Goal: Task Accomplishment & Management: Use online tool/utility

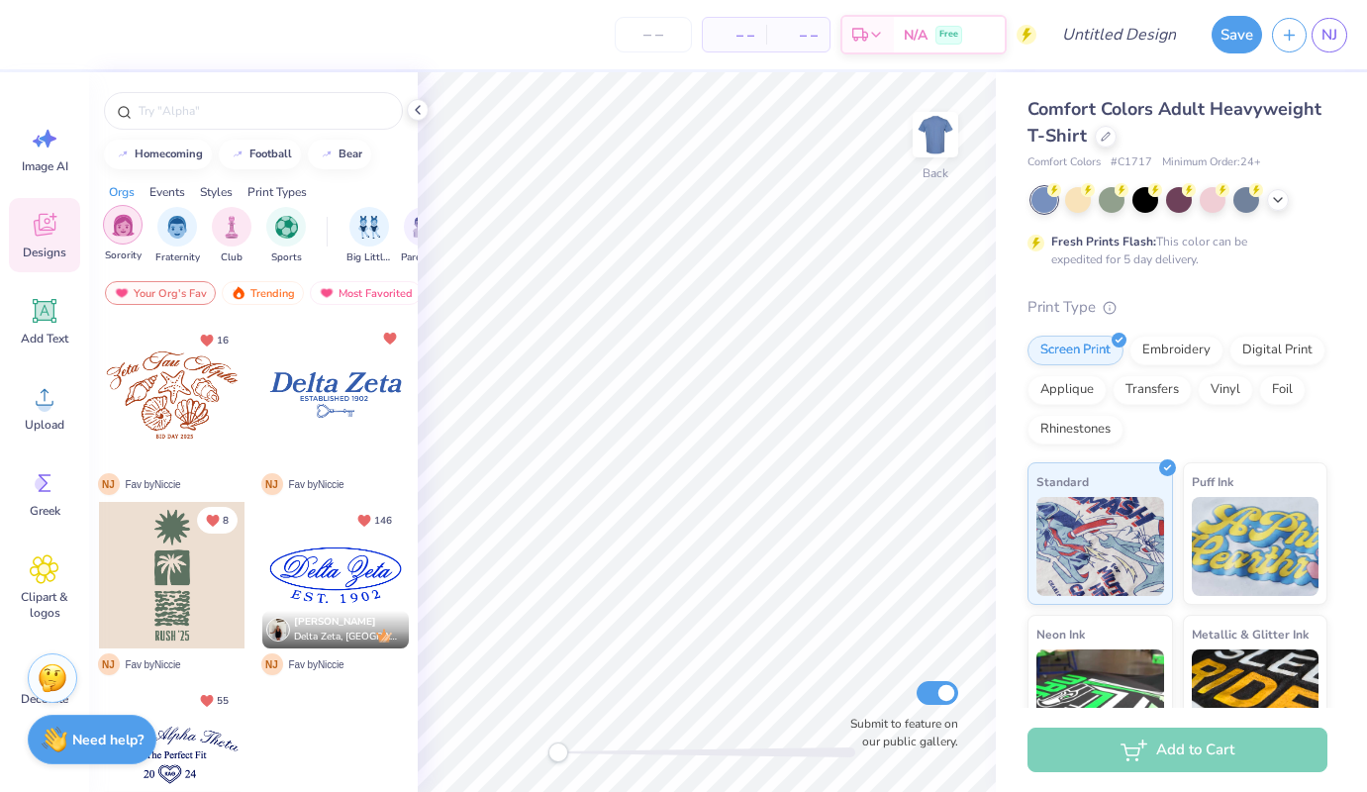
click at [113, 235] on img "filter for Sorority" at bounding box center [123, 225] width 23 height 23
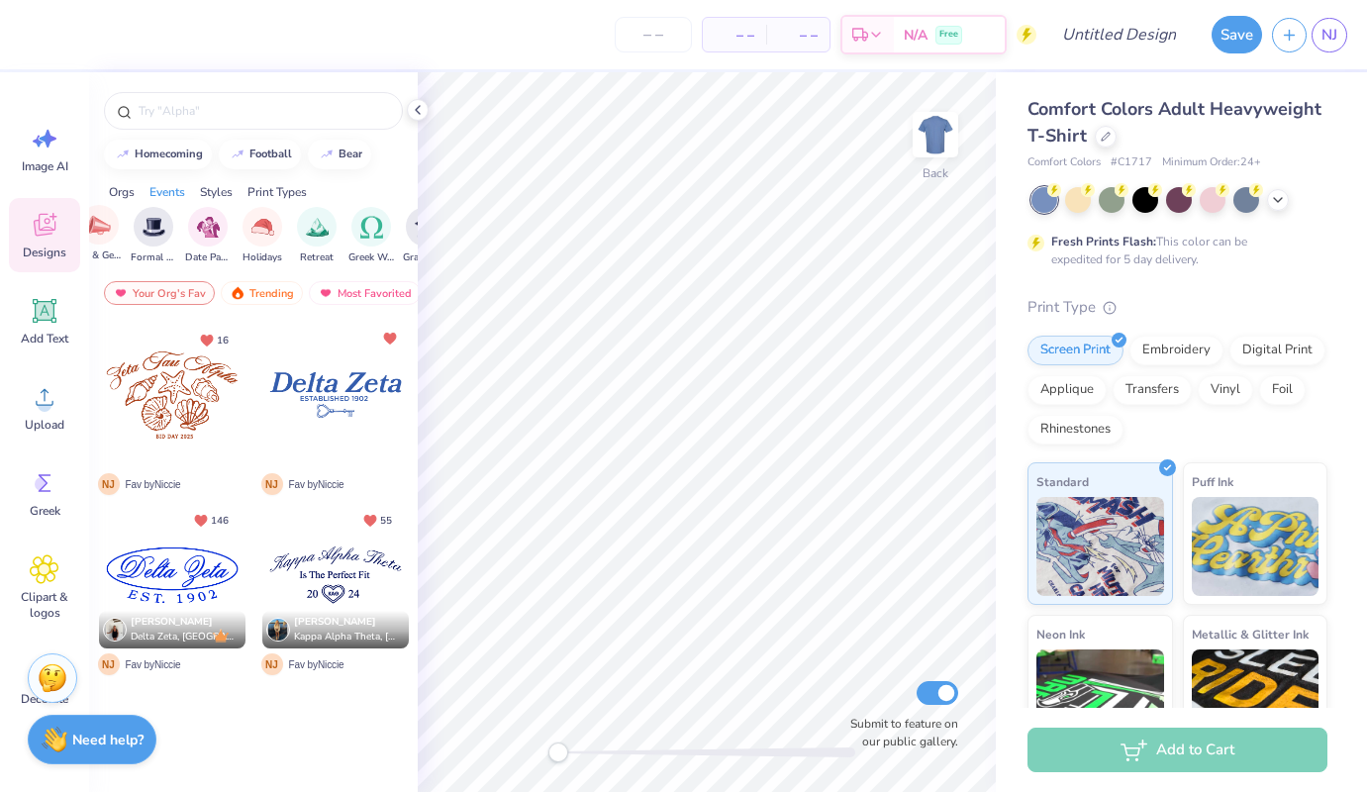
scroll to position [0, 565]
click at [271, 289] on div "Trending" at bounding box center [262, 293] width 82 height 24
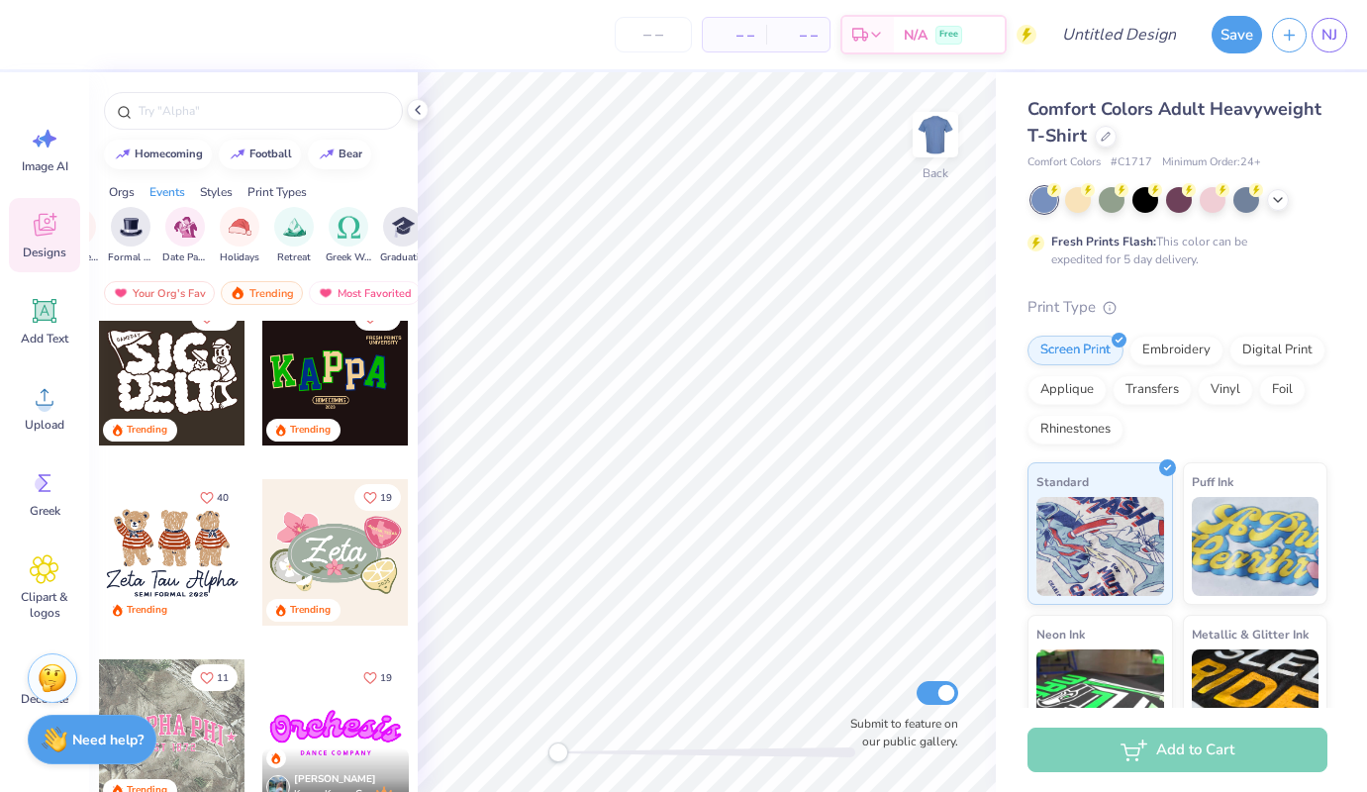
scroll to position [809, 0]
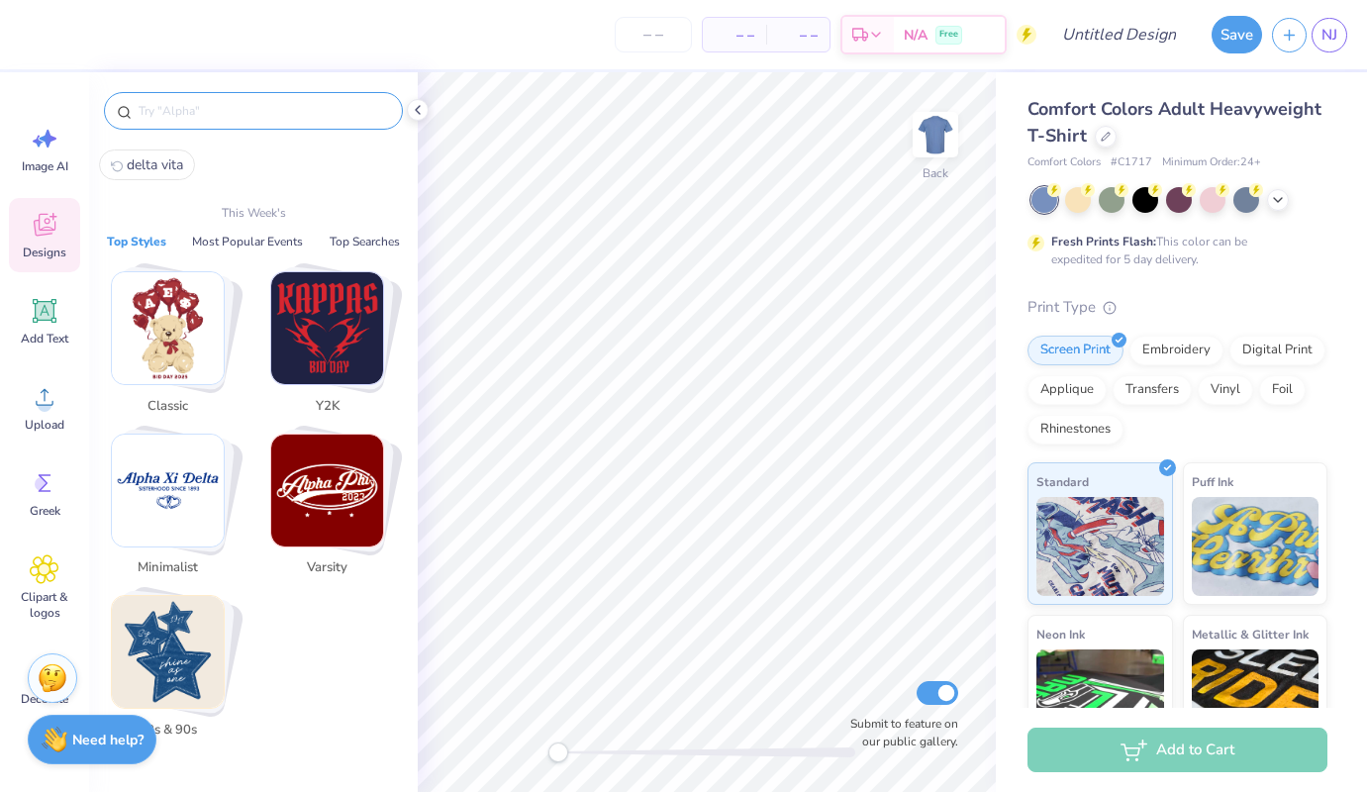
click at [236, 113] on input "text" at bounding box center [263, 111] width 253 height 20
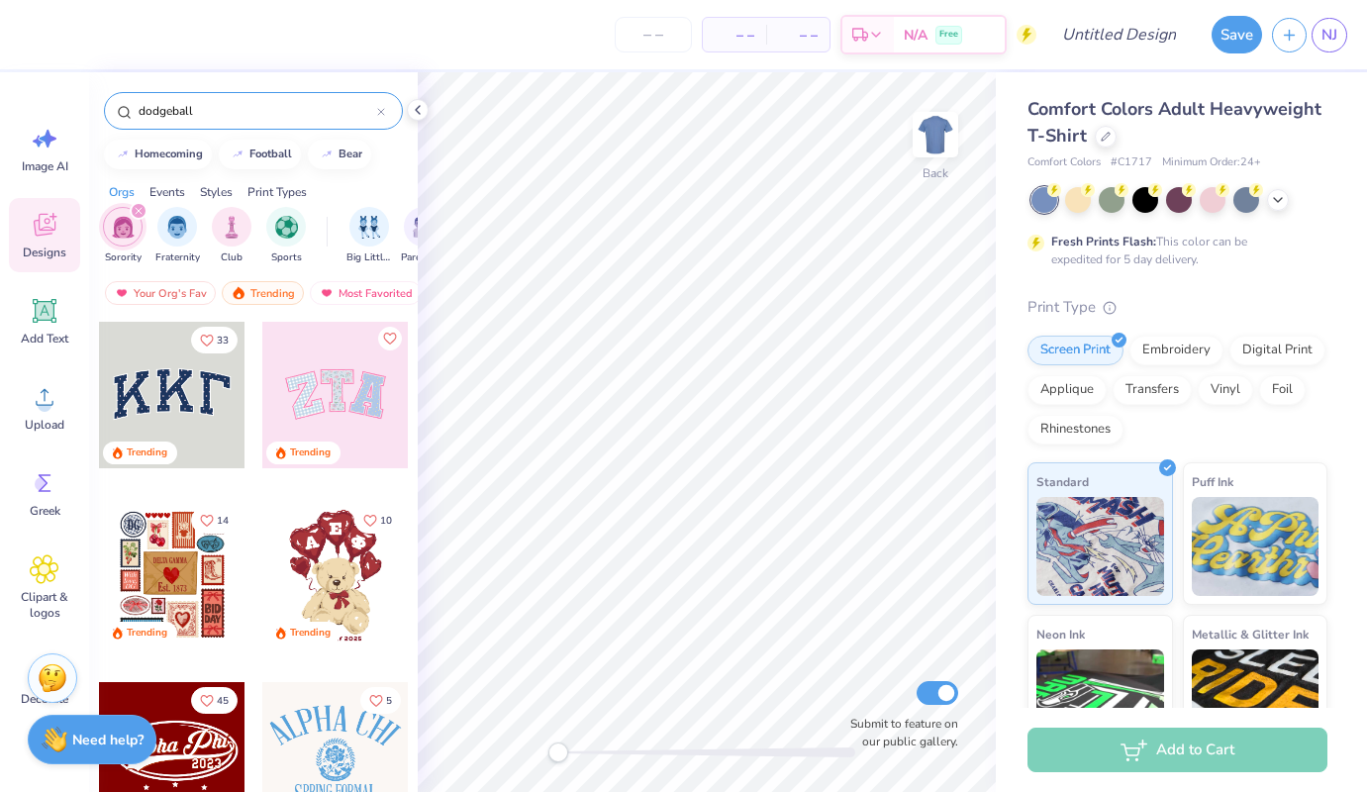
type input "dodgeball"
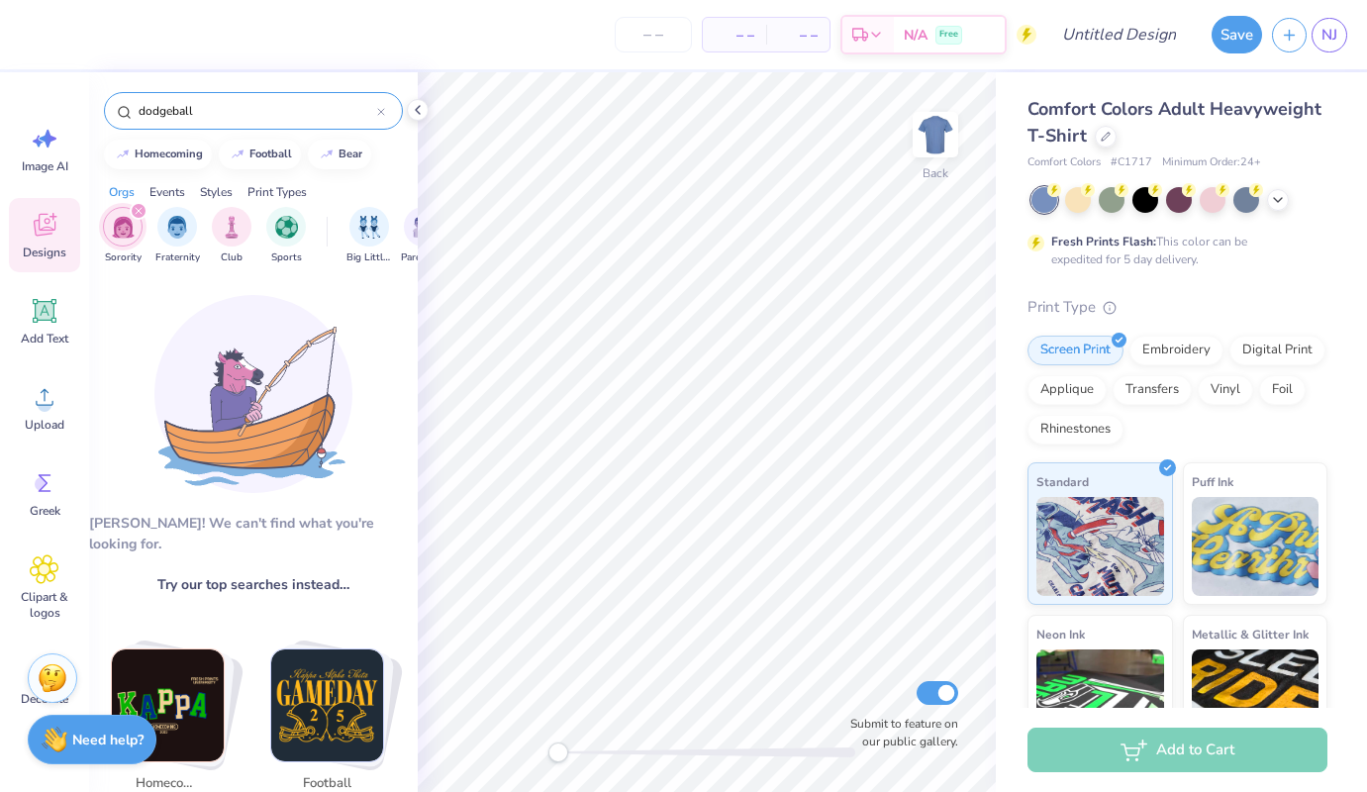
drag, startPoint x: 269, startPoint y: 102, endPoint x: 139, endPoint y: 99, distance: 130.7
click at [139, 99] on div "dodgeball" at bounding box center [253, 111] width 299 height 38
type input "for the kids"
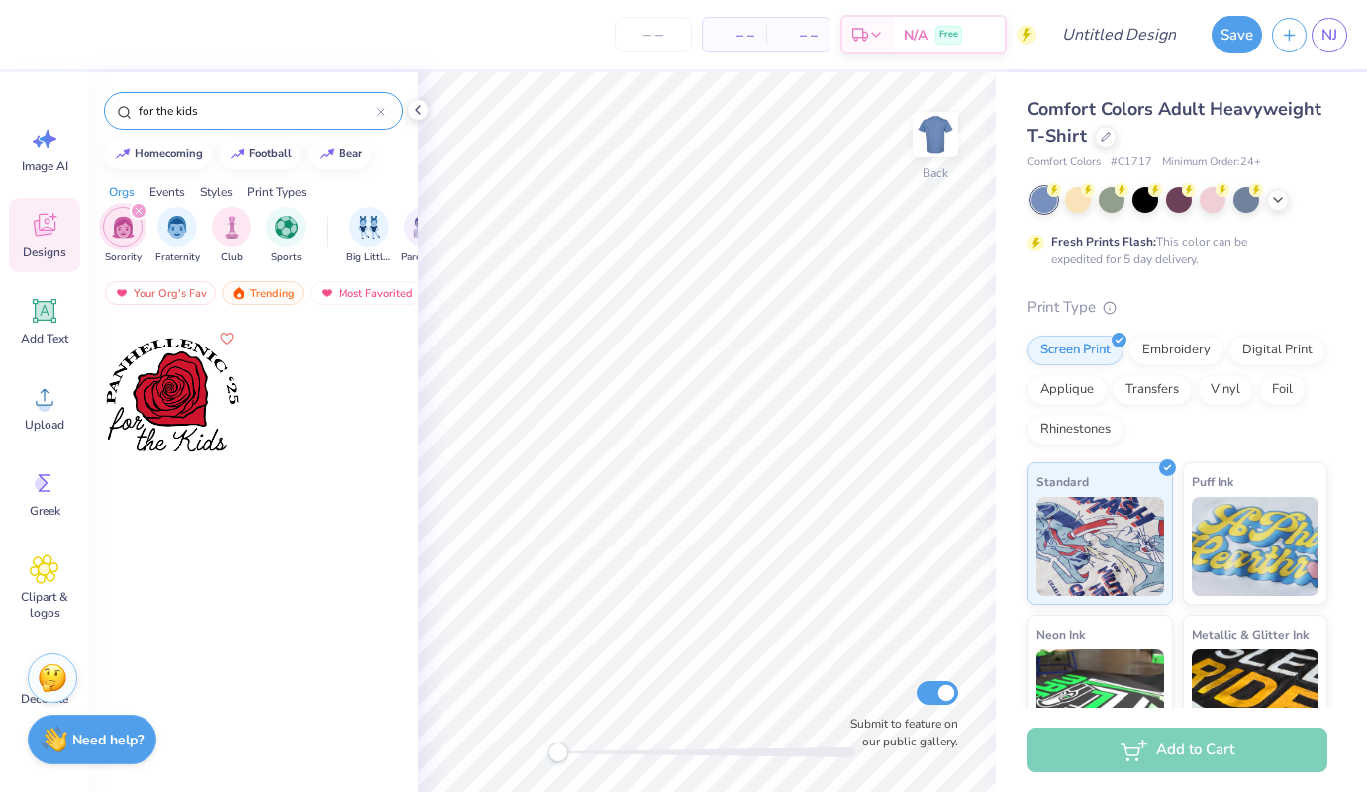
drag, startPoint x: 167, startPoint y: 101, endPoint x: 209, endPoint y: 108, distance: 42.1
click at [209, 108] on input "for the kids" at bounding box center [257, 111] width 241 height 20
type input "carnival"
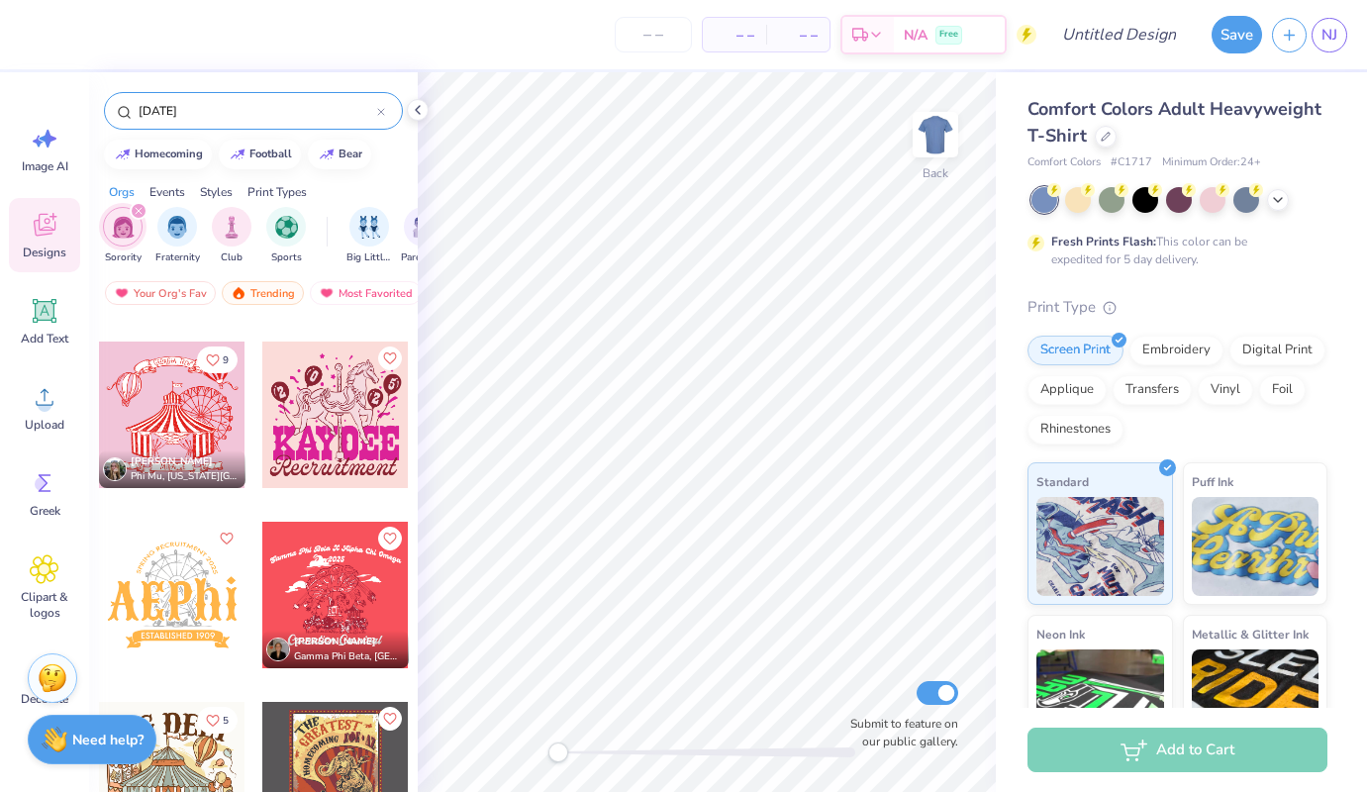
scroll to position [0, 0]
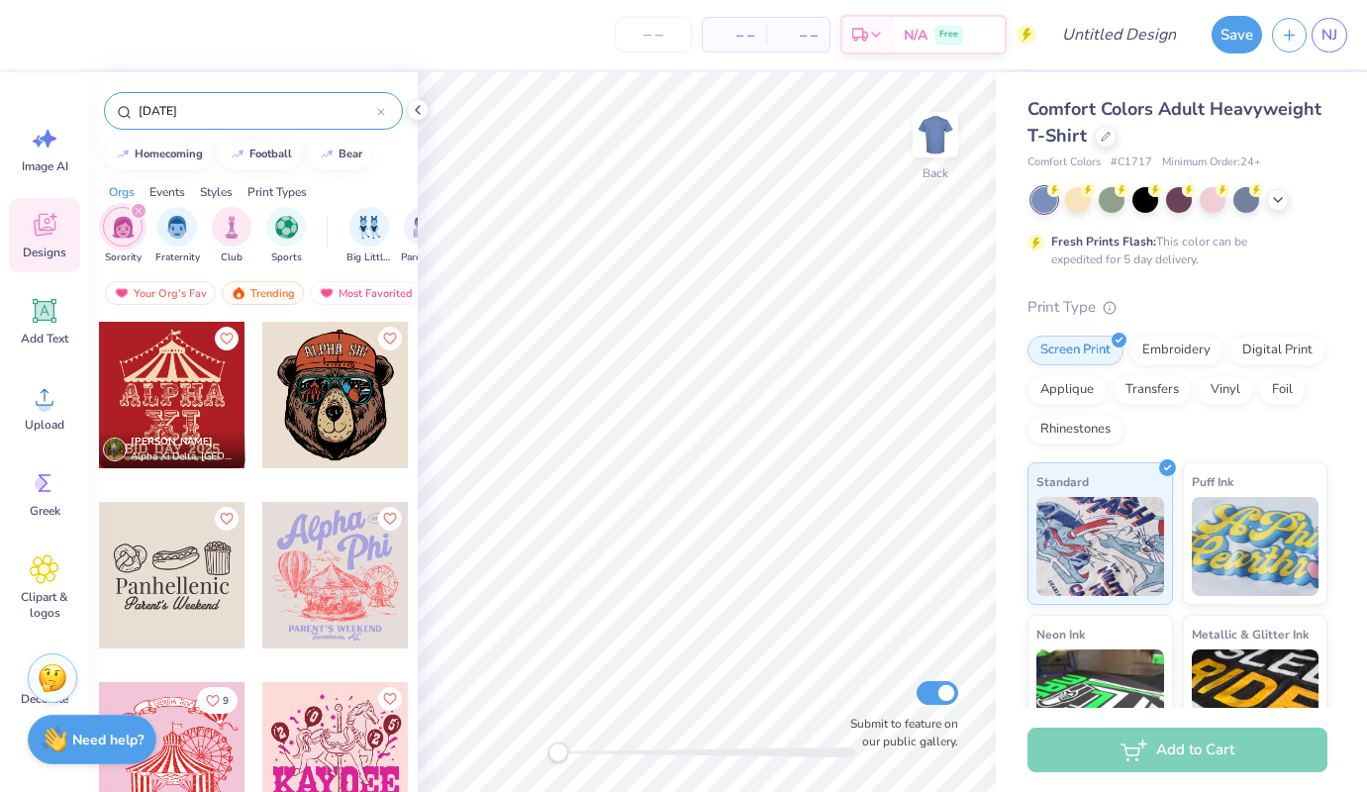
drag, startPoint x: 281, startPoint y: 112, endPoint x: 63, endPoint y: 99, distance: 218.1
click at [63, 99] on div "– – Per Item – – Total Est. Delivery N/A Free Design Title Save NJ Image AI Des…" at bounding box center [683, 396] width 1367 height 792
type input "tri delta"
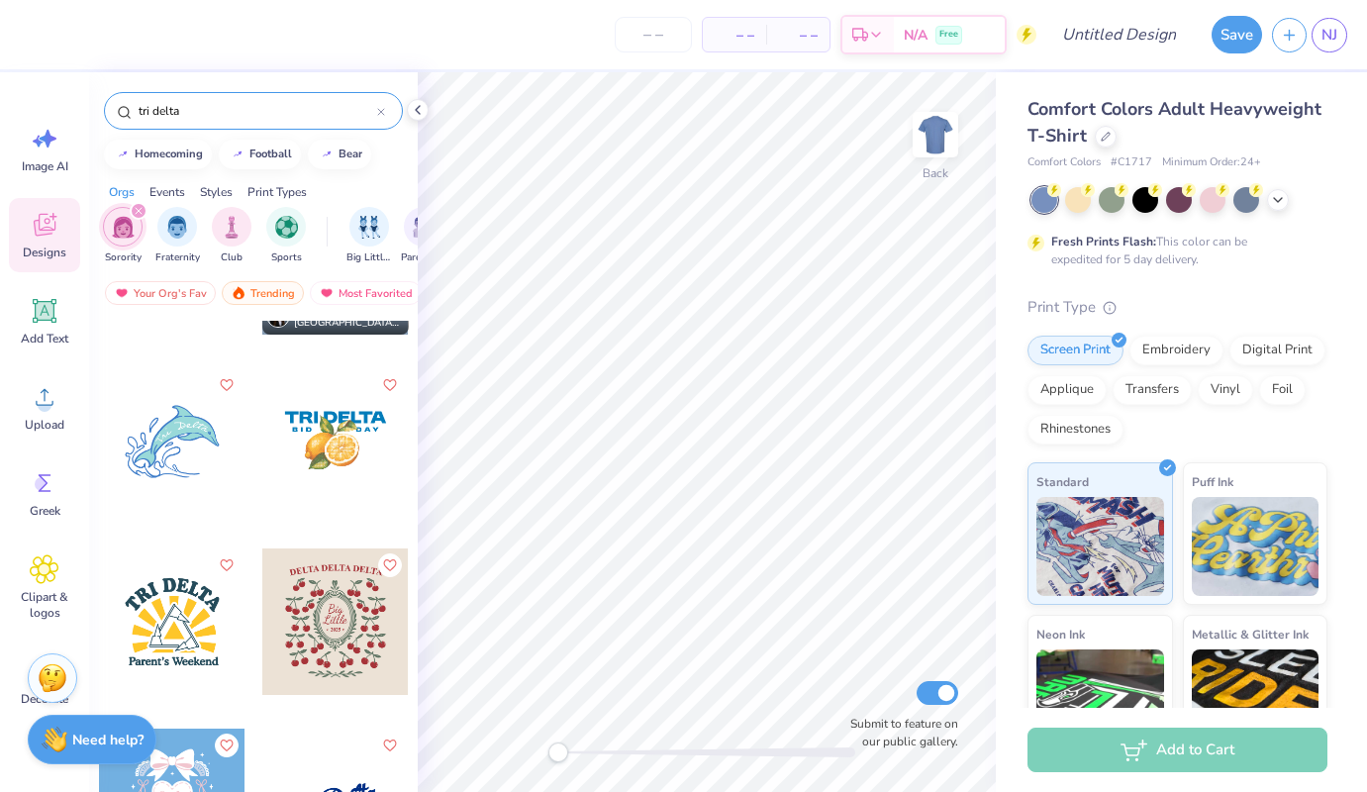
scroll to position [1194, 0]
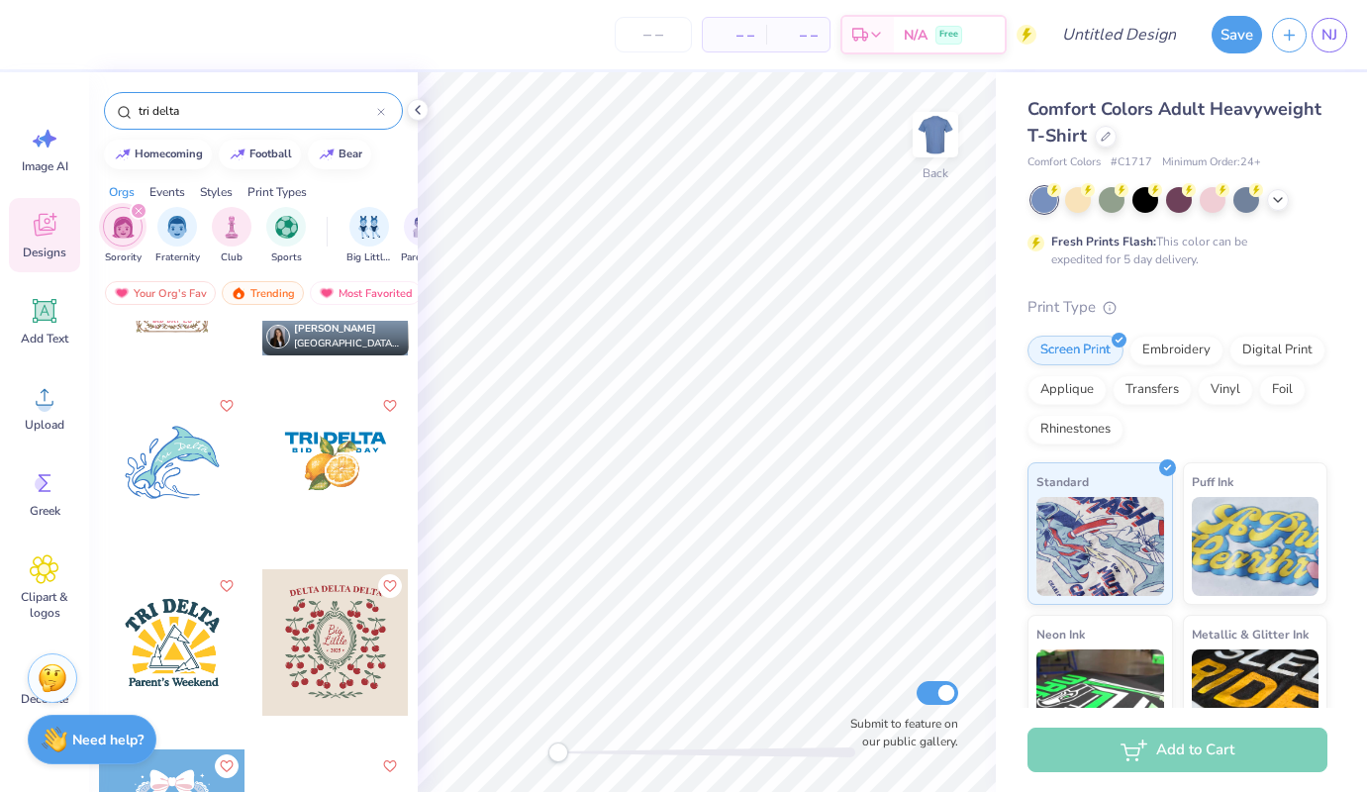
click at [178, 472] on div at bounding box center [172, 462] width 146 height 146
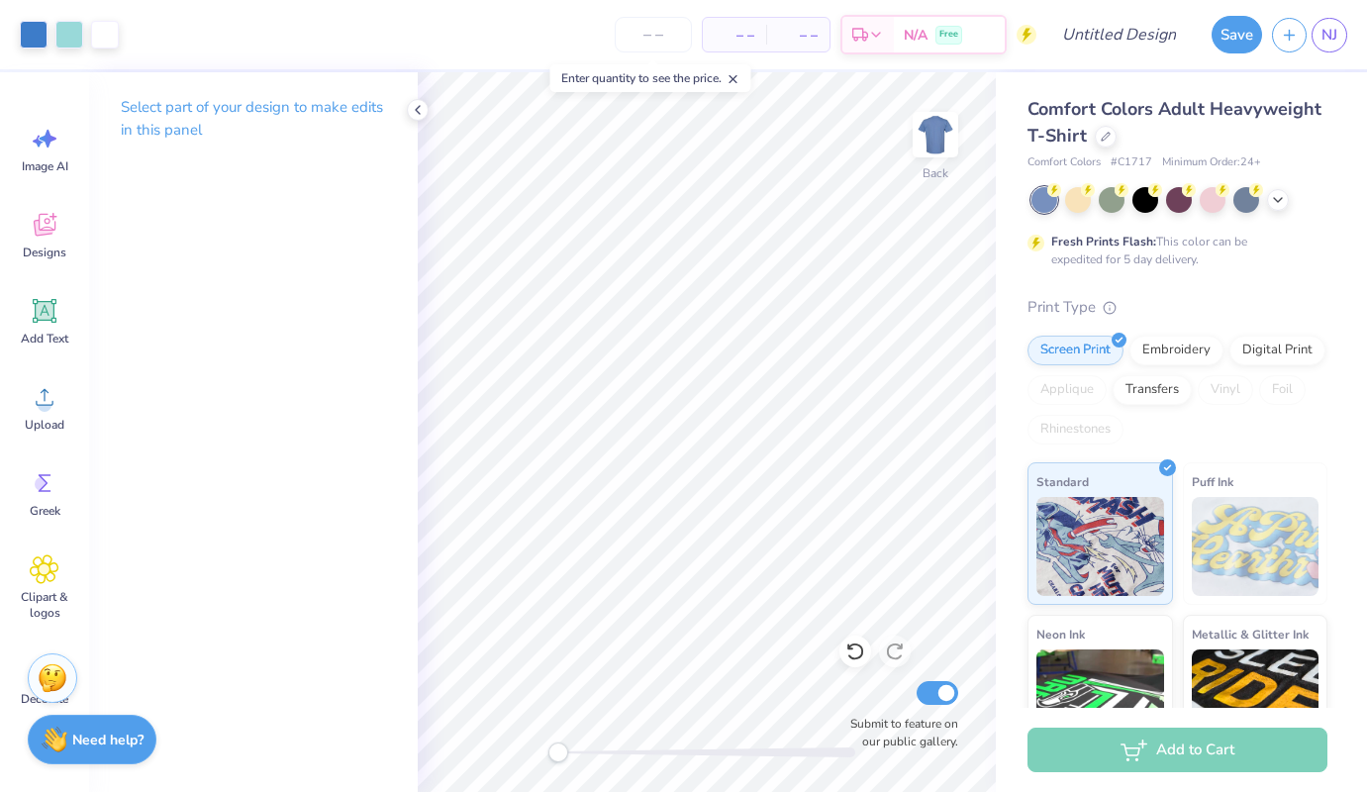
click at [1291, 195] on div at bounding box center [1179, 200] width 296 height 26
click at [1277, 195] on icon at bounding box center [1278, 198] width 16 height 16
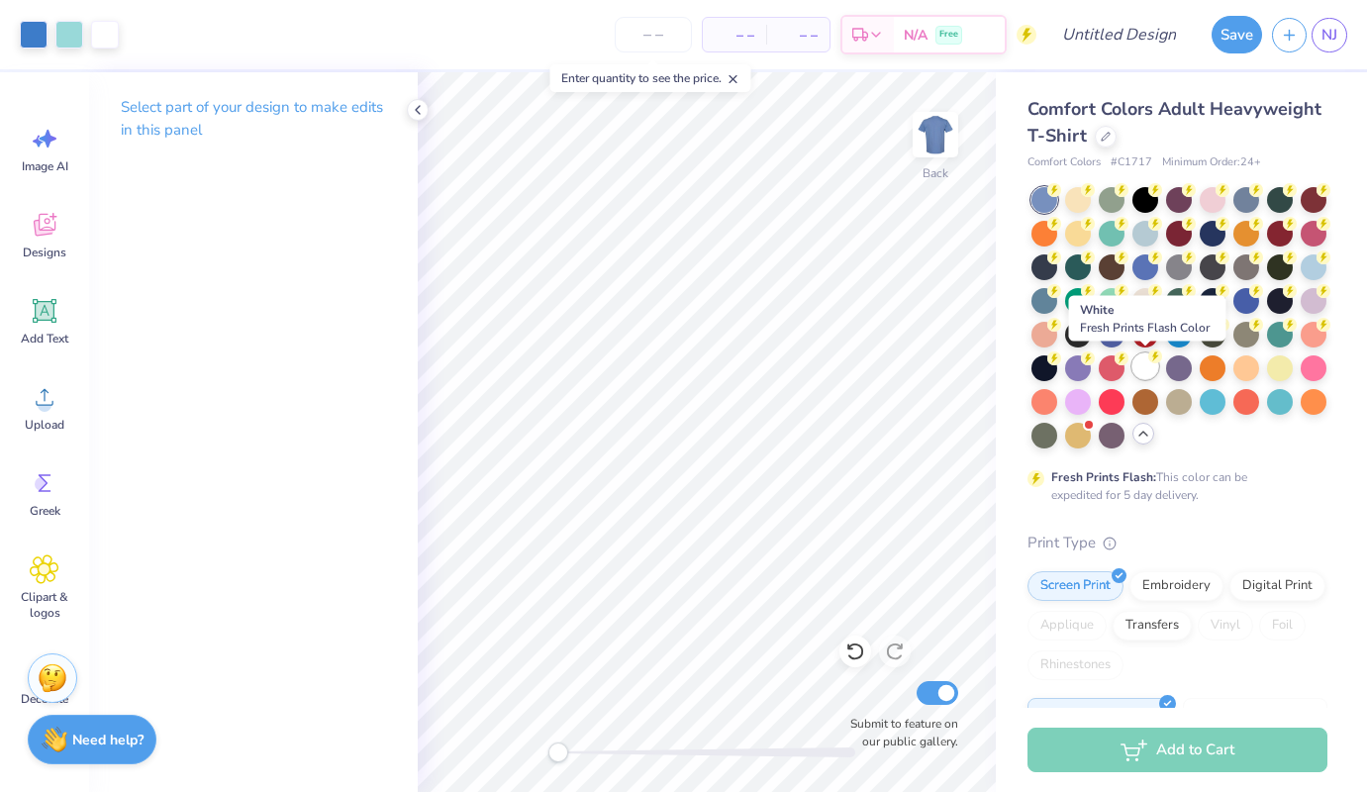
click at [1147, 369] on div at bounding box center [1145, 366] width 26 height 26
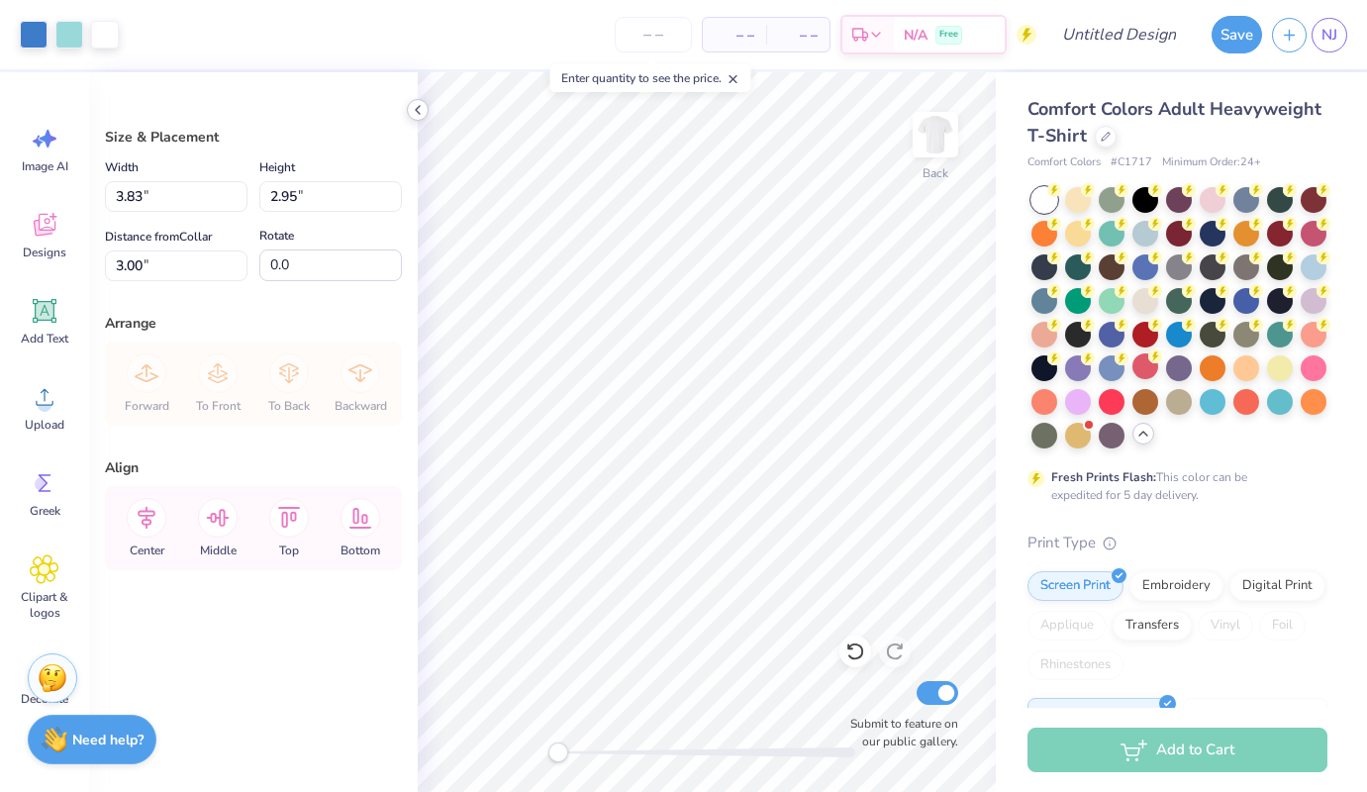
click at [416, 110] on polyline at bounding box center [418, 110] width 4 height 8
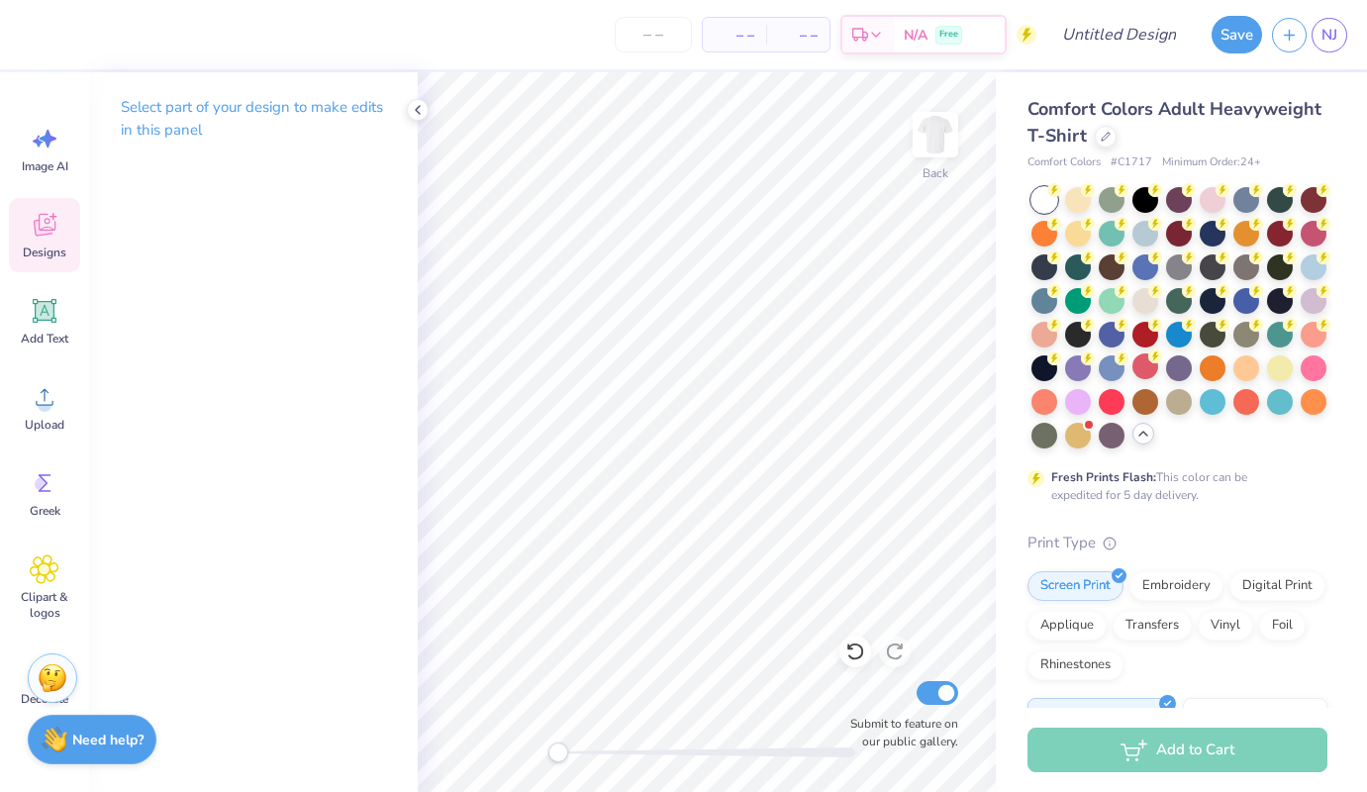
click at [45, 234] on icon at bounding box center [44, 228] width 19 height 16
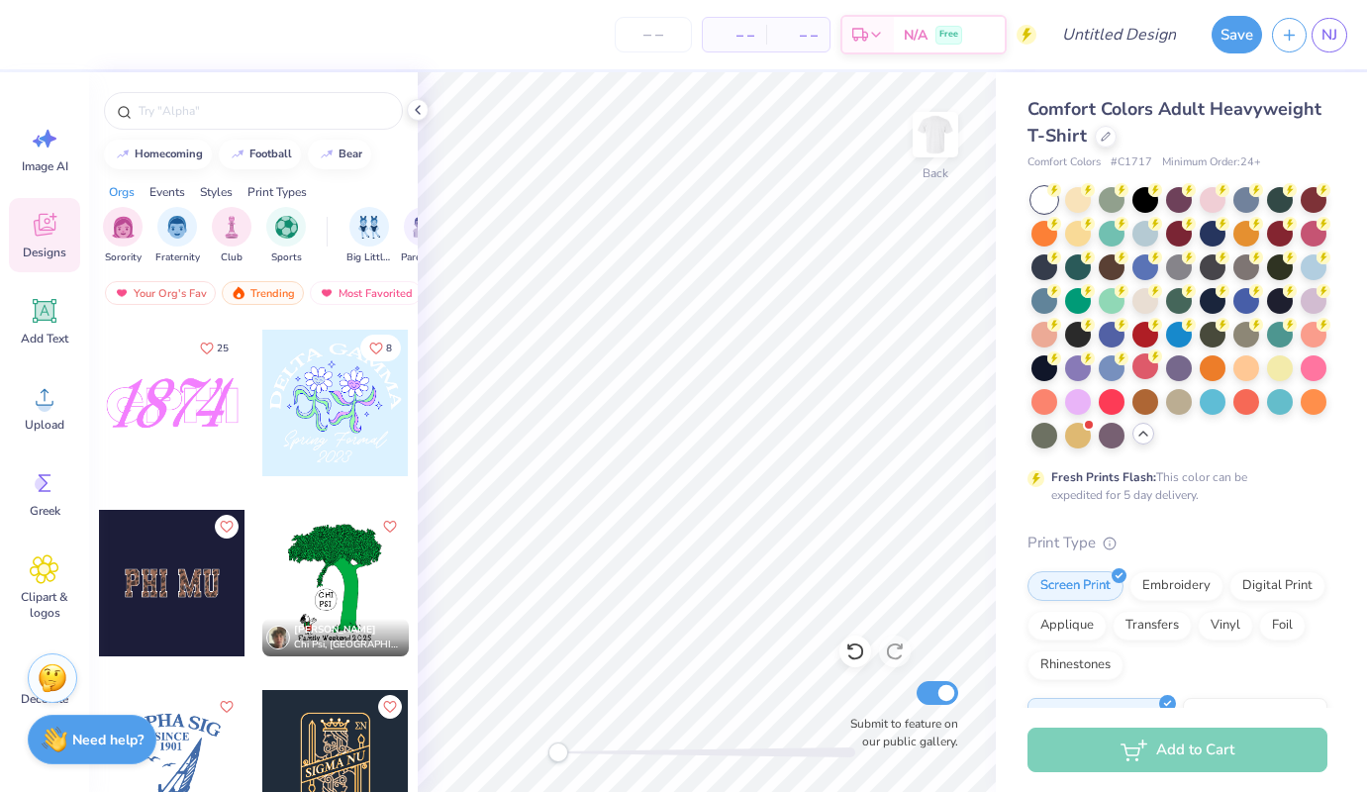
scroll to position [10950, 0]
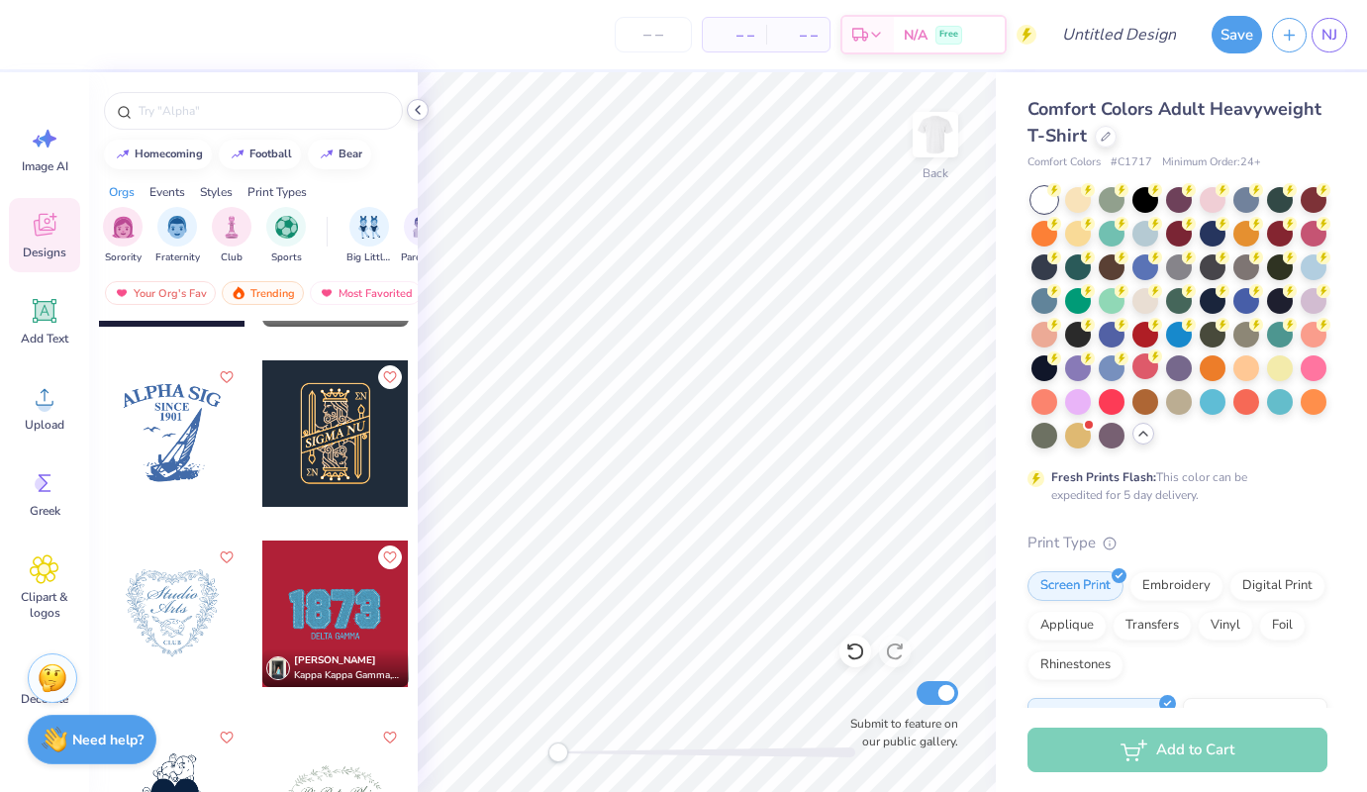
click at [419, 104] on icon at bounding box center [418, 110] width 16 height 16
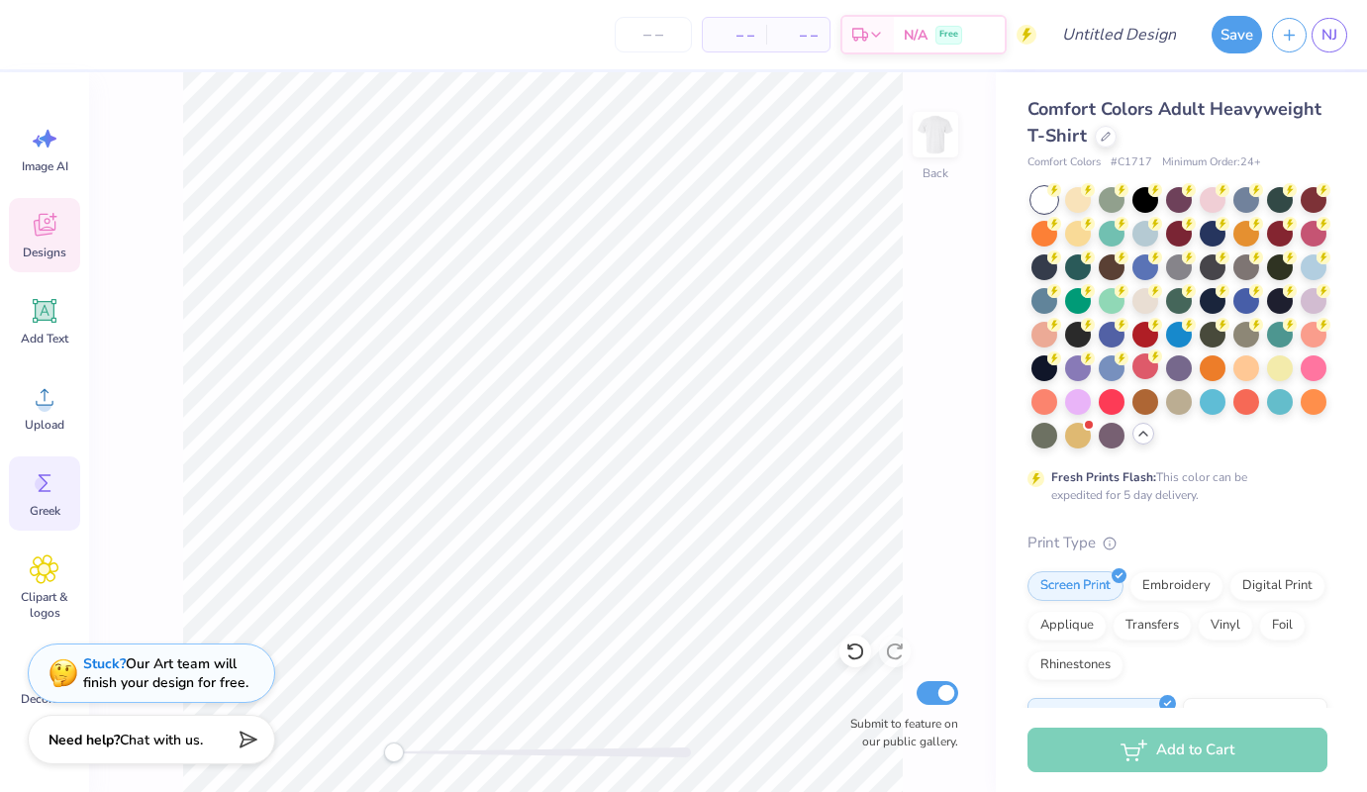
scroll to position [75, 0]
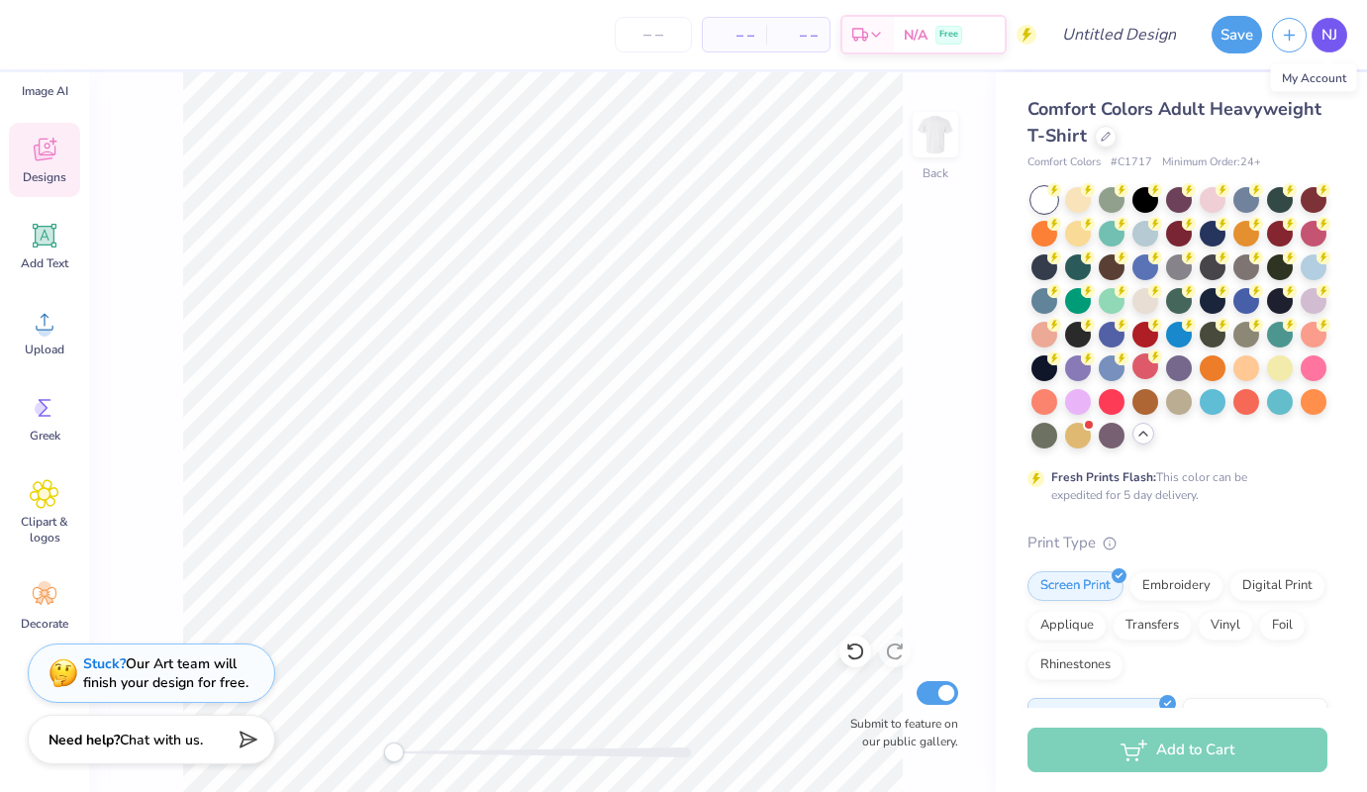
click at [1319, 30] on link "NJ" at bounding box center [1330, 35] width 36 height 35
click at [1336, 35] on span "NJ" at bounding box center [1329, 35] width 16 height 23
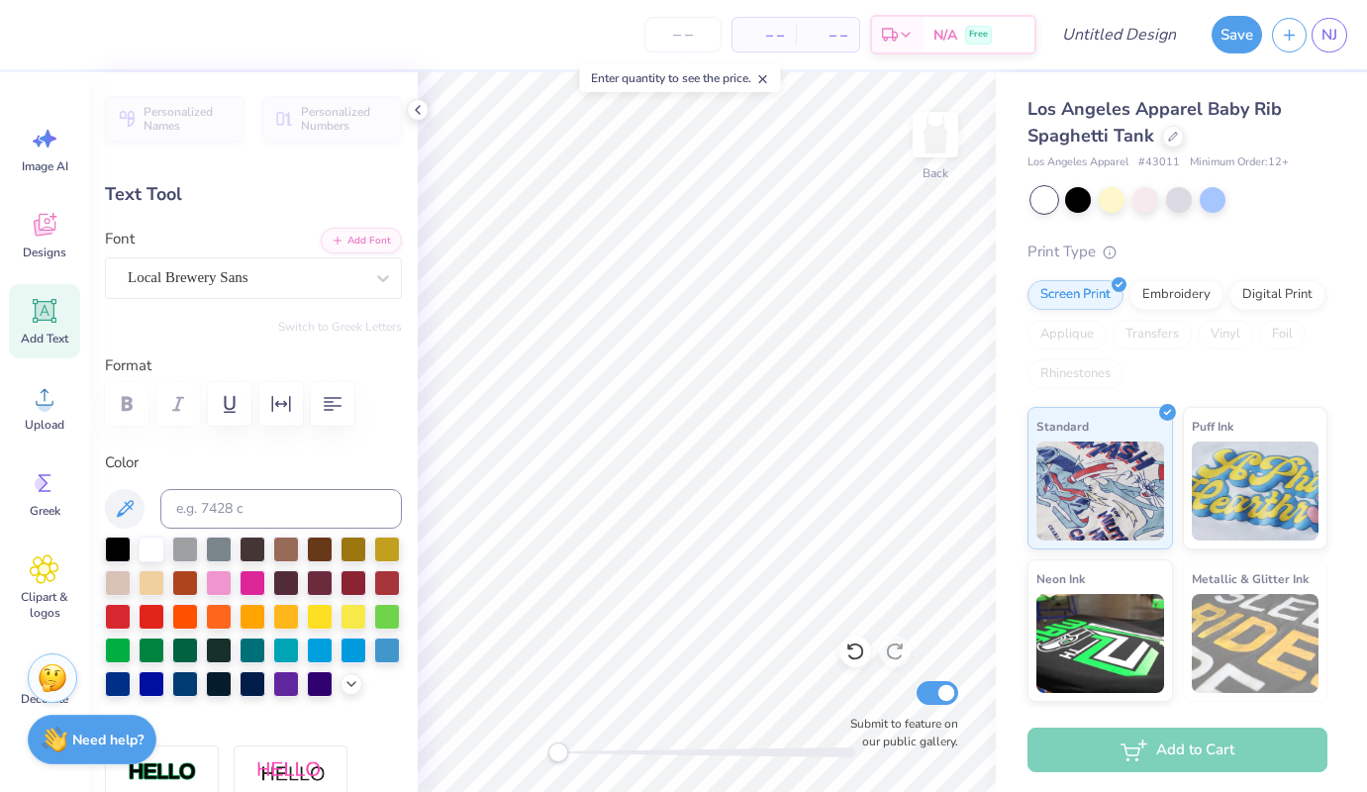
type textarea "D"
type input "0.50"
type input "1.33"
type input "3.11"
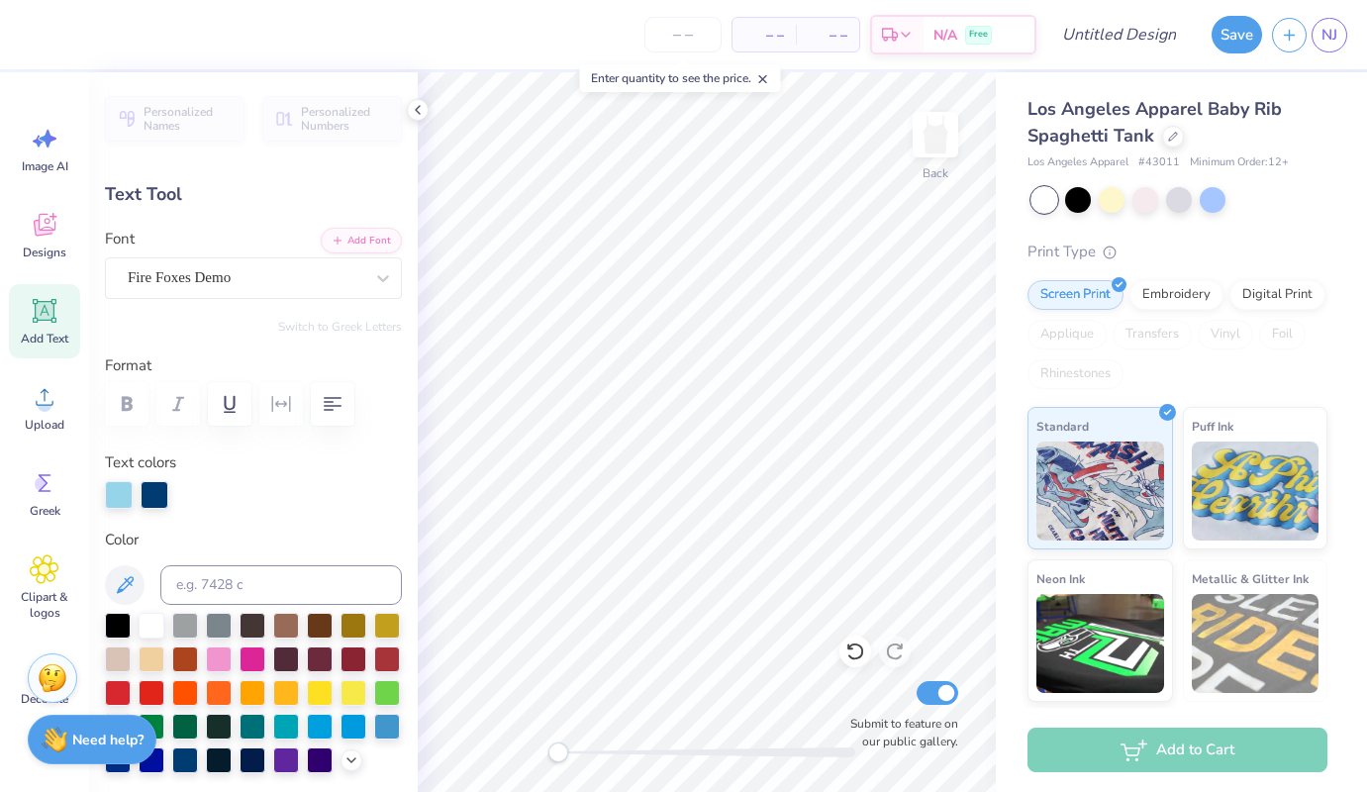
type input "0.59"
type input "1.11"
type input "3.05"
type input "0.50"
type input "1.33"
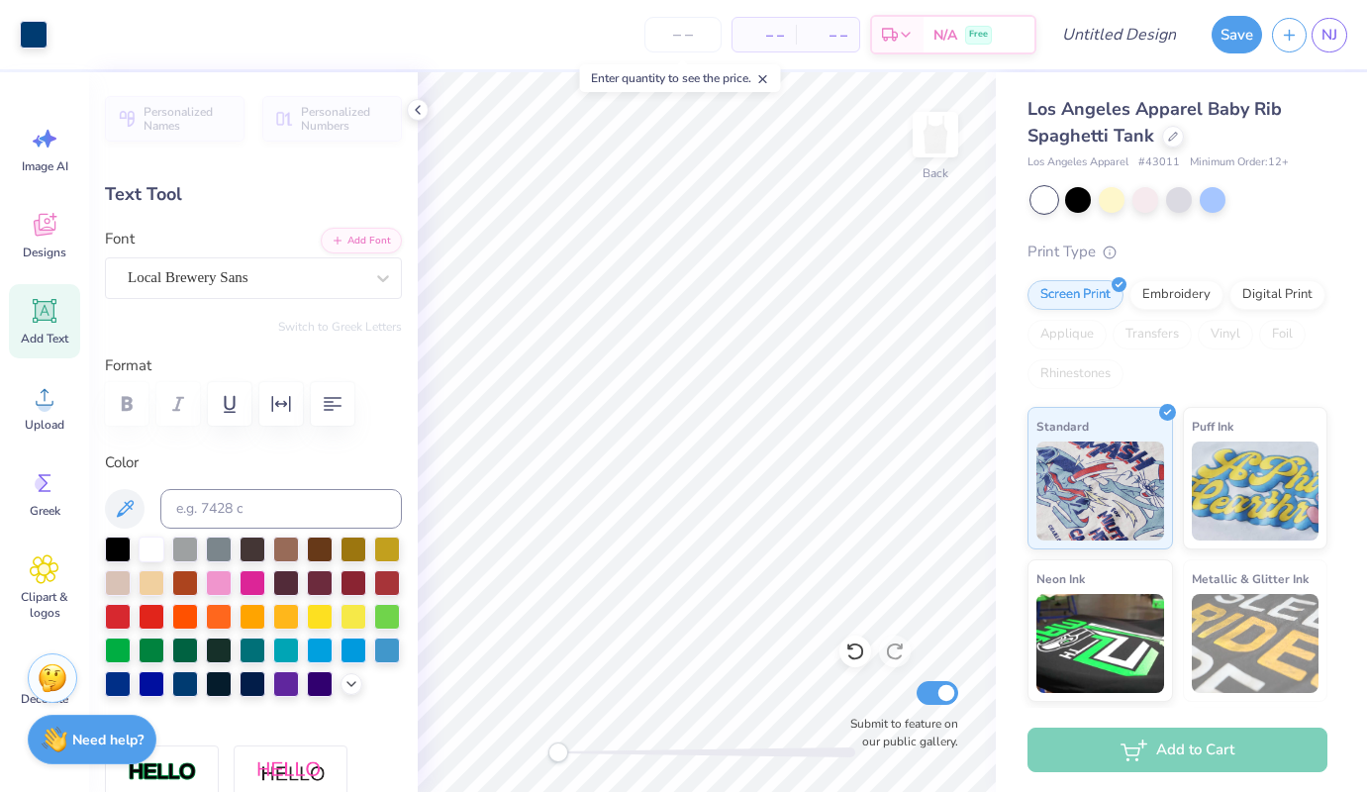
type input "3.11"
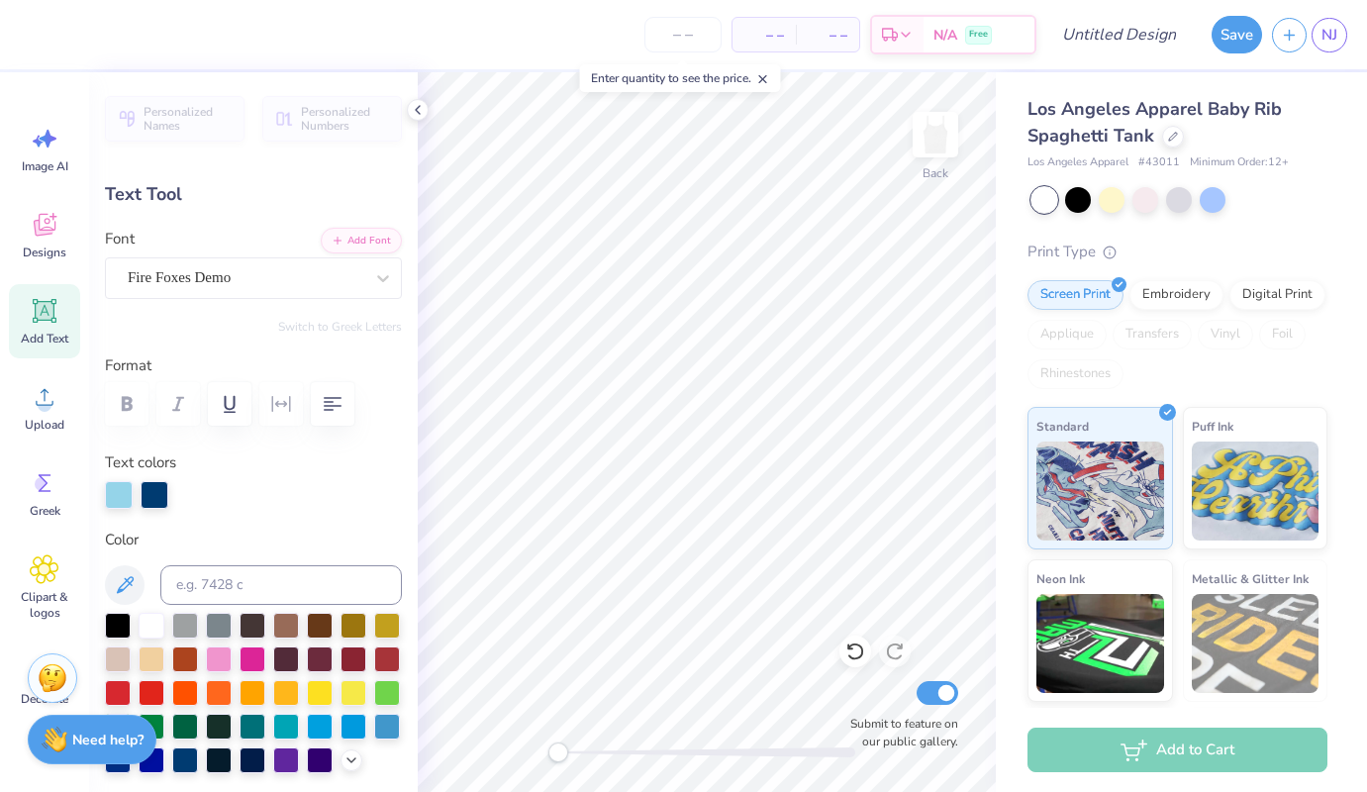
type input "0.59"
type input "1.11"
type textarea "D"
type input "0.24"
type input "1.13"
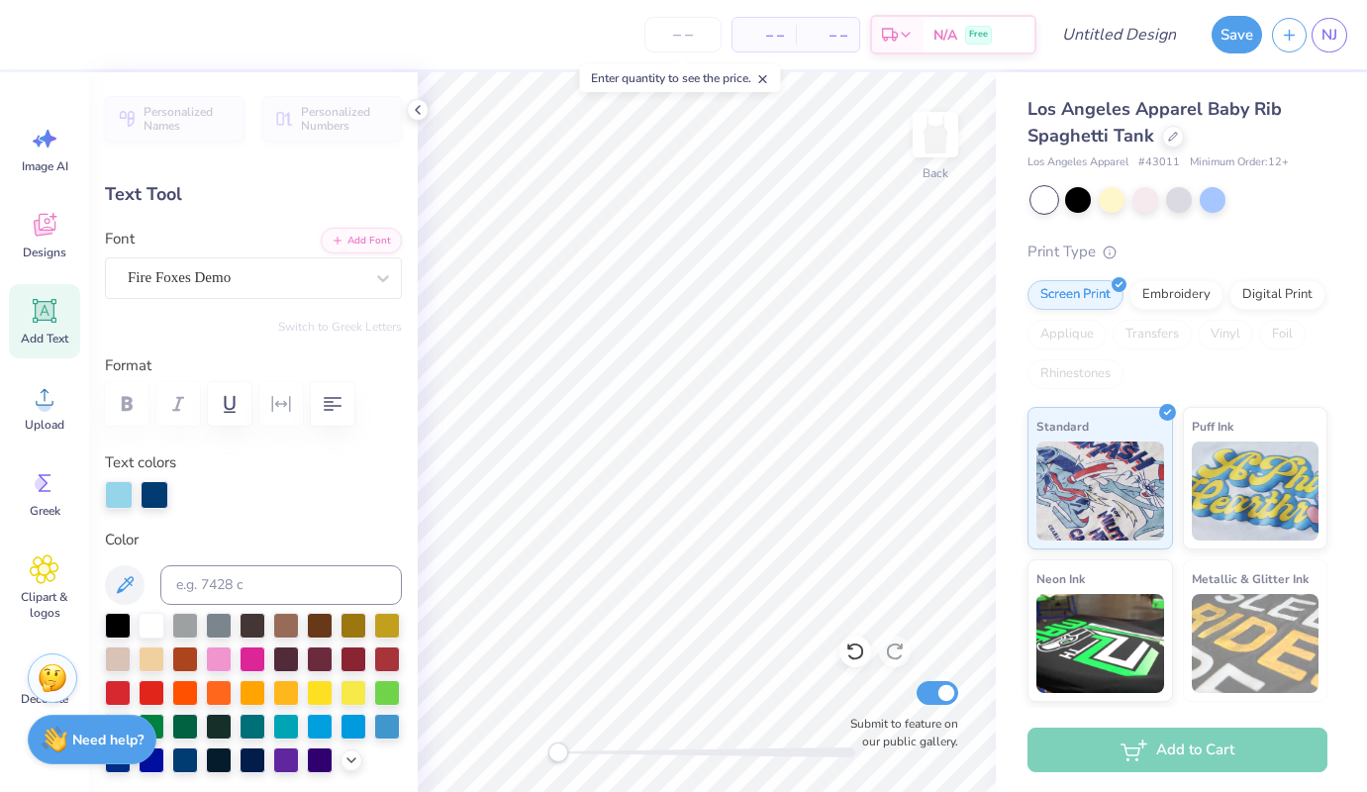
type input "3.35"
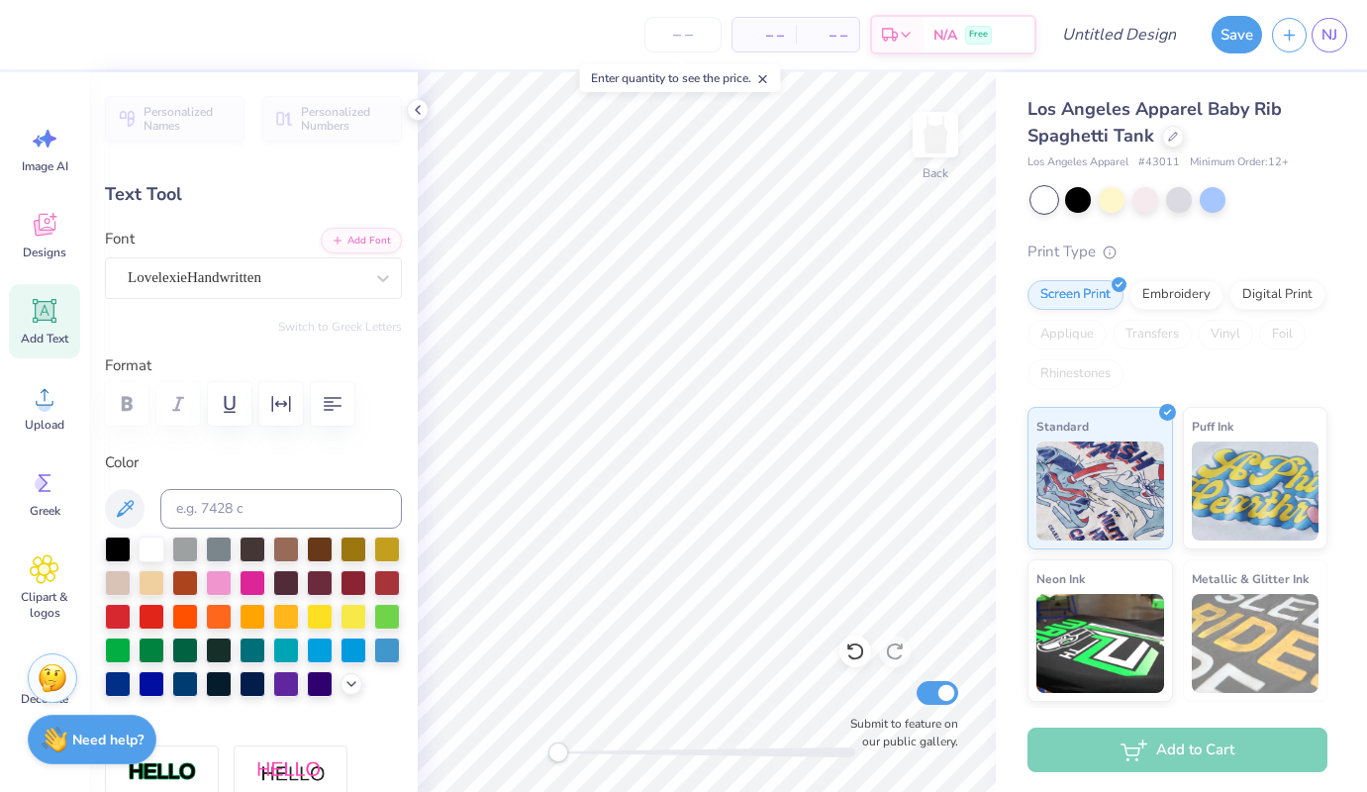
type textarea "D"
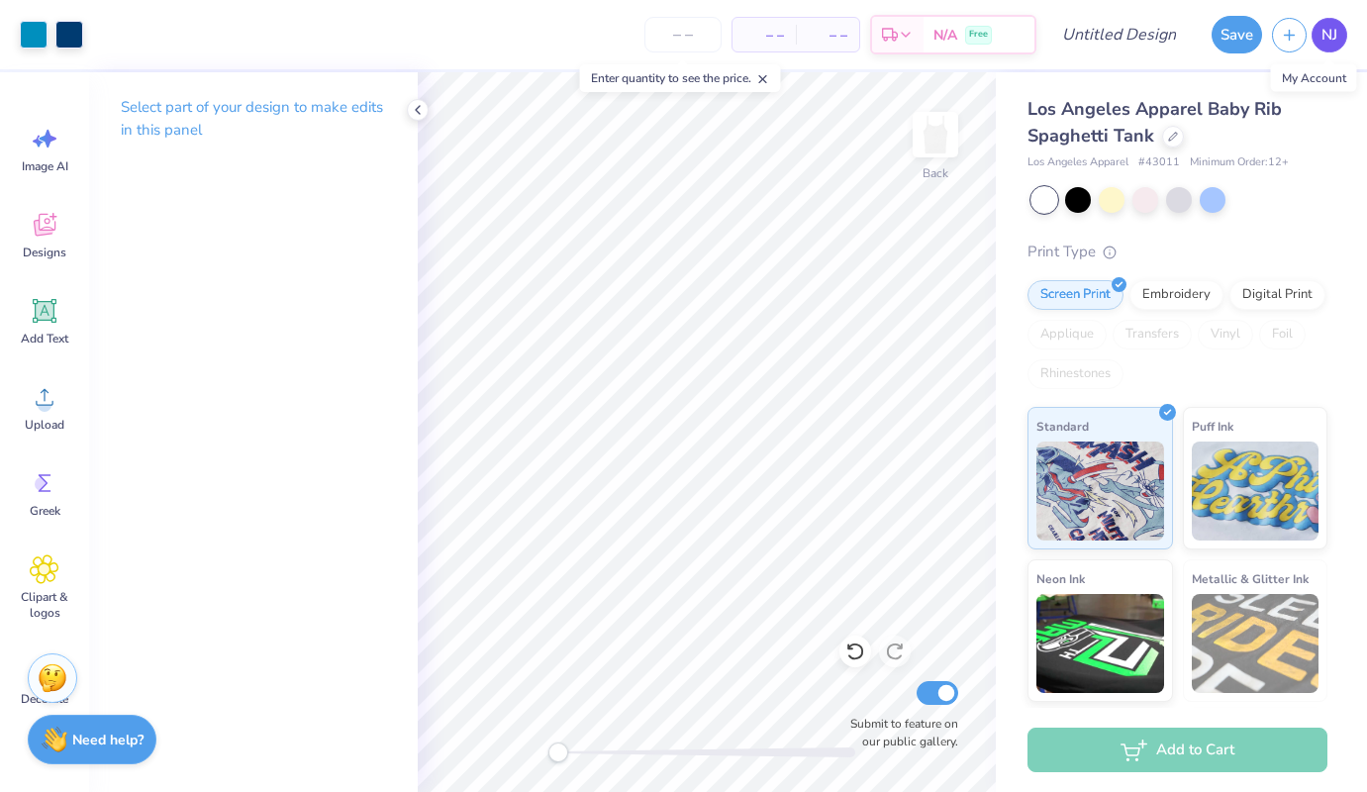
click at [1322, 45] on span "NJ" at bounding box center [1329, 35] width 16 height 23
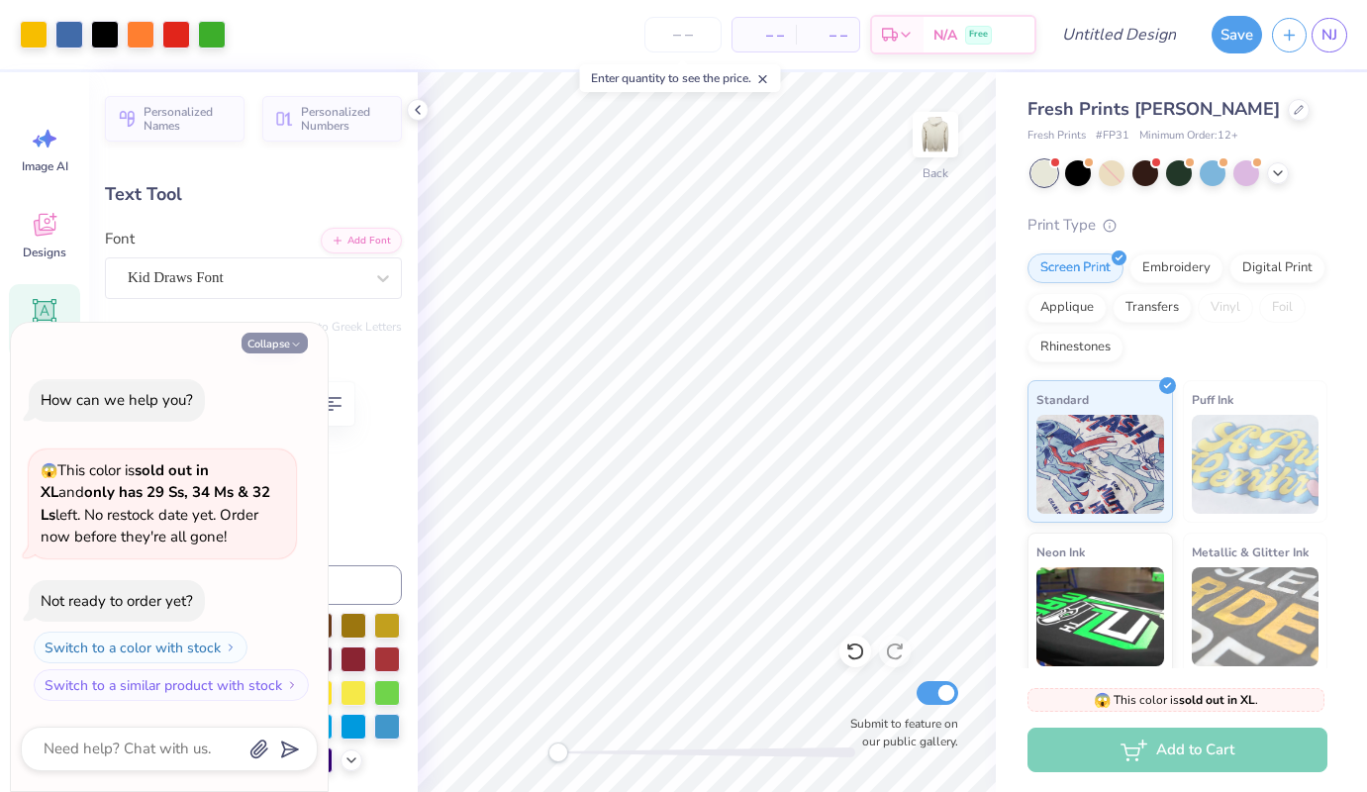
click at [299, 344] on icon "button" at bounding box center [296, 345] width 12 height 12
type textarea "x"
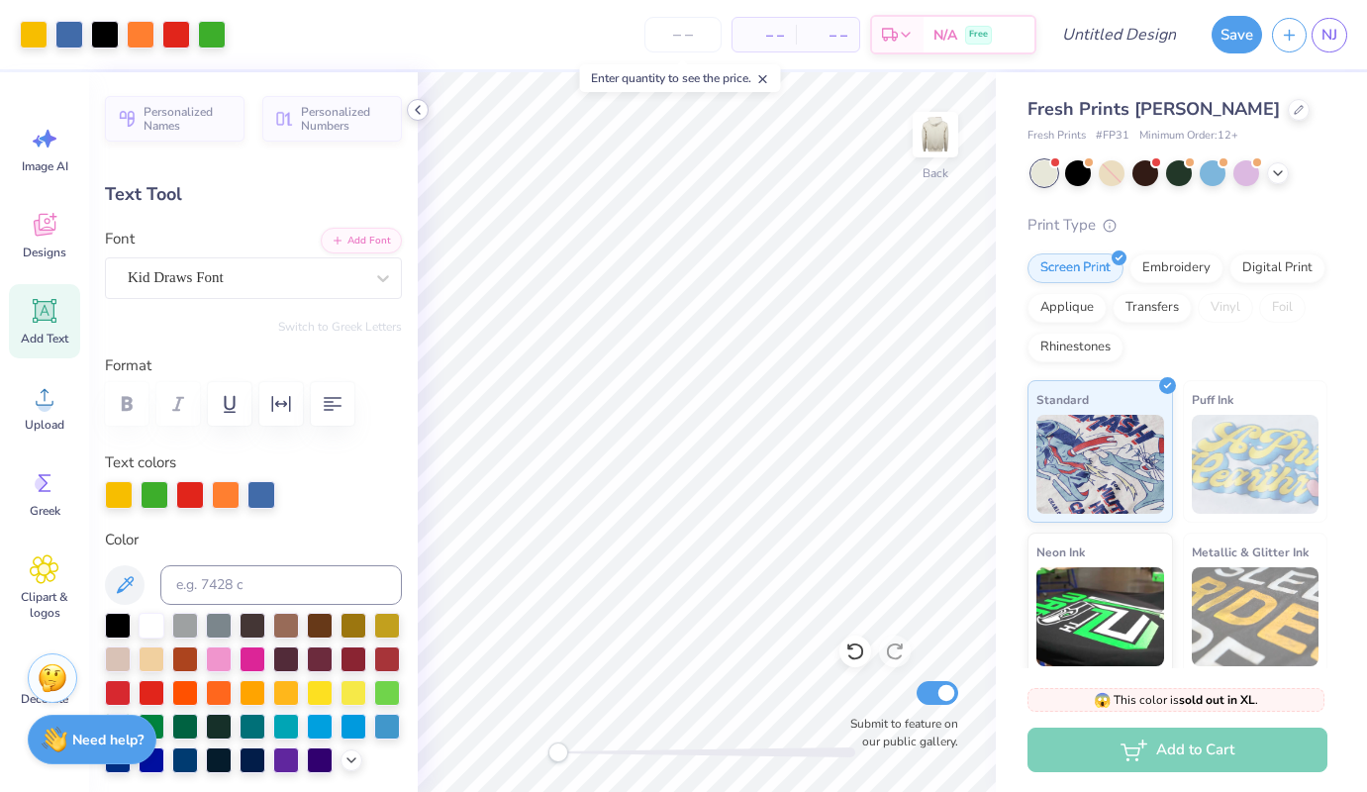
click at [415, 107] on icon at bounding box center [418, 110] width 16 height 16
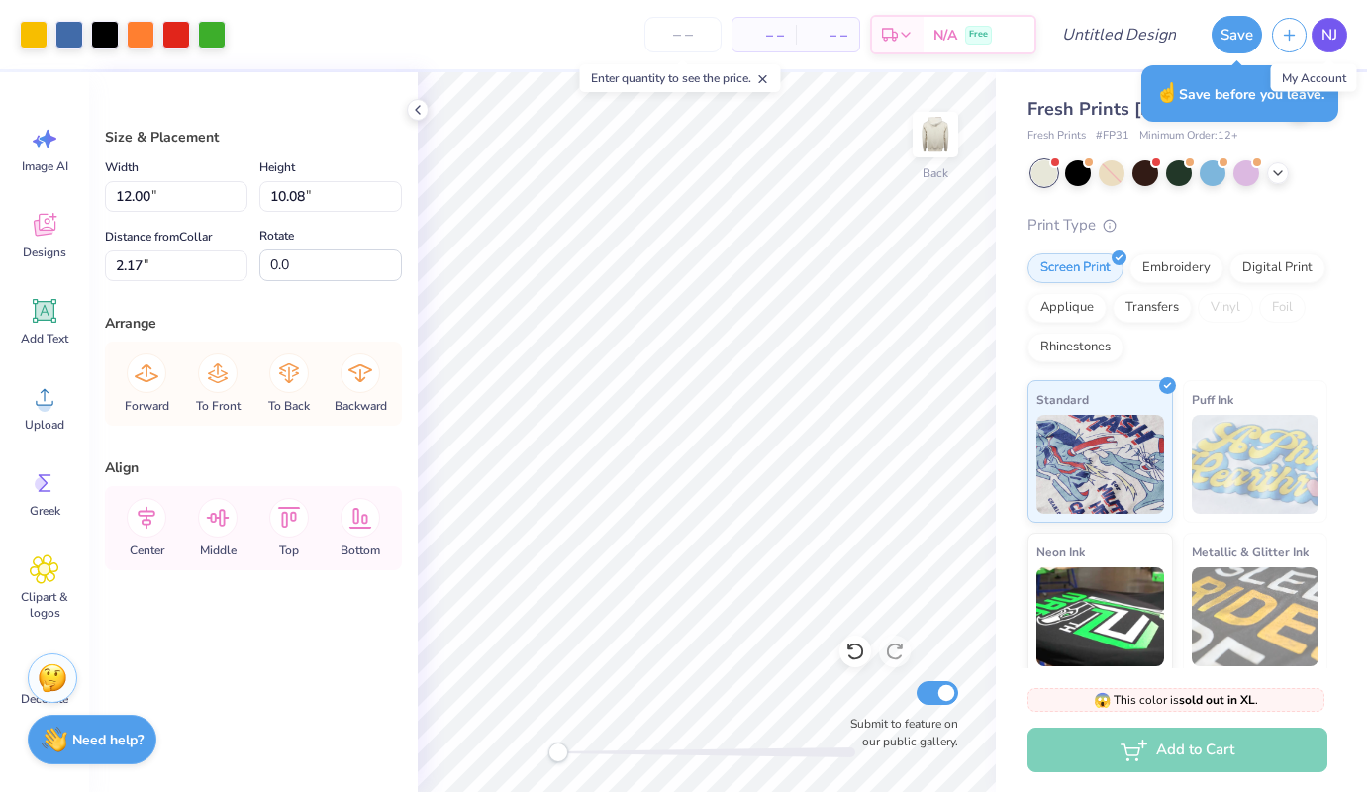
click at [1331, 24] on span "NJ" at bounding box center [1329, 35] width 16 height 23
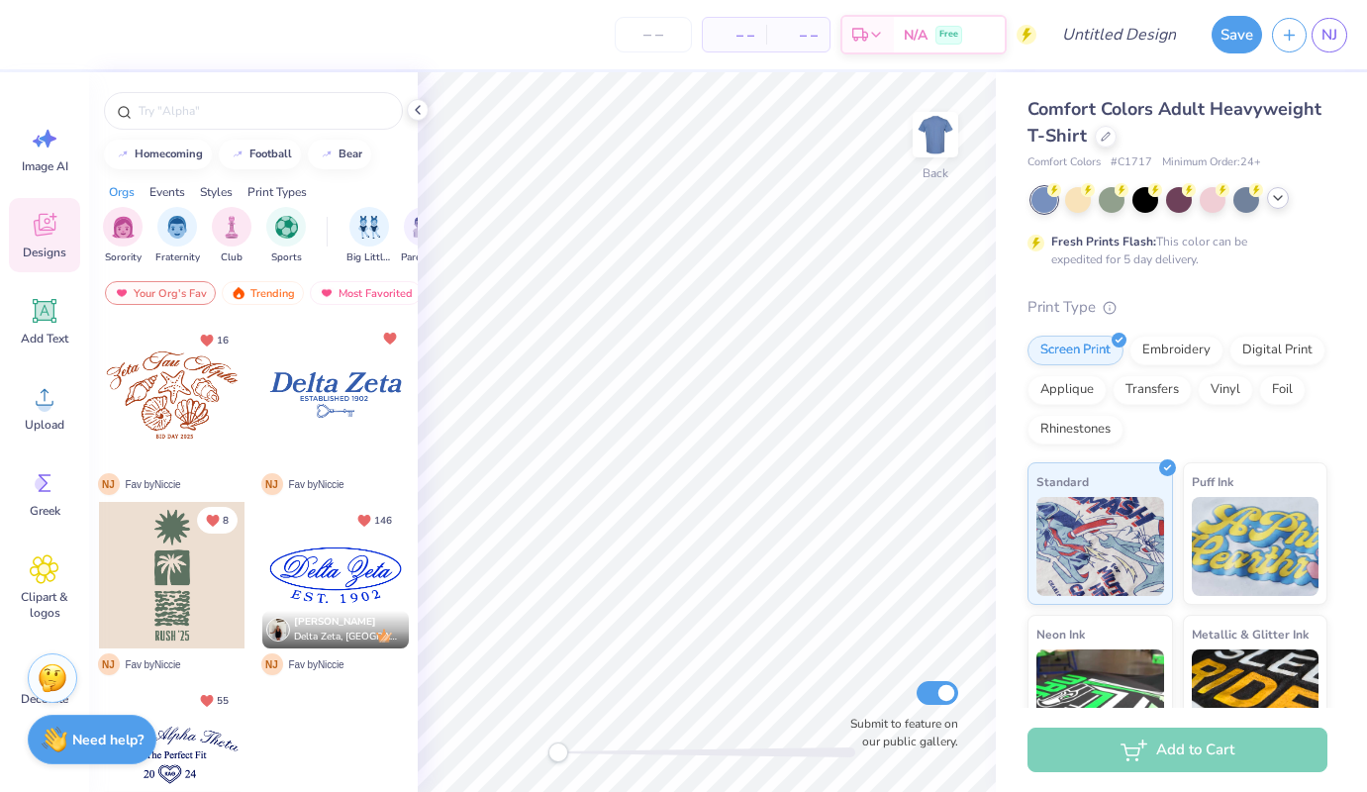
click at [1280, 189] on div at bounding box center [1278, 198] width 22 height 22
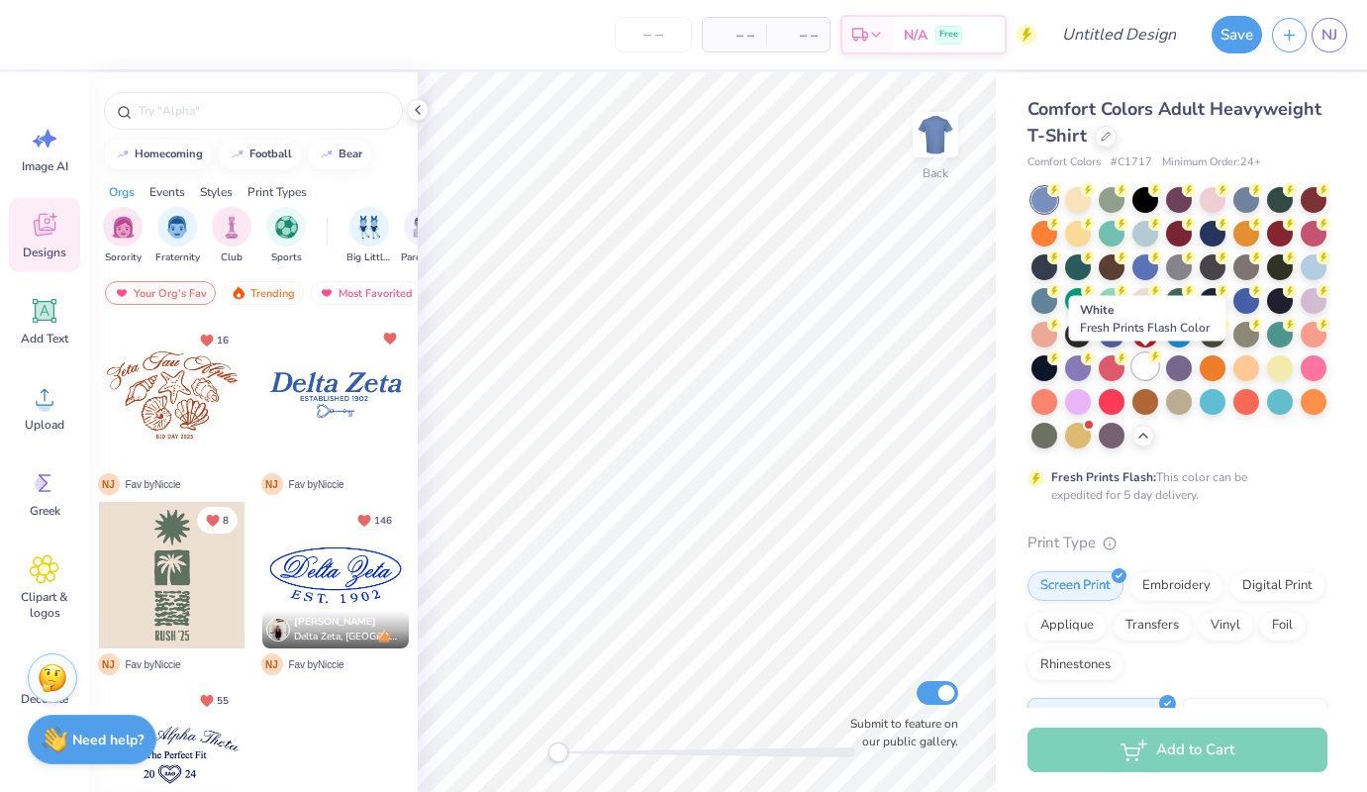
click at [1142, 371] on div at bounding box center [1145, 366] width 26 height 26
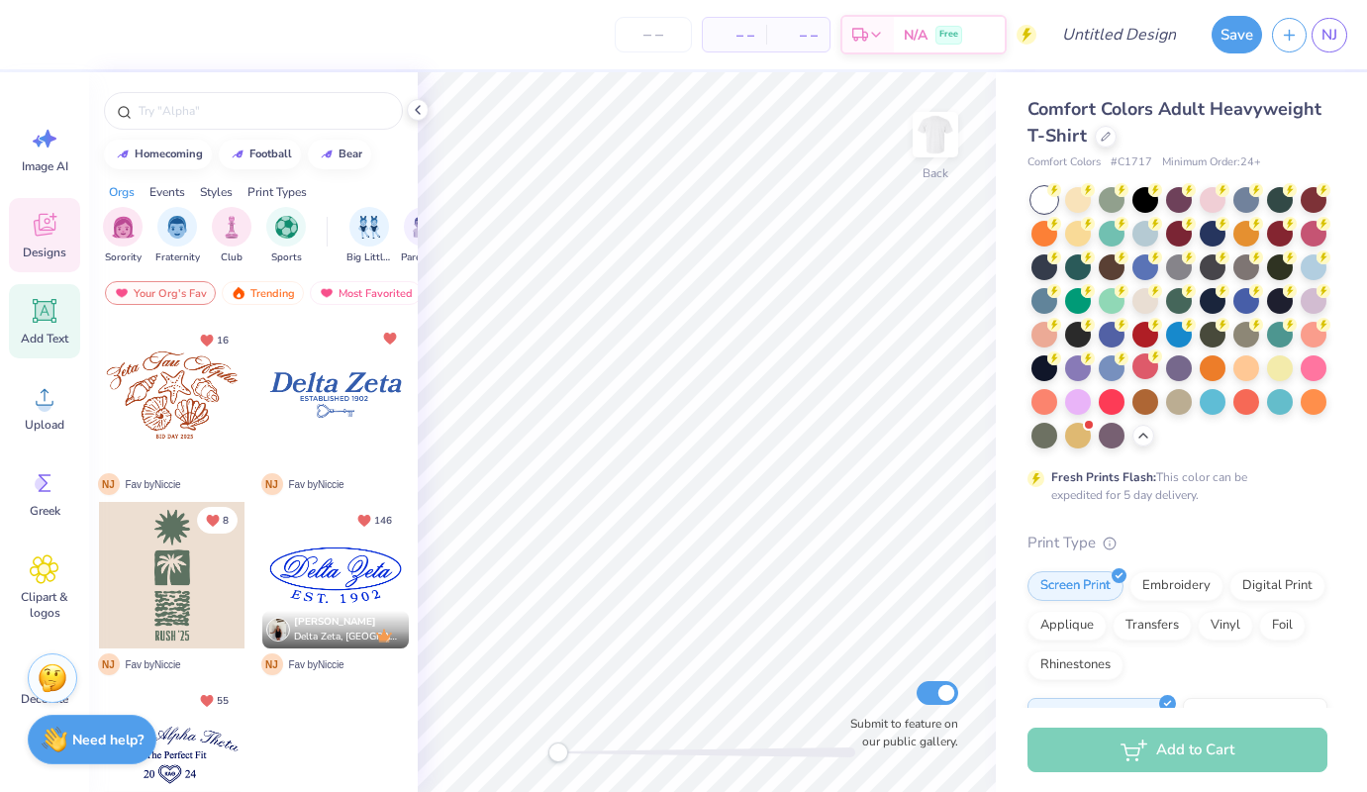
click at [43, 305] on icon at bounding box center [45, 311] width 19 height 19
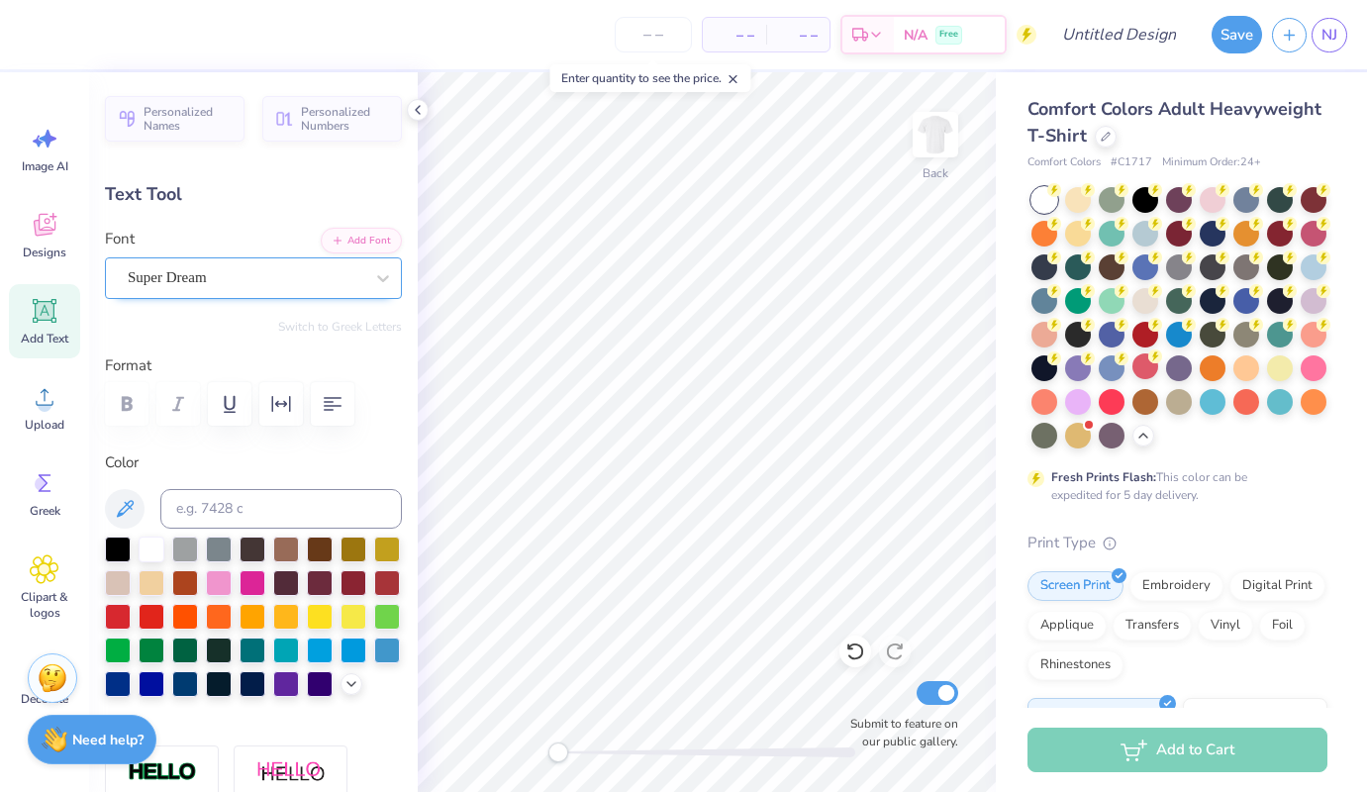
click at [219, 280] on div "Super Dream" at bounding box center [246, 277] width 240 height 31
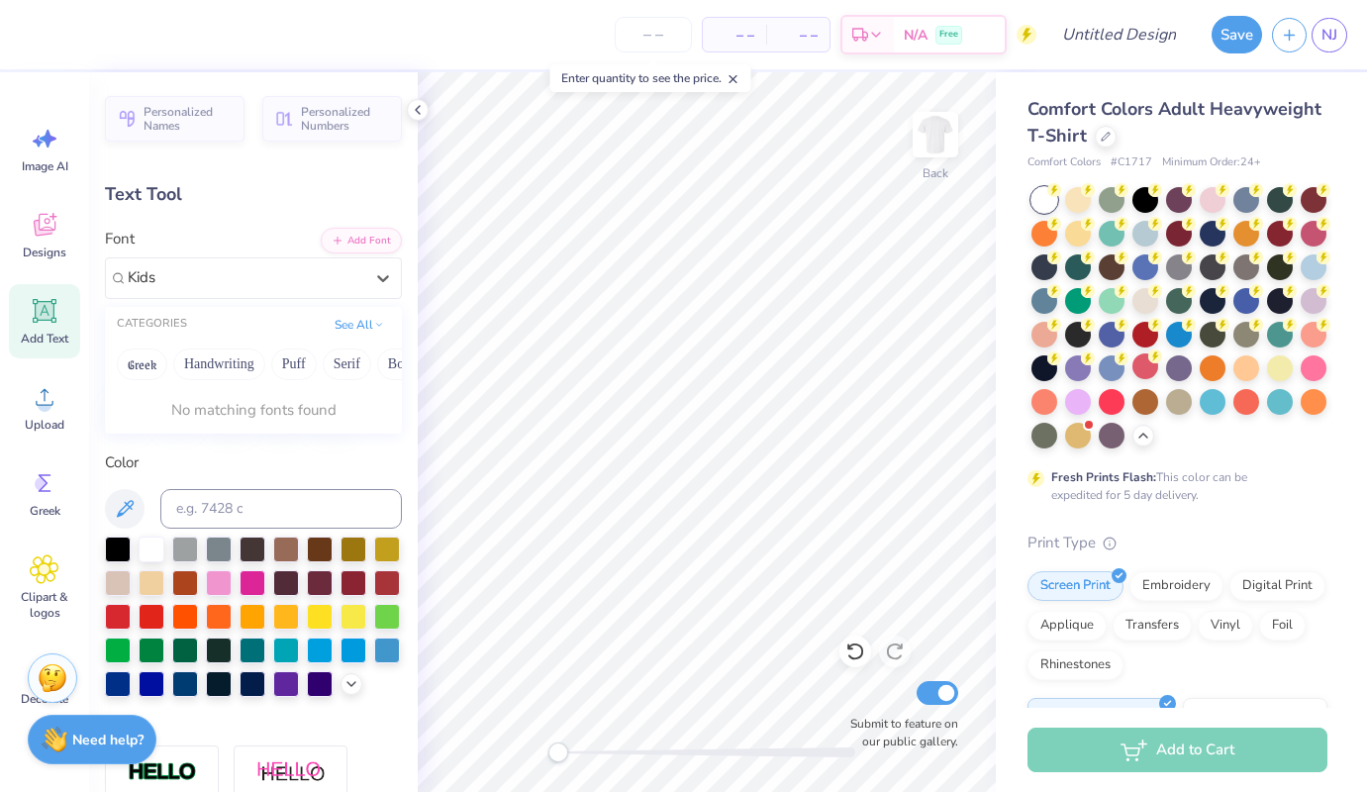
type input "Kids"
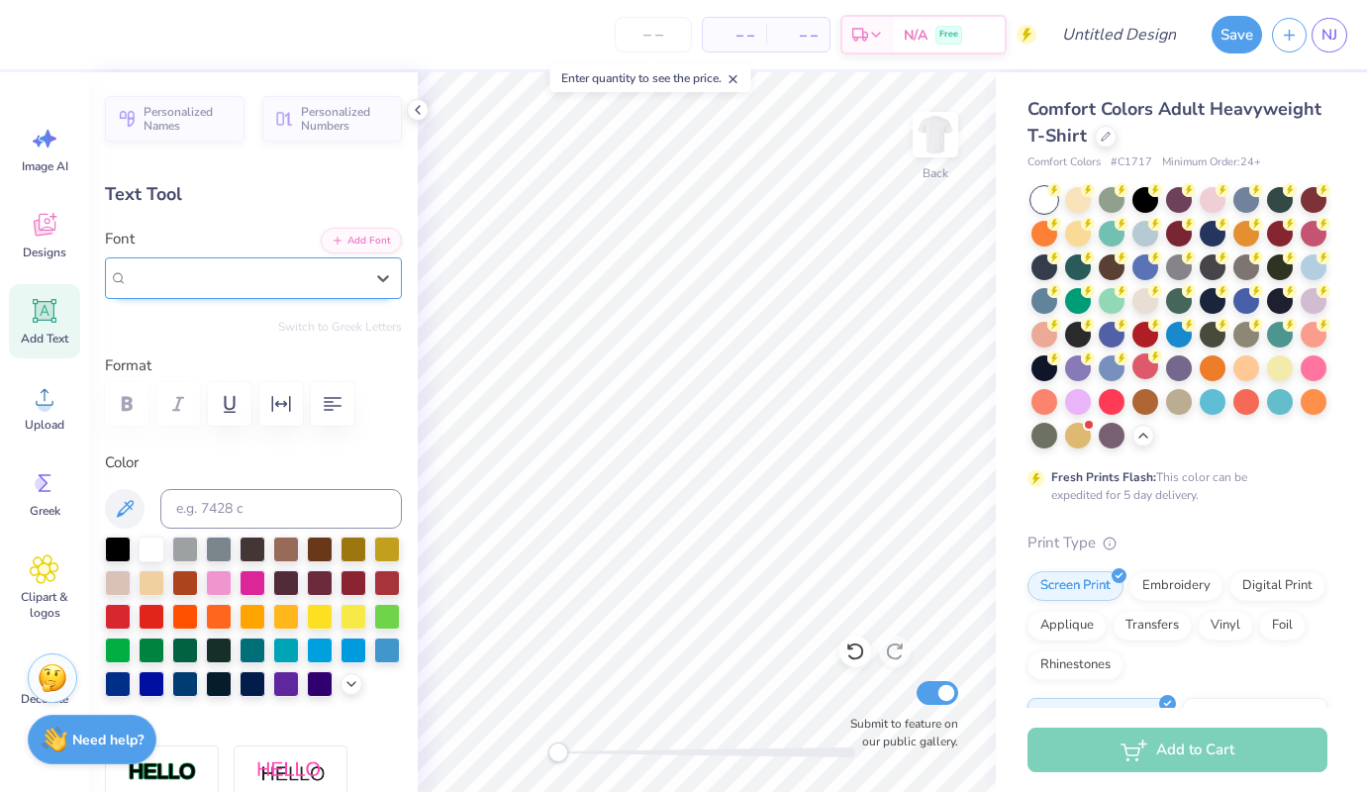
drag, startPoint x: 233, startPoint y: 282, endPoint x: 144, endPoint y: 277, distance: 89.2
click at [145, 277] on div "Super Dream" at bounding box center [246, 277] width 240 height 31
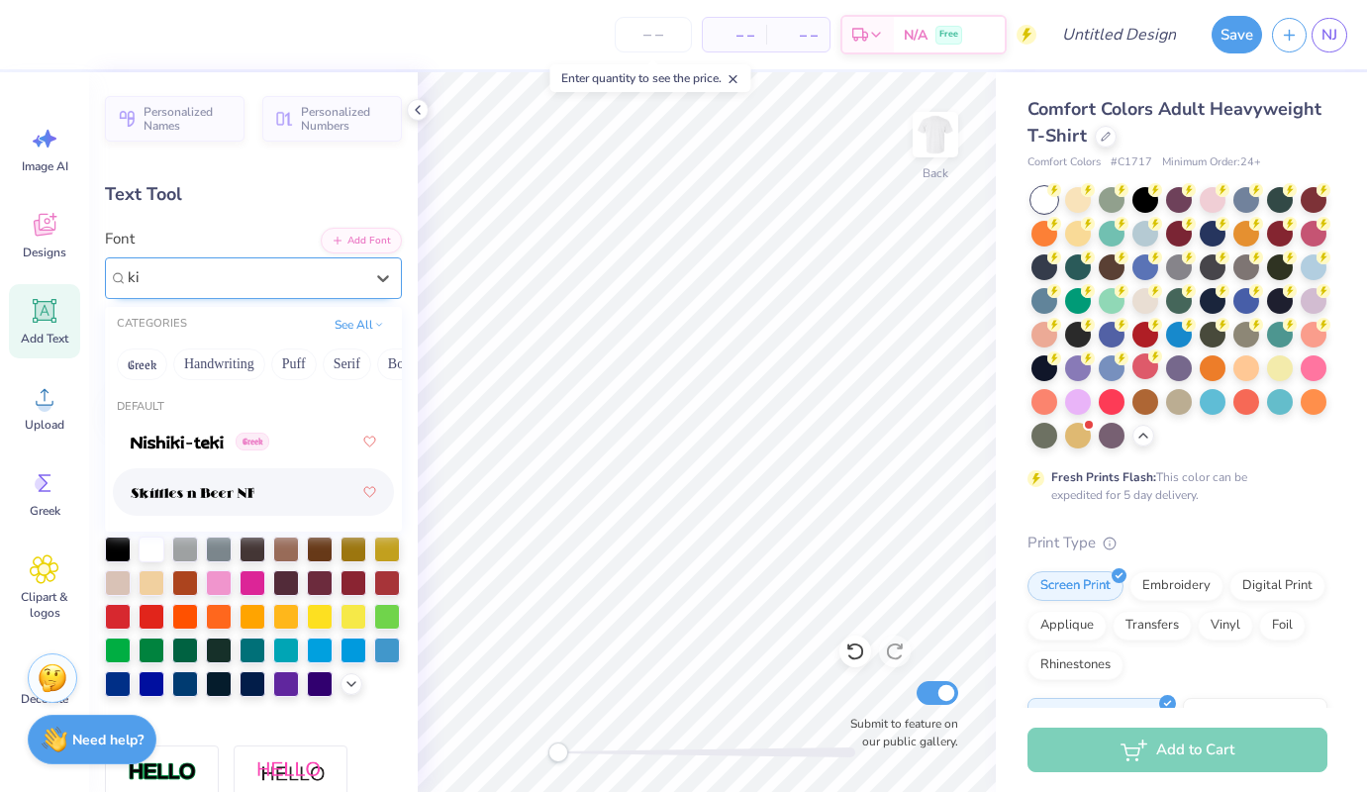
type input "ki"
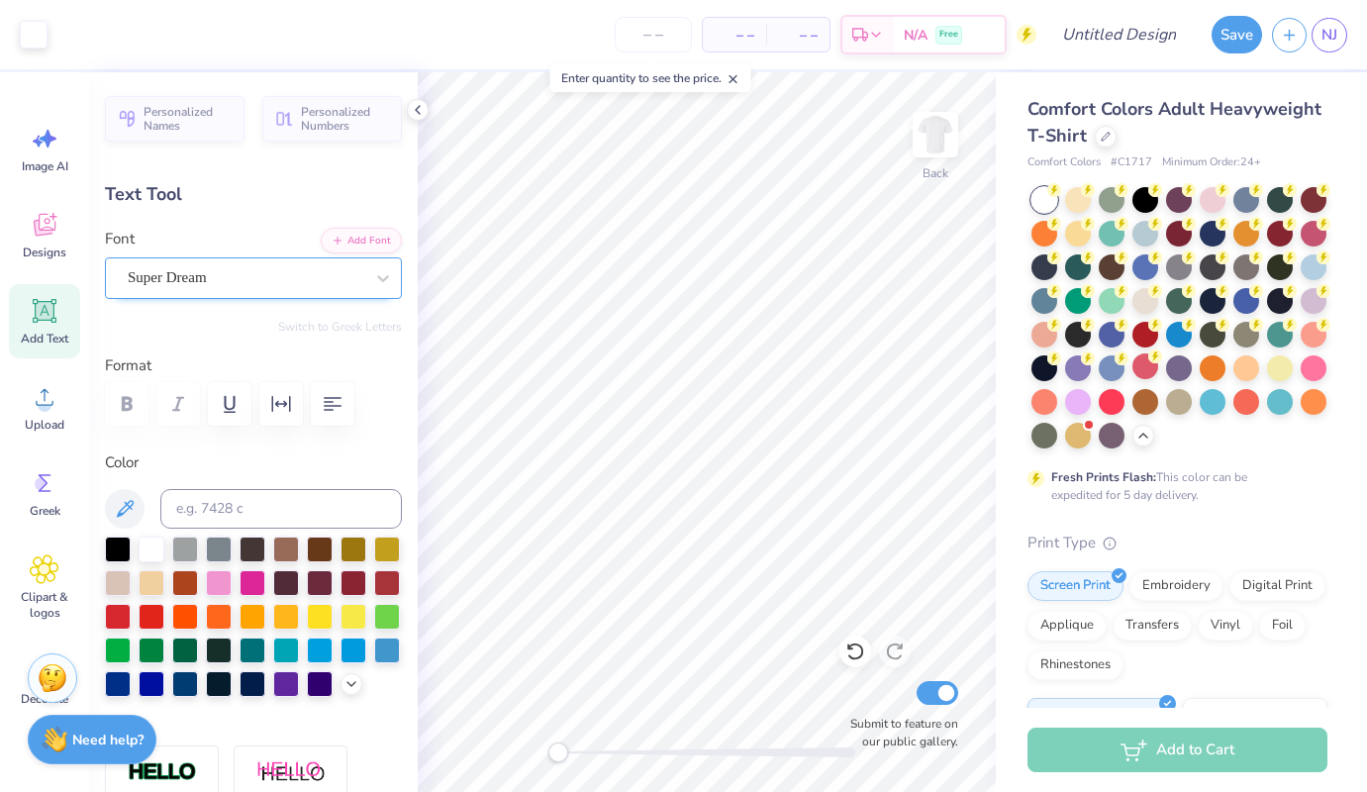
click at [334, 276] on div "Super Dream" at bounding box center [246, 277] width 240 height 31
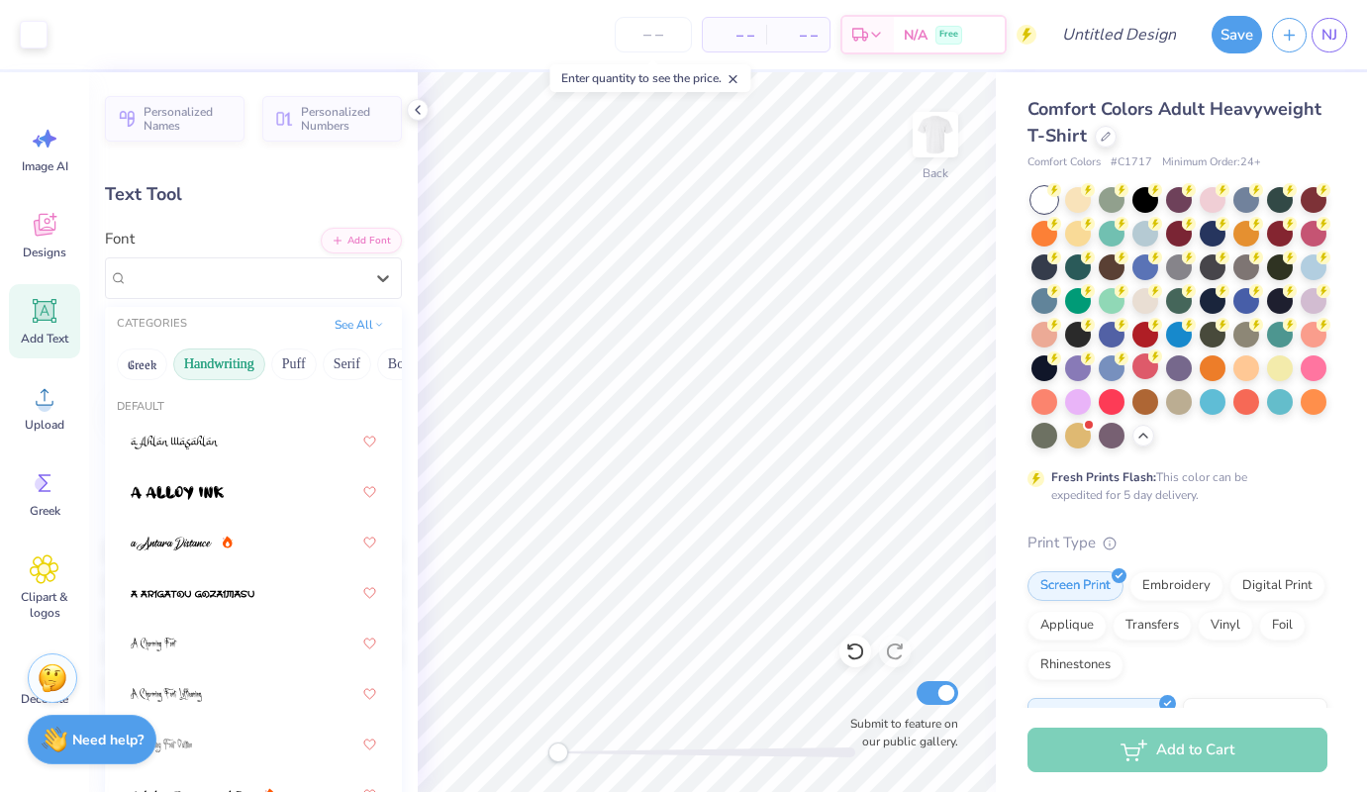
click at [240, 359] on button "Handwriting" at bounding box center [219, 364] width 92 height 32
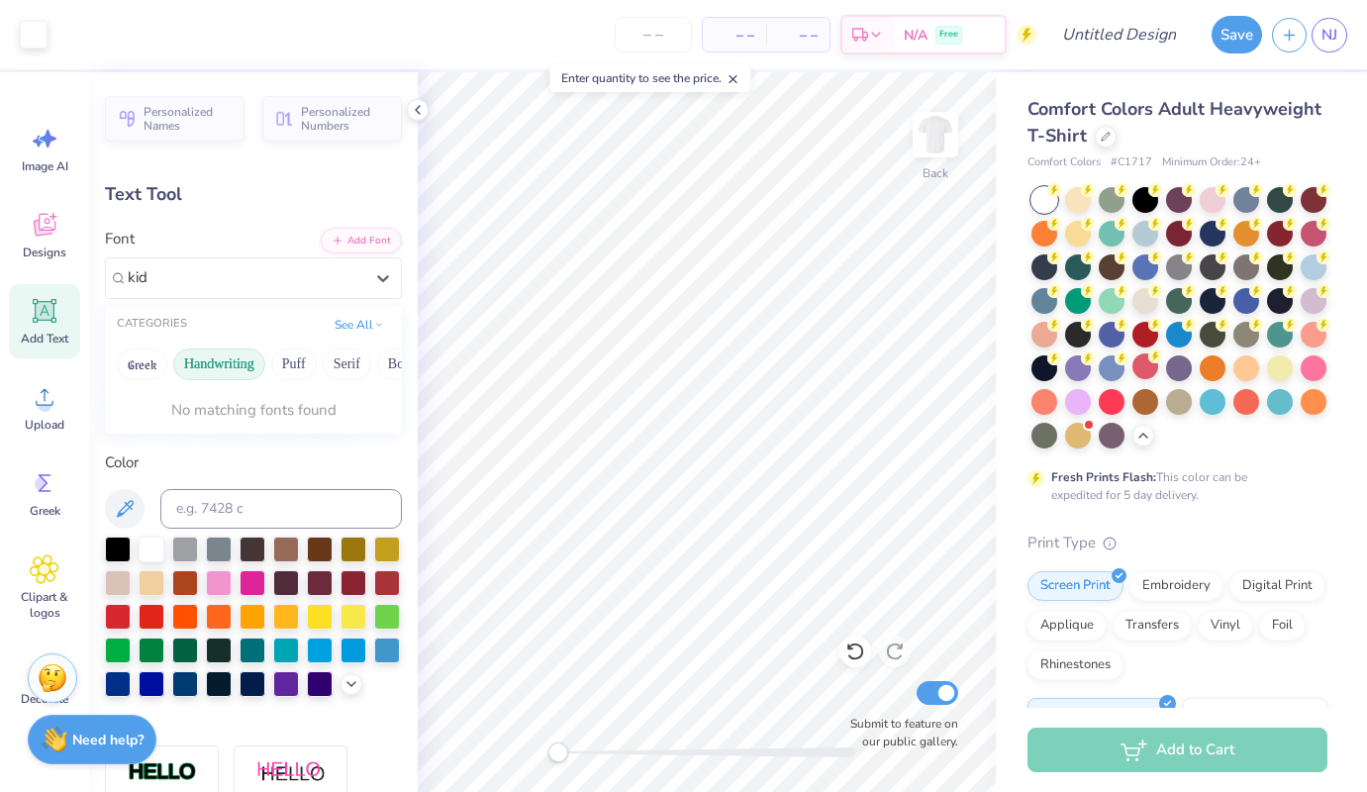
type input "kid"
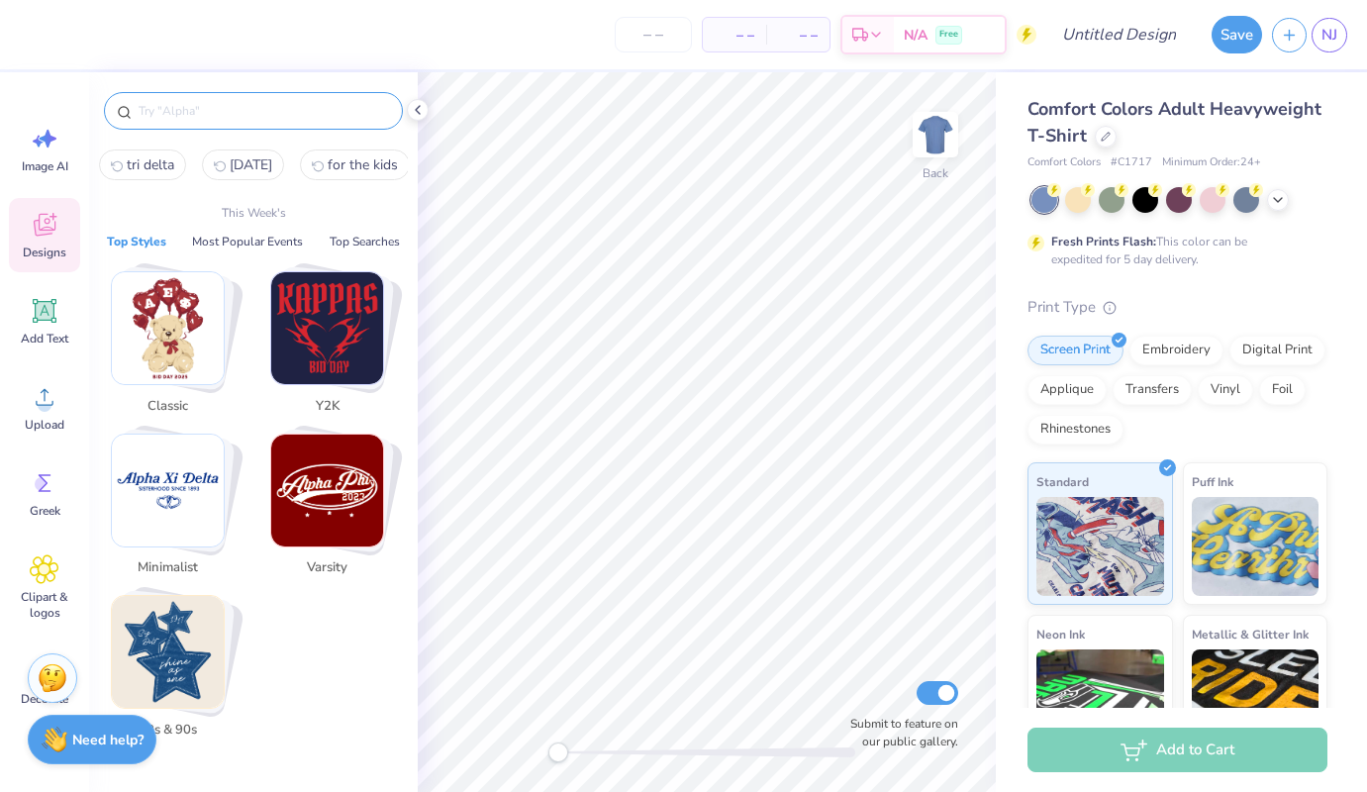
click at [225, 113] on input "text" at bounding box center [263, 111] width 253 height 20
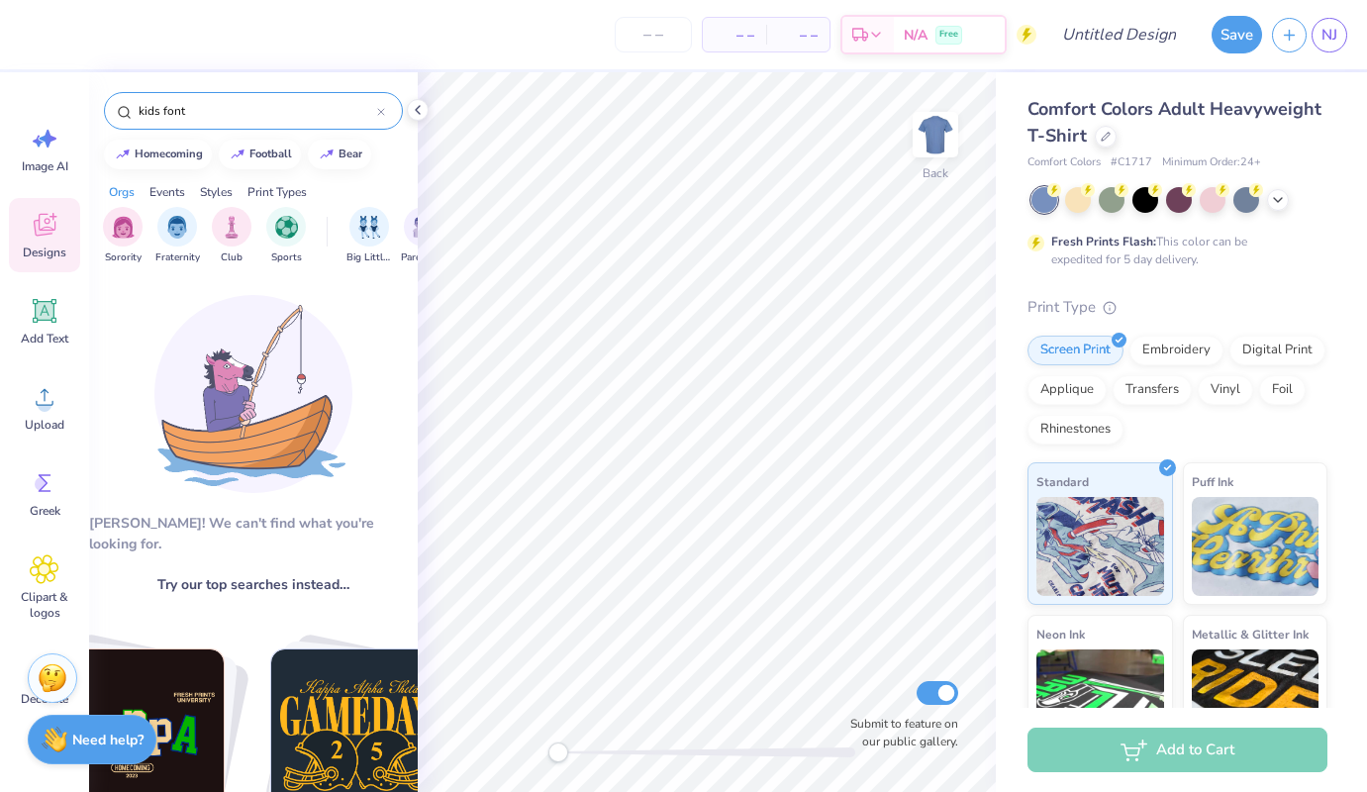
type input "kids font"
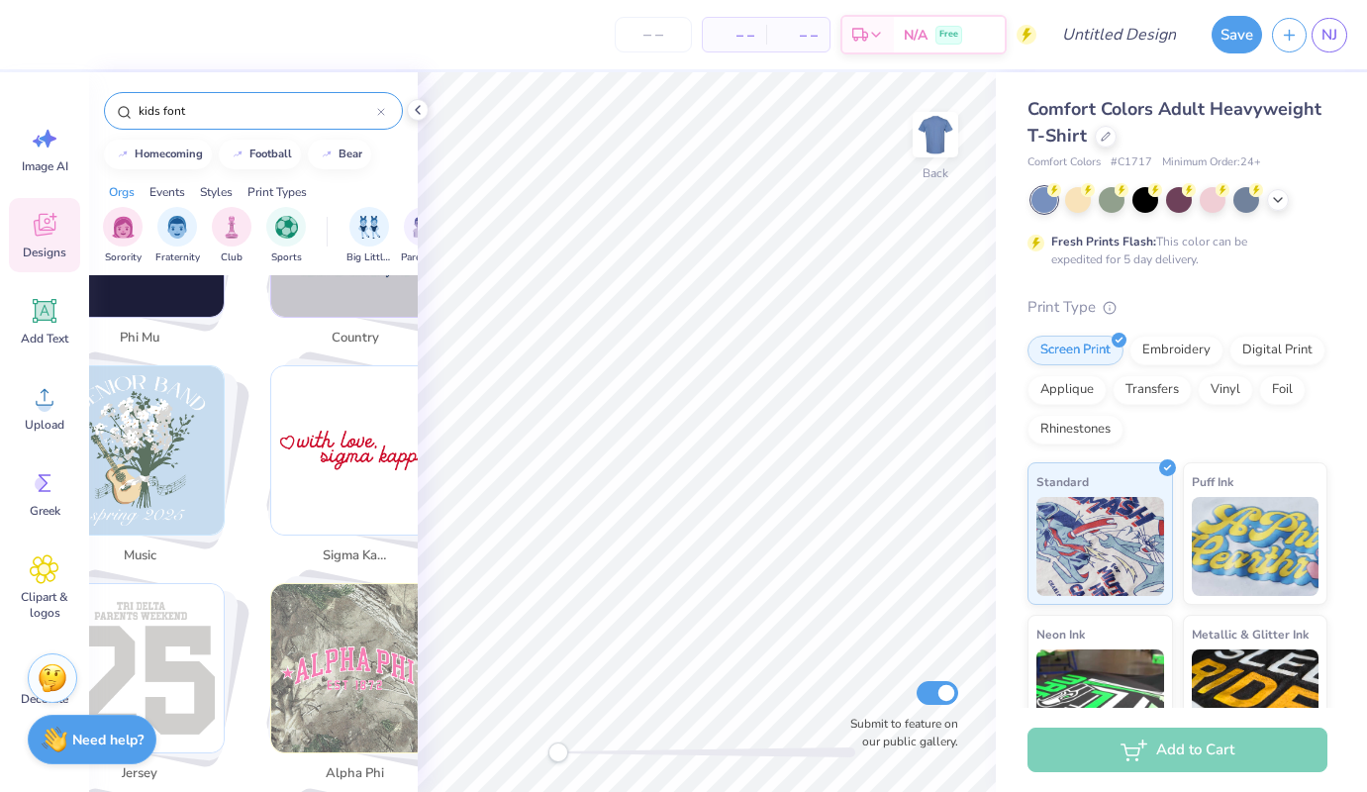
scroll to position [2666, 0]
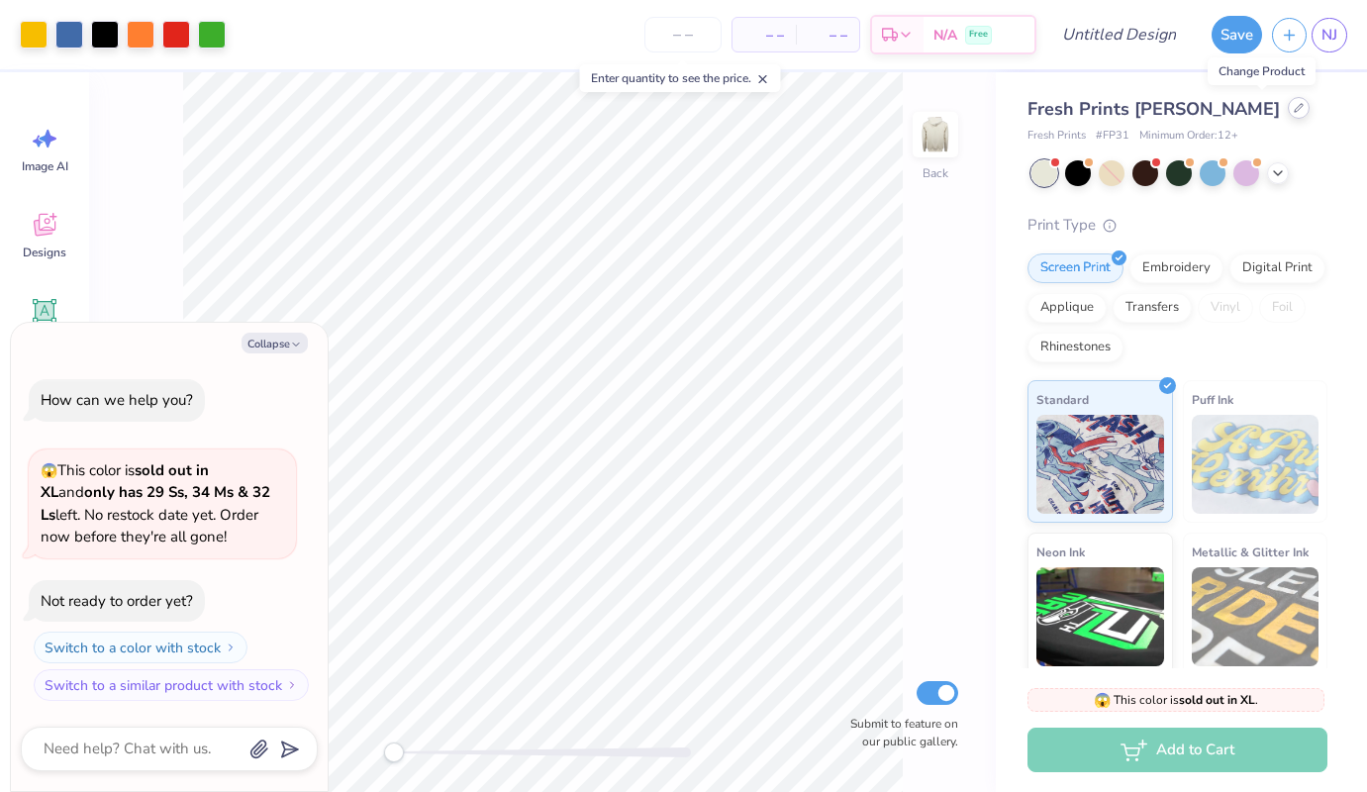
click at [1294, 112] on icon at bounding box center [1299, 108] width 10 height 10
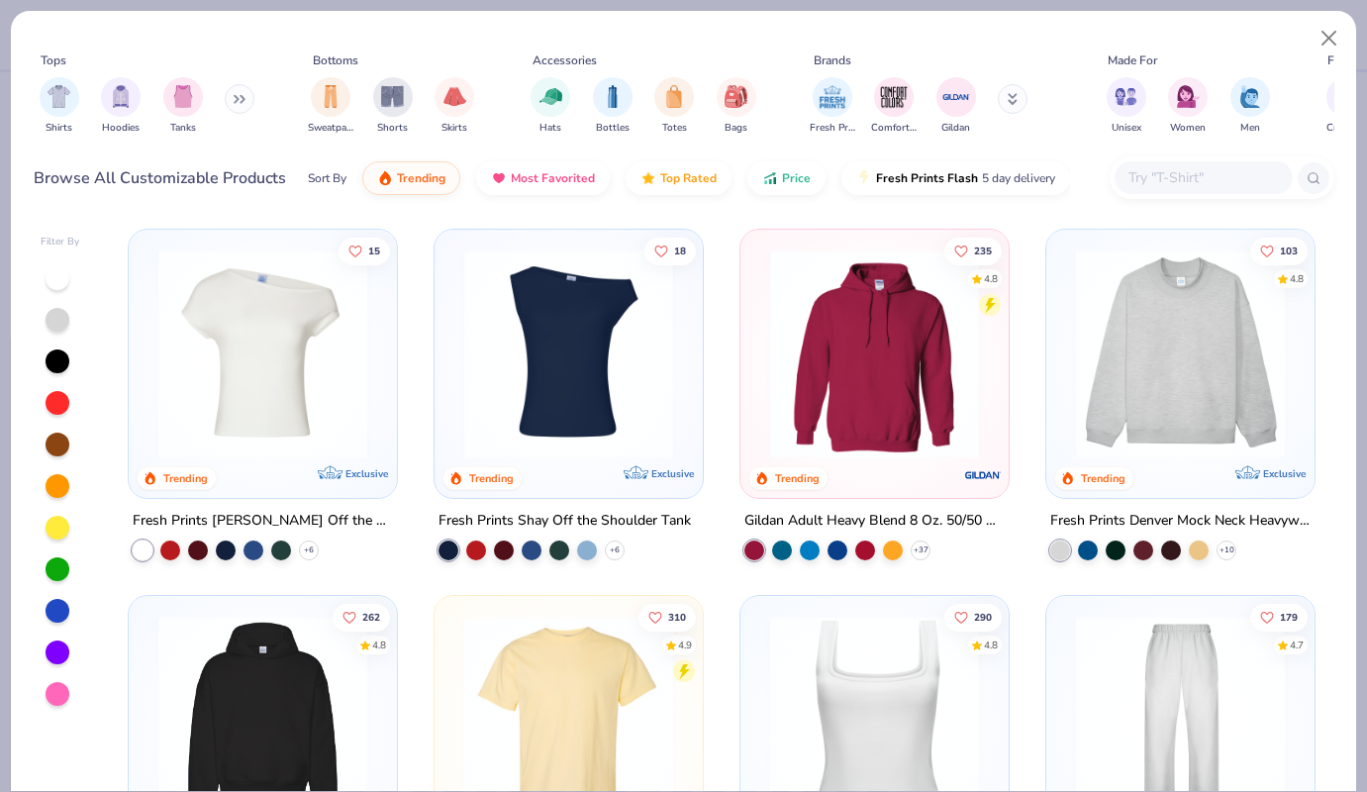
click at [315, 363] on img at bounding box center [262, 353] width 229 height 209
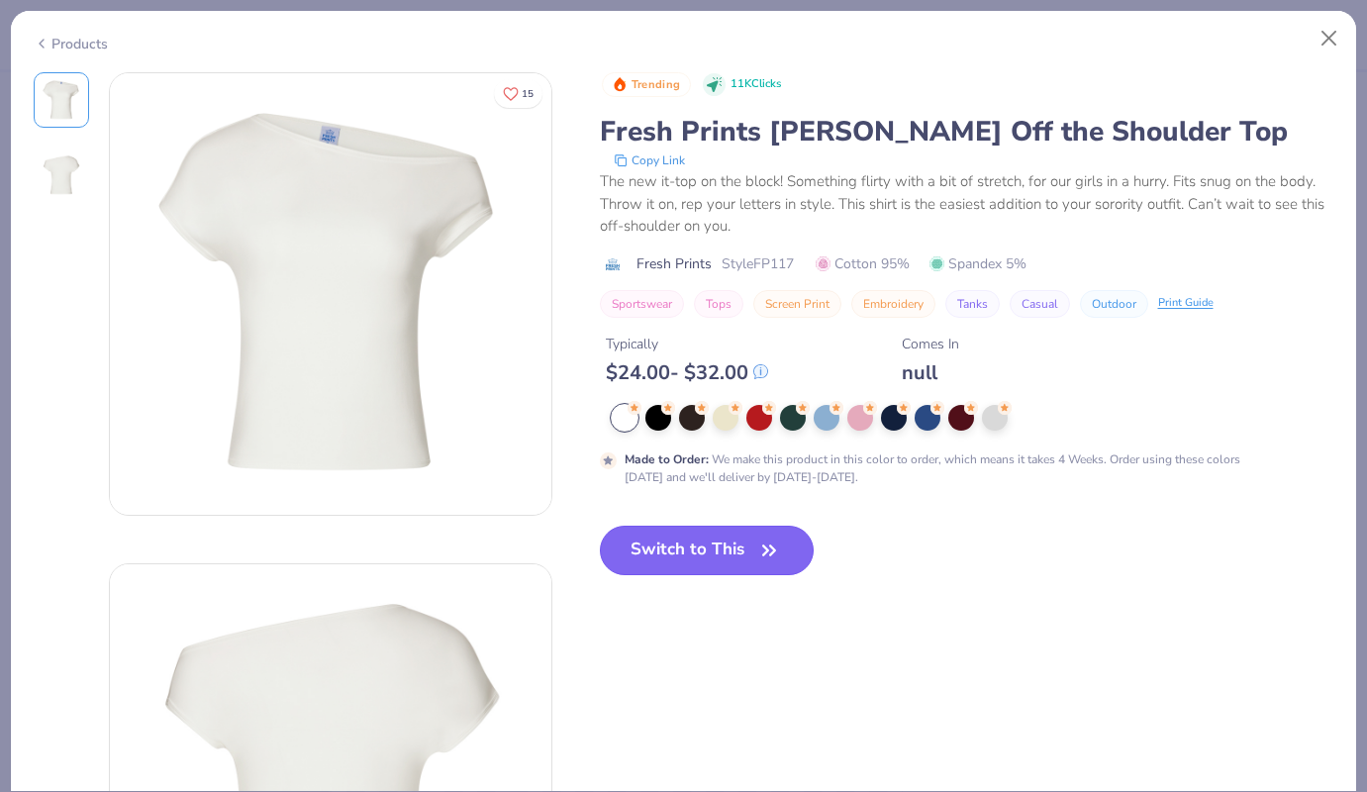
click at [684, 543] on button "Switch to This" at bounding box center [707, 550] width 215 height 49
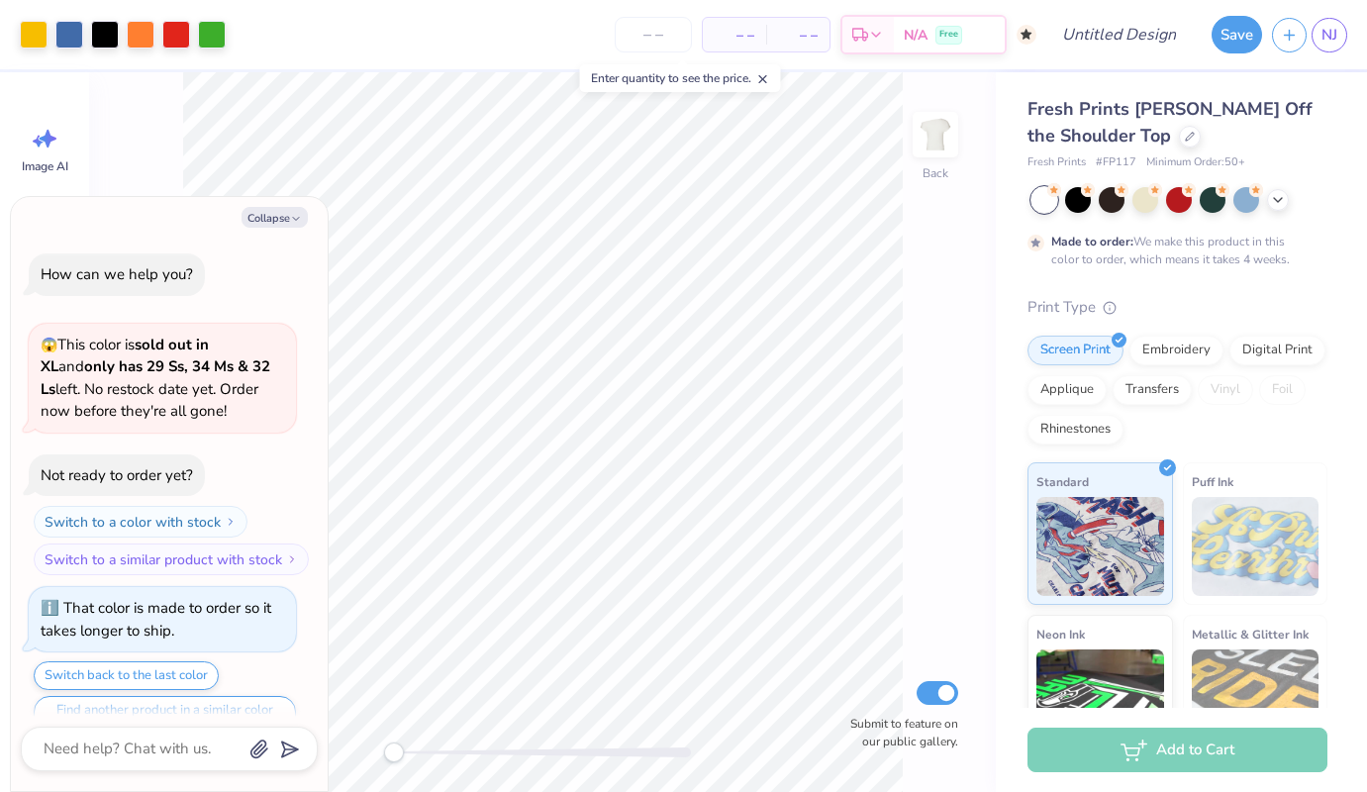
scroll to position [39, 0]
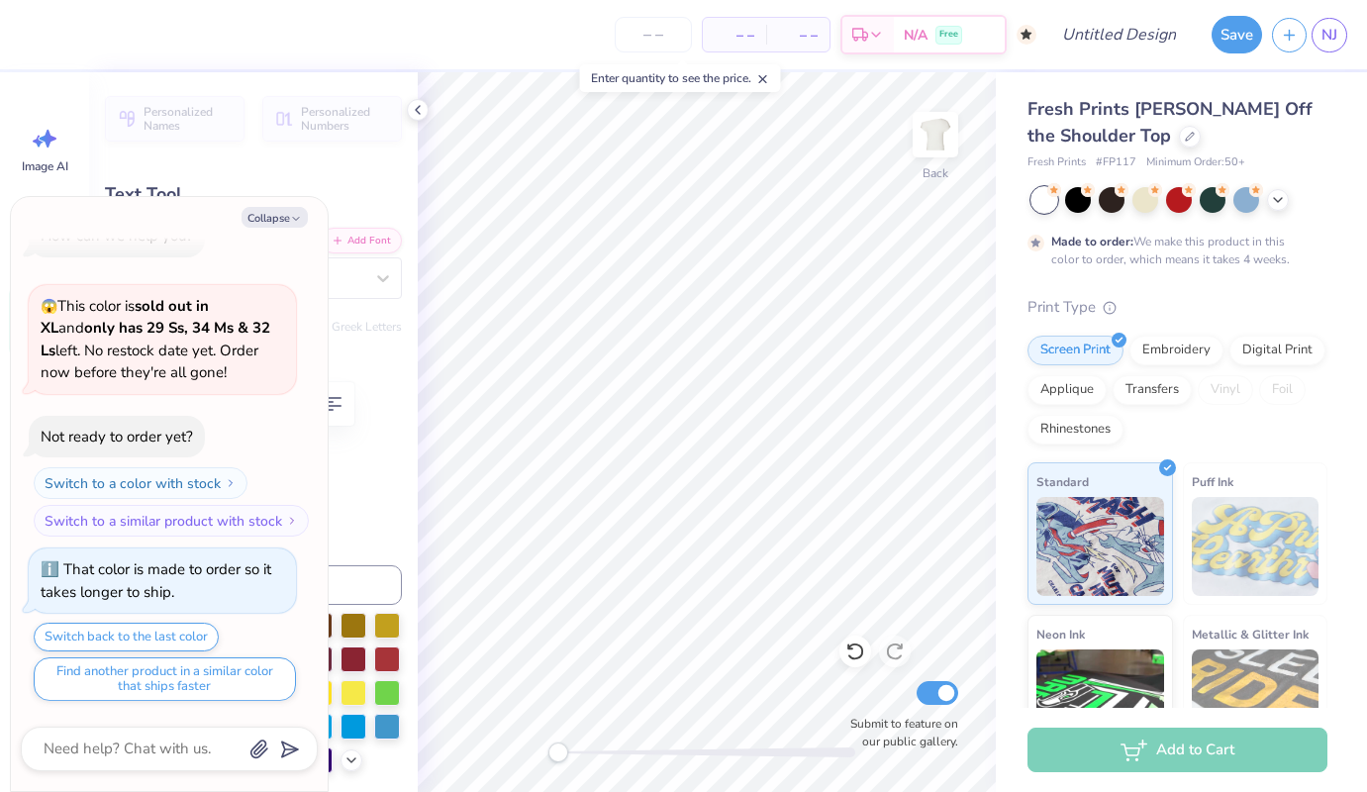
type textarea "x"
type input "8.18"
type input "1.94"
type input "3.82"
type textarea "x"
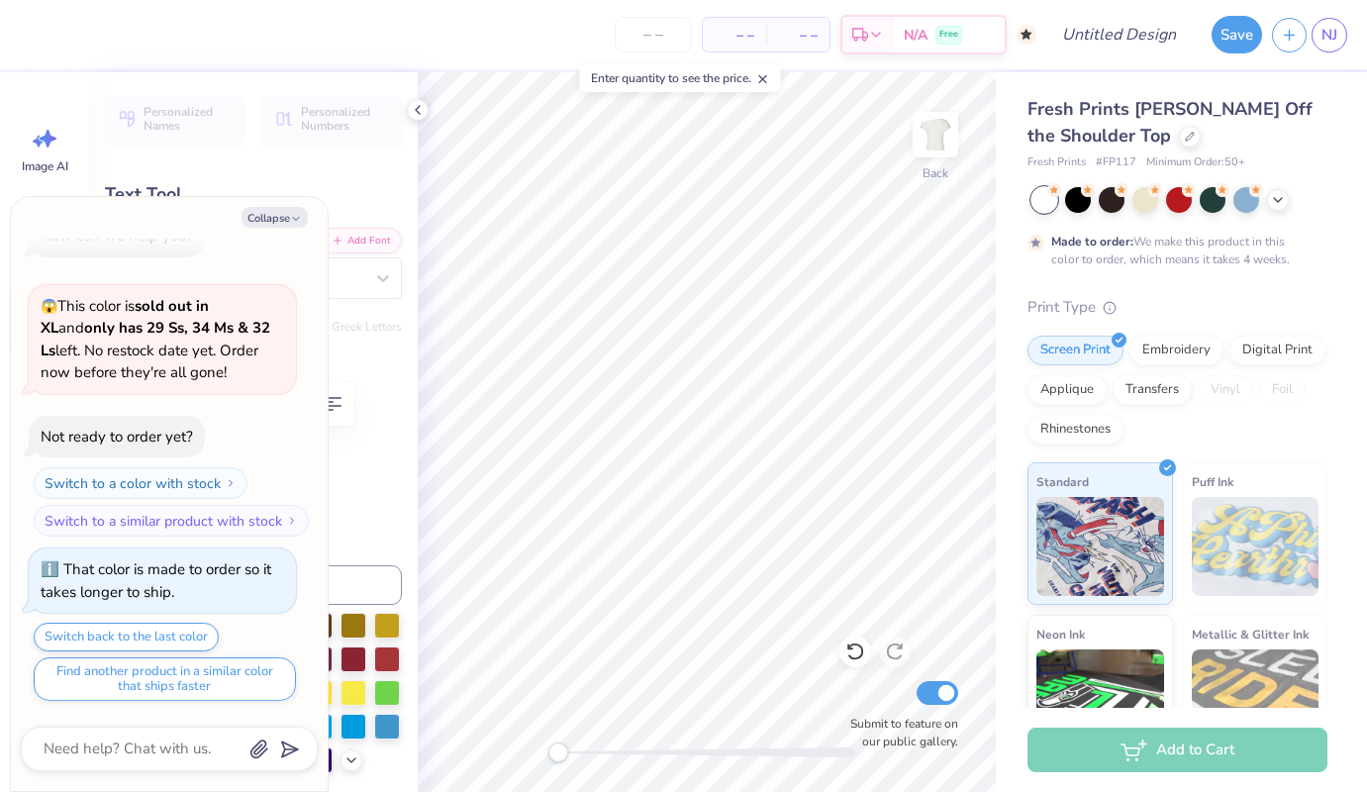
type textarea "GAMM"
type textarea "x"
type textarea "GAMMD"
type textarea "x"
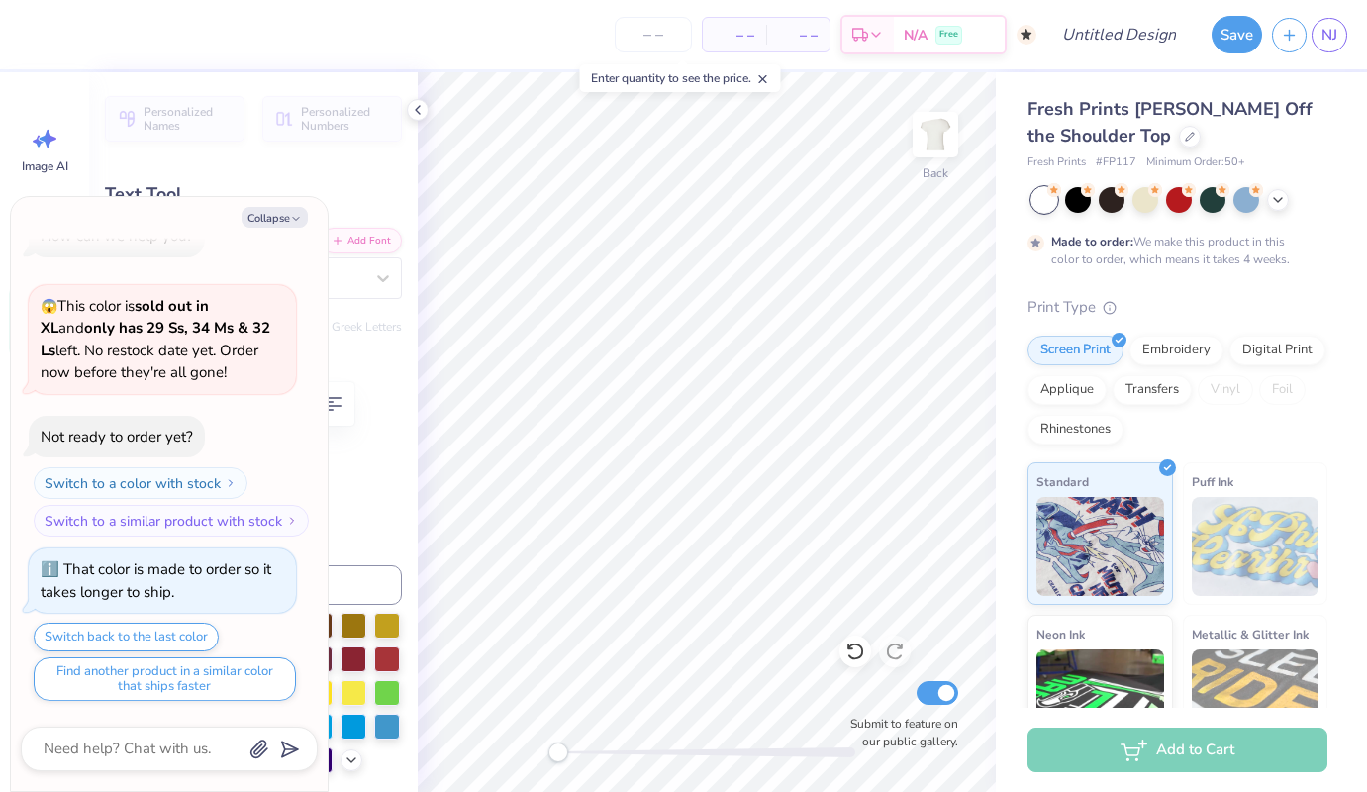
type textarea "GAMM"
type textarea "x"
type textarea "GAM"
type textarea "x"
type textarea "GA"
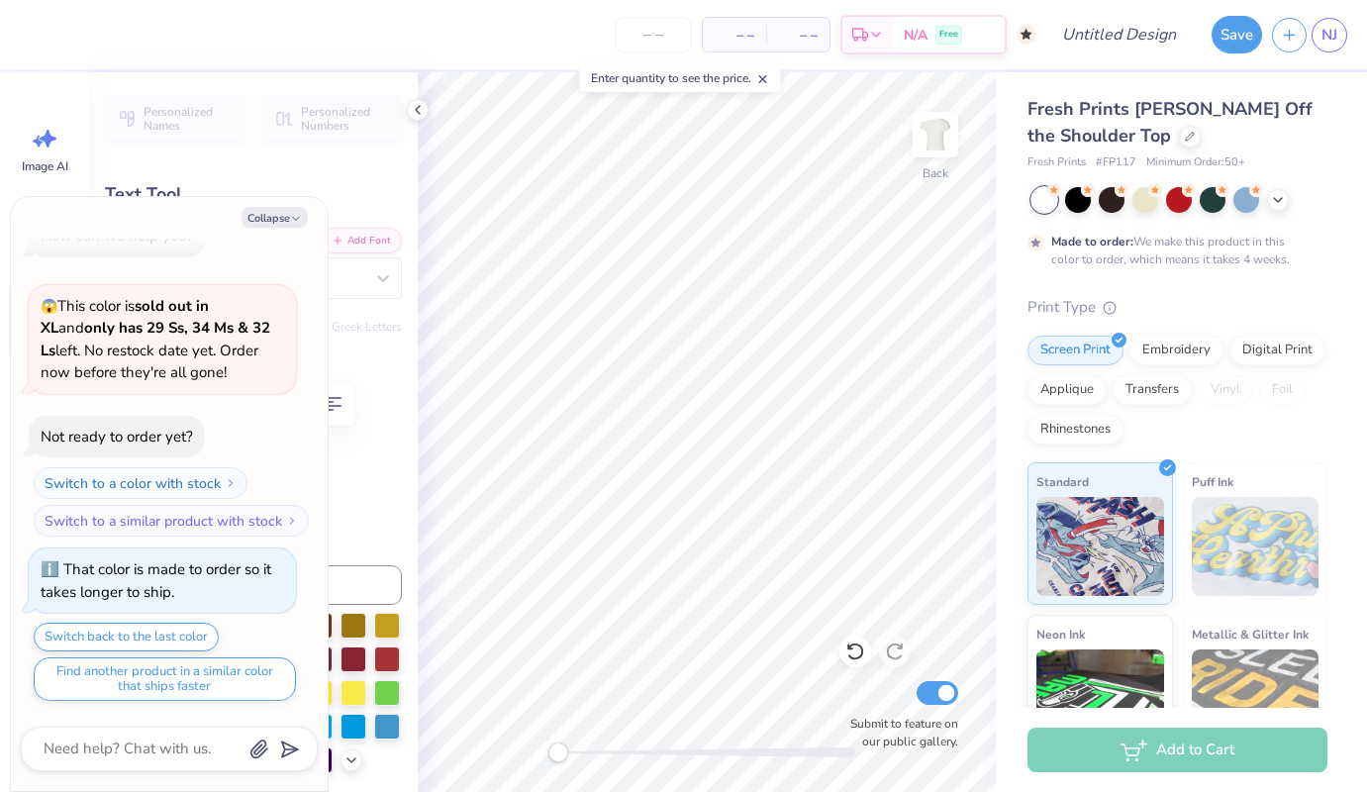
scroll to position [0, 0]
type textarea "x"
type textarea "G"
type textarea "x"
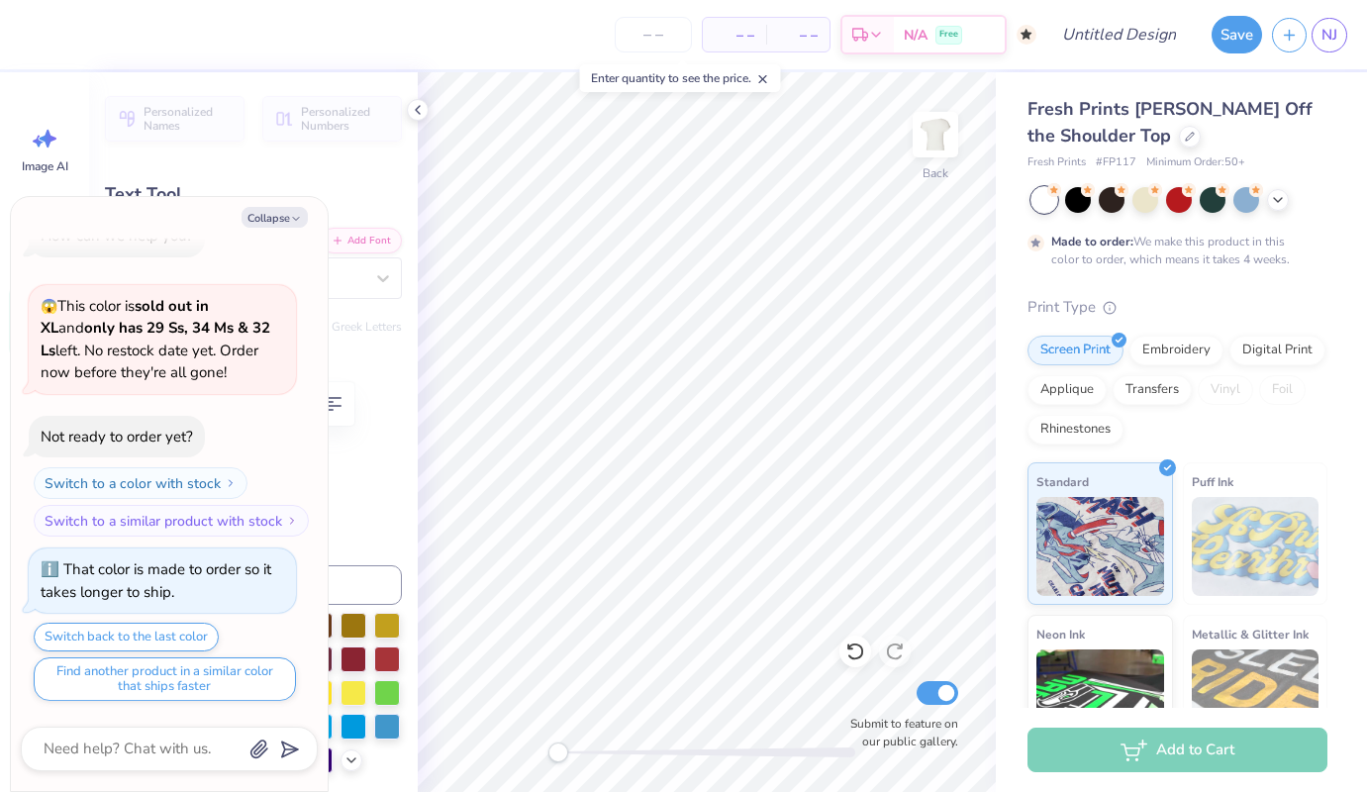
type textarea "D"
type textarea "x"
type textarea "De"
type textarea "x"
type textarea "Del"
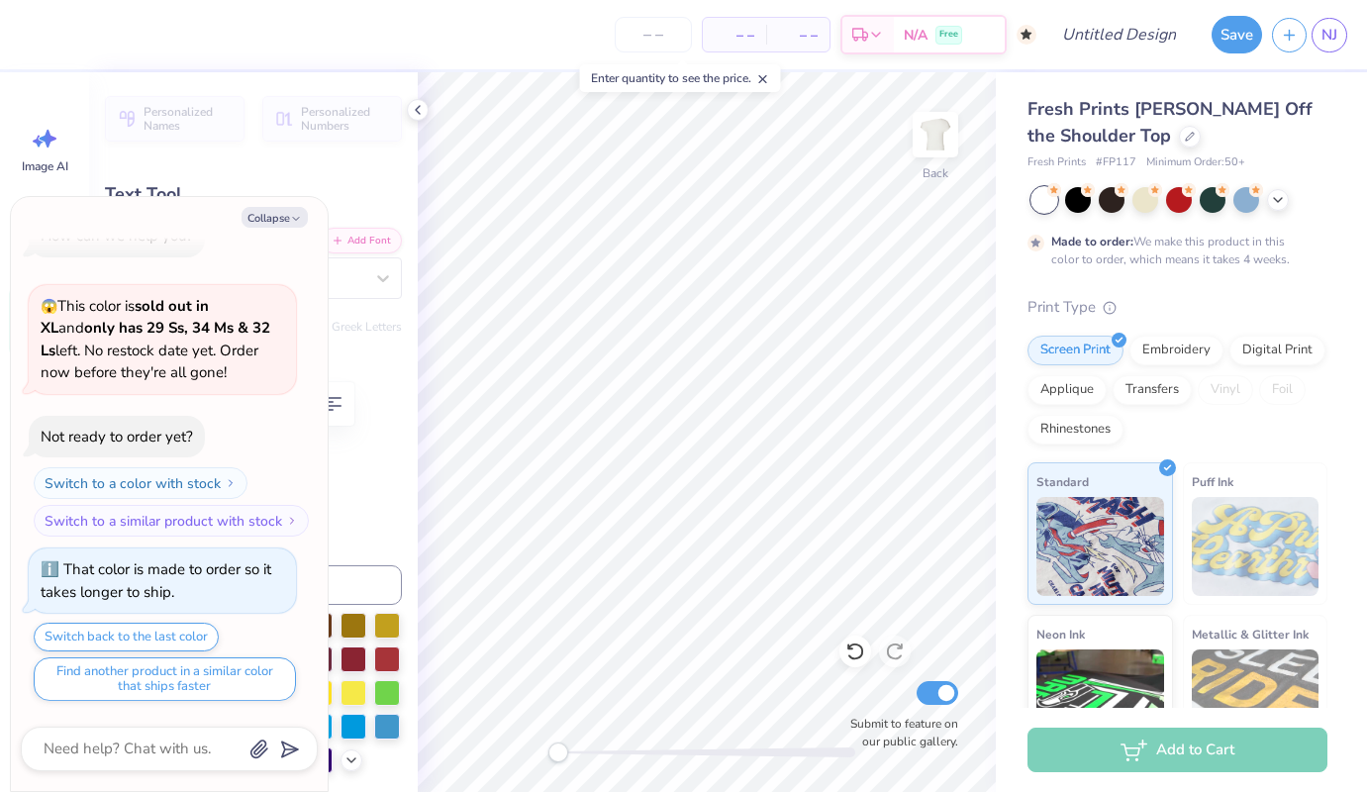
type textarea "x"
type textarea "Delt"
type textarea "x"
type textarea "Delta"
click at [293, 210] on button "Collapse" at bounding box center [275, 217] width 66 height 21
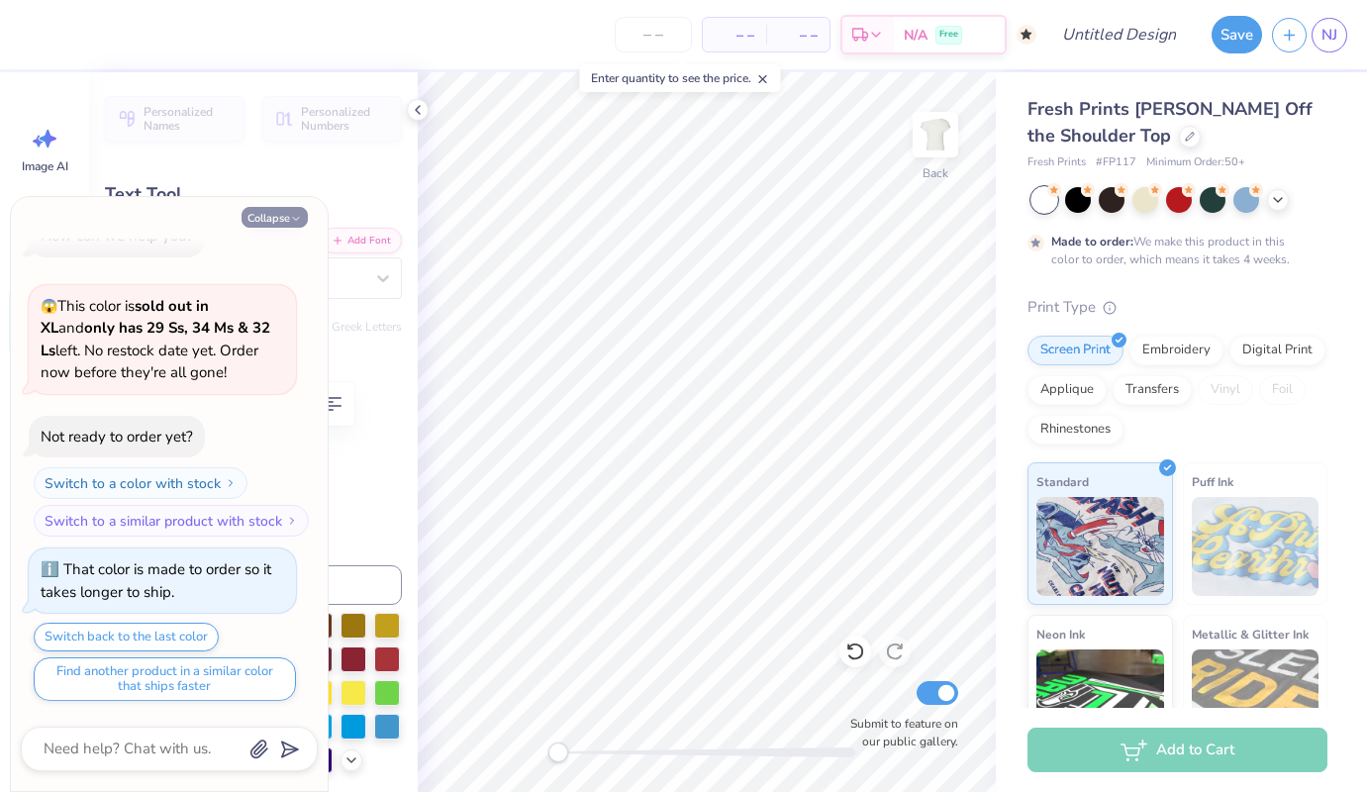
type textarea "x"
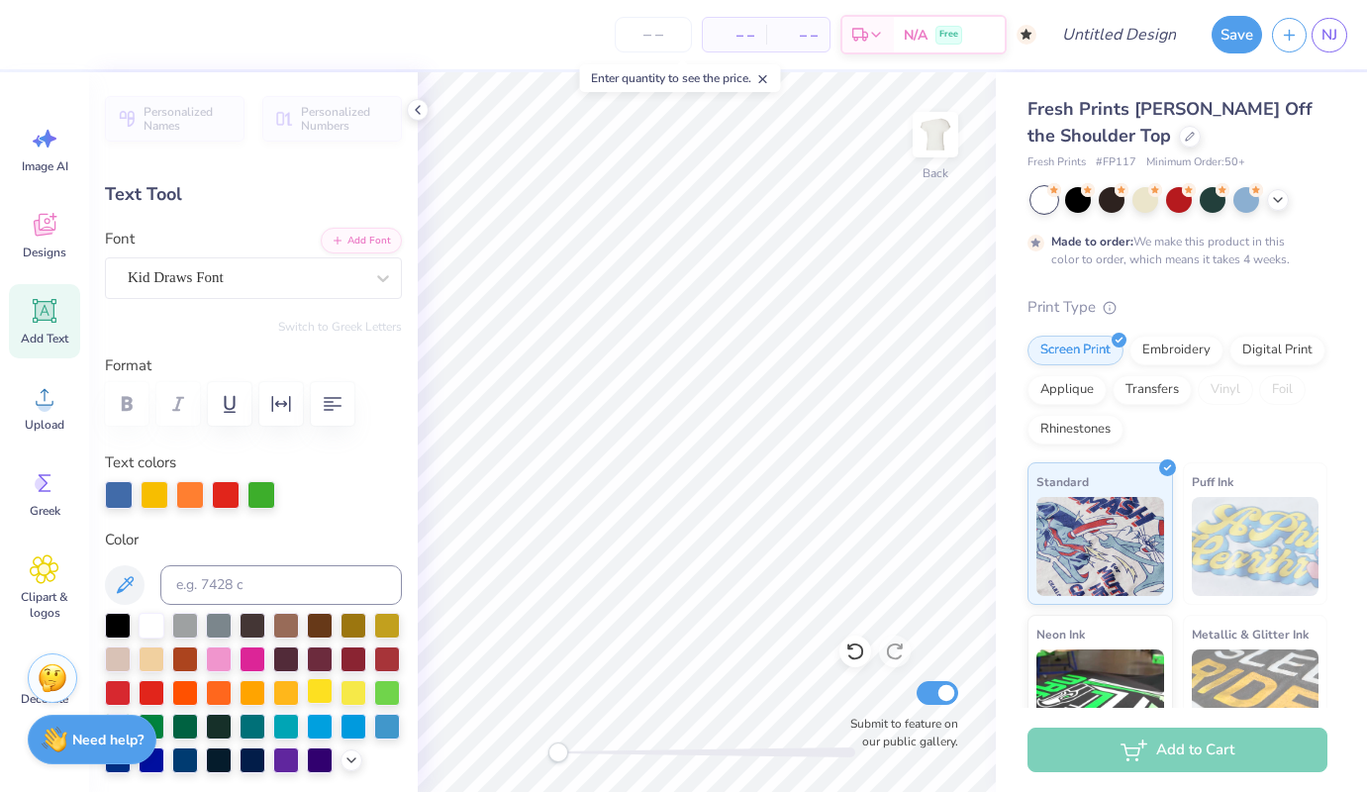
type input "7.36"
type input "1.95"
type input "6.13"
type input "6.26"
type input "1.91"
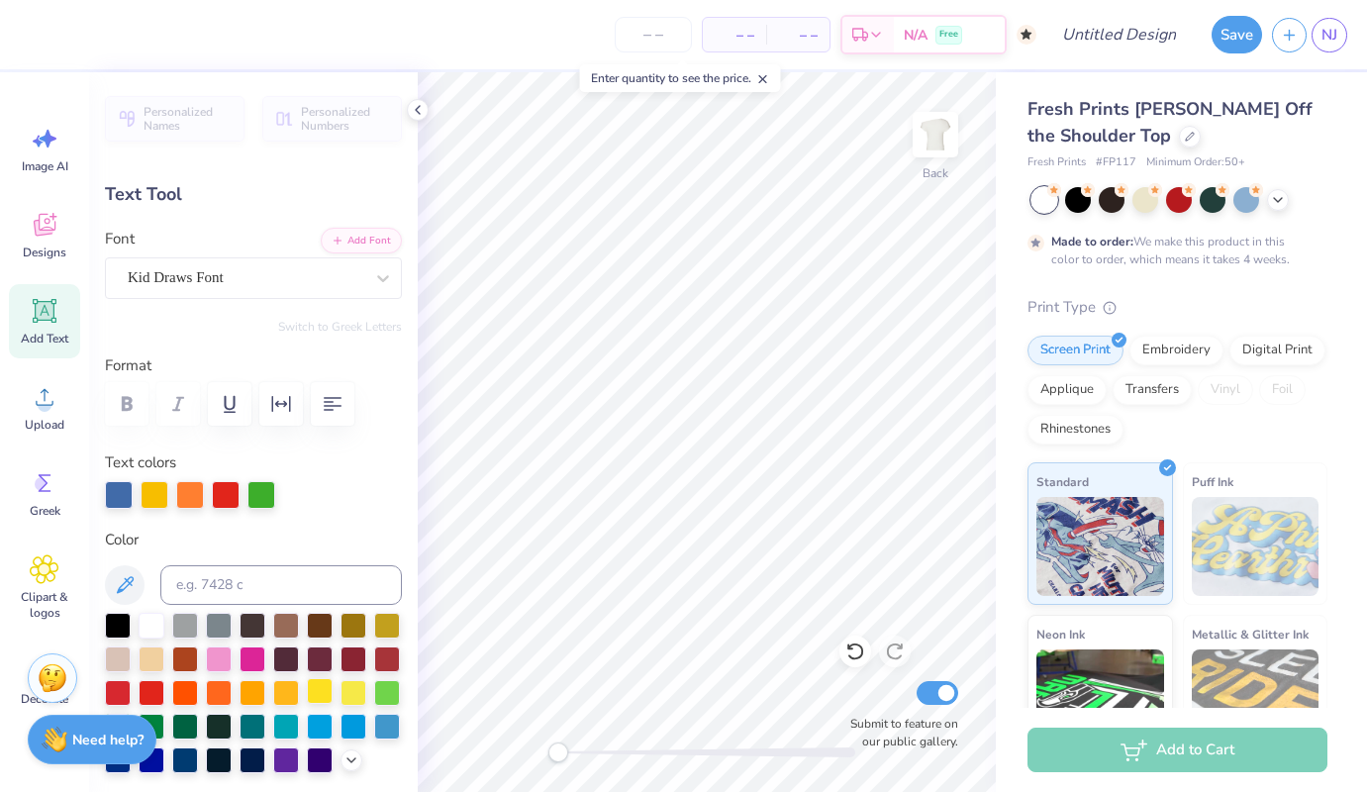
type input "3.85"
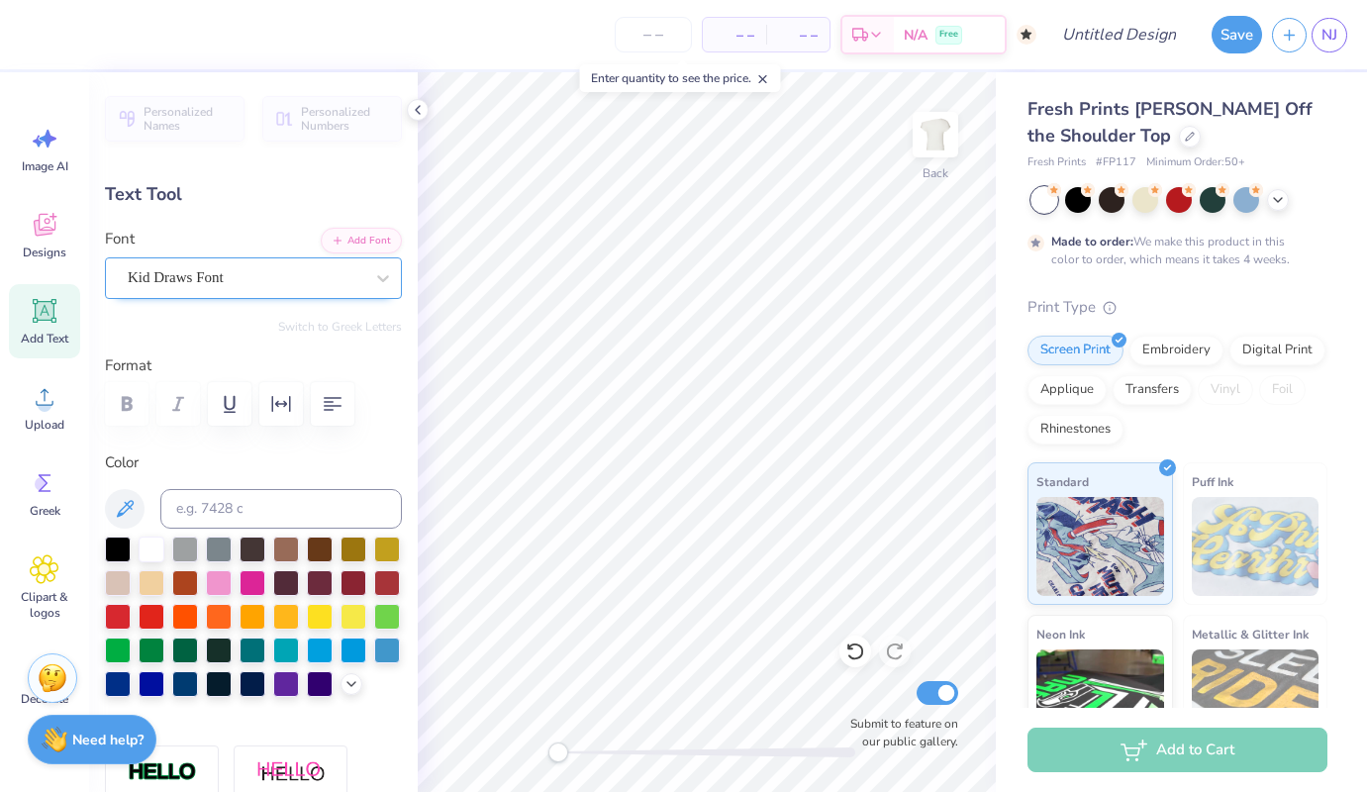
click at [233, 287] on div "Kid Draws Font" at bounding box center [246, 277] width 240 height 31
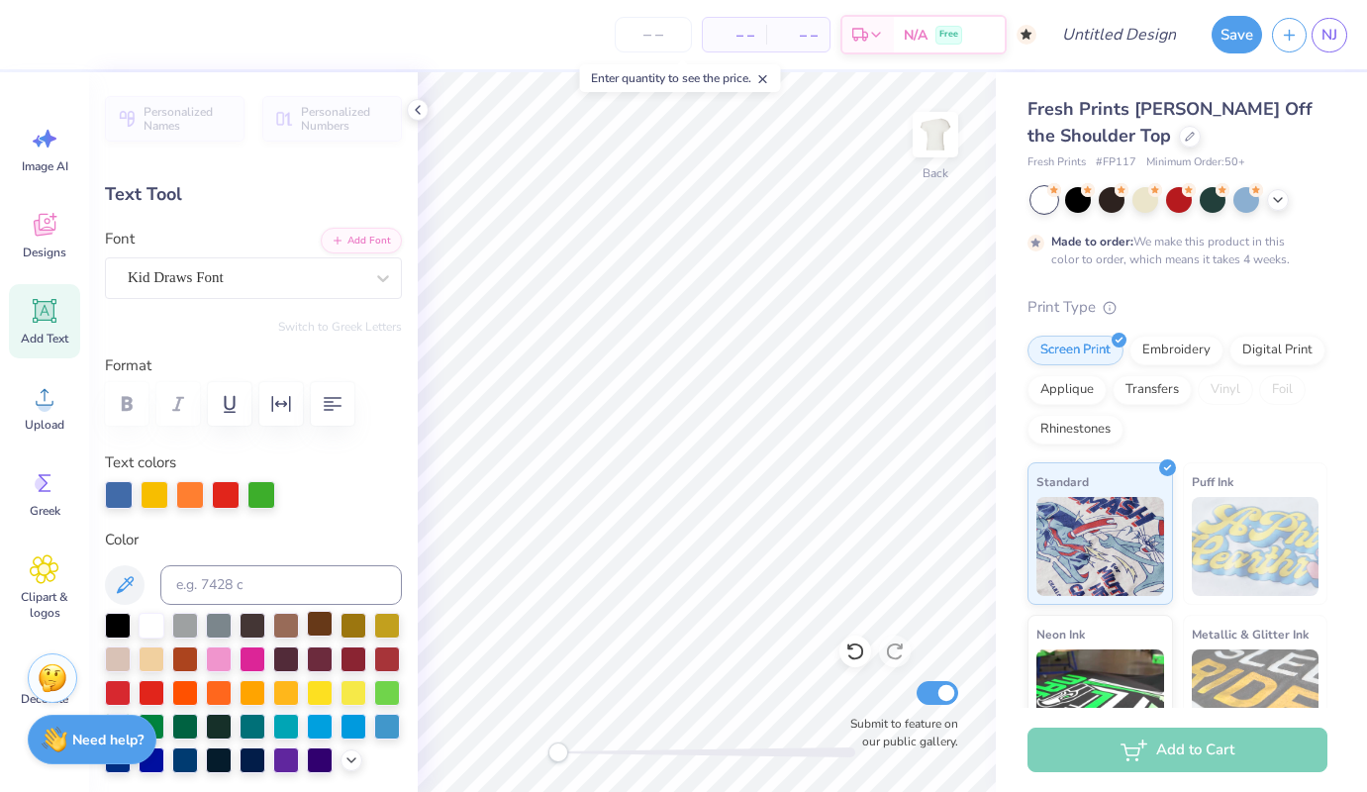
type input "7.36"
type input "1.95"
type input "6.06"
type input "6.26"
type input "1.91"
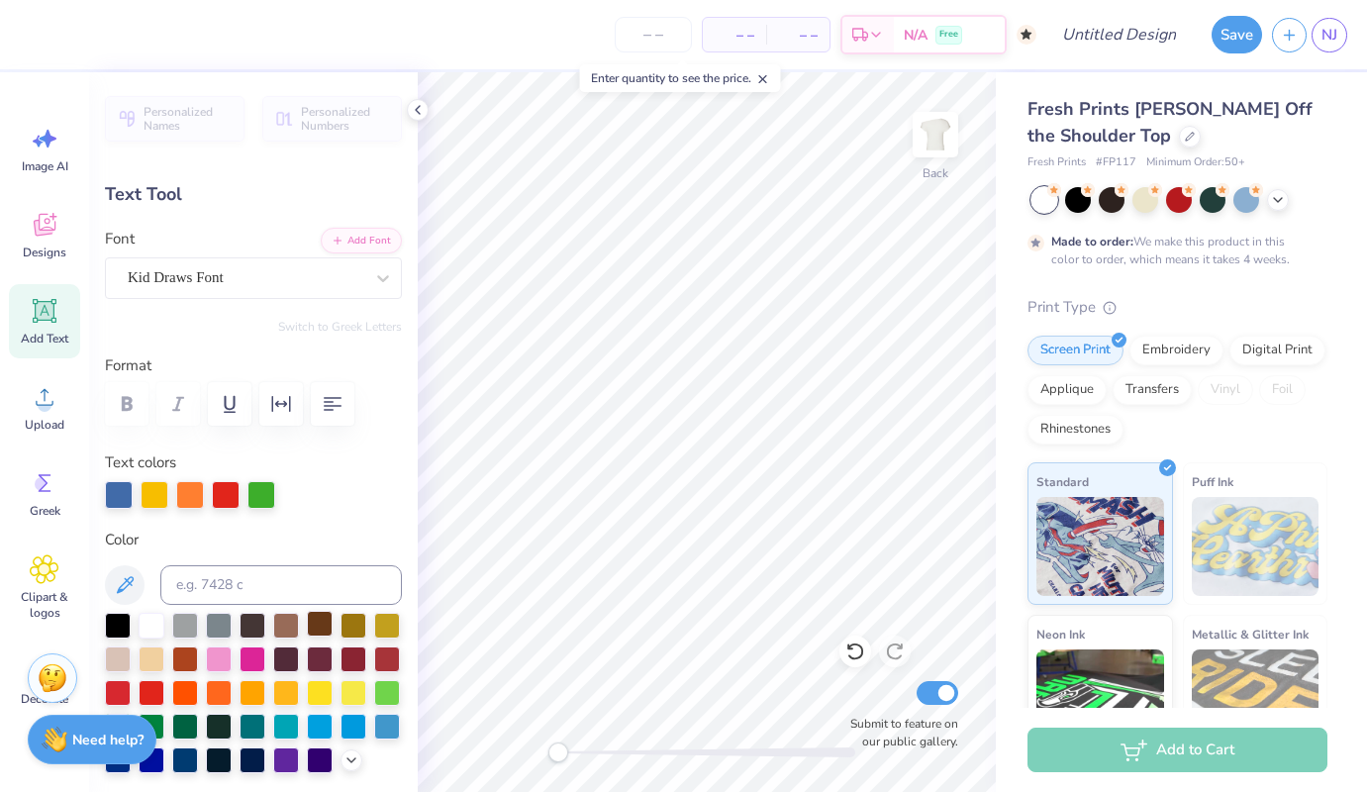
type input "3.85"
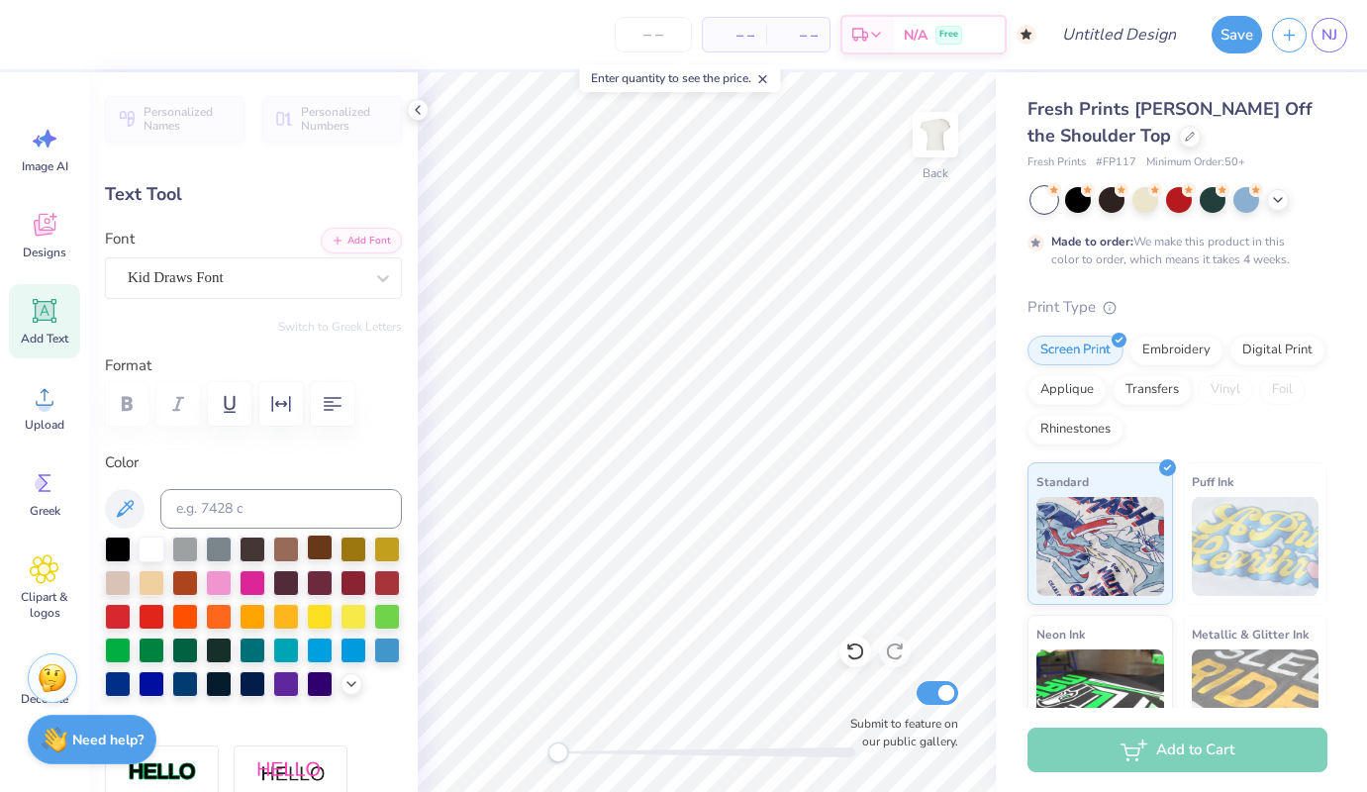
type input "7.36"
type input "1.95"
type input "6.06"
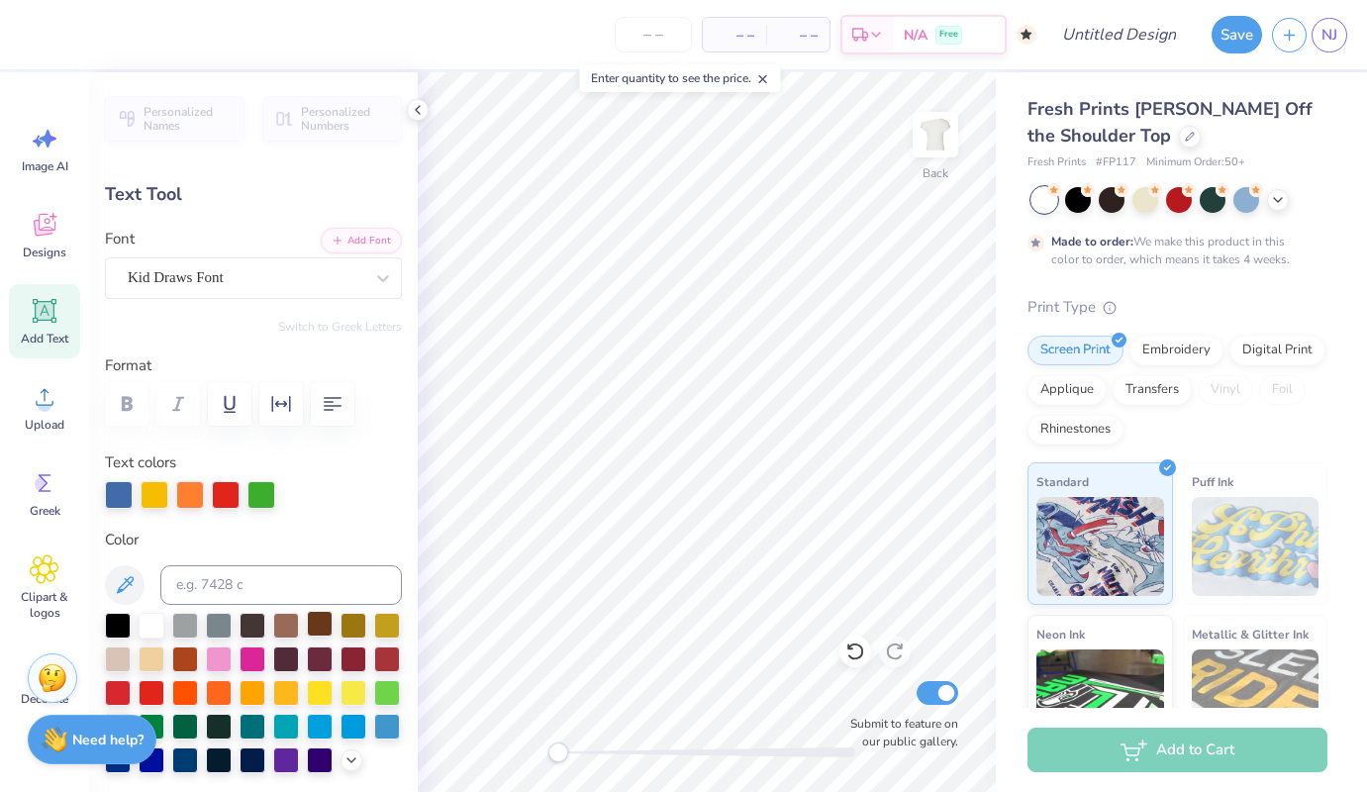
scroll to position [1, 1]
type textarea "DELTA"
click at [114, 498] on div at bounding box center [119, 495] width 28 height 28
type input "6.26"
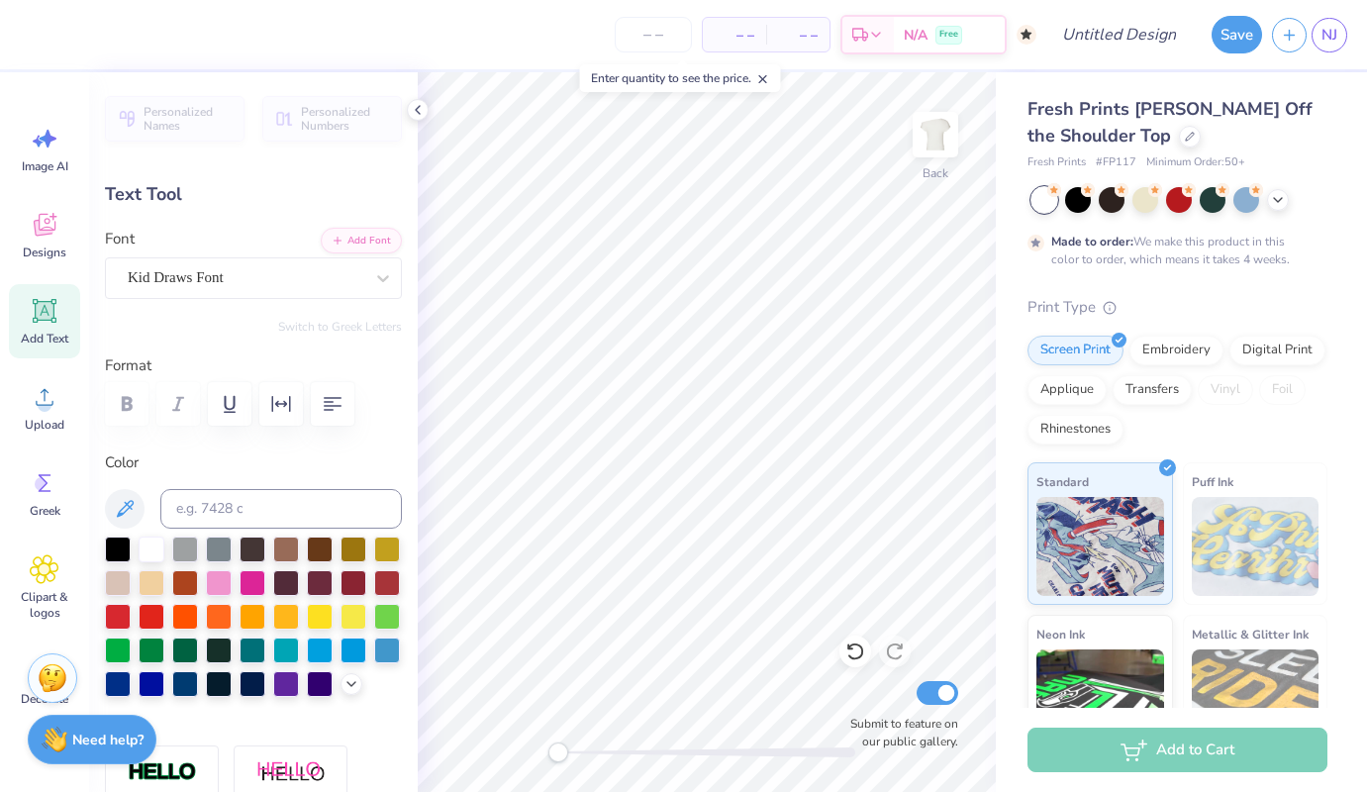
type input "1.91"
type input "3.85"
click at [244, 506] on input at bounding box center [281, 509] width 242 height 40
type input "7683"
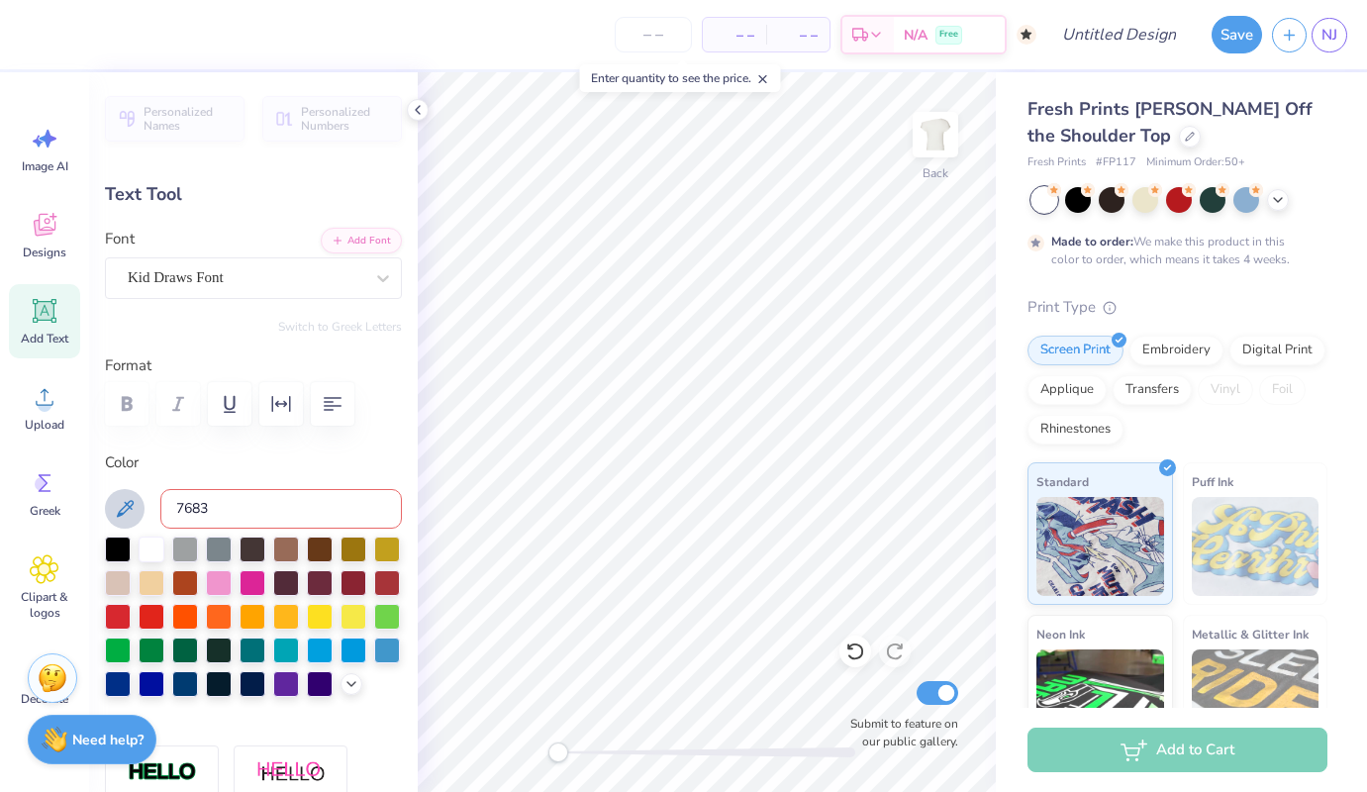
click at [128, 514] on icon at bounding box center [125, 509] width 24 height 24
type textarea "DELTa"
type input "7.26"
type input "1.99"
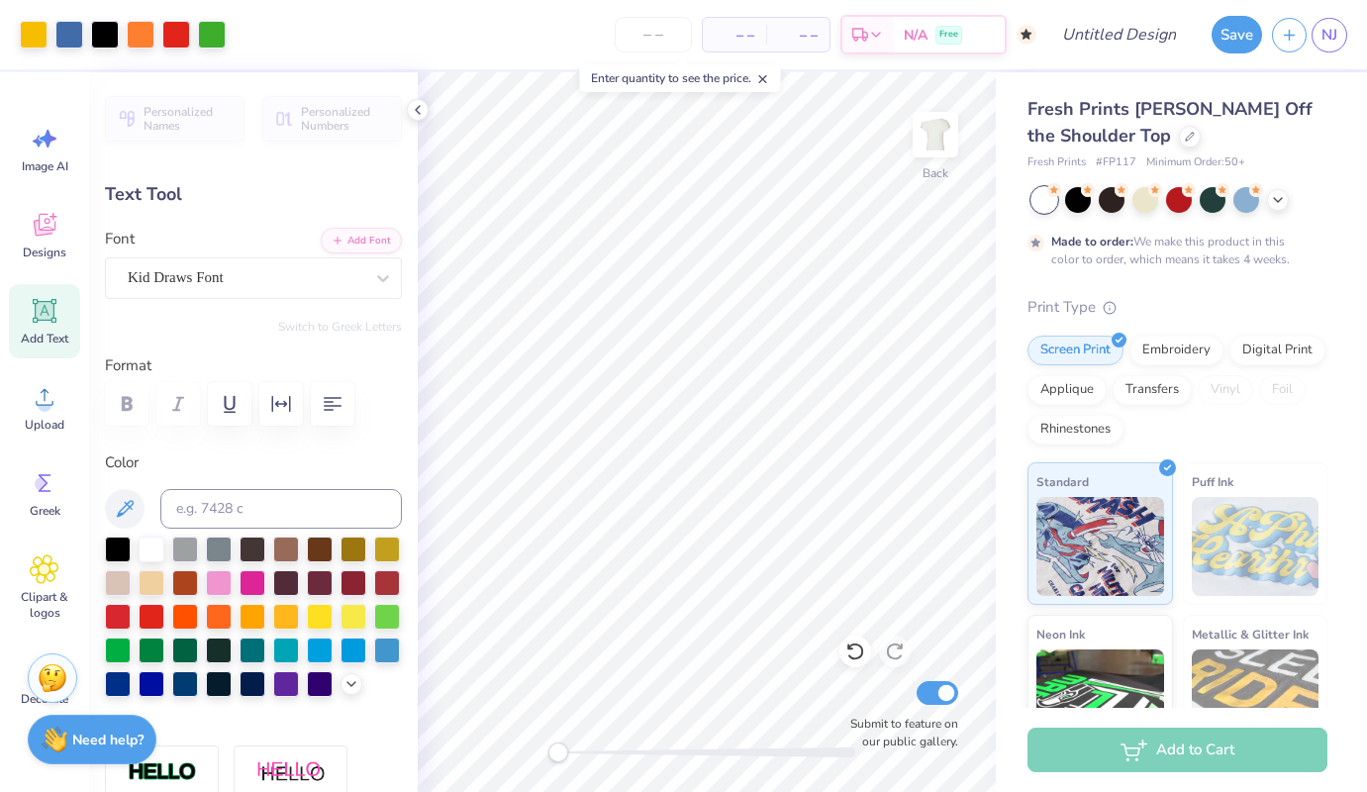
type input "3.87"
type textarea "DELTA"
type input "7.56"
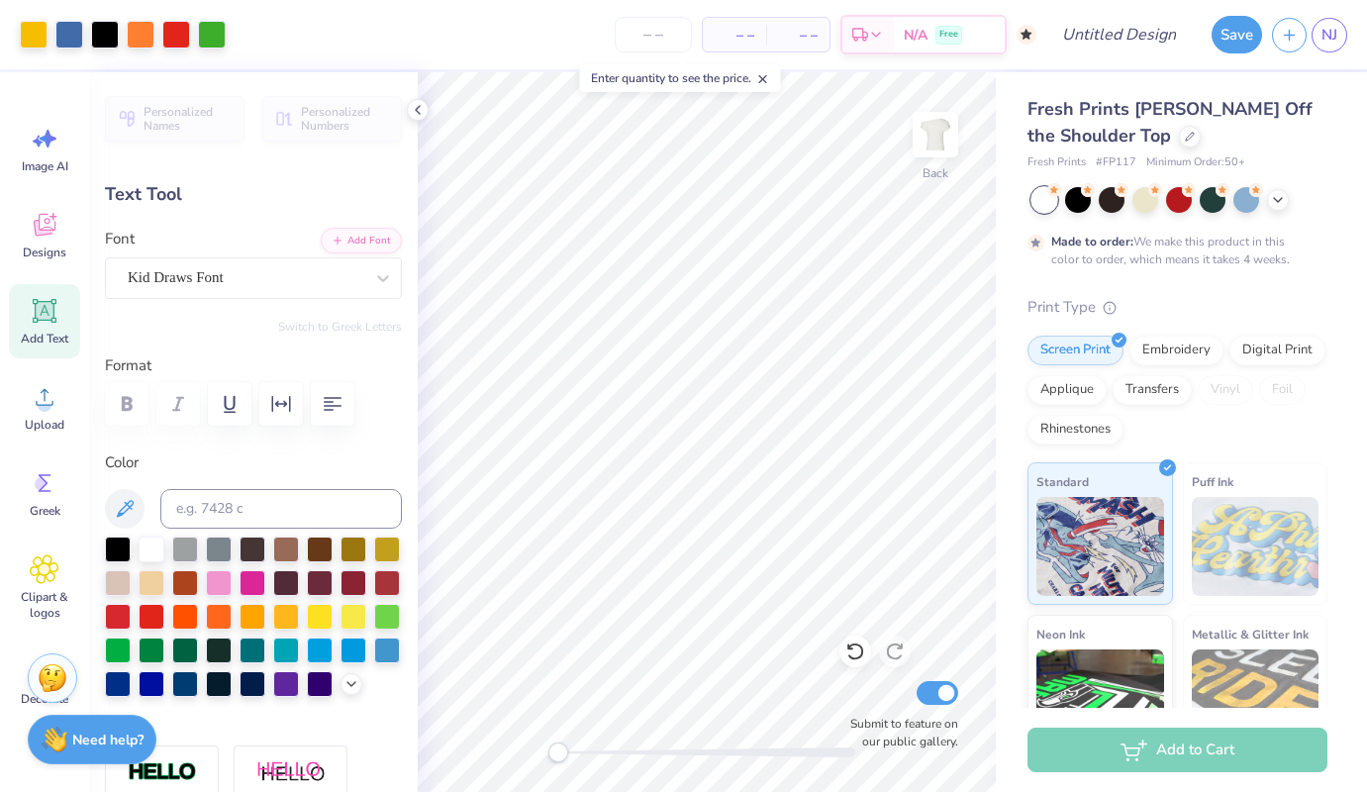
type input "2.00"
type input "4.06"
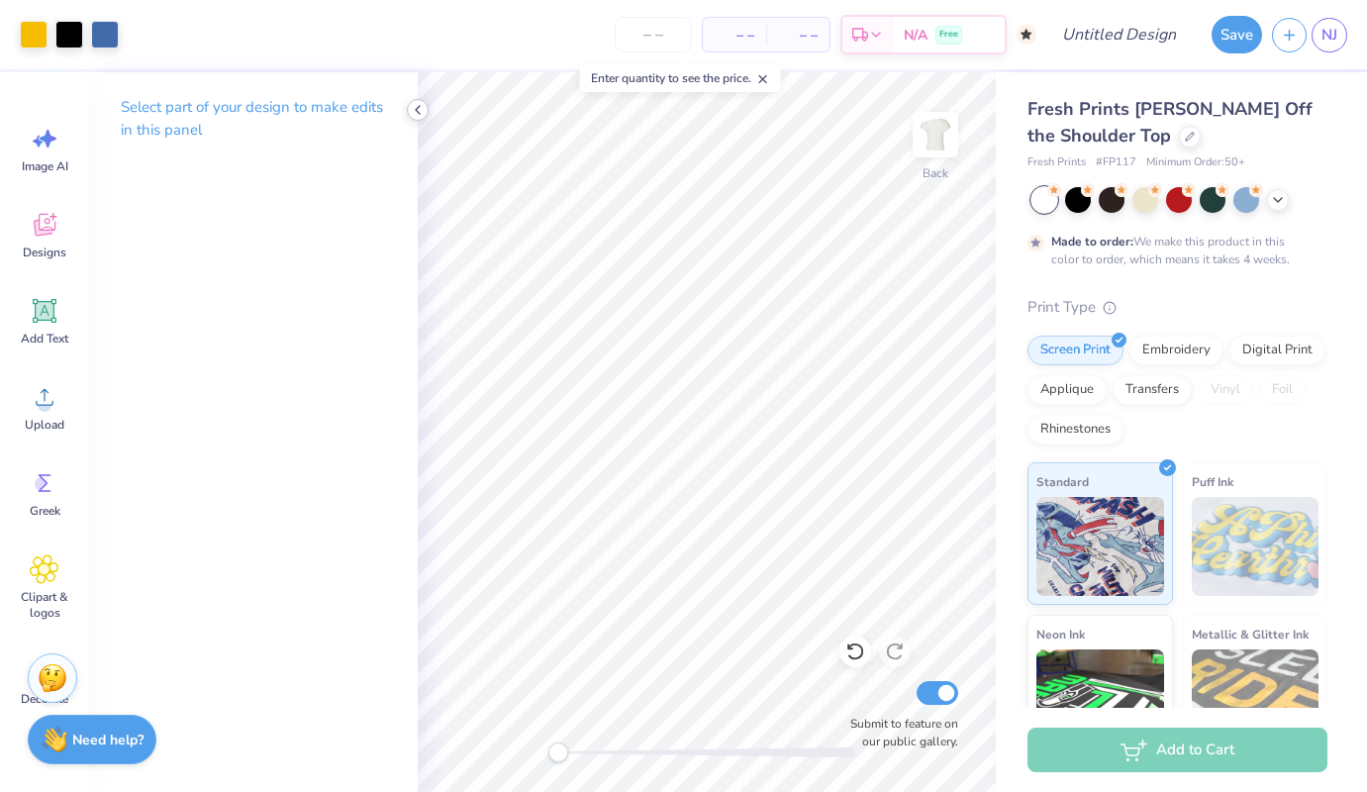
click at [421, 109] on icon at bounding box center [418, 110] width 16 height 16
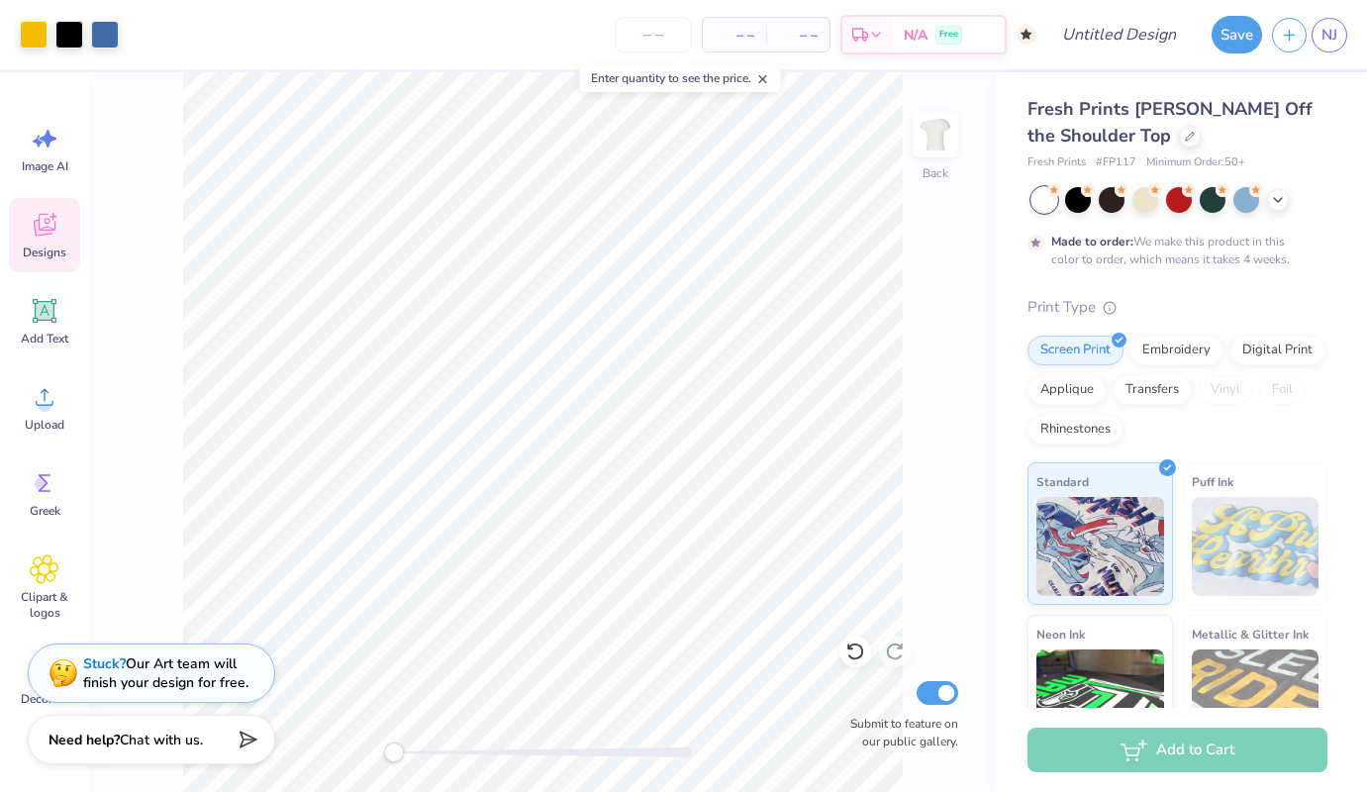
click at [52, 245] on span "Designs" at bounding box center [45, 252] width 44 height 16
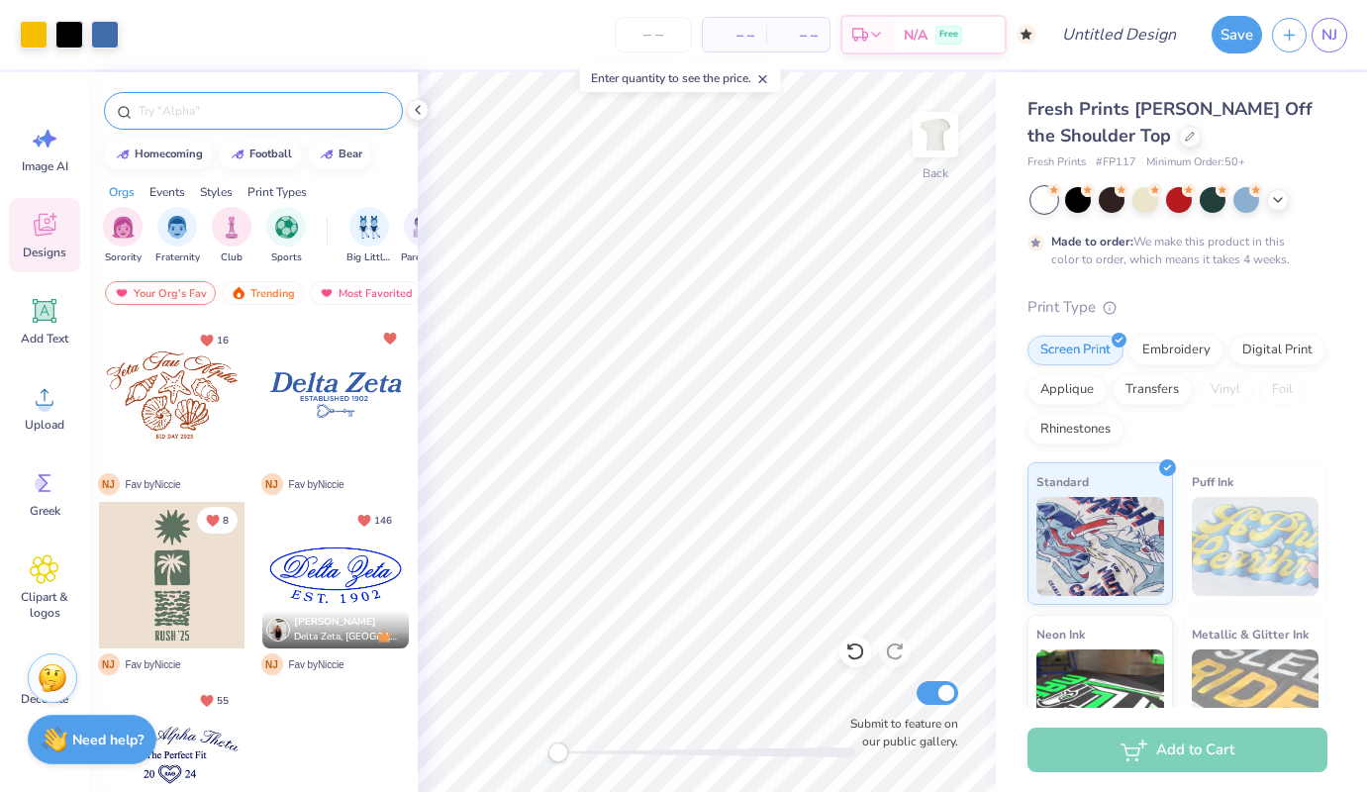
click at [282, 112] on input "text" at bounding box center [263, 111] width 253 height 20
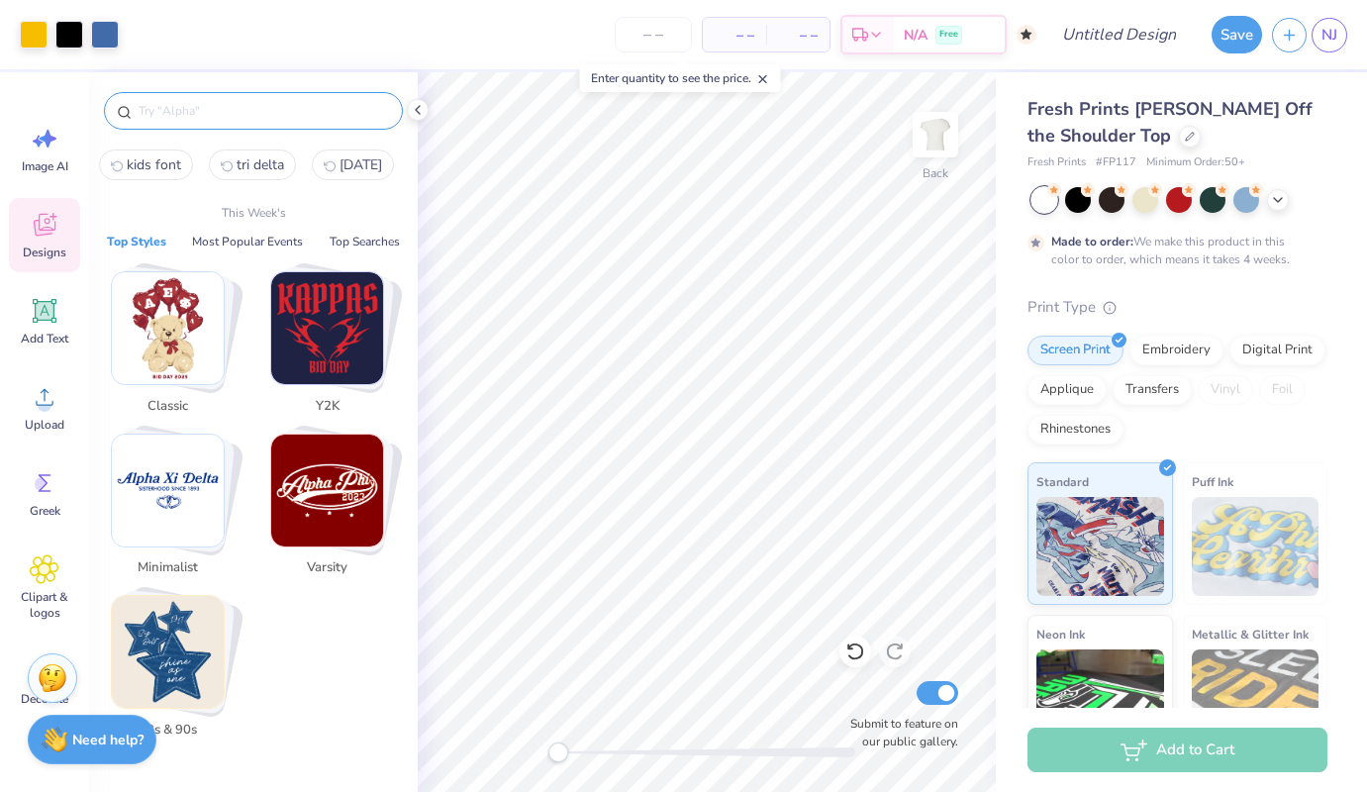
type input "d"
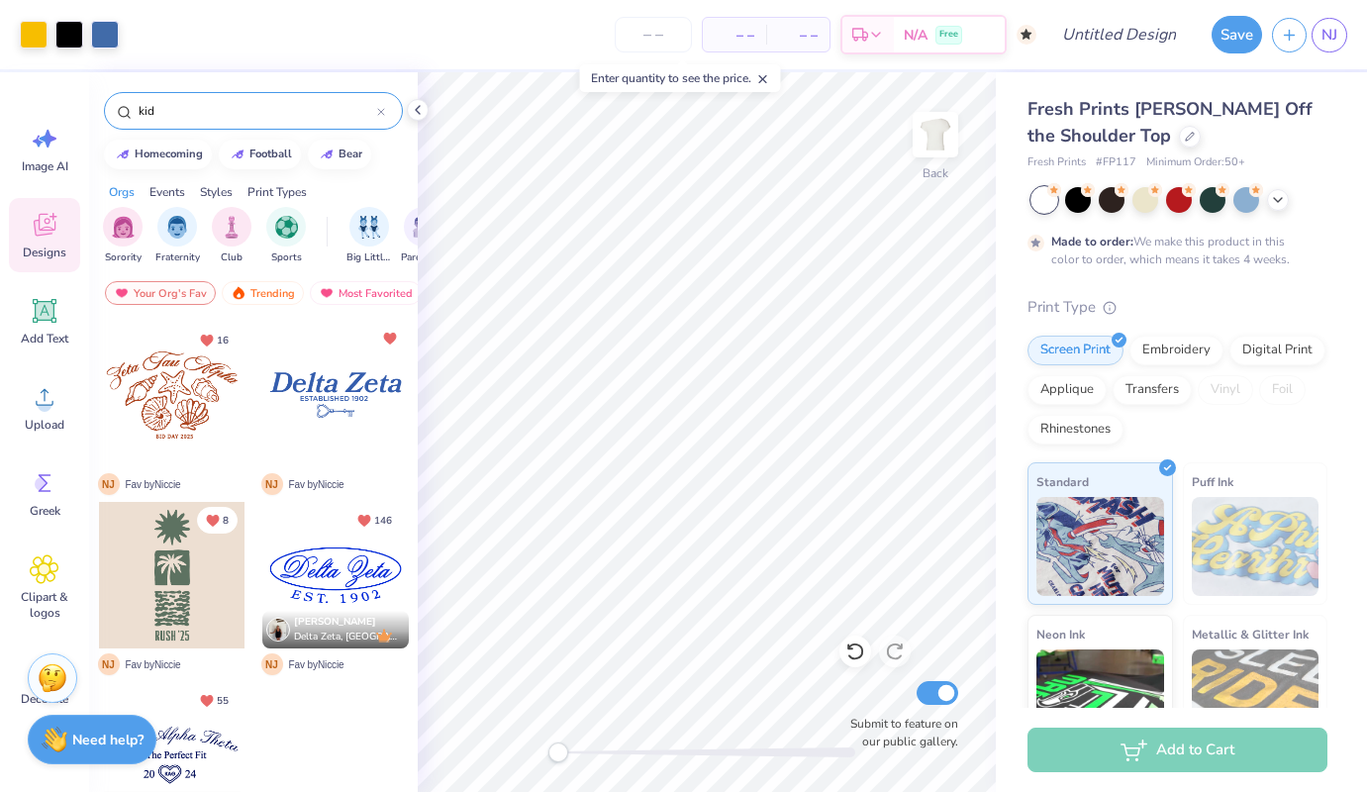
type input "kid"
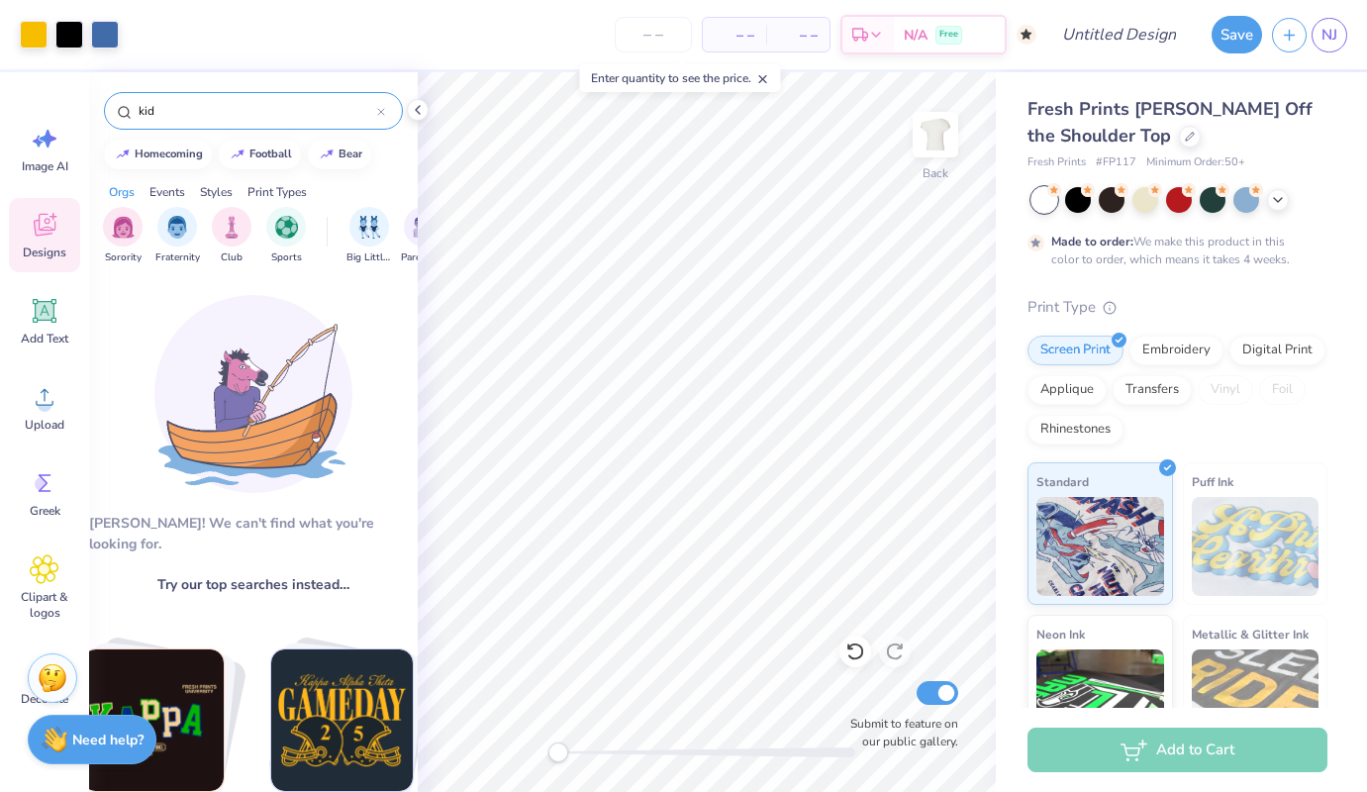
drag, startPoint x: 229, startPoint y: 104, endPoint x: 132, endPoint y: 100, distance: 97.1
click at [133, 100] on div "kid" at bounding box center [253, 111] width 299 height 38
type input "delta"
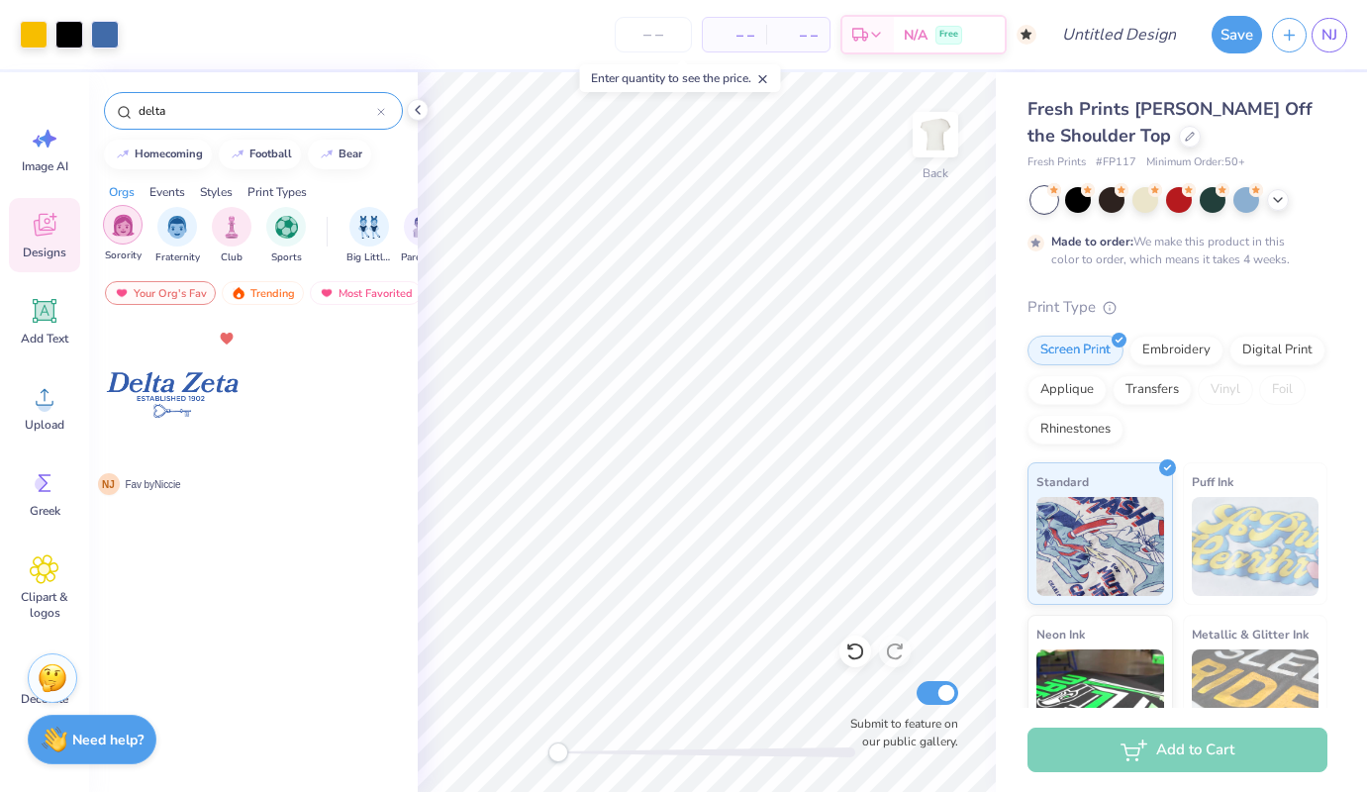
click at [126, 221] on img "filter for Sorority" at bounding box center [123, 225] width 23 height 23
drag, startPoint x: 191, startPoint y: 109, endPoint x: 119, endPoint y: 78, distance: 78.5
click at [119, 78] on div "delta" at bounding box center [253, 105] width 329 height 67
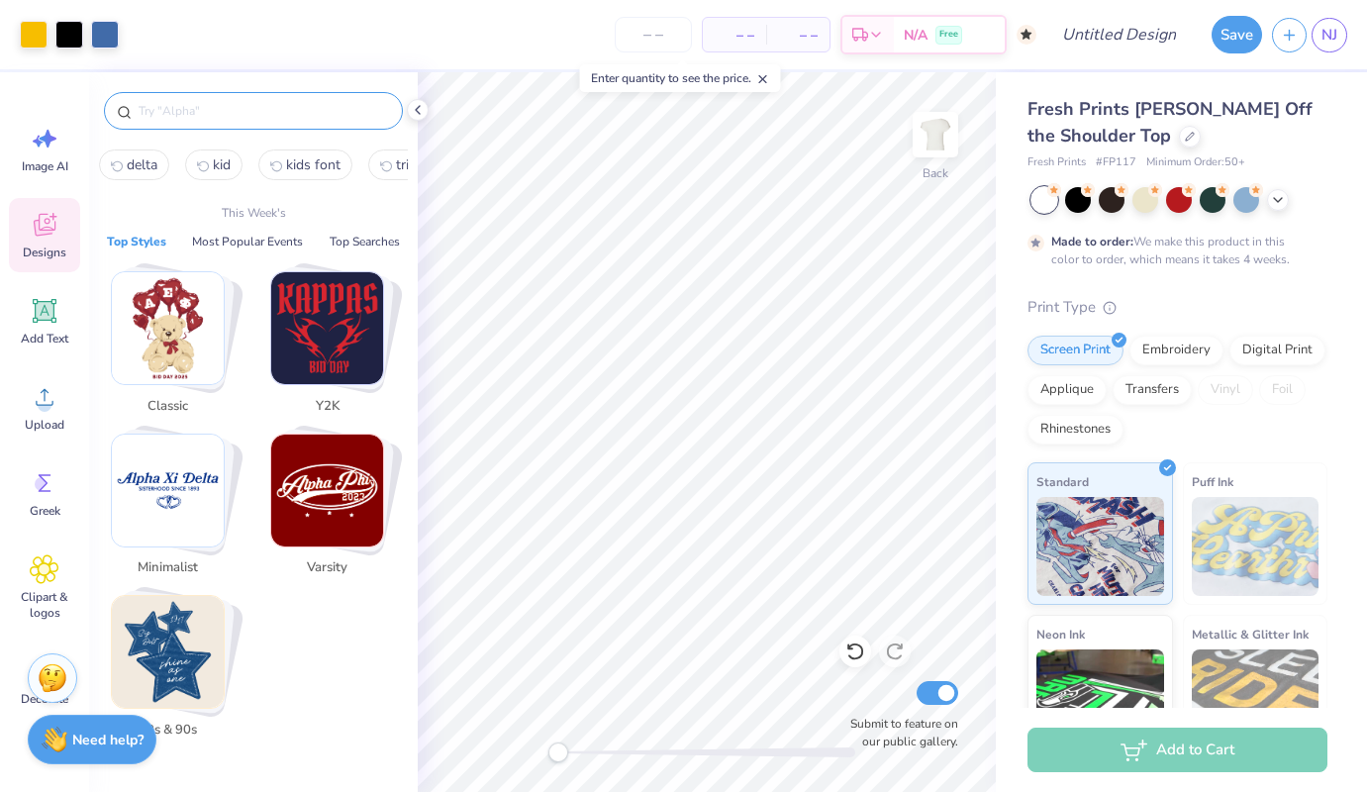
click at [313, 348] on img "Stack Card Button Y2K" at bounding box center [327, 328] width 112 height 112
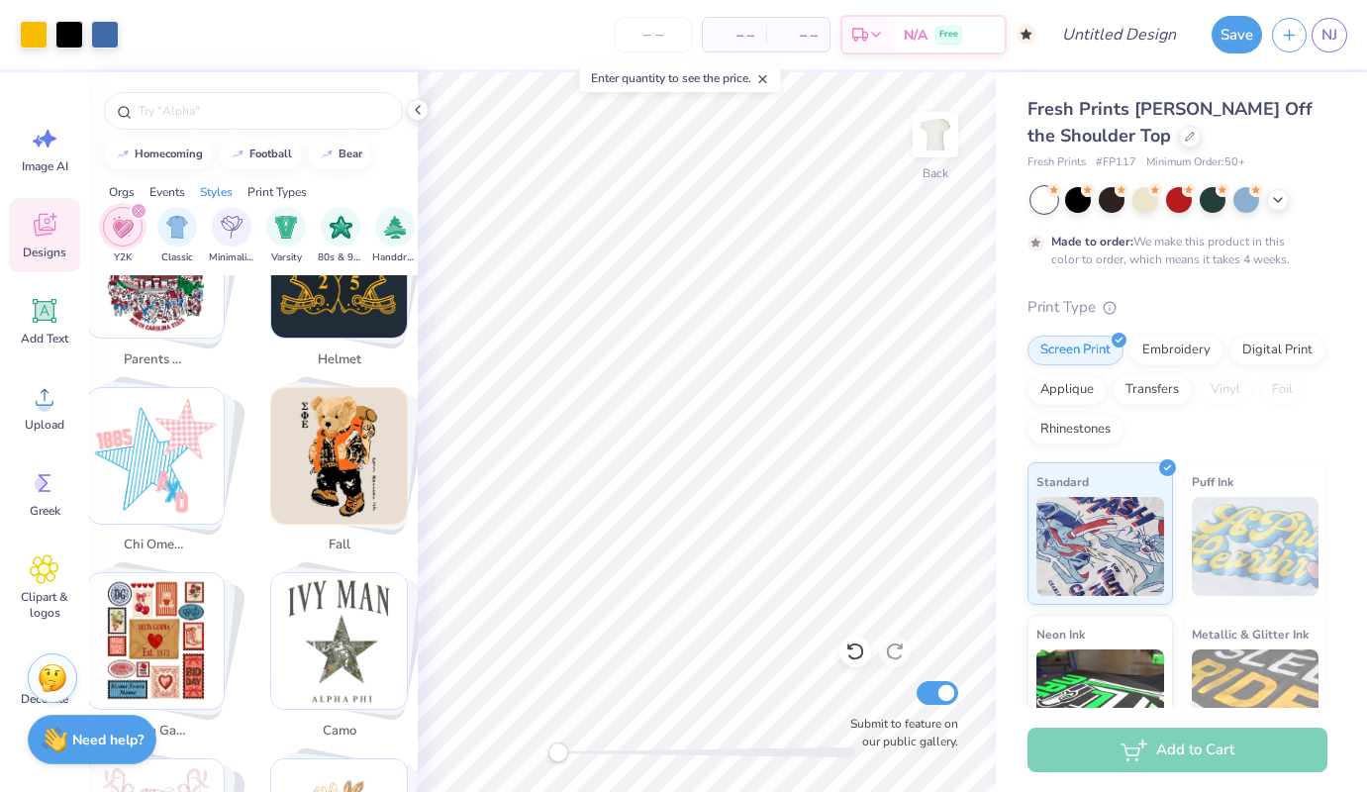
scroll to position [833, 0]
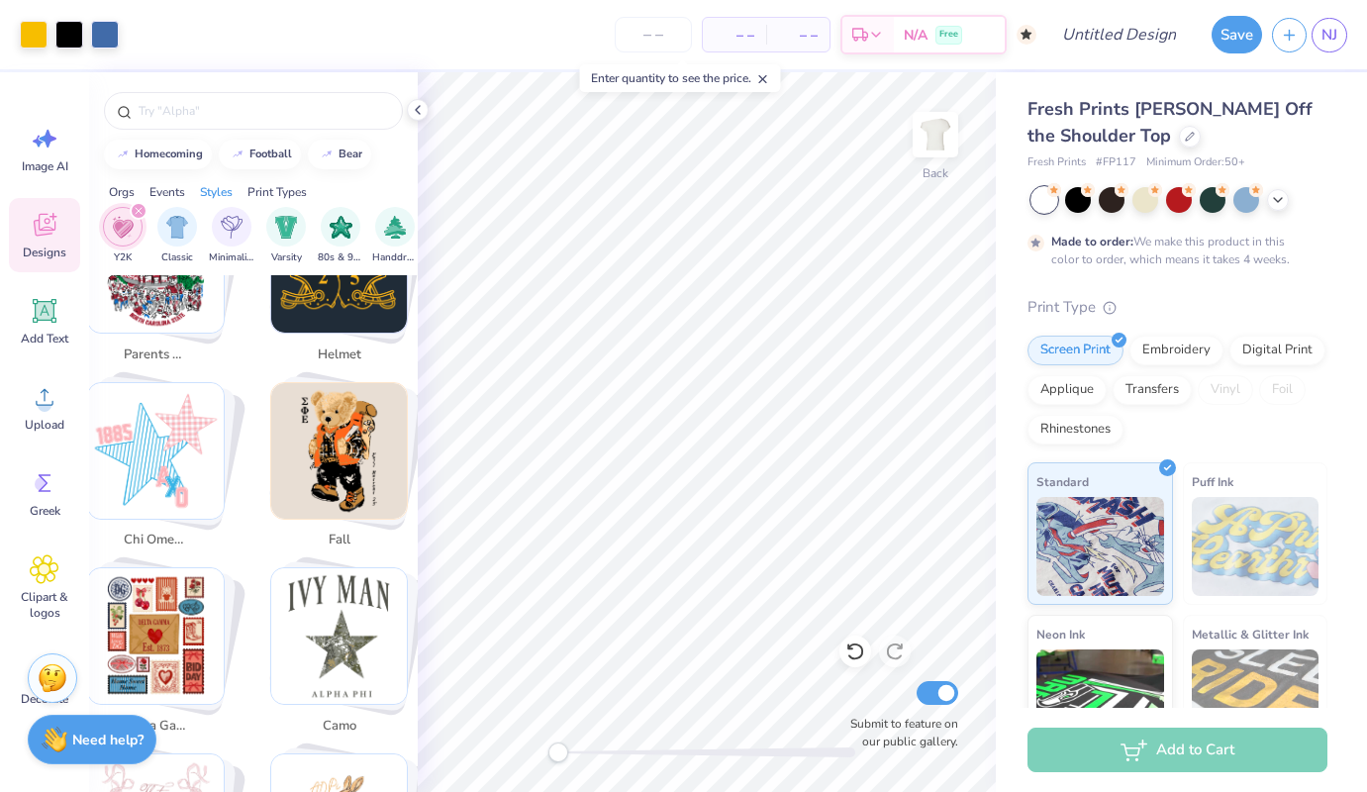
click at [194, 440] on img "Stack Card Button chi omega" at bounding box center [156, 451] width 136 height 136
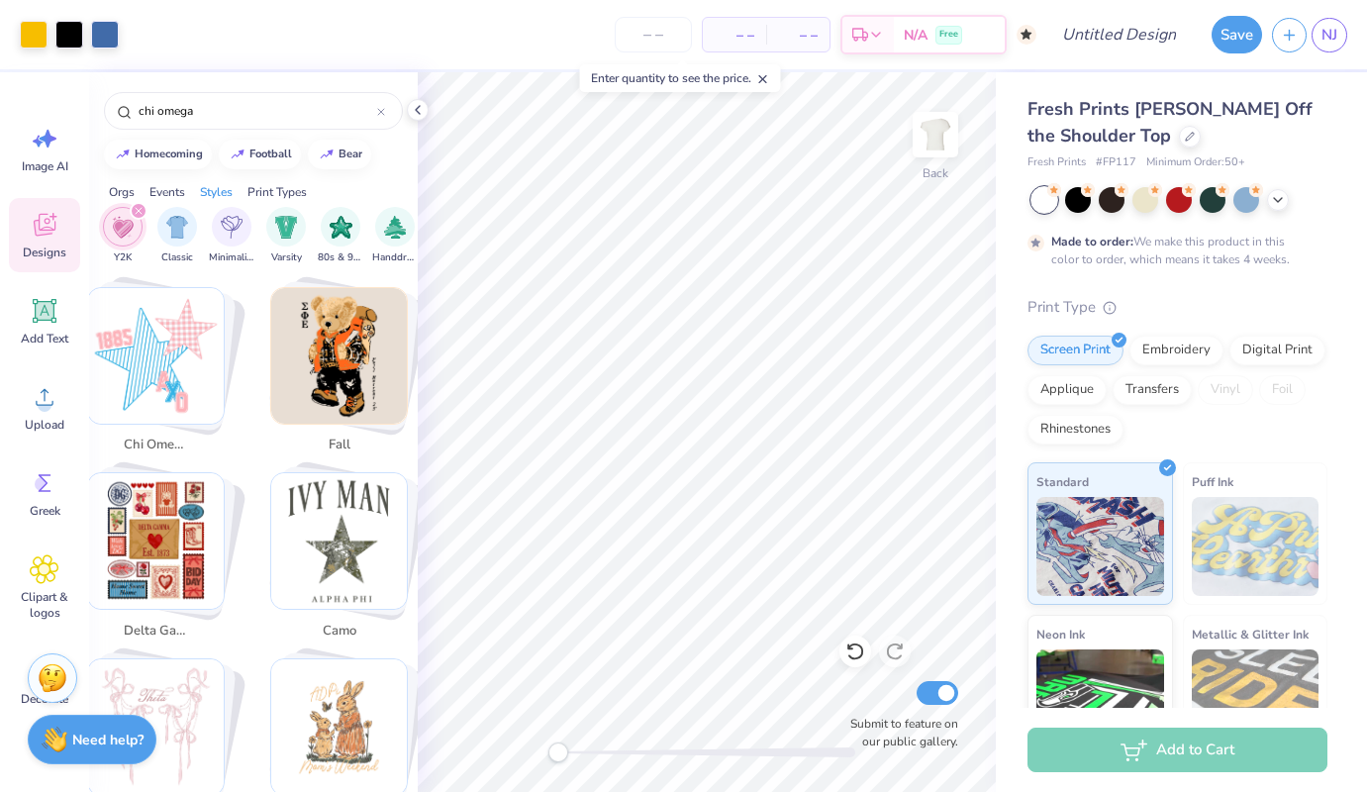
scroll to position [1043, 0]
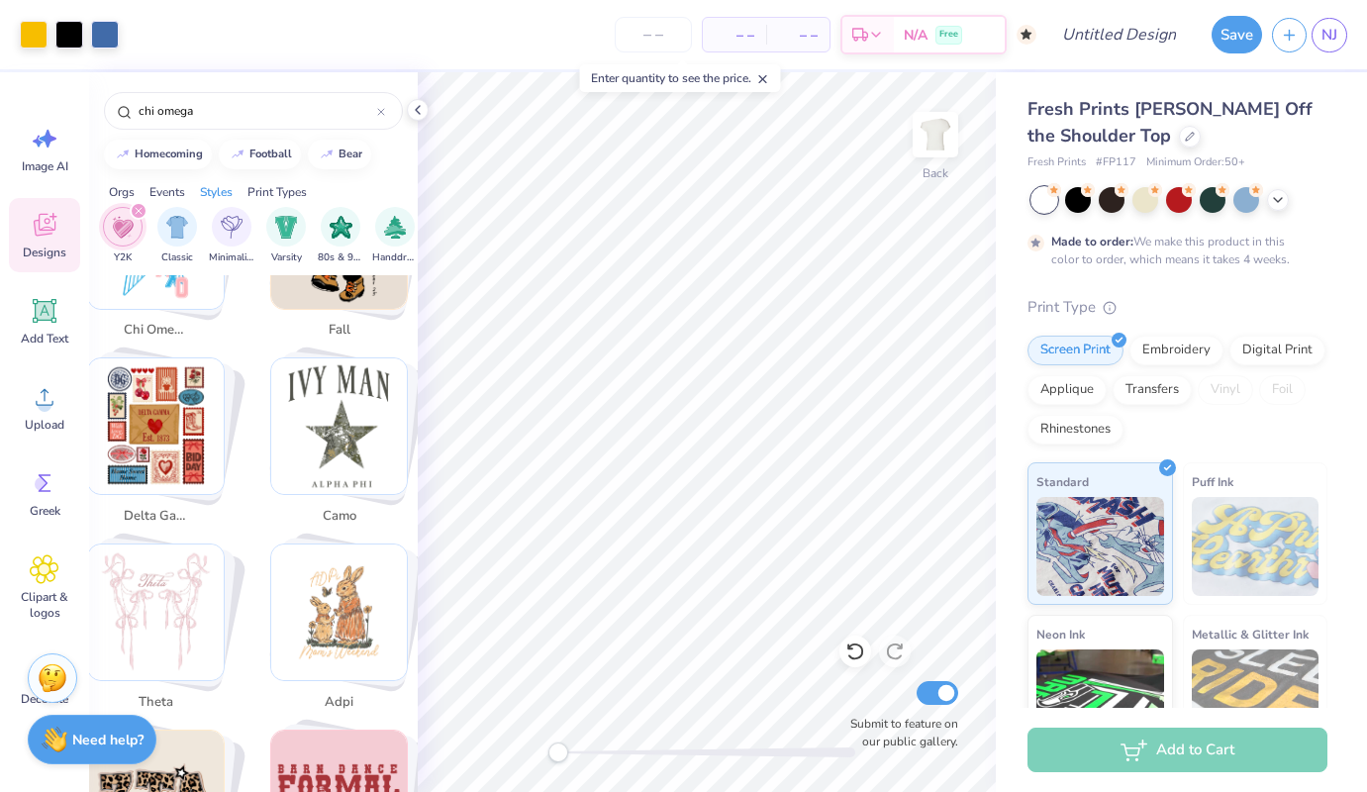
click at [199, 409] on img "Stack Card Button delta gamma" at bounding box center [156, 426] width 136 height 136
click at [171, 409] on img "Stack Card Button delta gamma" at bounding box center [156, 426] width 136 height 136
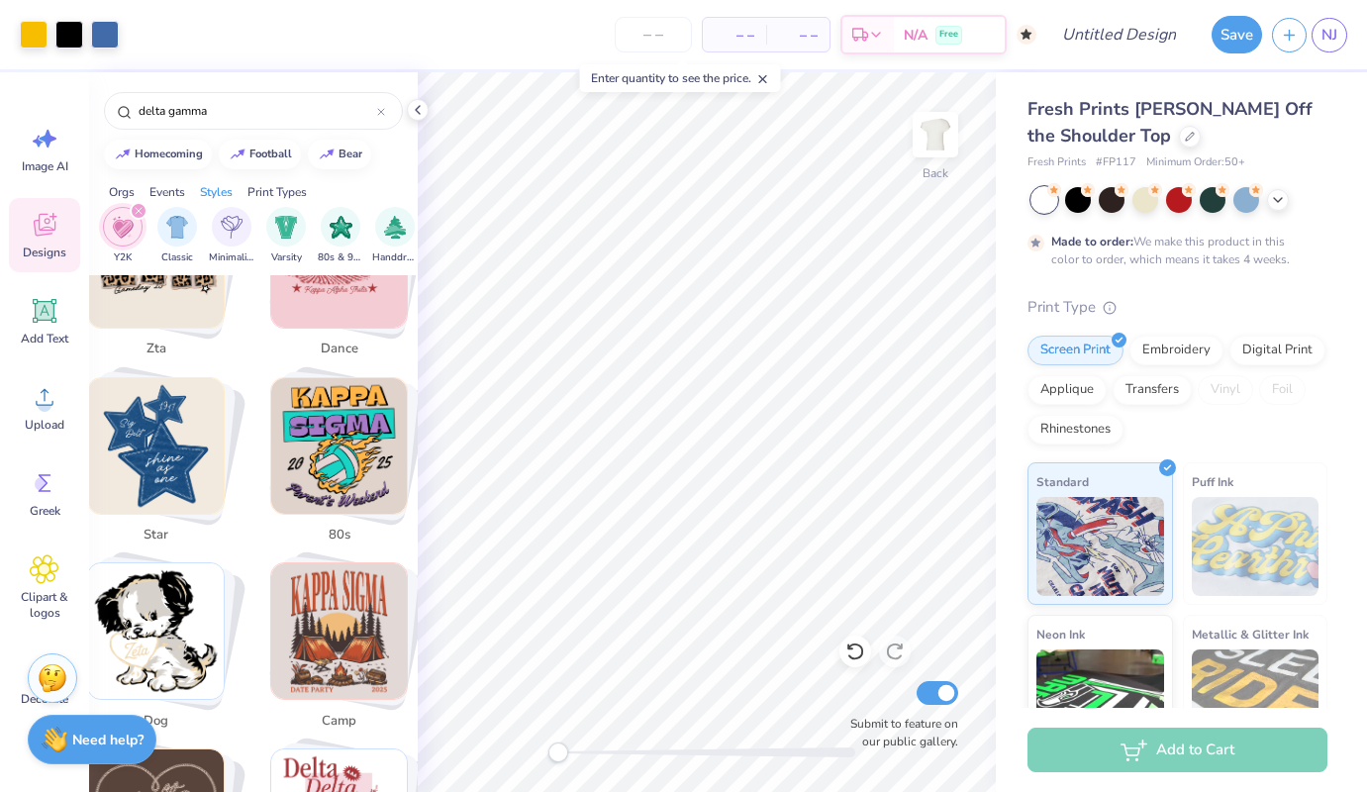
scroll to position [1597, 0]
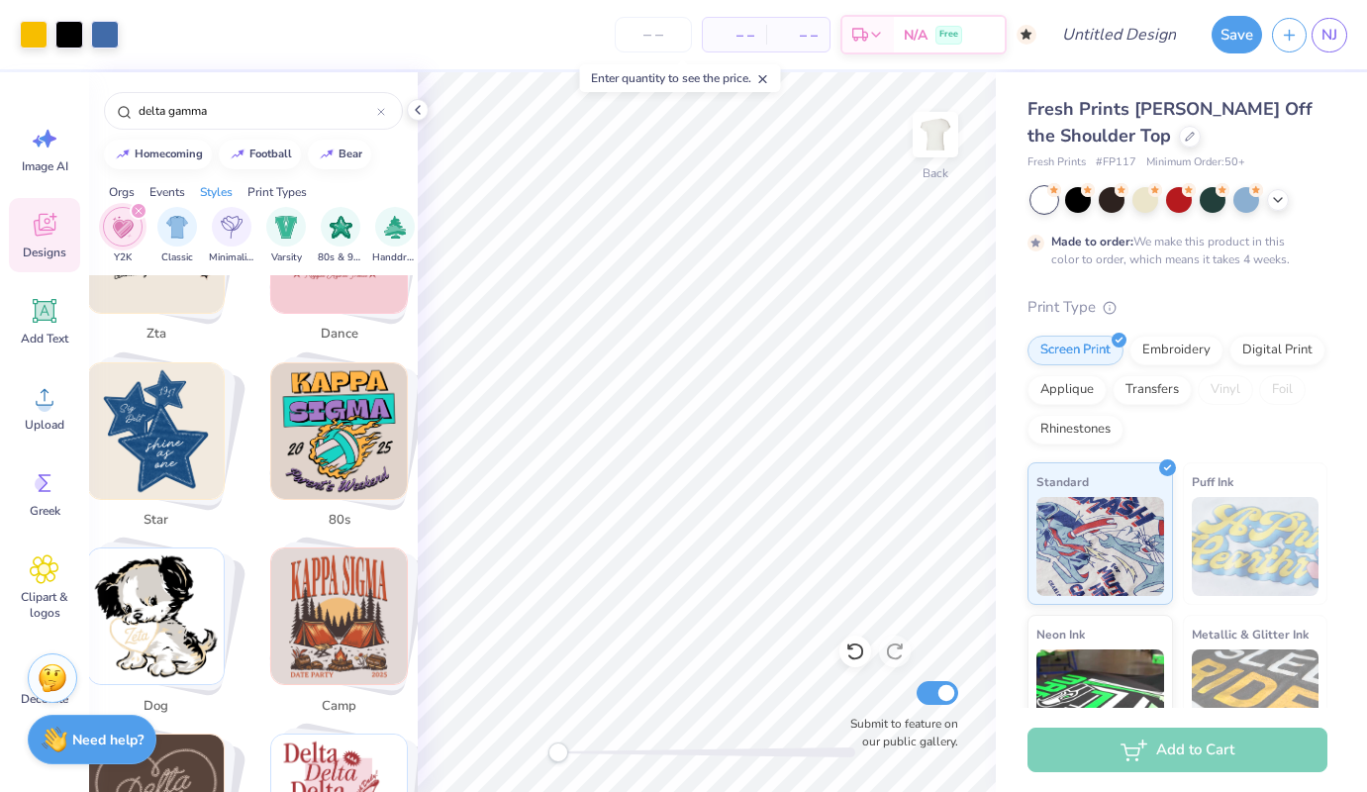
click at [348, 416] on img "Stack Card Button 80s" at bounding box center [339, 431] width 136 height 136
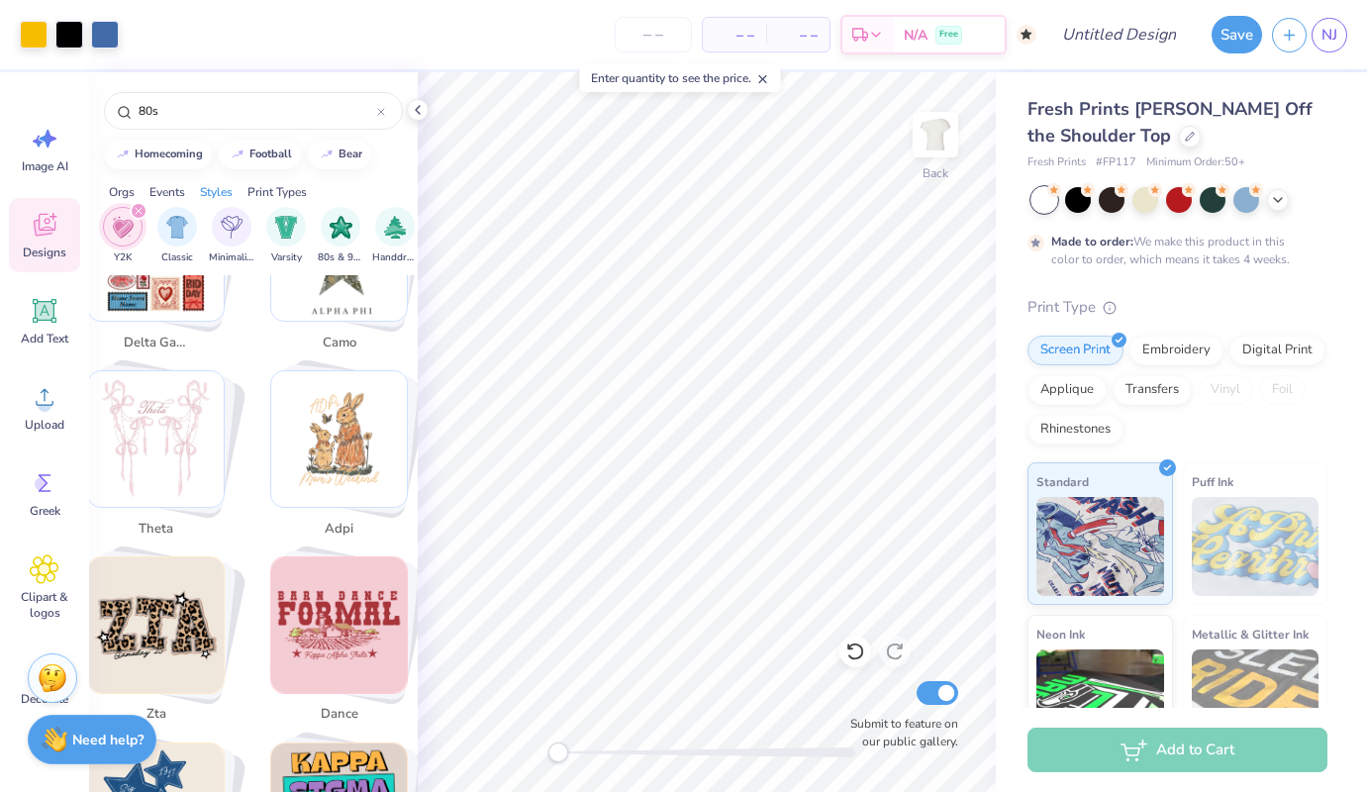
scroll to position [0, 0]
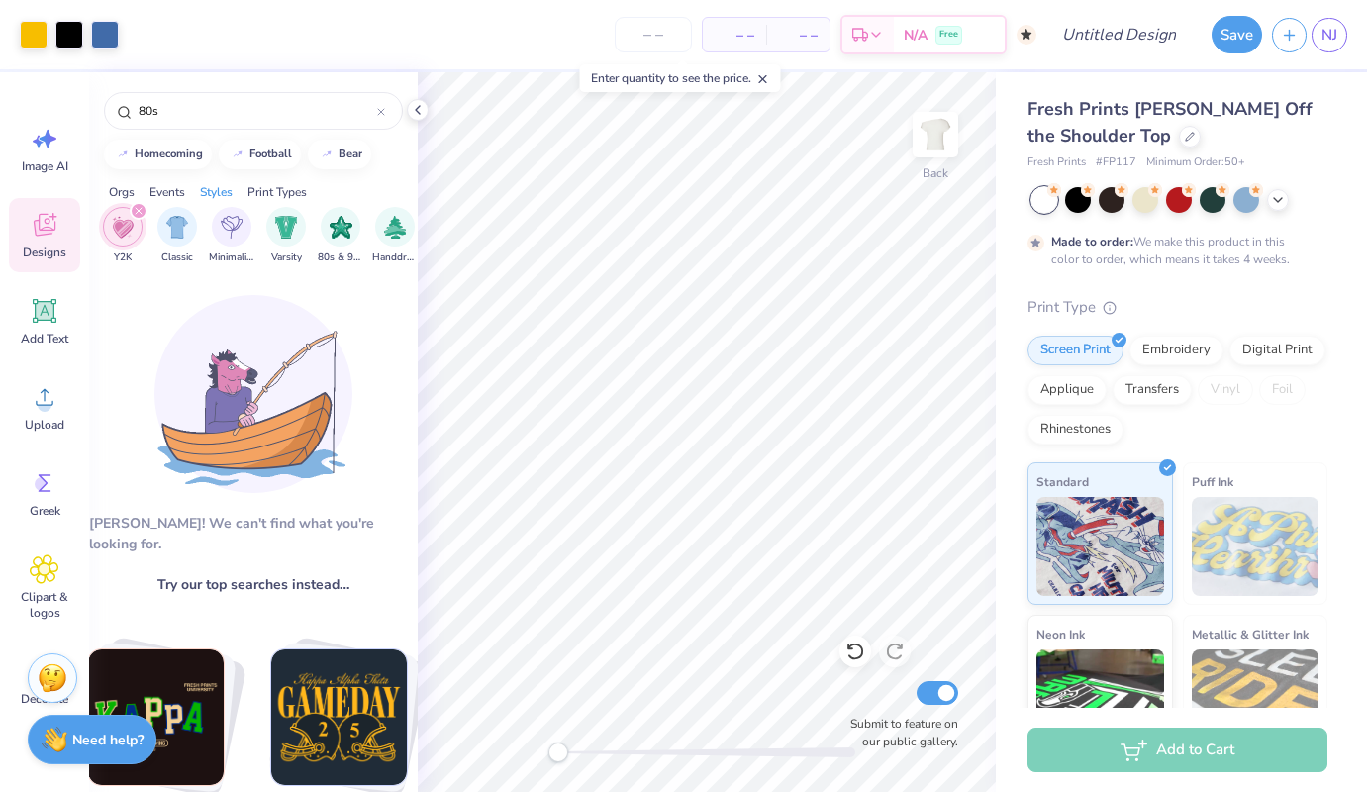
click at [136, 210] on icon "filter for Y2K" at bounding box center [139, 211] width 8 height 8
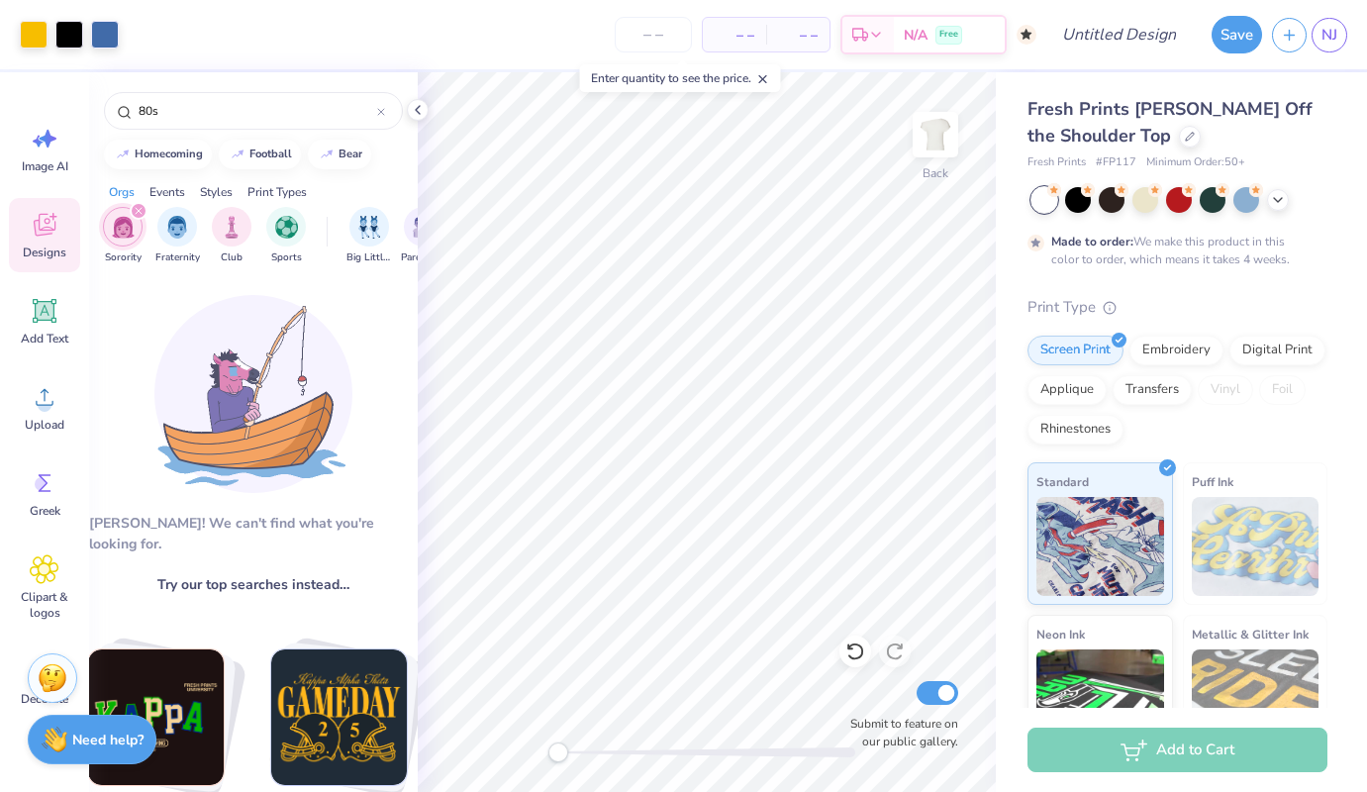
click at [135, 210] on icon "filter for Sorority" at bounding box center [139, 211] width 8 height 8
click at [173, 195] on div "Events" at bounding box center [167, 192] width 36 height 18
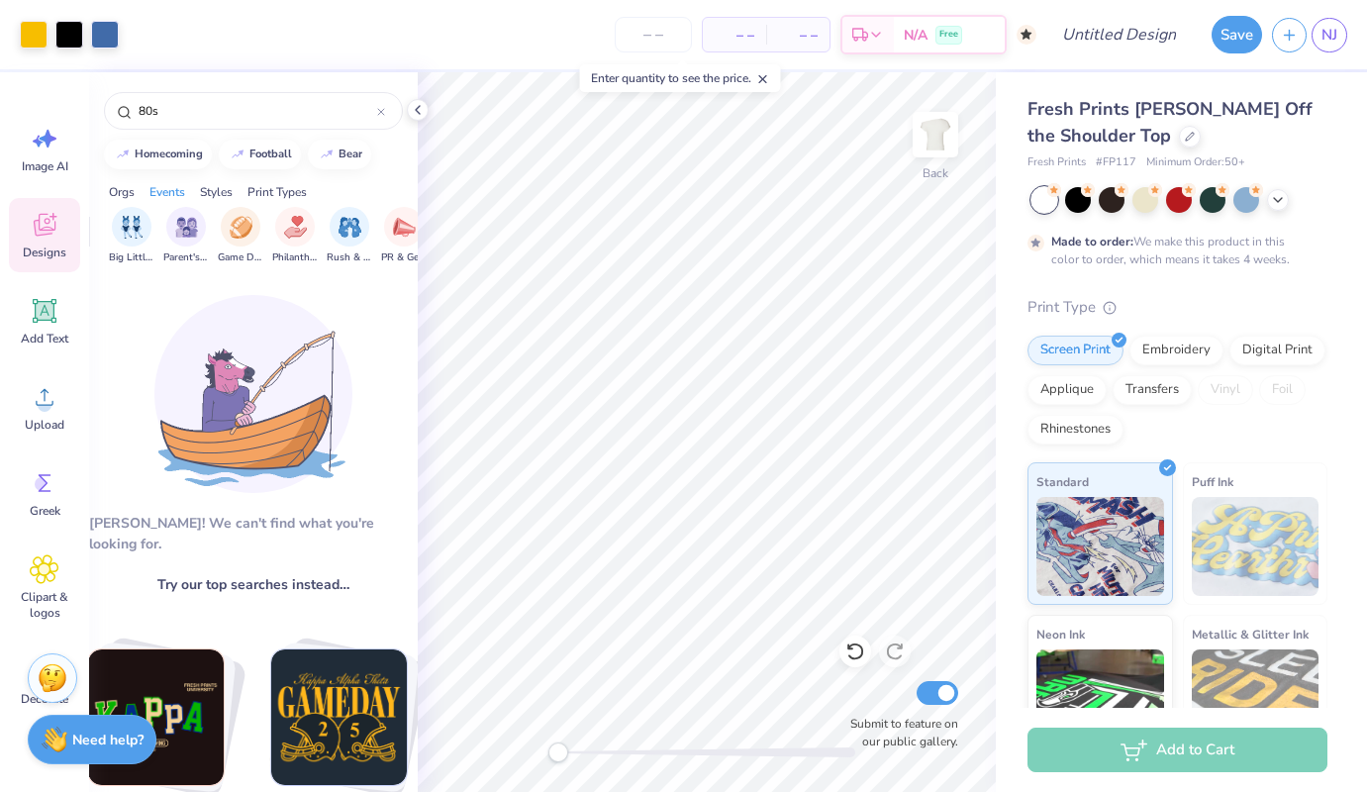
scroll to position [0, 246]
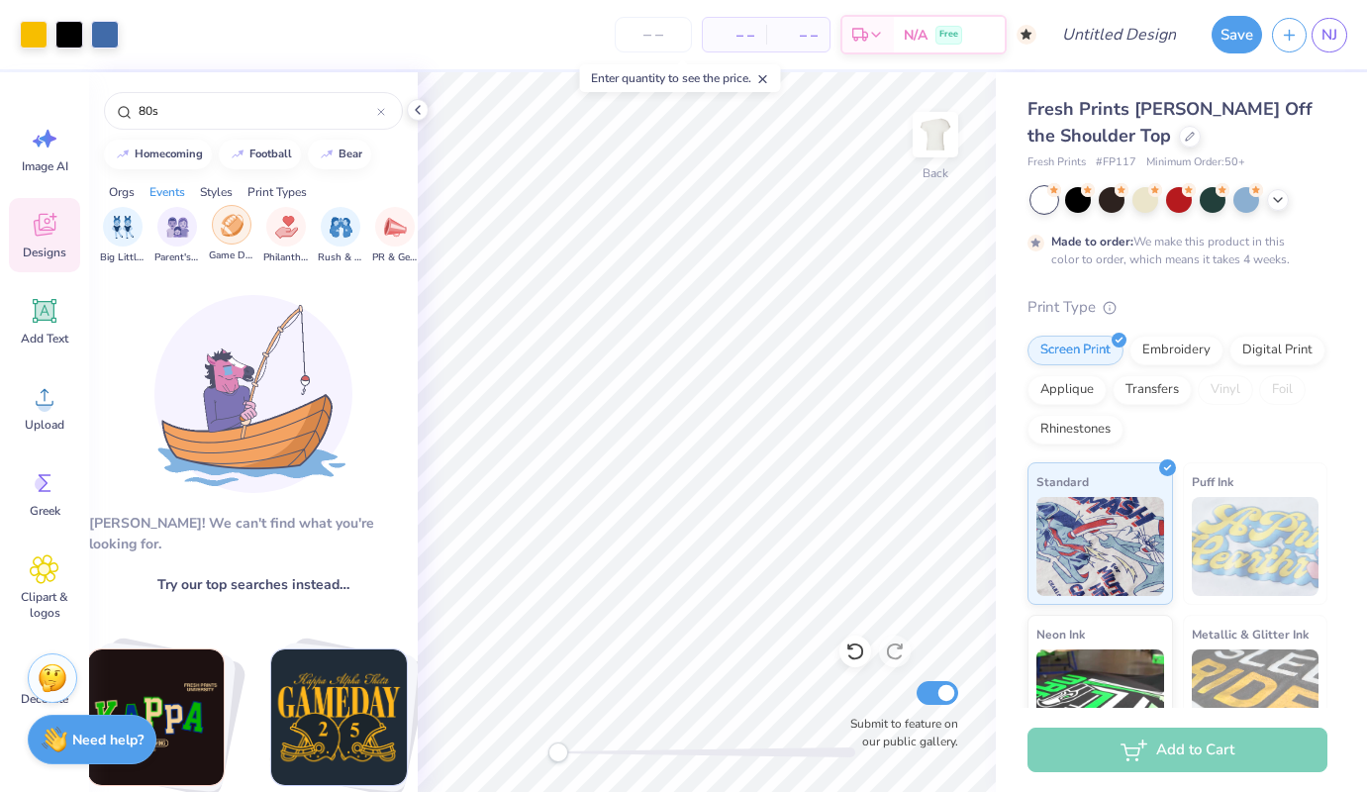
click at [221, 241] on div "filter for Game Day" at bounding box center [232, 225] width 40 height 40
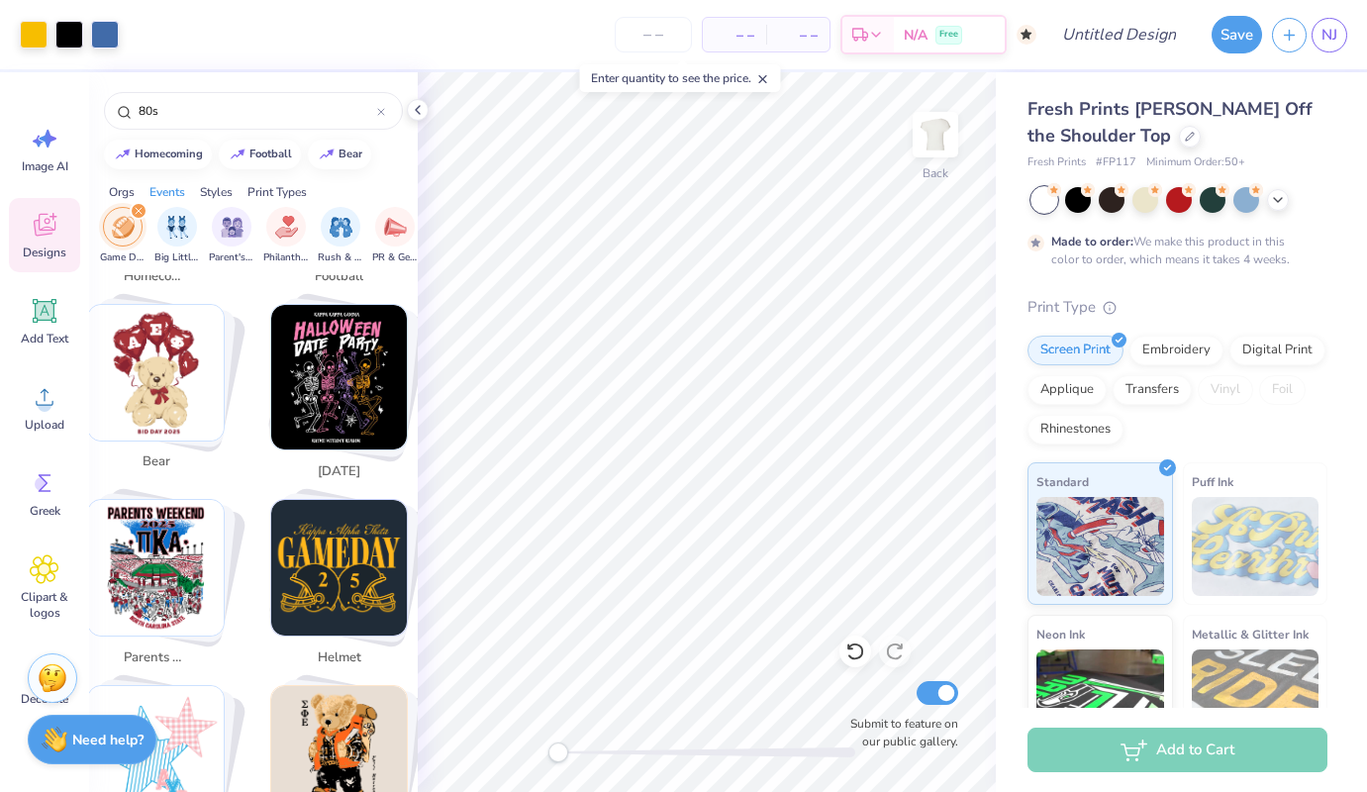
scroll to position [0, 0]
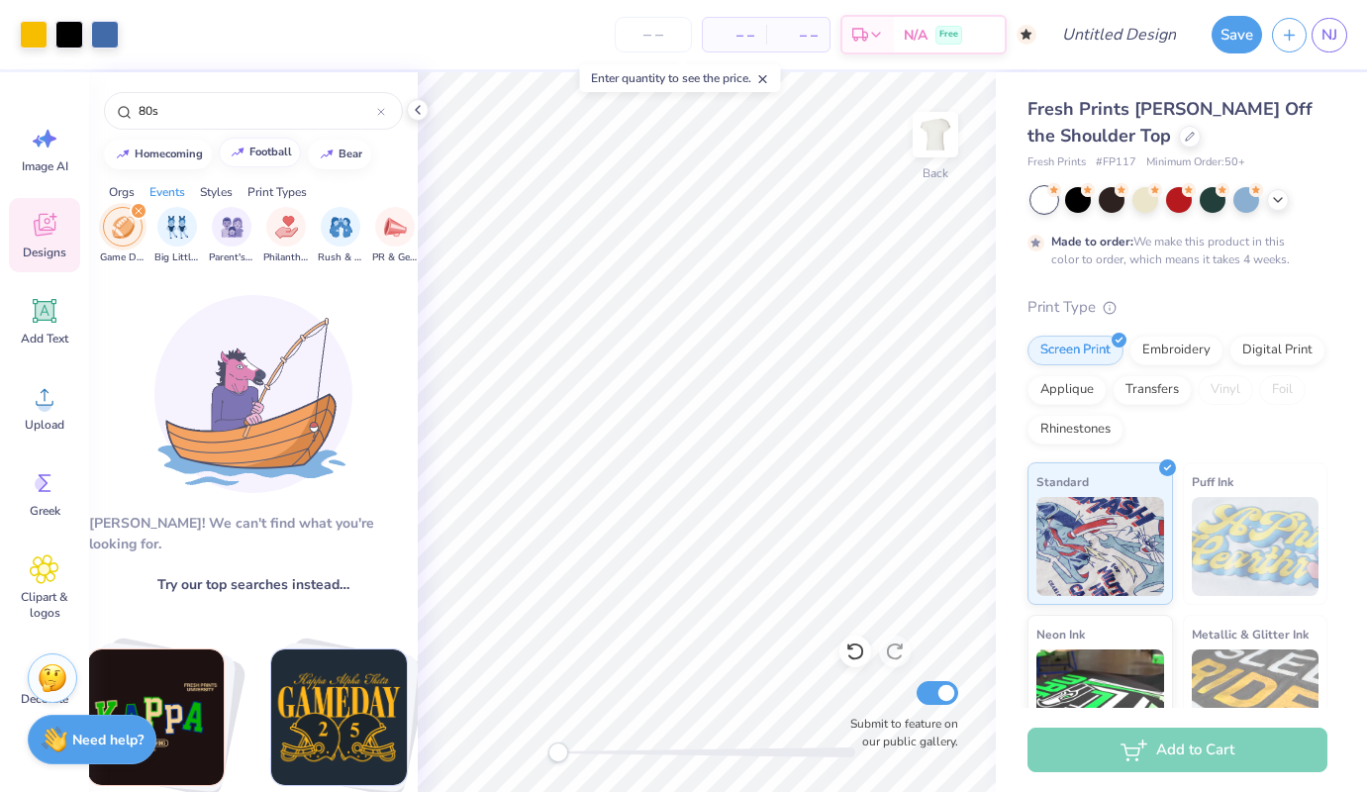
click at [276, 166] on button "football" at bounding box center [260, 153] width 82 height 30
type input "football"
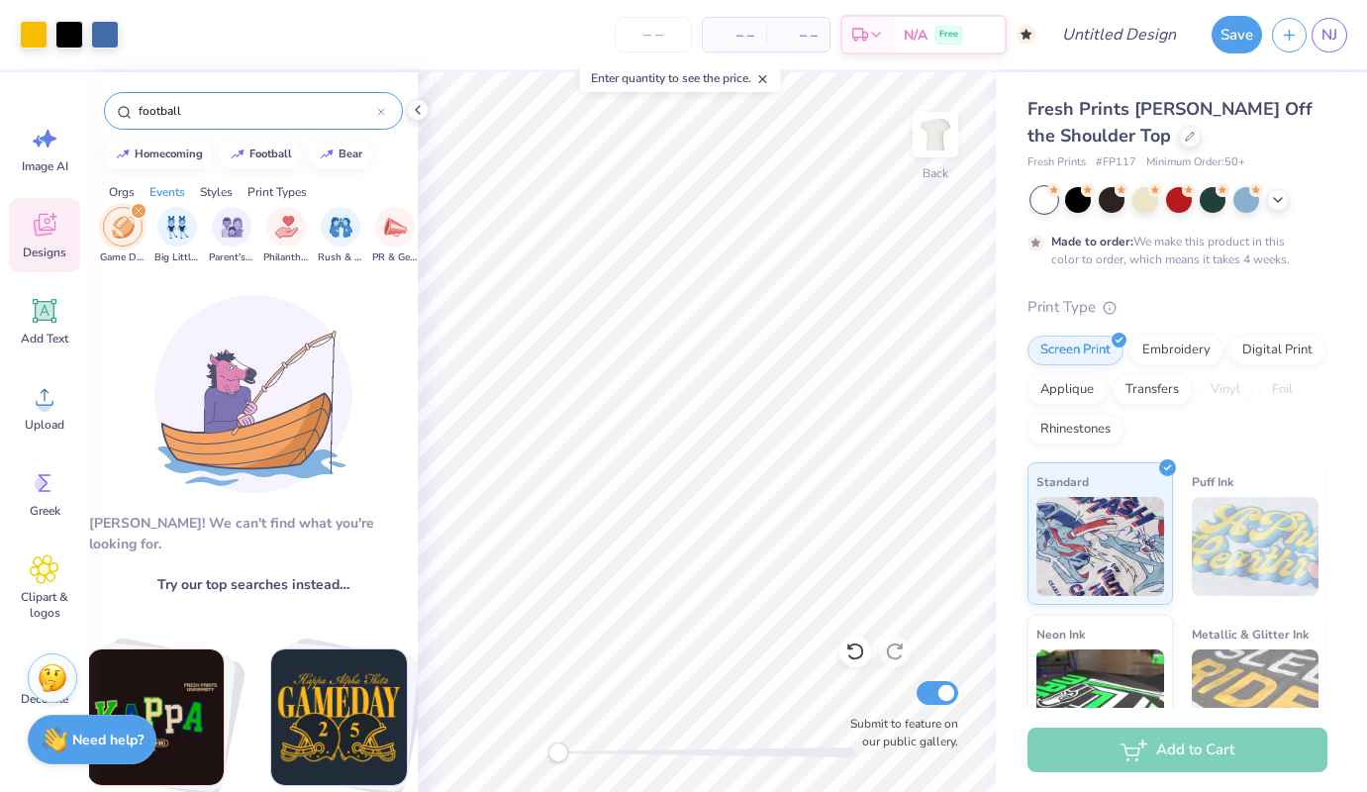
click at [381, 111] on icon at bounding box center [381, 112] width 6 height 6
click at [422, 110] on icon at bounding box center [418, 110] width 16 height 16
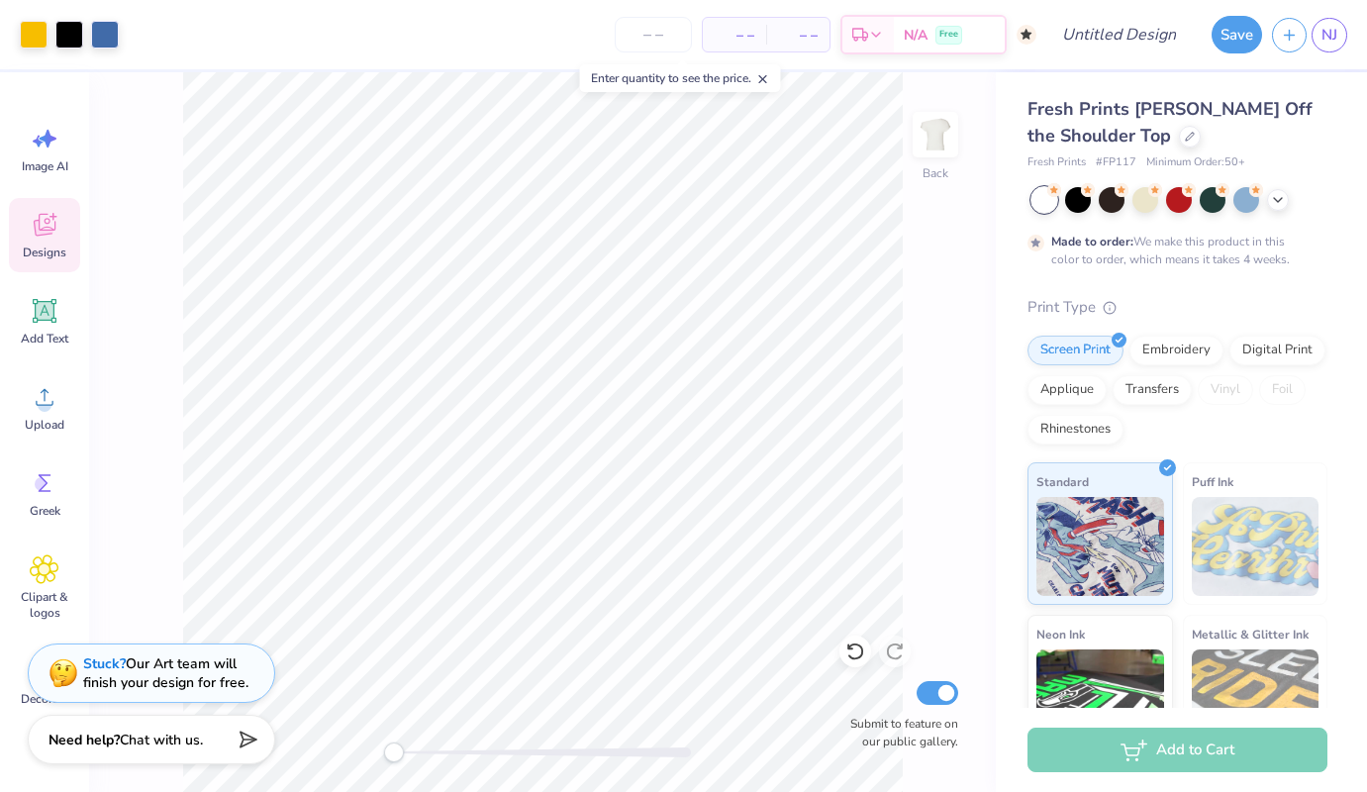
click at [52, 247] on span "Designs" at bounding box center [45, 252] width 44 height 16
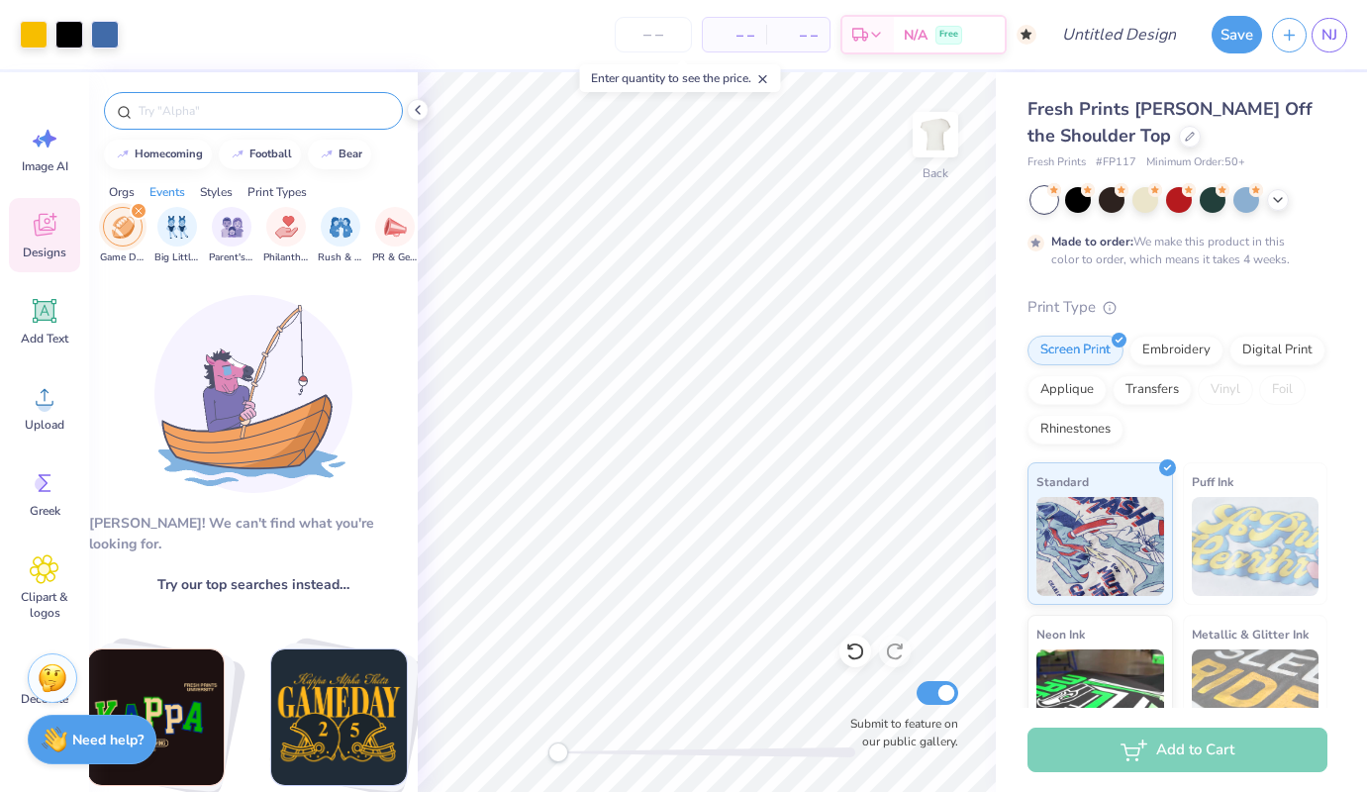
click at [270, 324] on img at bounding box center [253, 394] width 198 height 198
click at [416, 103] on icon at bounding box center [418, 110] width 16 height 16
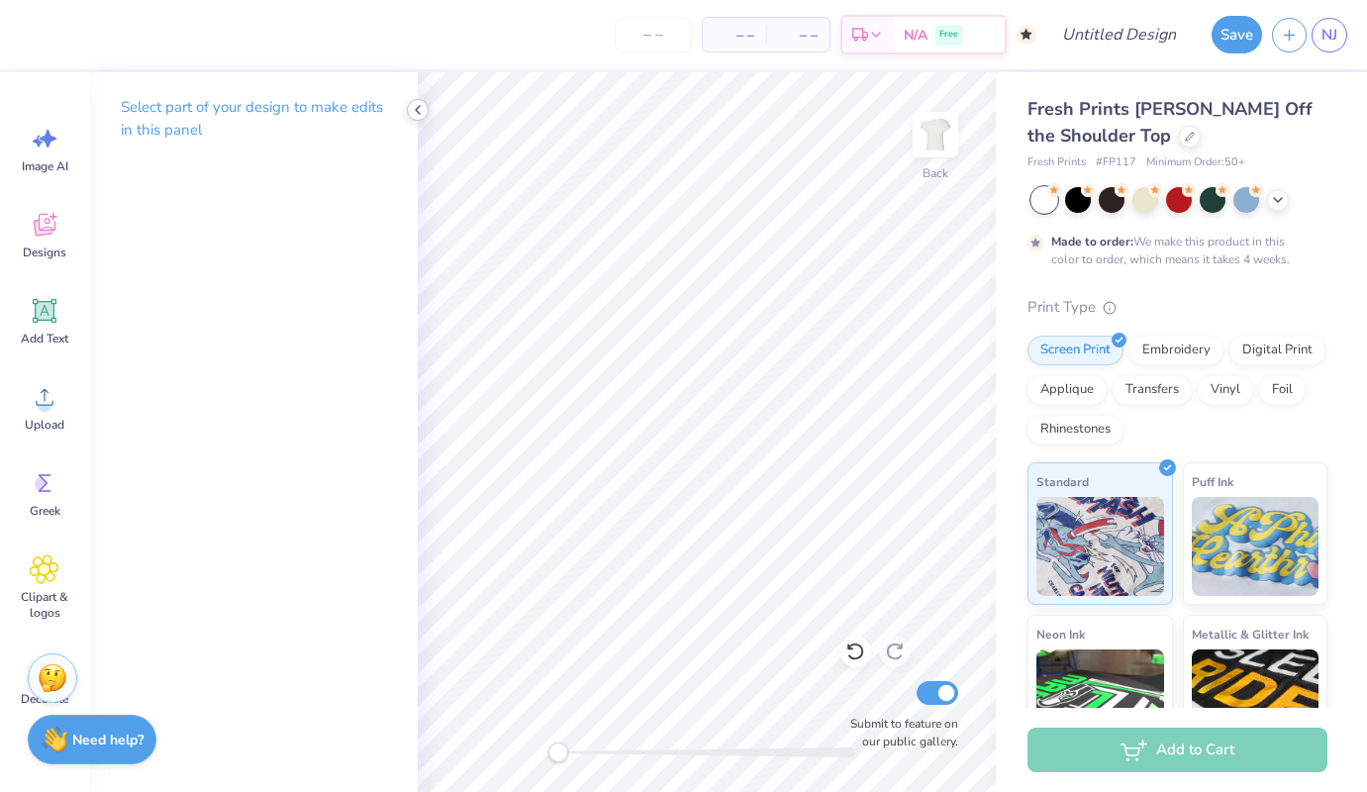
click at [419, 104] on icon at bounding box center [418, 110] width 16 height 16
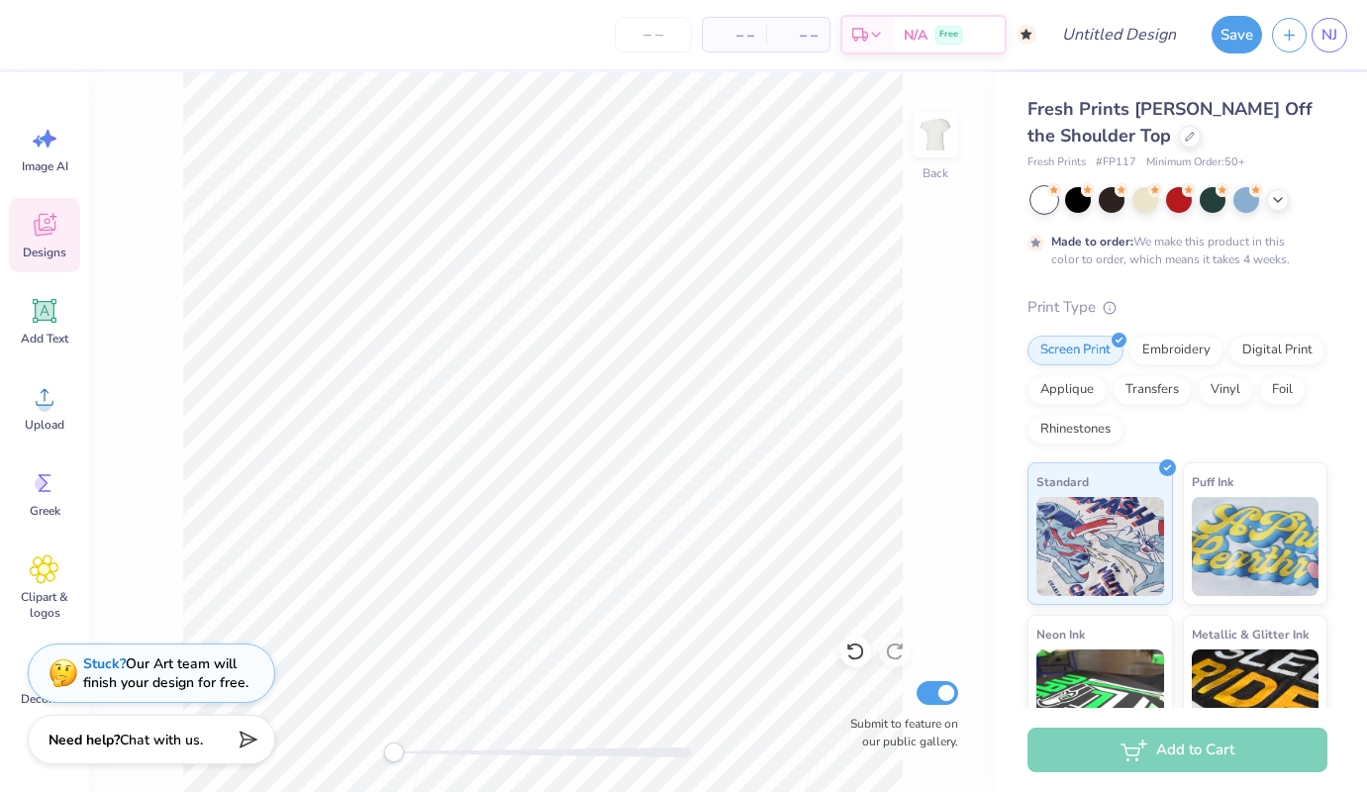
click at [36, 253] on span "Designs" at bounding box center [45, 252] width 44 height 16
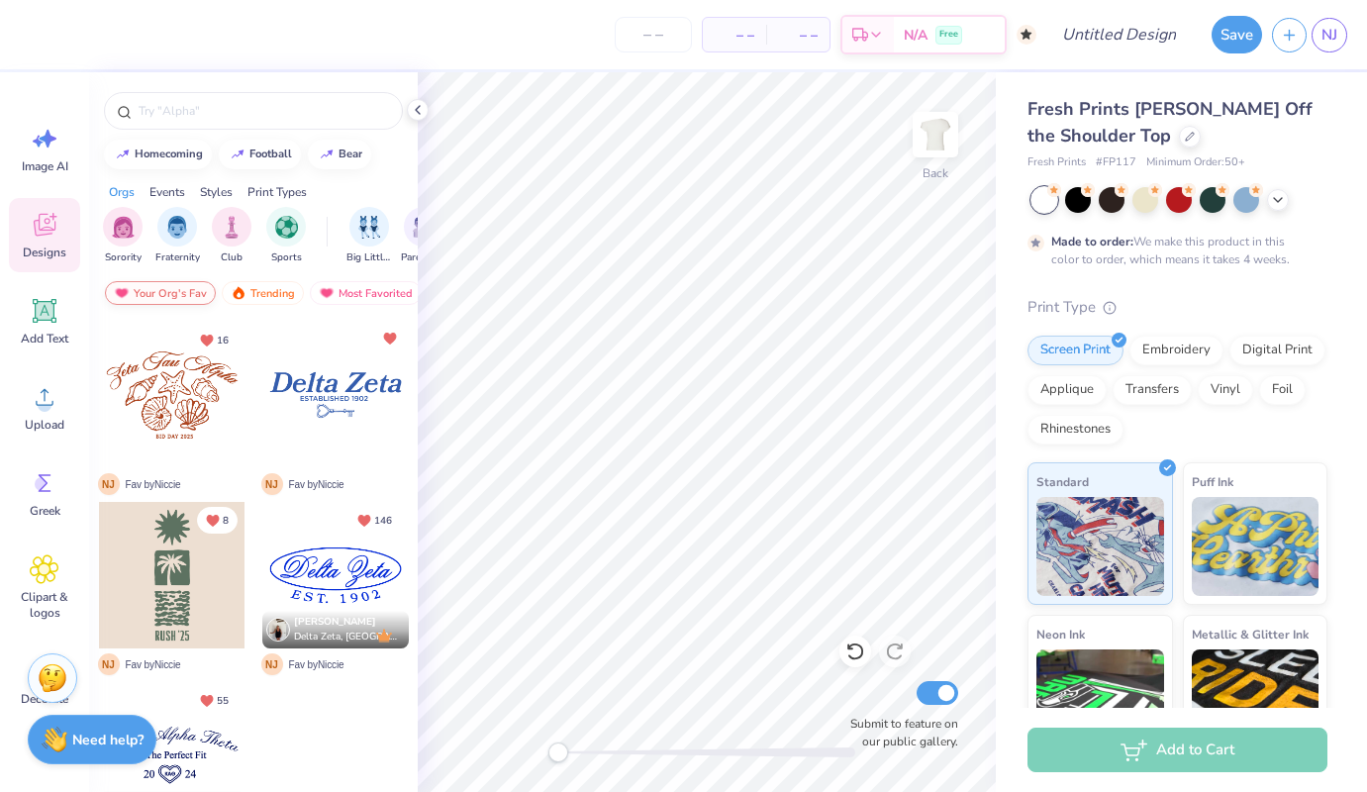
click at [195, 282] on div "Your Org's Fav" at bounding box center [160, 293] width 111 height 24
click at [130, 235] on img "filter for Sorority" at bounding box center [123, 225] width 23 height 23
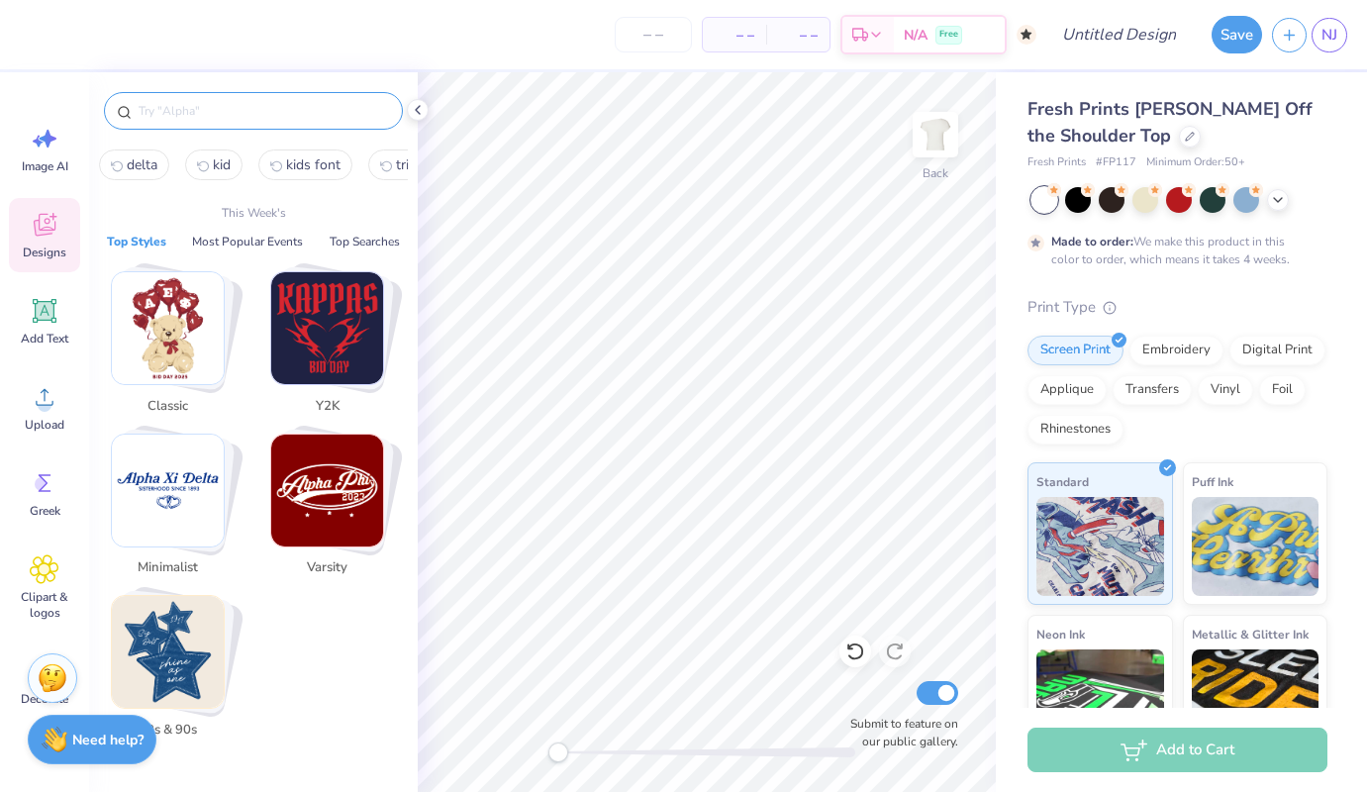
click at [229, 112] on input "text" at bounding box center [263, 111] width 253 height 20
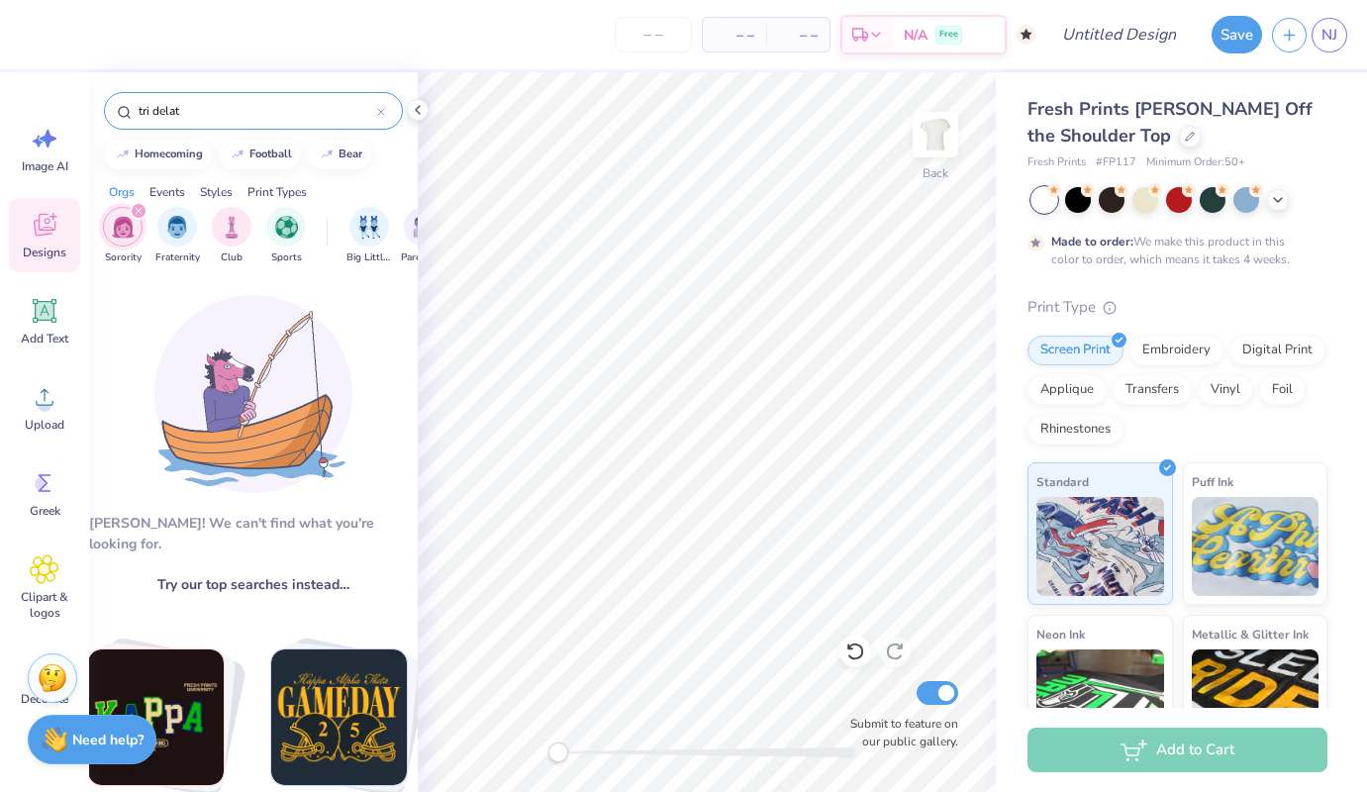
click at [229, 103] on input "tri delat" at bounding box center [257, 111] width 241 height 20
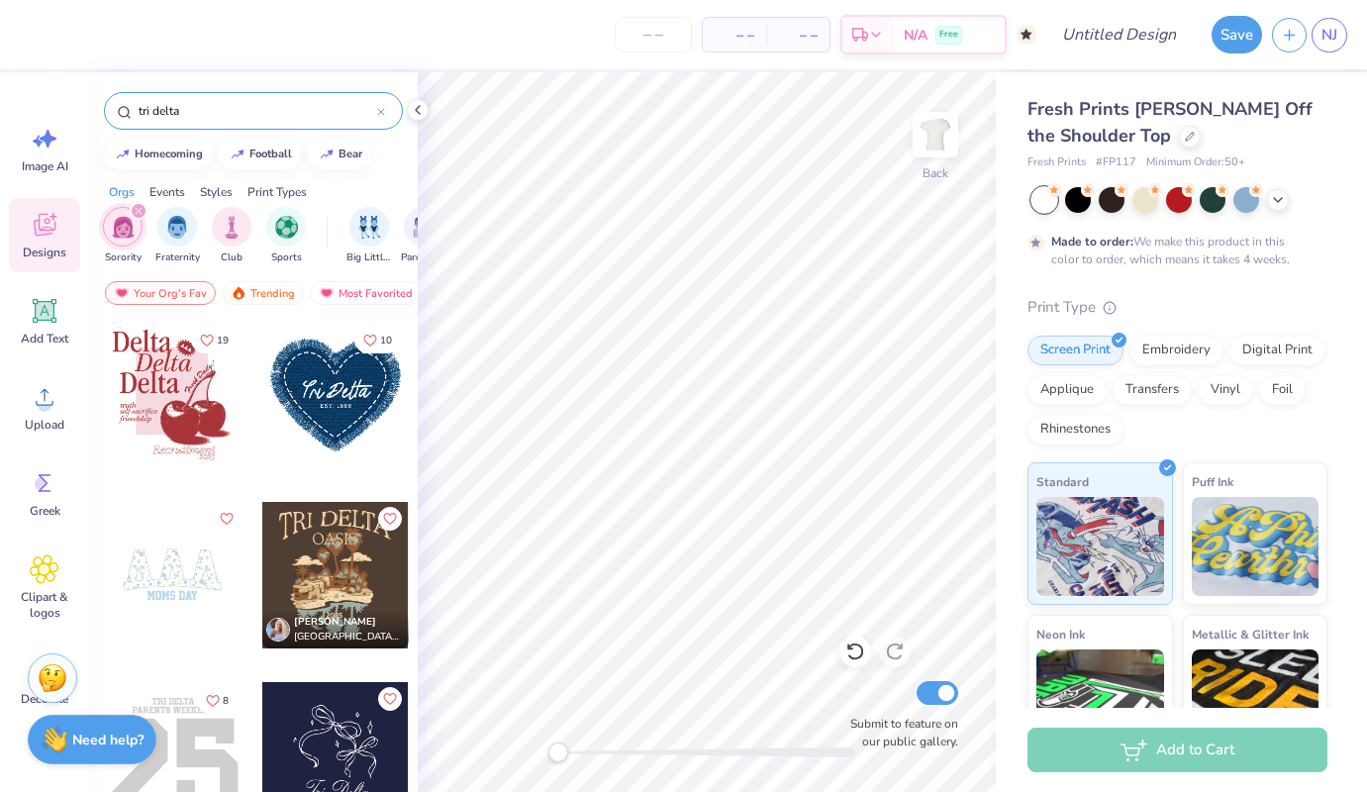
type input "tri delta"
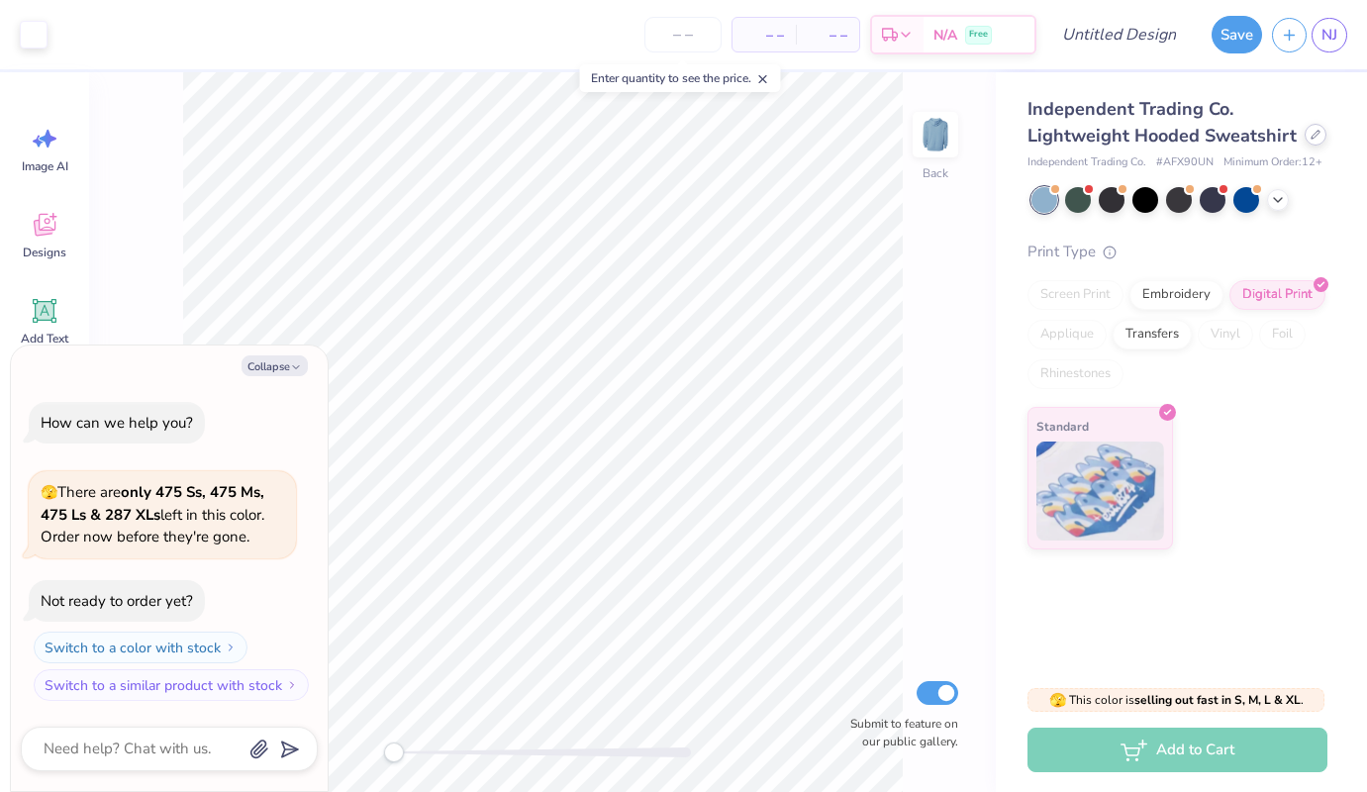
click at [1310, 141] on div at bounding box center [1316, 135] width 22 height 22
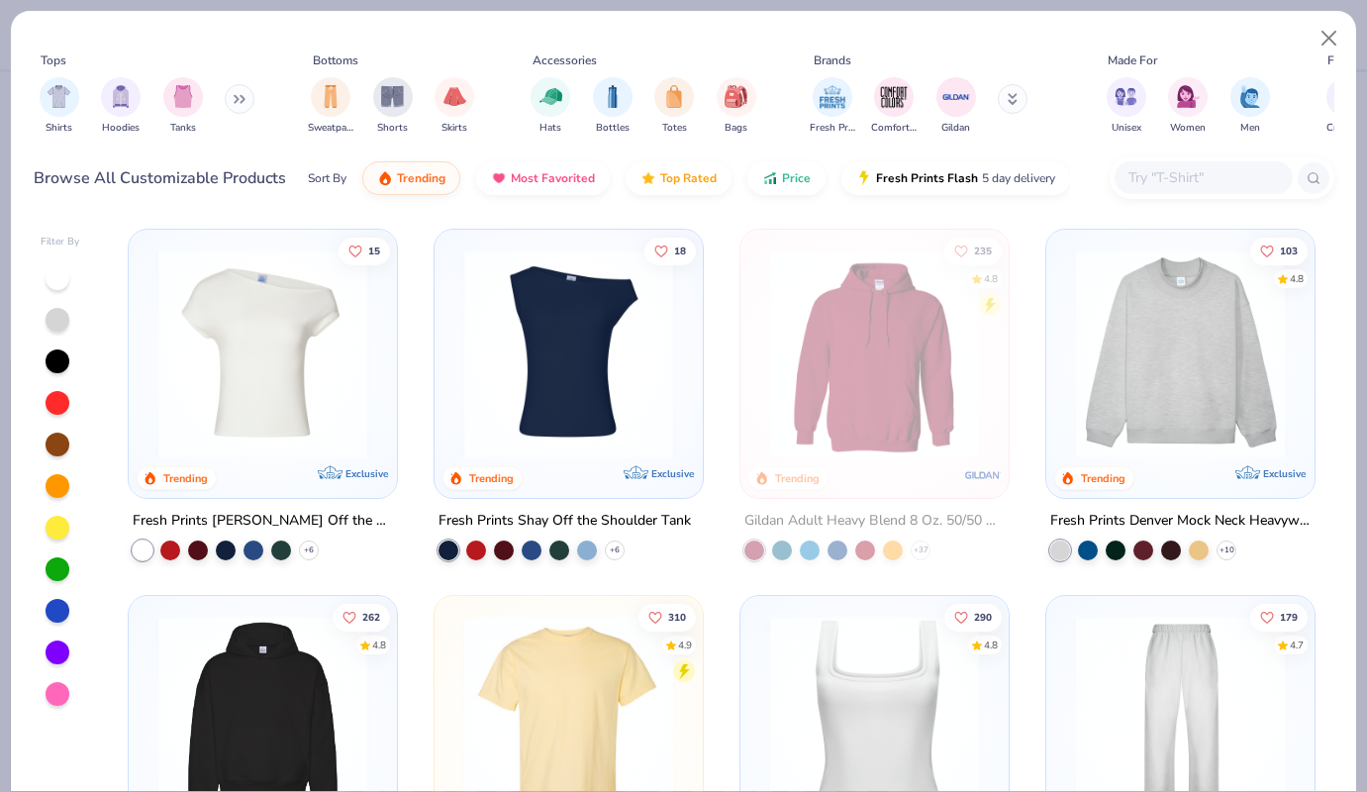
click at [246, 391] on img at bounding box center [262, 353] width 229 height 209
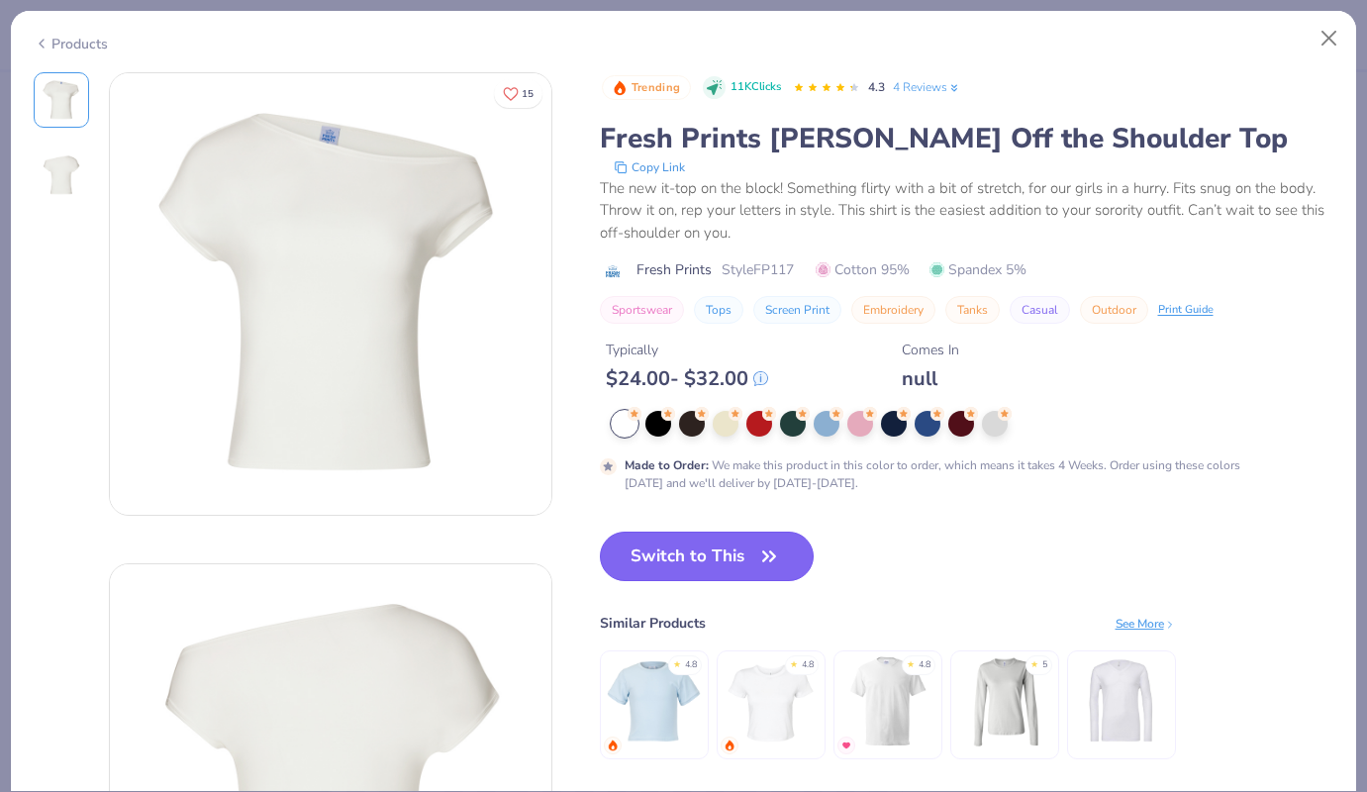
click at [688, 542] on button "Switch to This" at bounding box center [707, 556] width 215 height 49
type textarea "x"
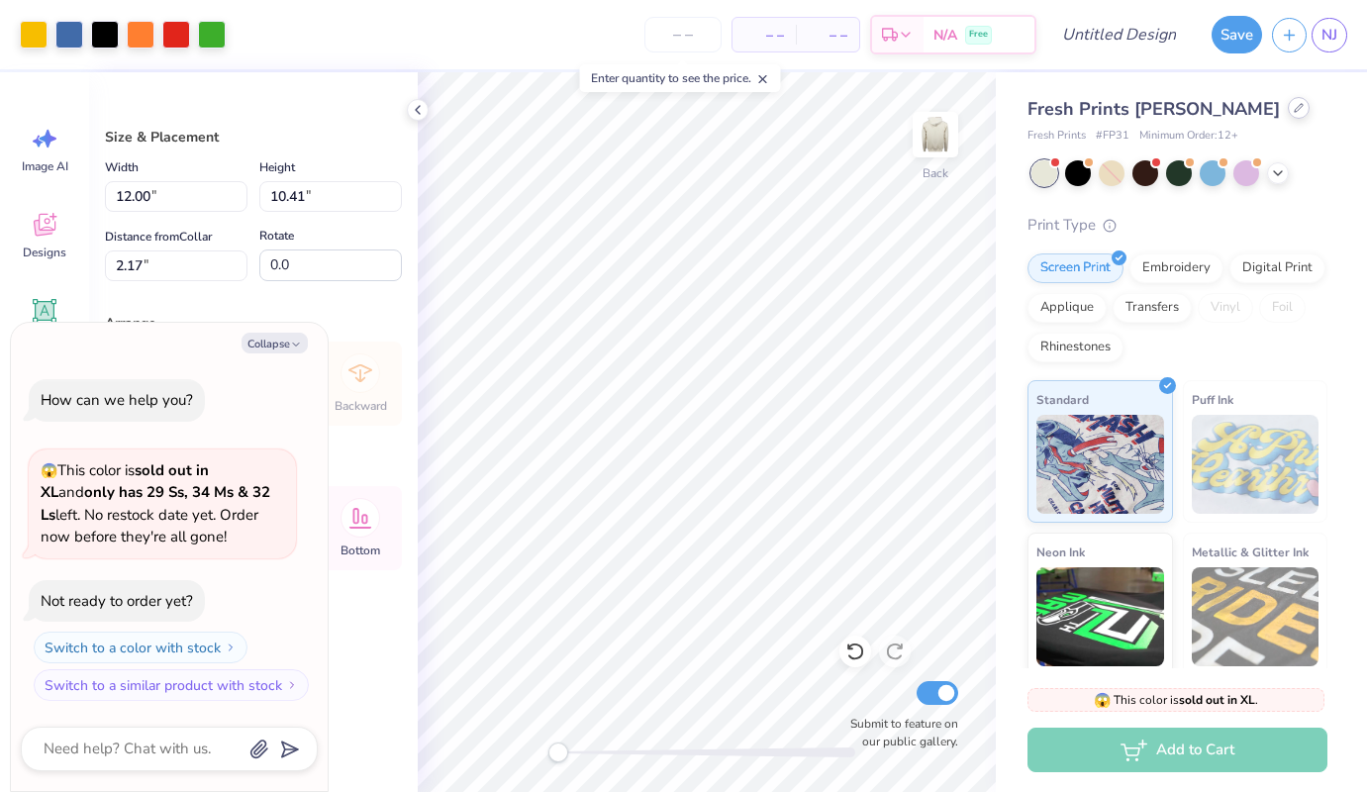
click at [1294, 110] on icon at bounding box center [1299, 108] width 10 height 10
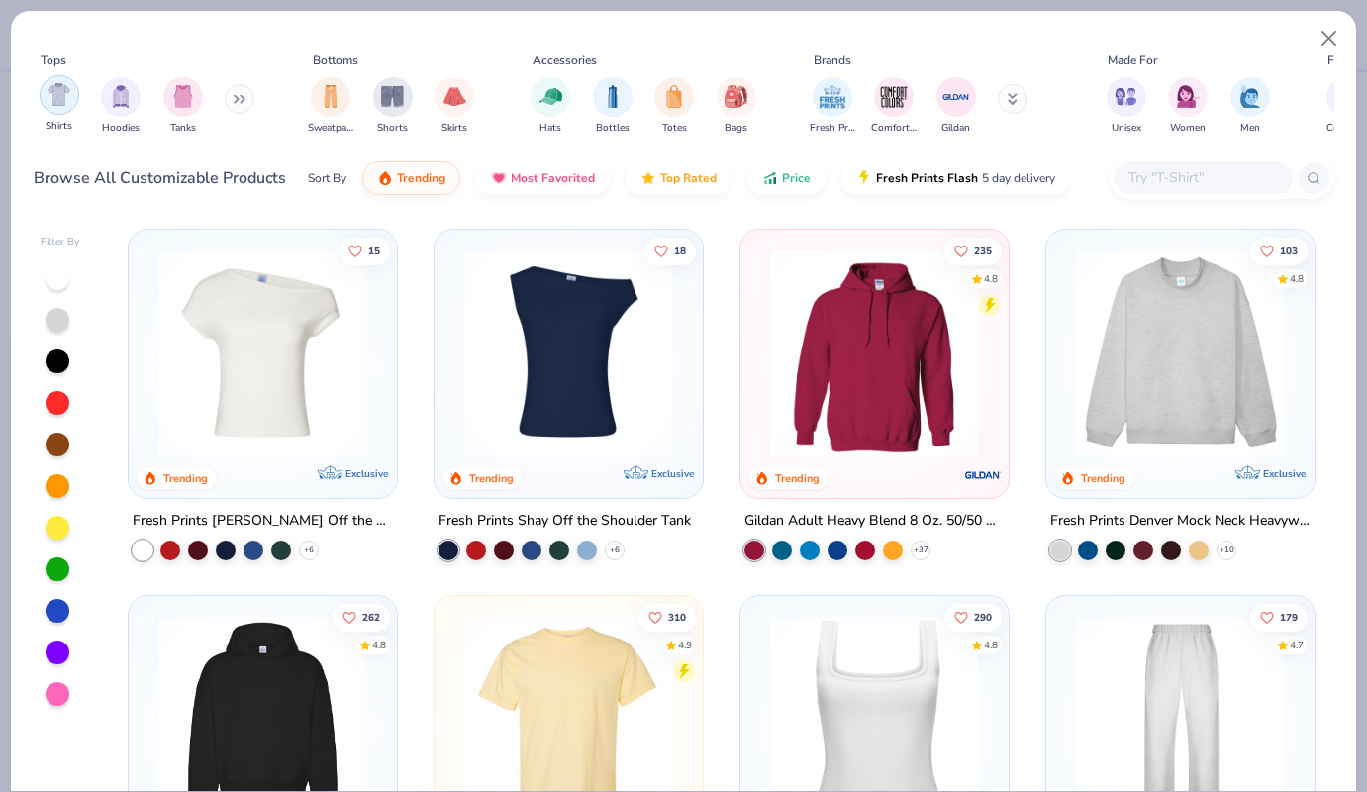
click at [64, 96] on img "filter for Shirts" at bounding box center [59, 94] width 23 height 23
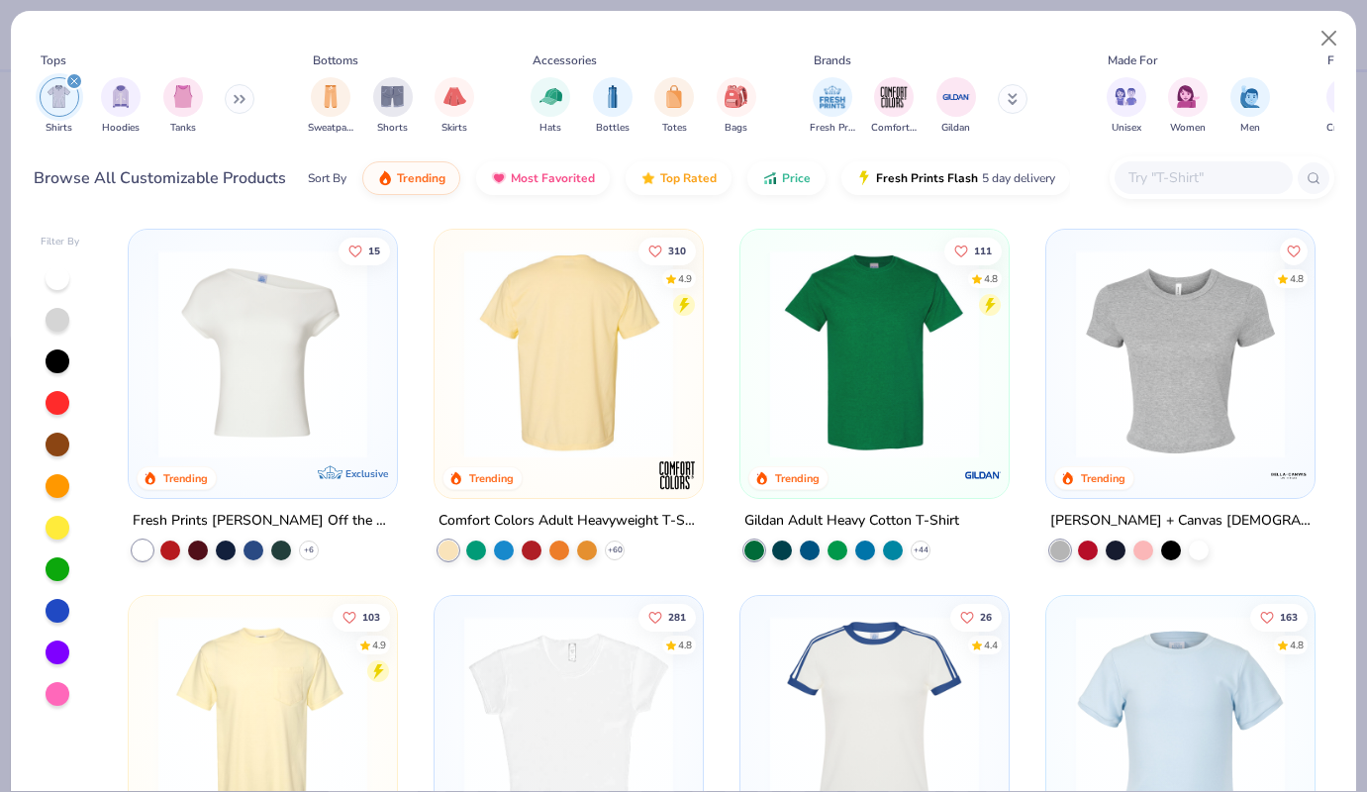
click at [585, 352] on img at bounding box center [568, 353] width 229 height 209
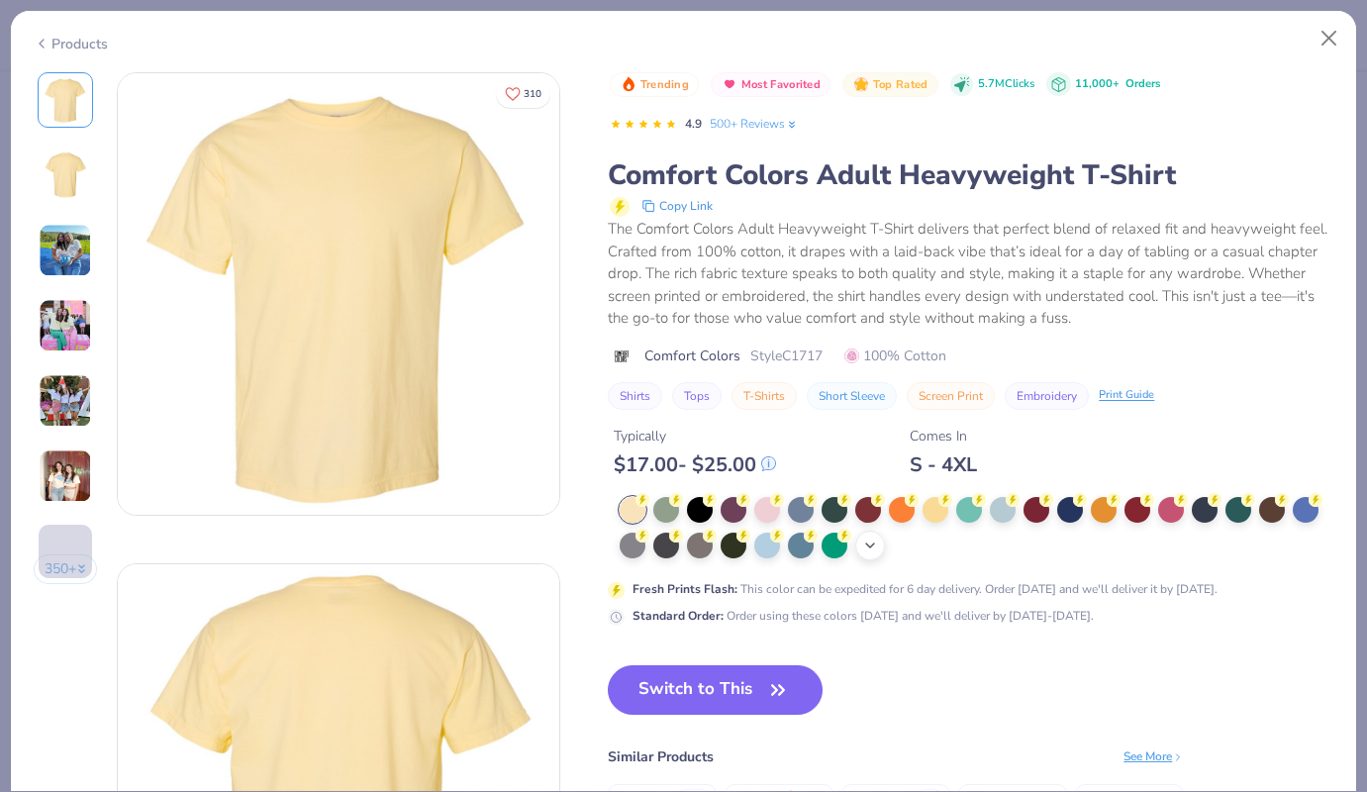
click at [870, 538] on icon at bounding box center [870, 545] width 16 height 16
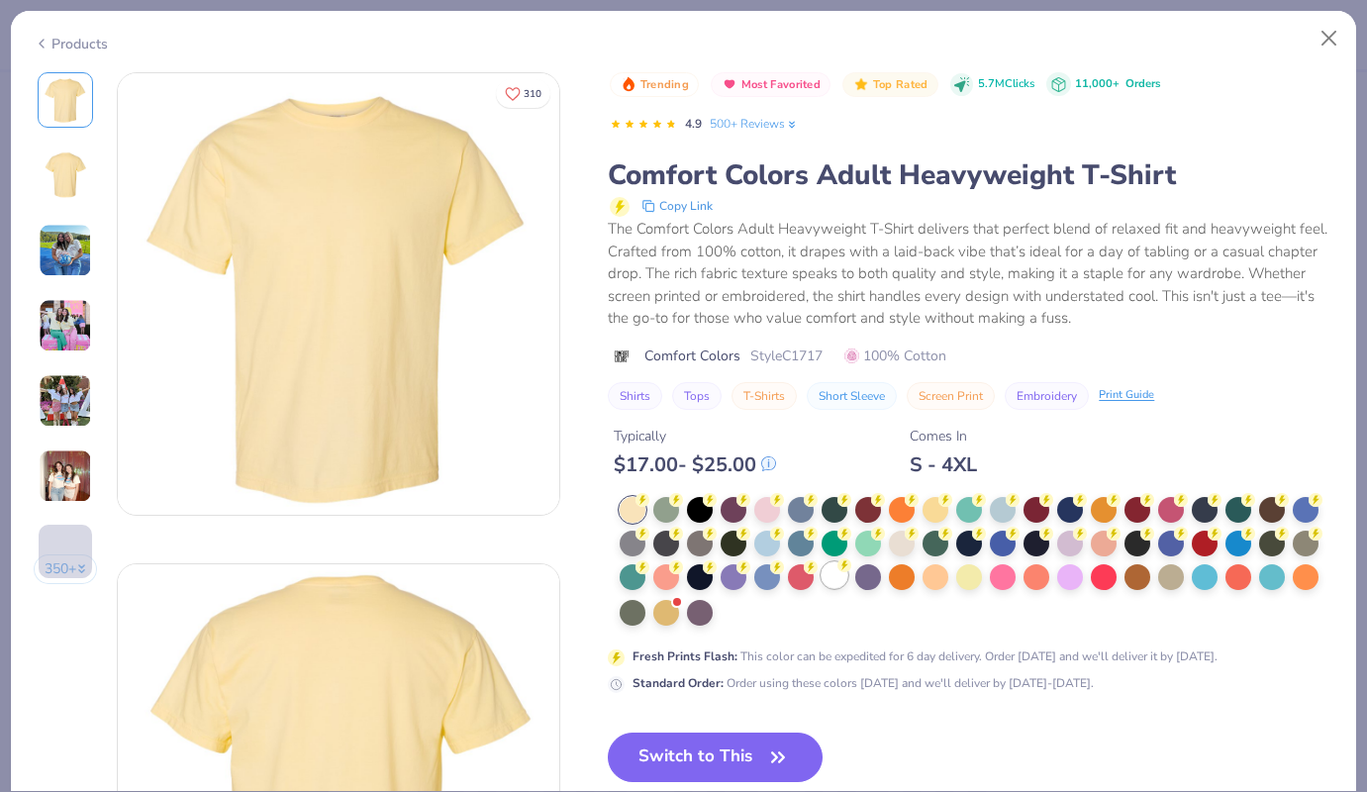
click at [828, 584] on div at bounding box center [835, 575] width 26 height 26
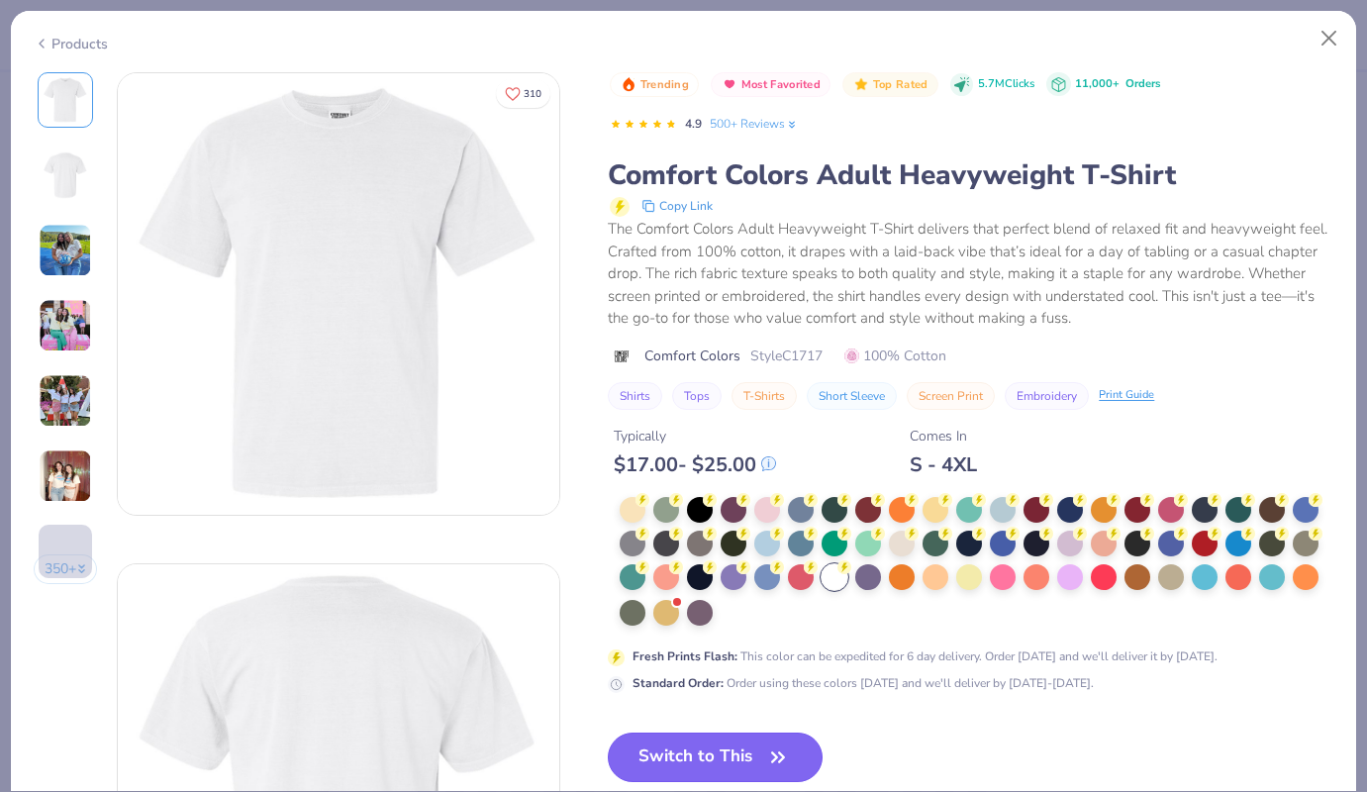
click at [786, 742] on button "Switch to This" at bounding box center [715, 756] width 215 height 49
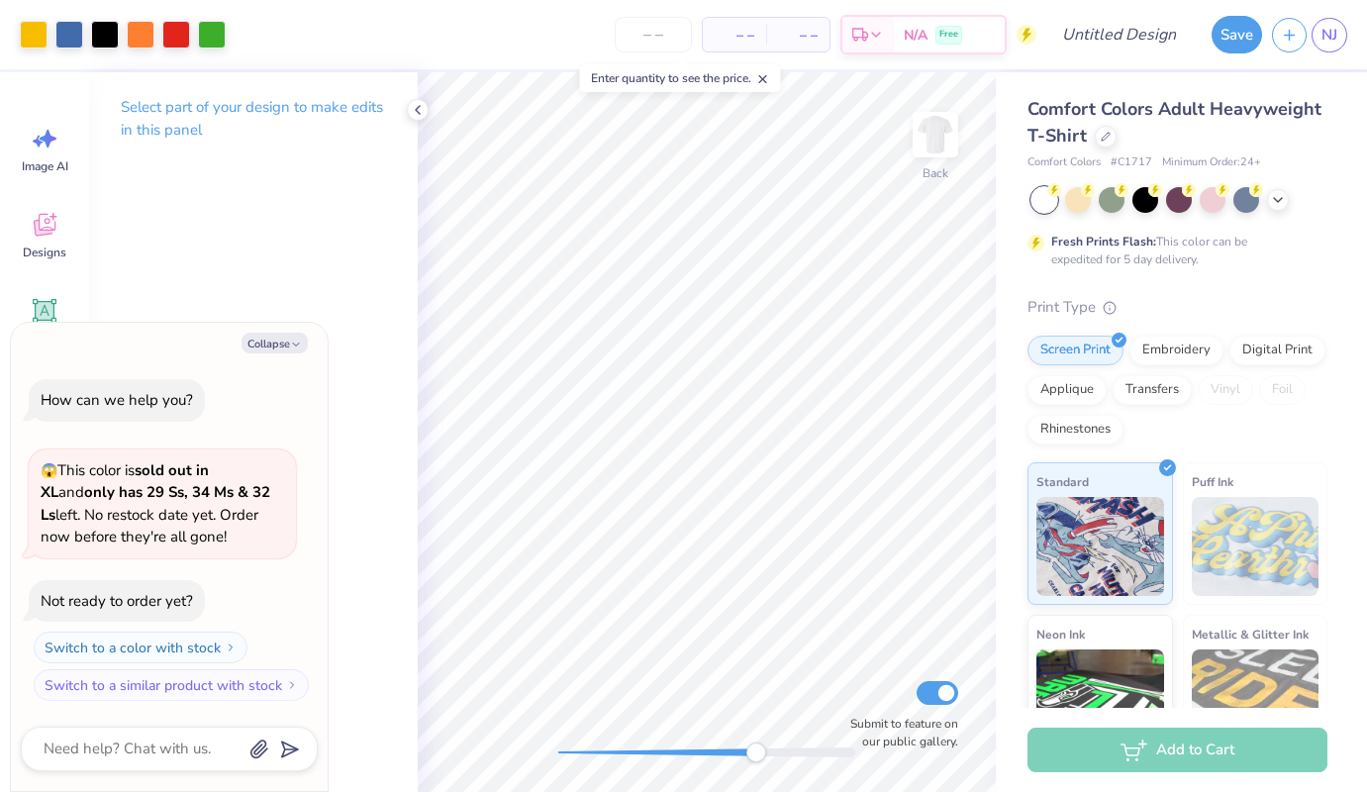
click at [756, 758] on div at bounding box center [706, 752] width 297 height 20
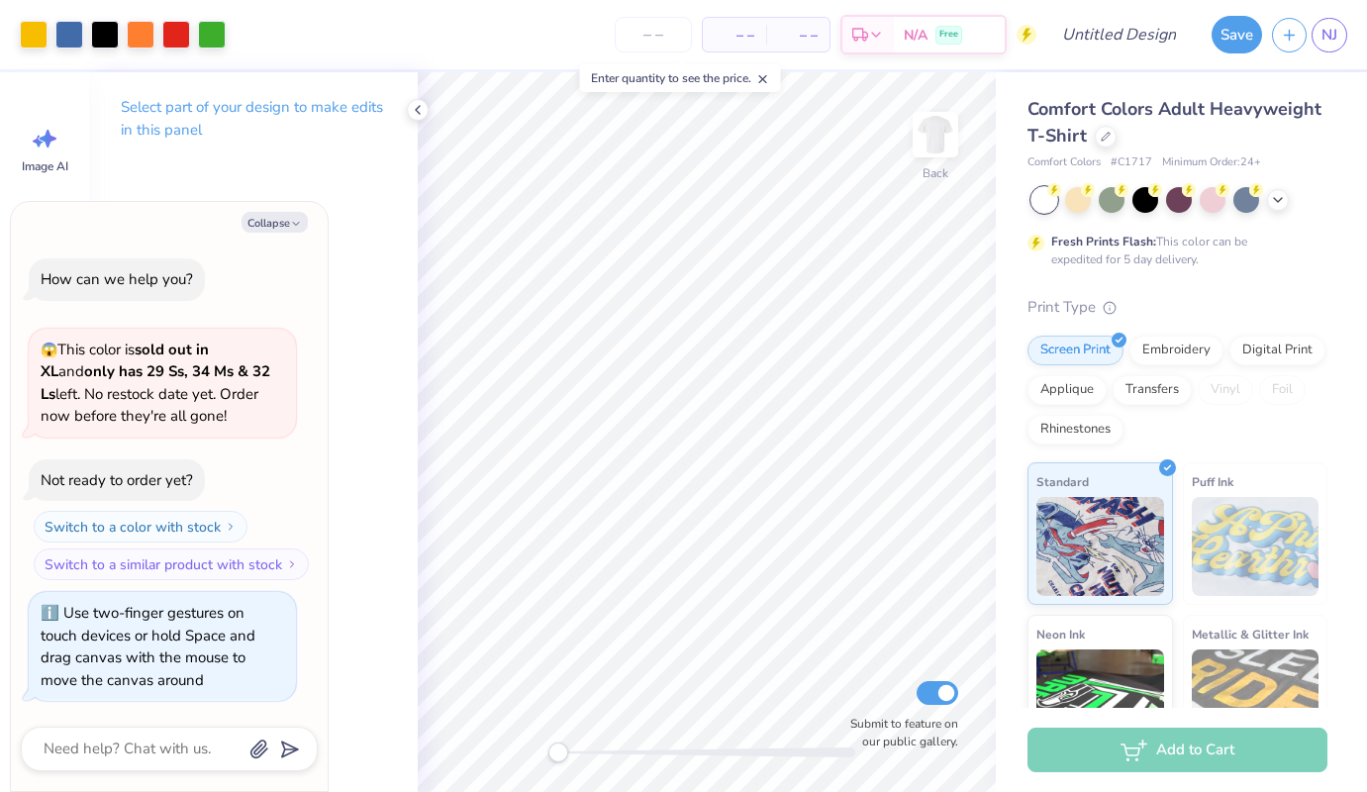
click at [530, 725] on div "Back Submit to feature on our public gallery." at bounding box center [707, 432] width 578 height 720
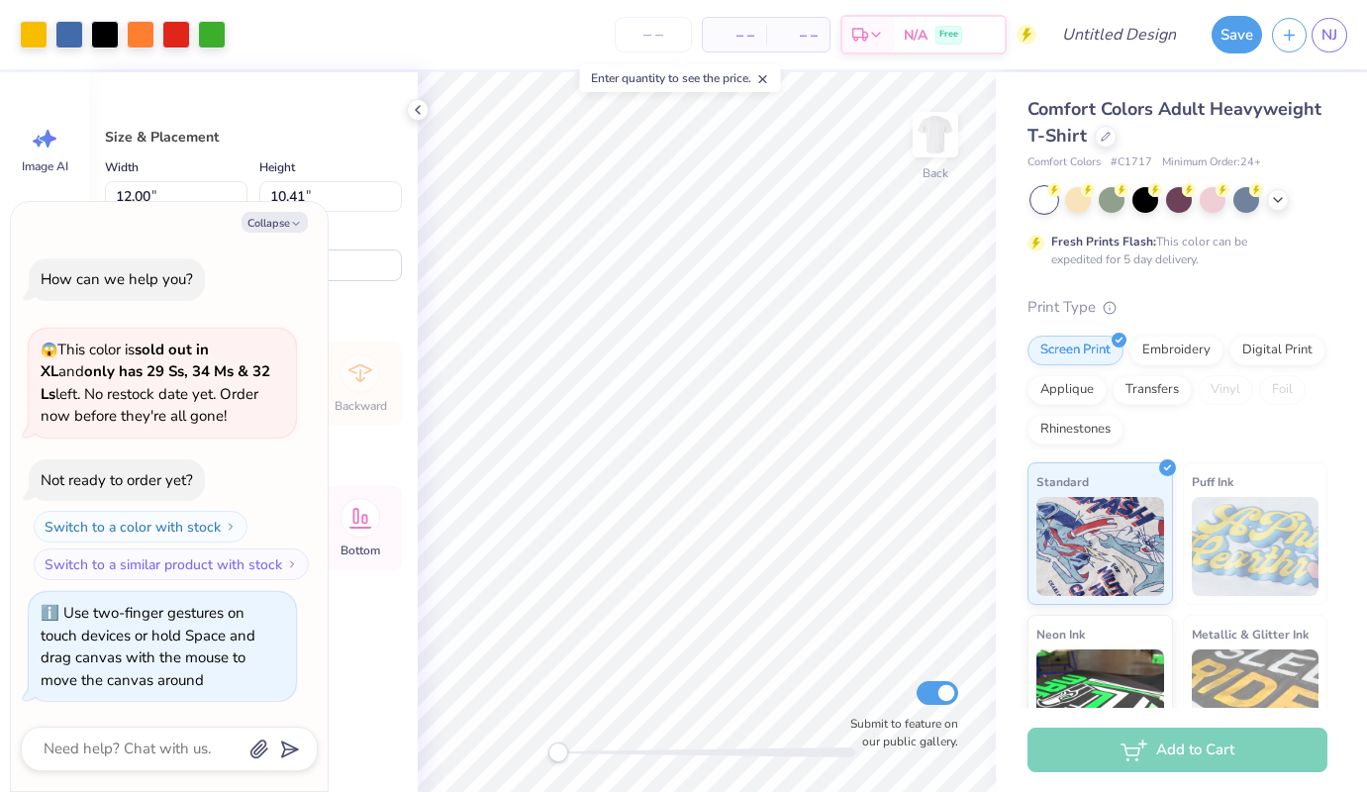
type textarea "x"
type input "6.72"
type input "5.83"
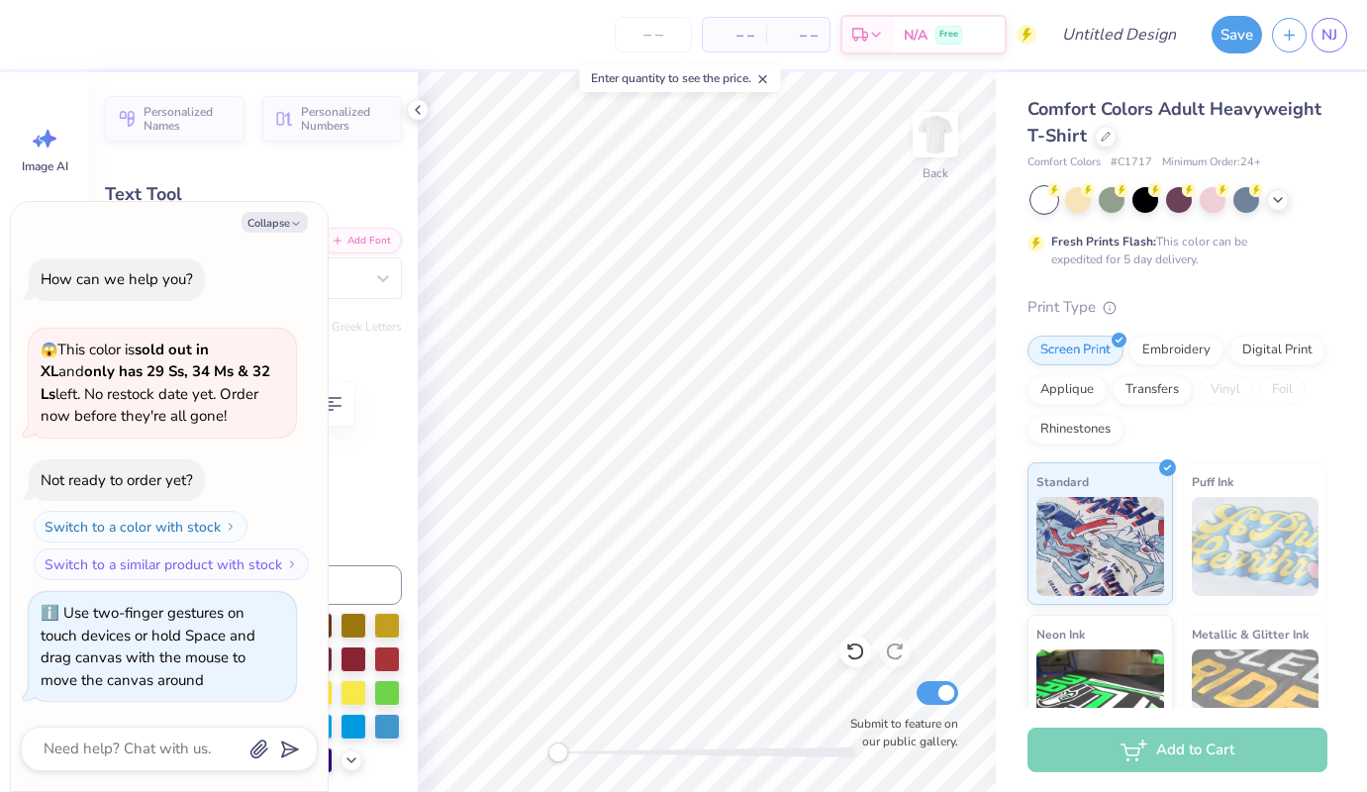
type textarea "x"
type input "4.12"
type input "1.09"
type input "4.81"
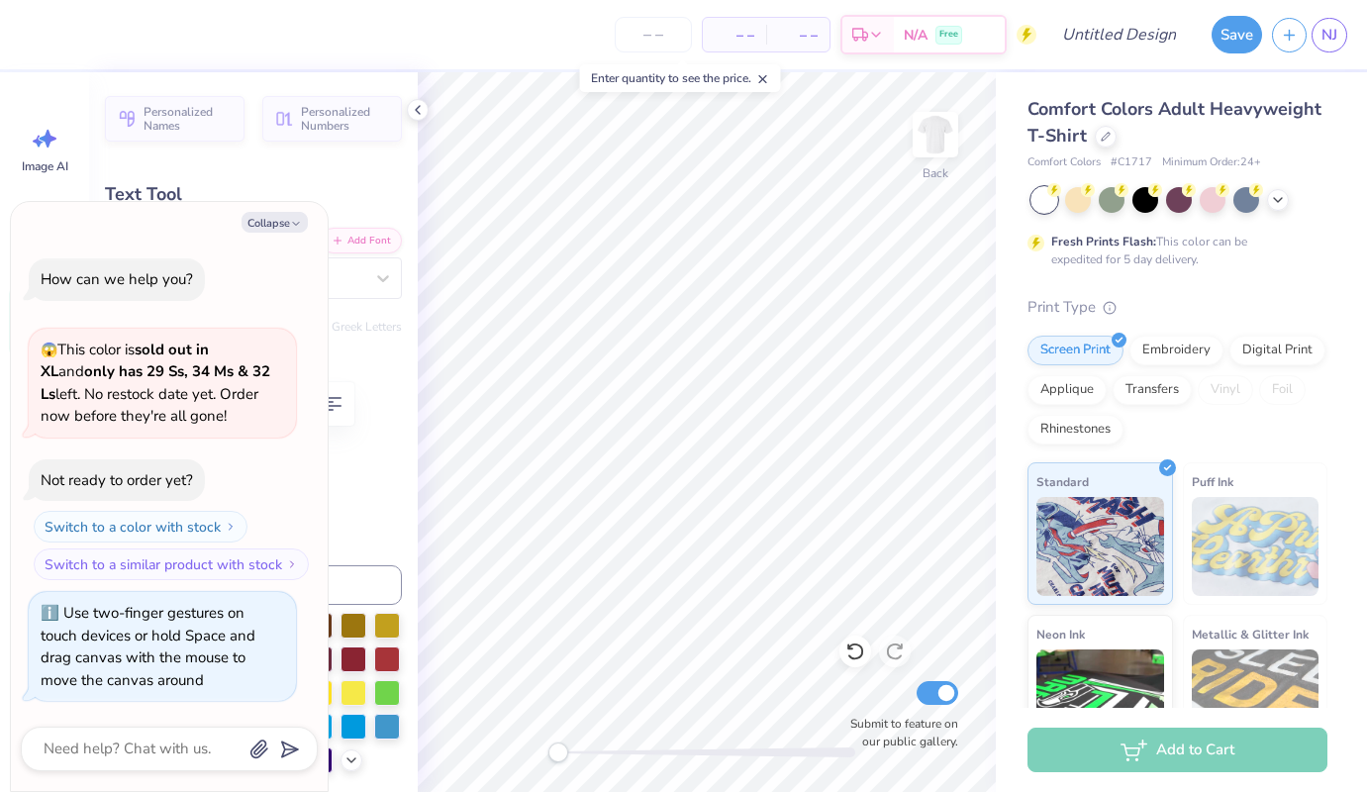
scroll to position [0, 1]
paste textarea
type textarea "x"
type textarea "ELTA"
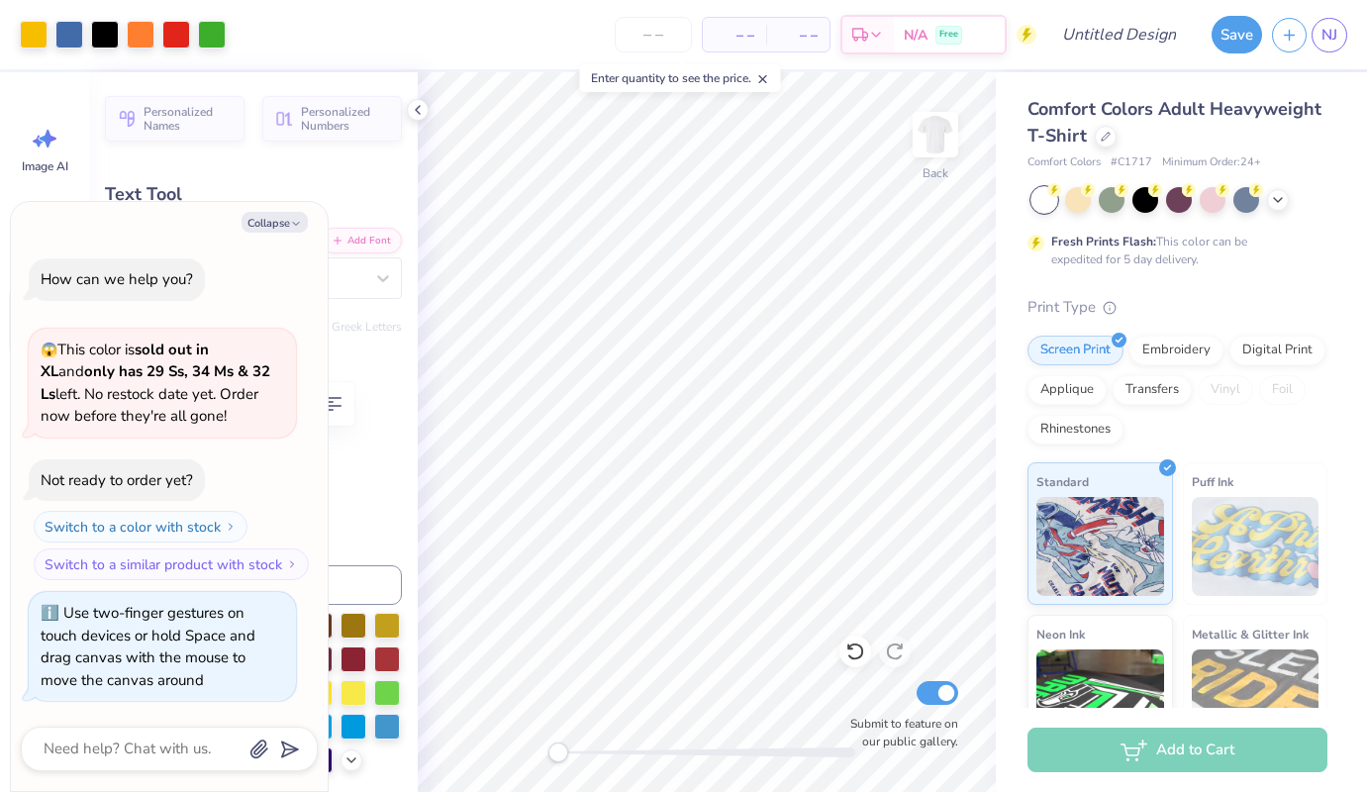
type textarea "x"
type input "3.13"
type input "1.08"
type input "4.83"
paste textarea
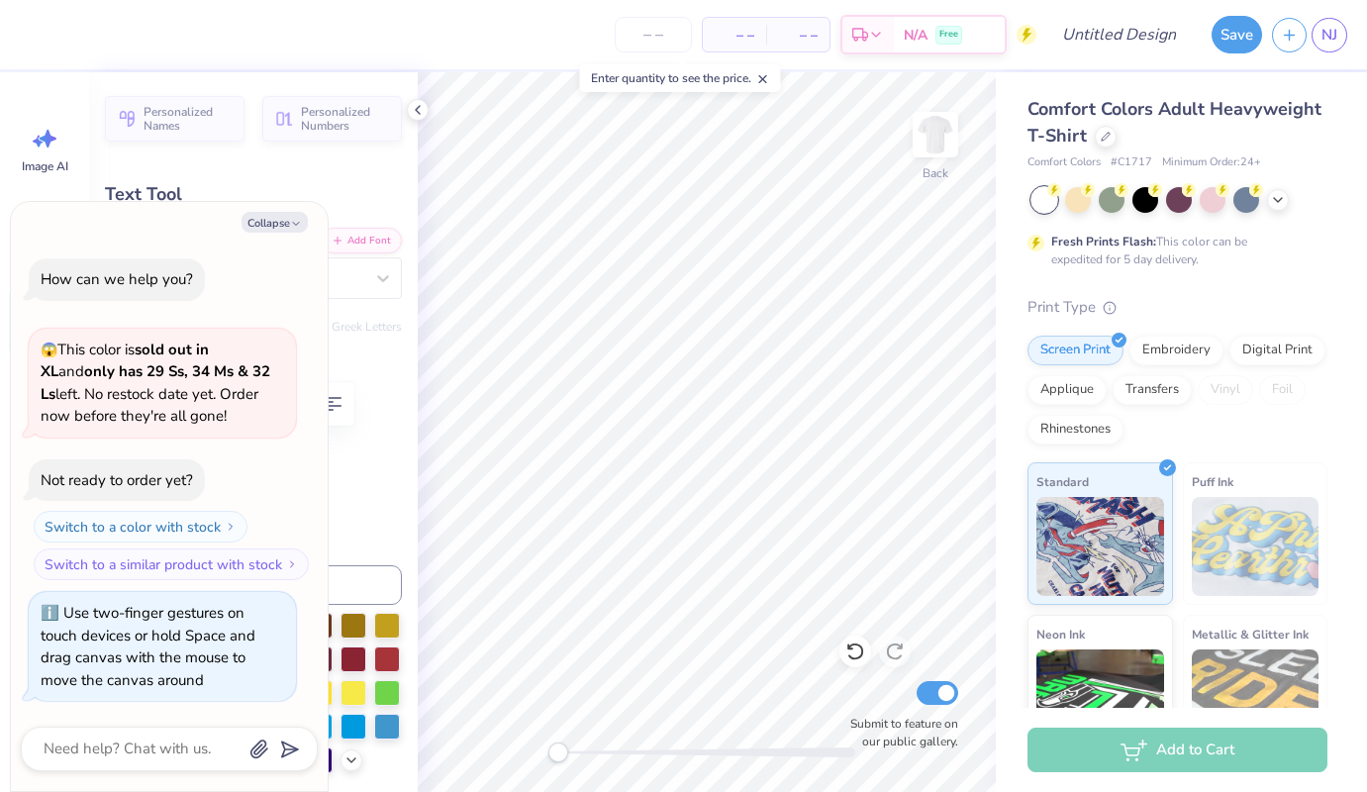
type textarea "x"
type textarea "ELTA"
paste textarea
type textarea "x"
type textarea "ELTA"
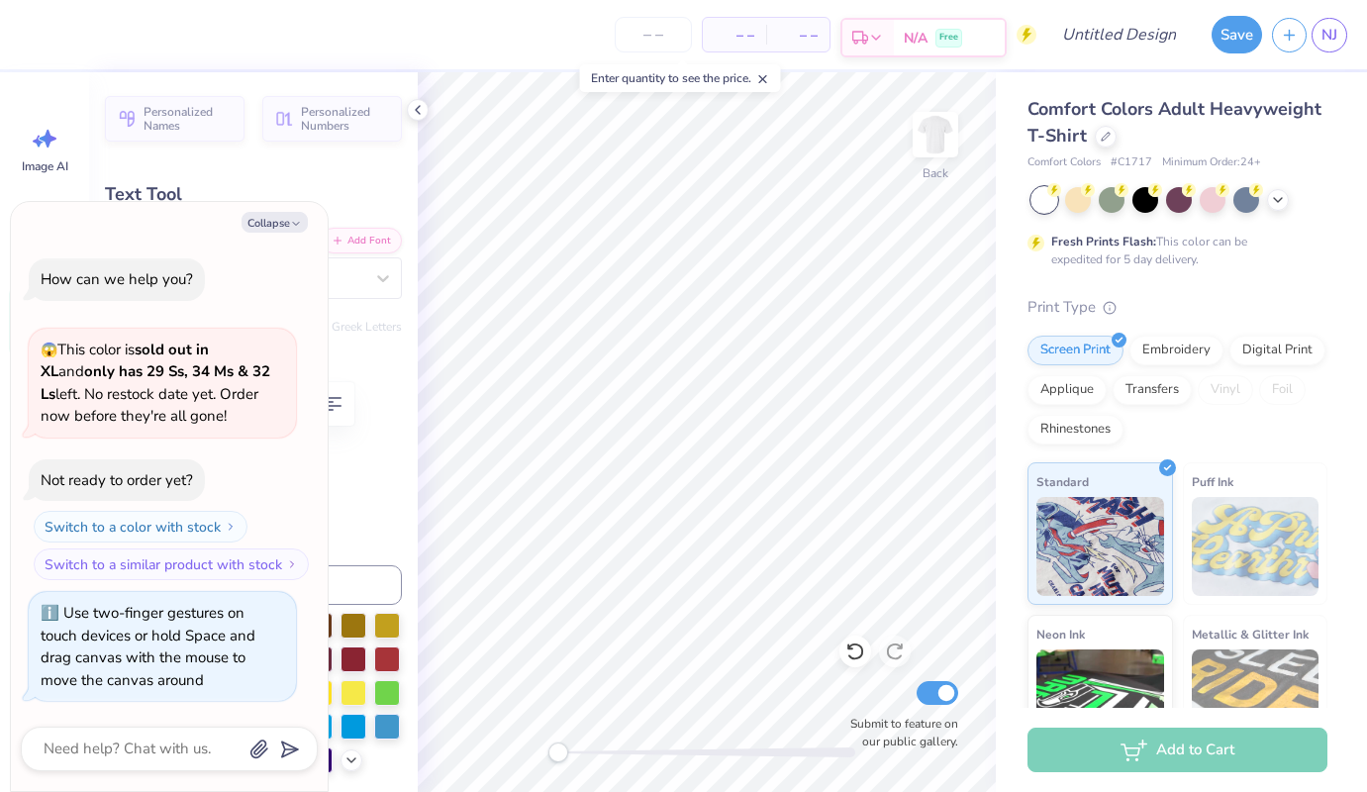
paste textarea
type textarea "x"
type textarea "ELTA"
type textarea "x"
type textarea "ETA"
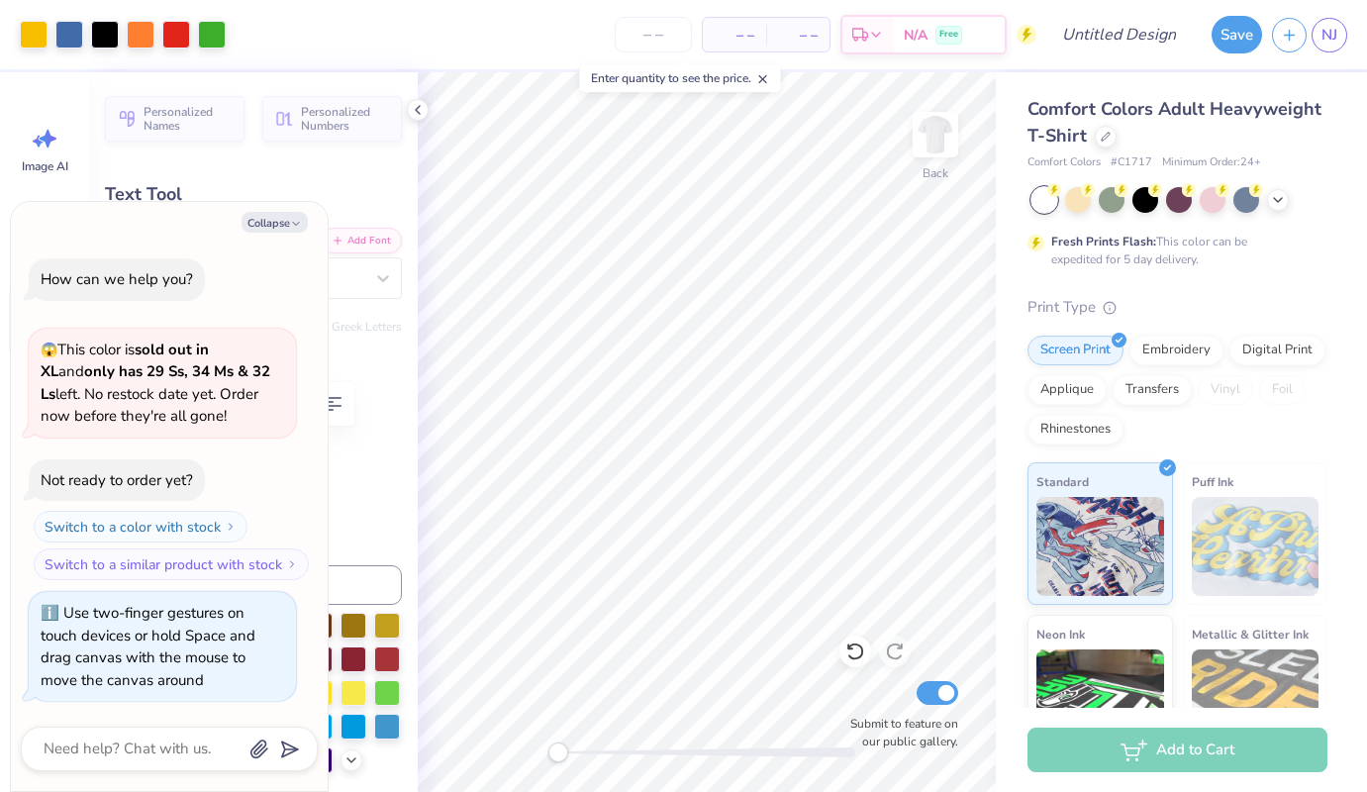
type textarea "x"
type input "2.46"
type input "1.04"
type input "6.42"
type textarea "x"
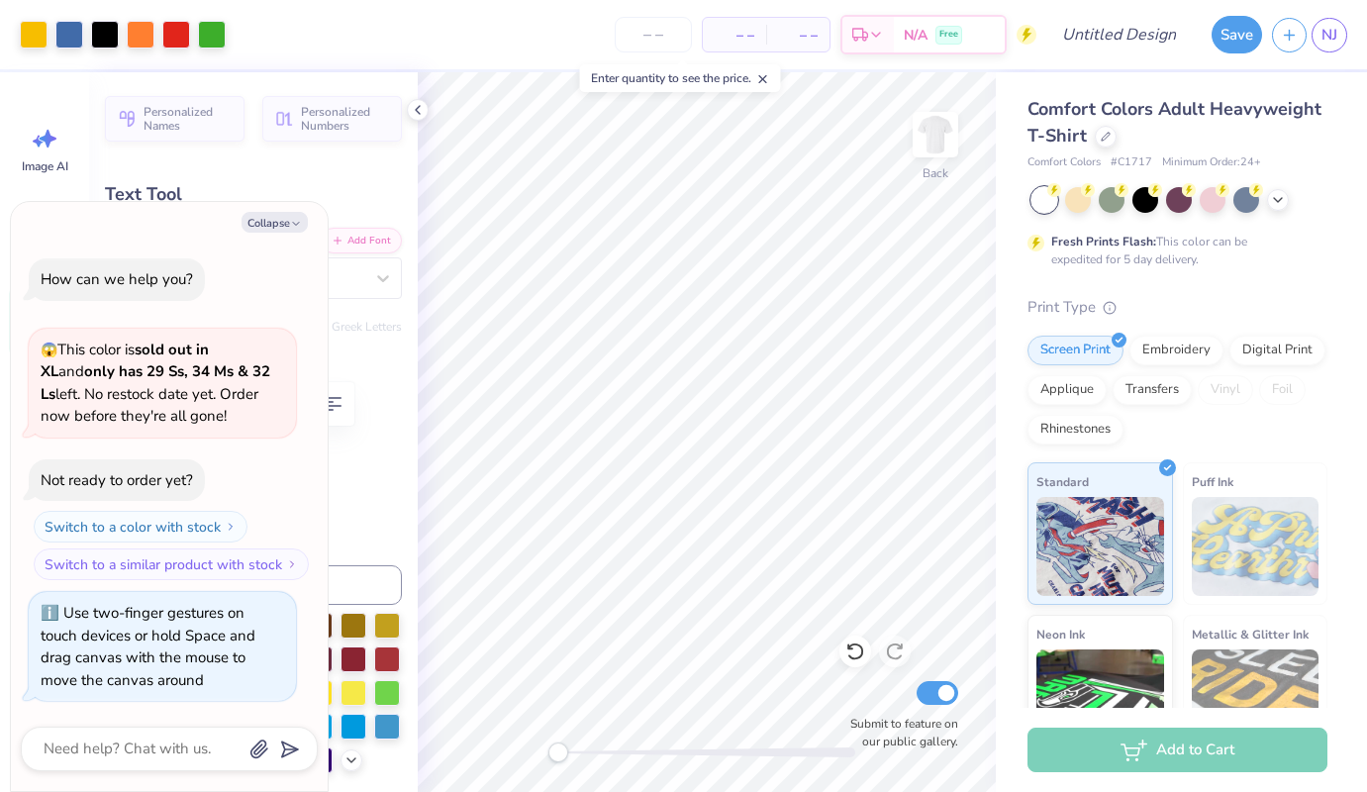
type input "4.12"
type input "1.09"
type input "4.81"
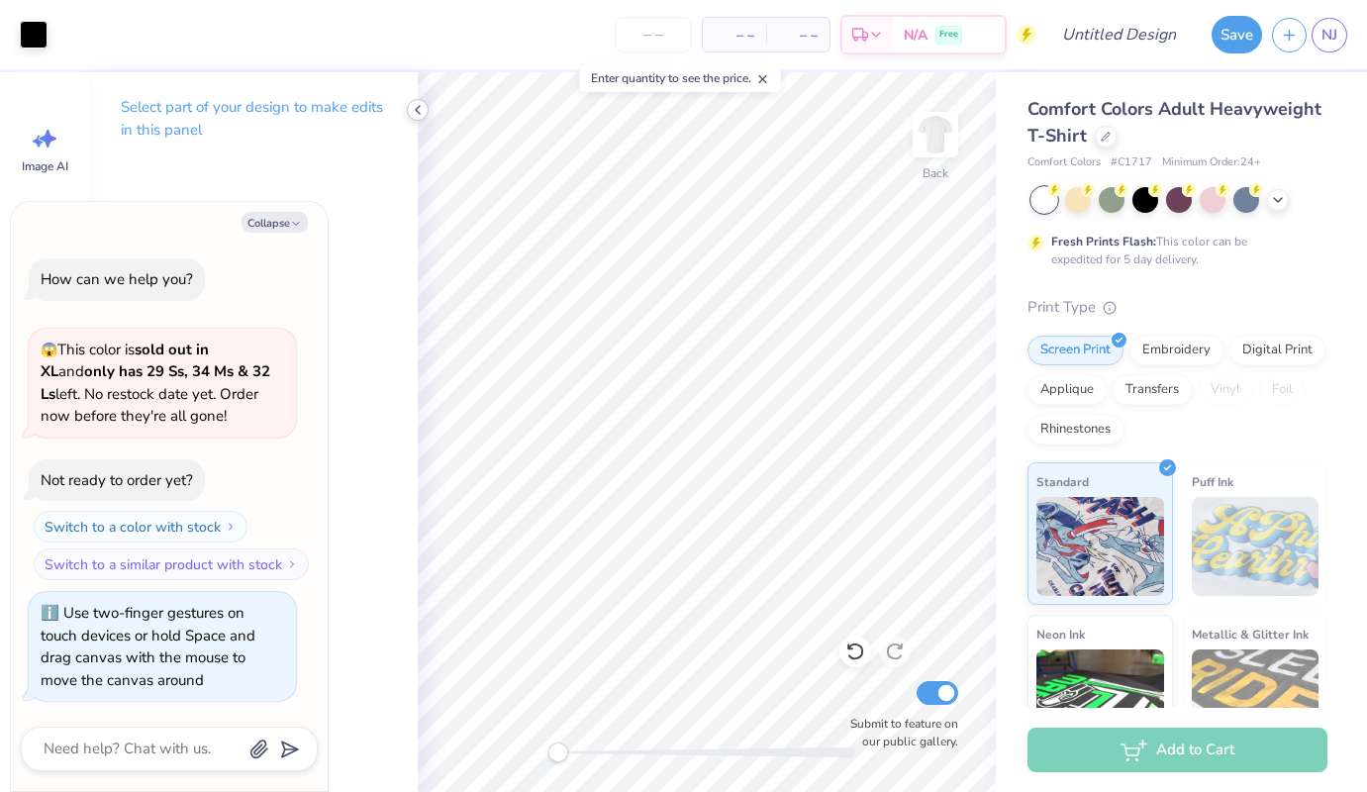
click at [413, 108] on icon at bounding box center [418, 110] width 16 height 16
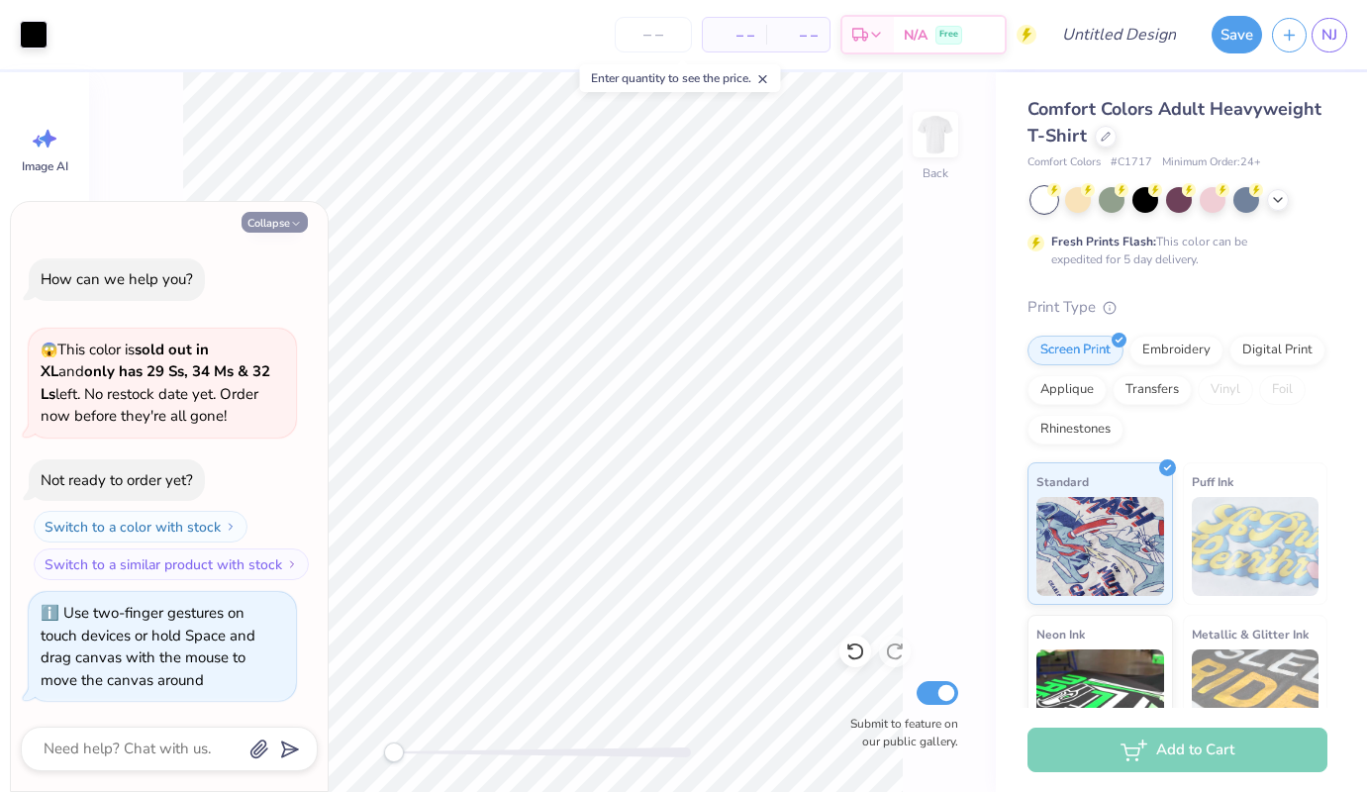
click at [290, 222] on icon "button" at bounding box center [296, 224] width 12 height 12
type textarea "x"
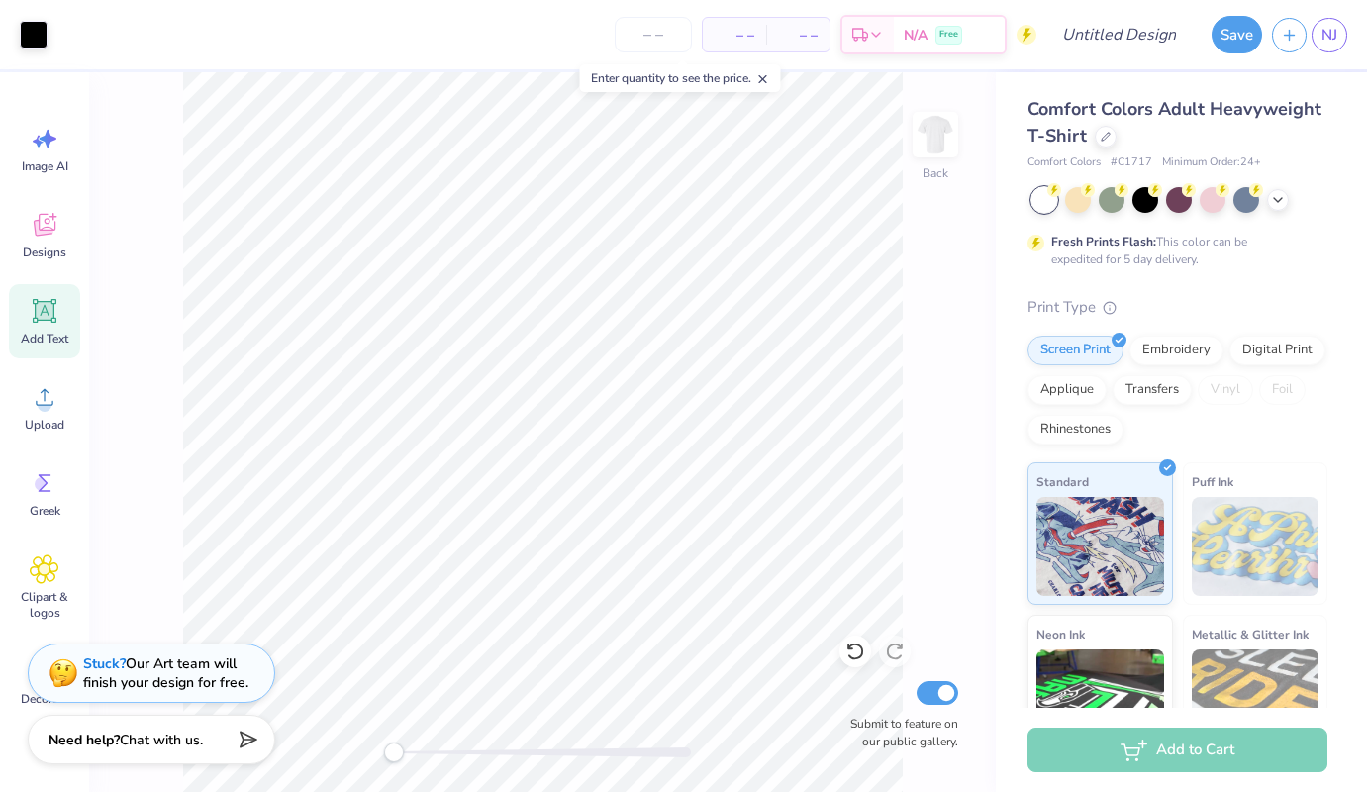
click at [58, 316] on icon at bounding box center [45, 311] width 30 height 30
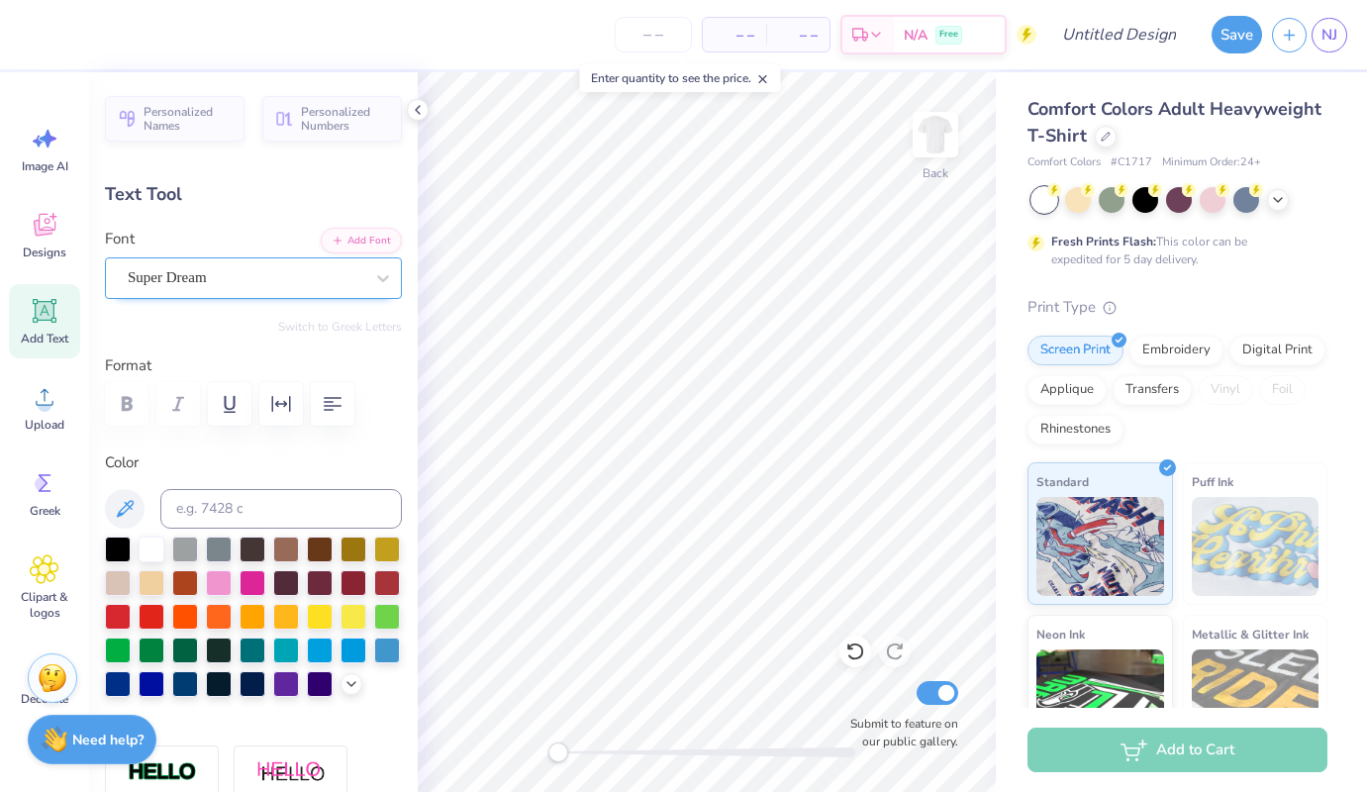
click at [251, 277] on div "Super Dream" at bounding box center [246, 277] width 240 height 31
type input "cranyon"
click at [488, 26] on div "– – Per Item – – Total Est. Delivery N/A Free" at bounding box center [533, 34] width 1007 height 69
click at [1335, 31] on span "NJ" at bounding box center [1329, 35] width 16 height 23
click at [1334, 36] on span "NJ" at bounding box center [1329, 35] width 16 height 23
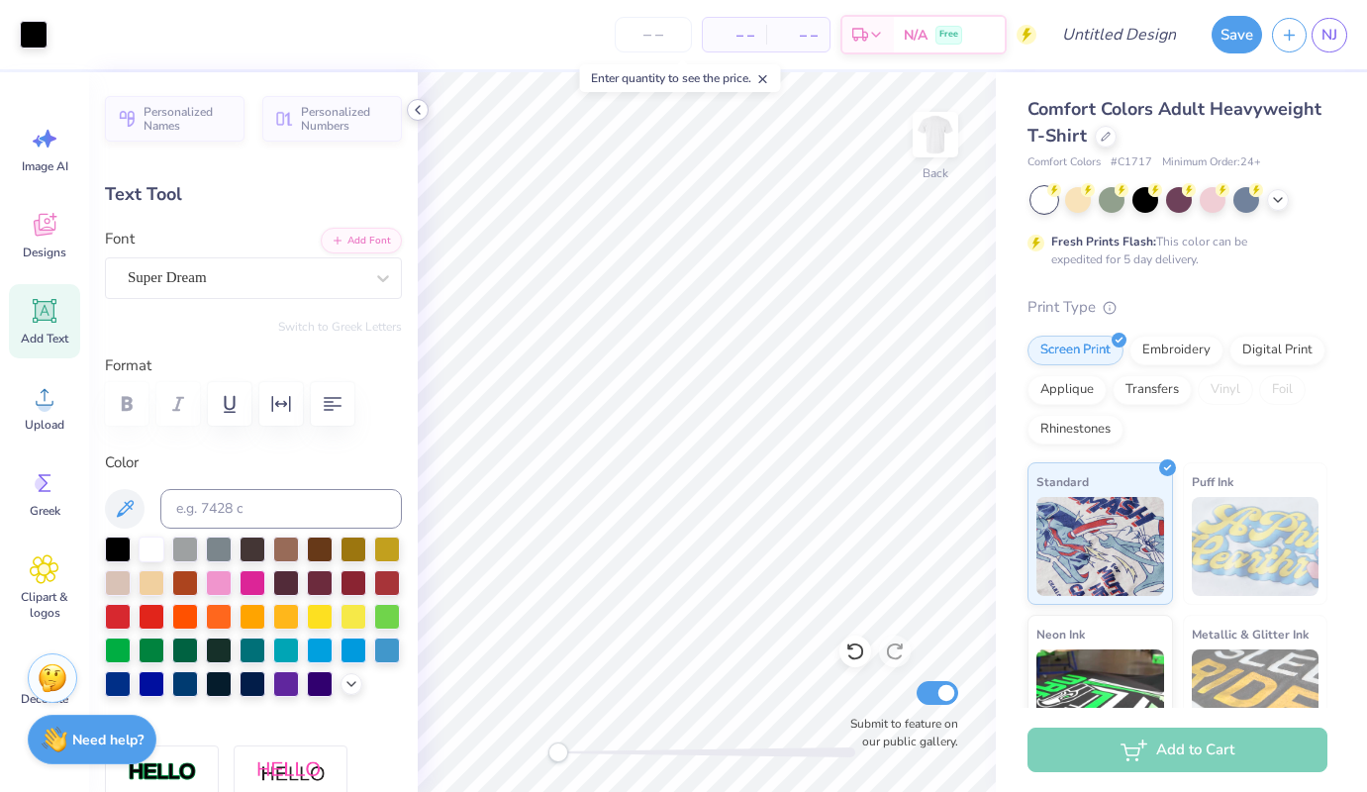
click at [426, 105] on div at bounding box center [418, 110] width 22 height 22
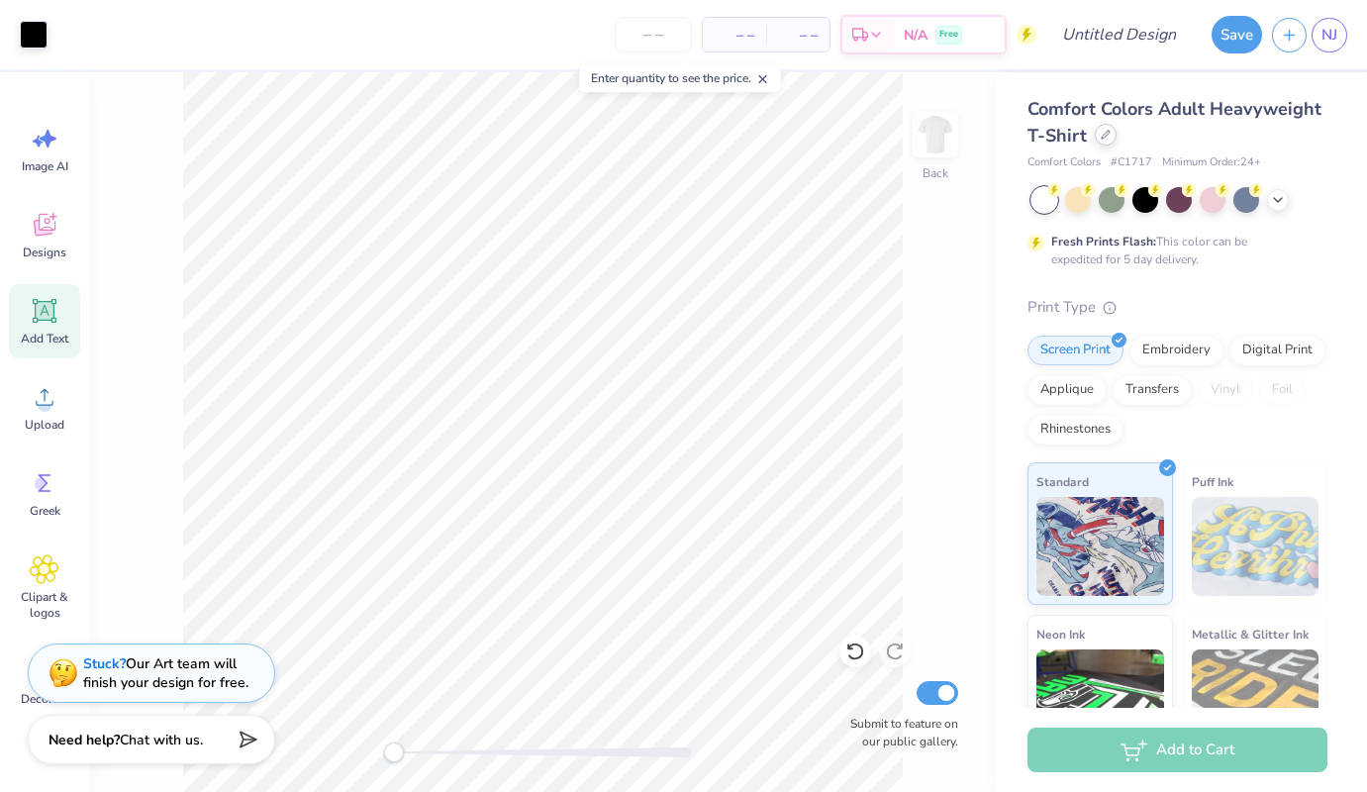
click at [1099, 144] on div at bounding box center [1106, 135] width 22 height 22
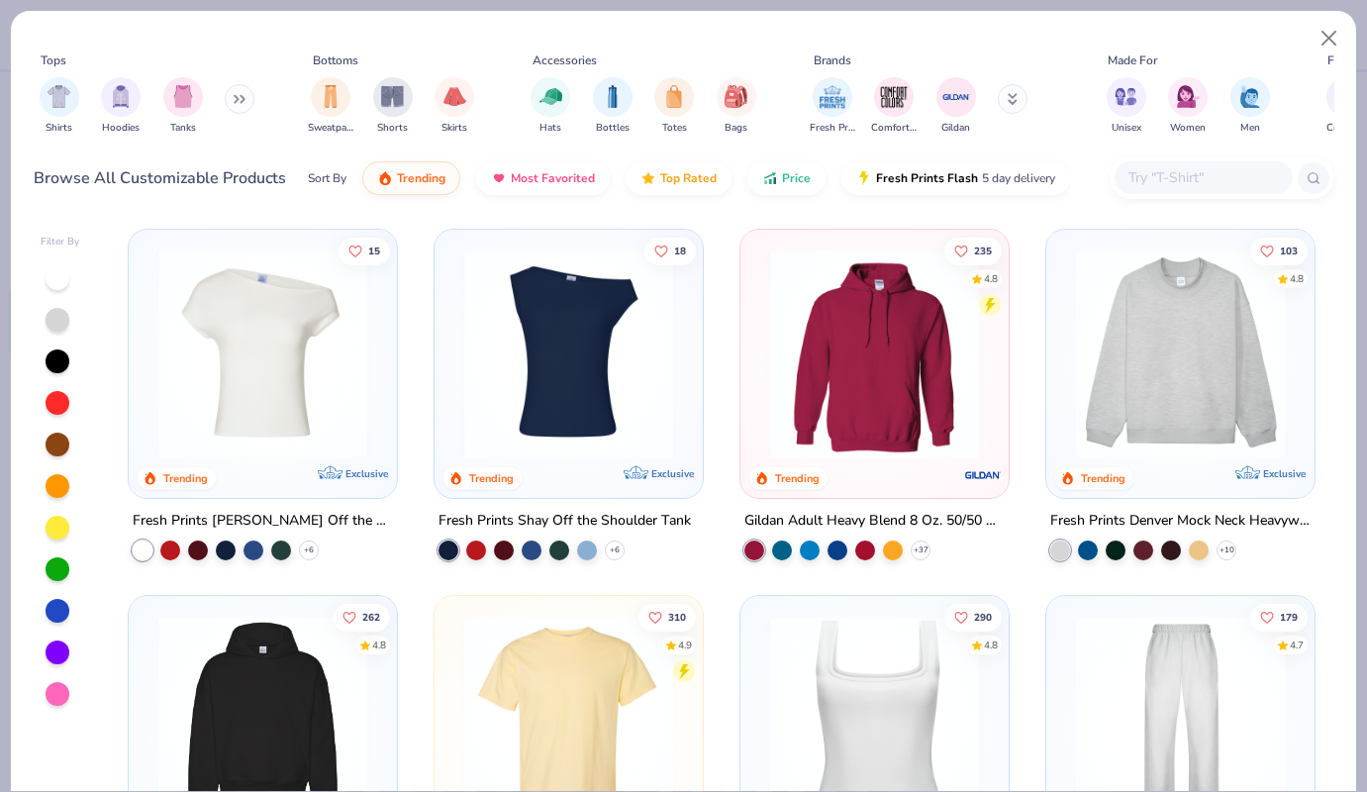
click at [271, 403] on img at bounding box center [262, 353] width 229 height 209
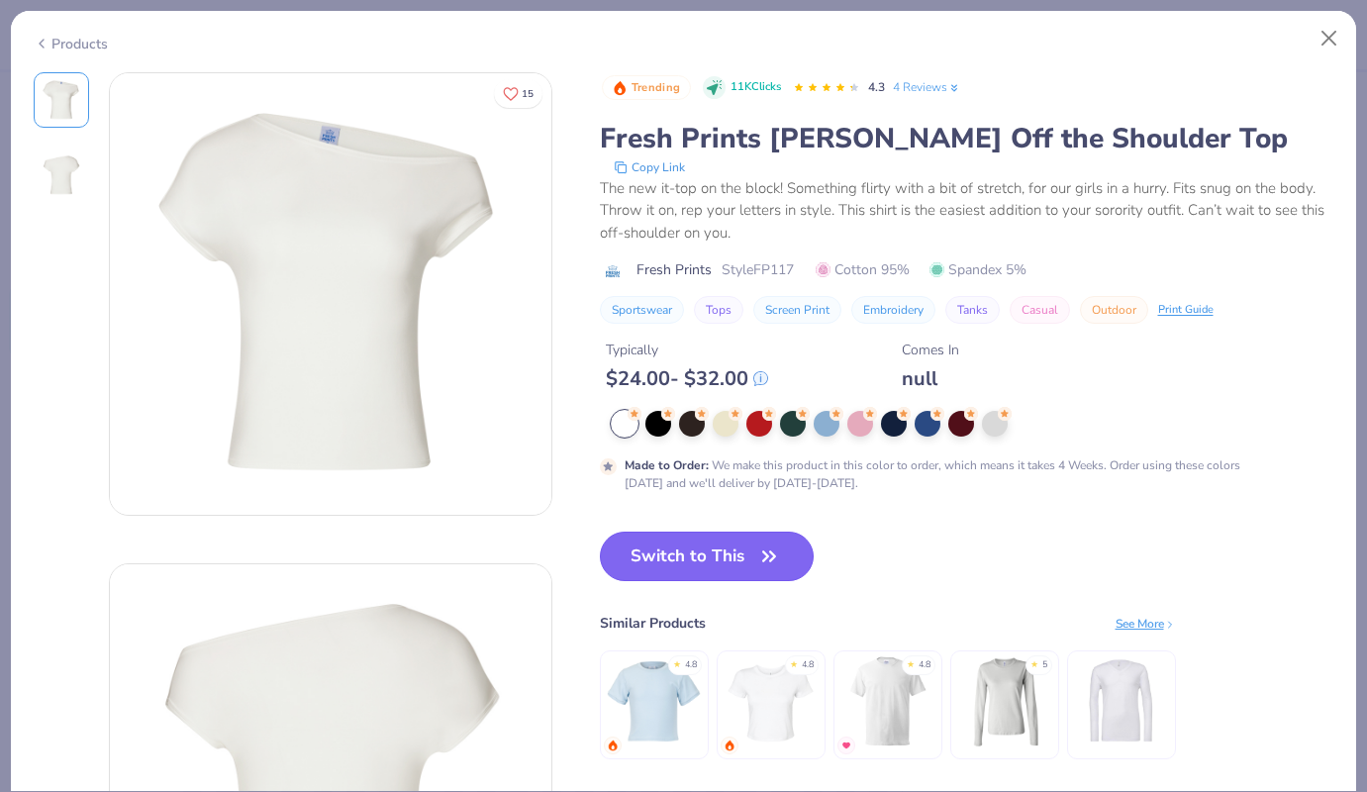
click at [716, 553] on button "Switch to This" at bounding box center [707, 556] width 215 height 49
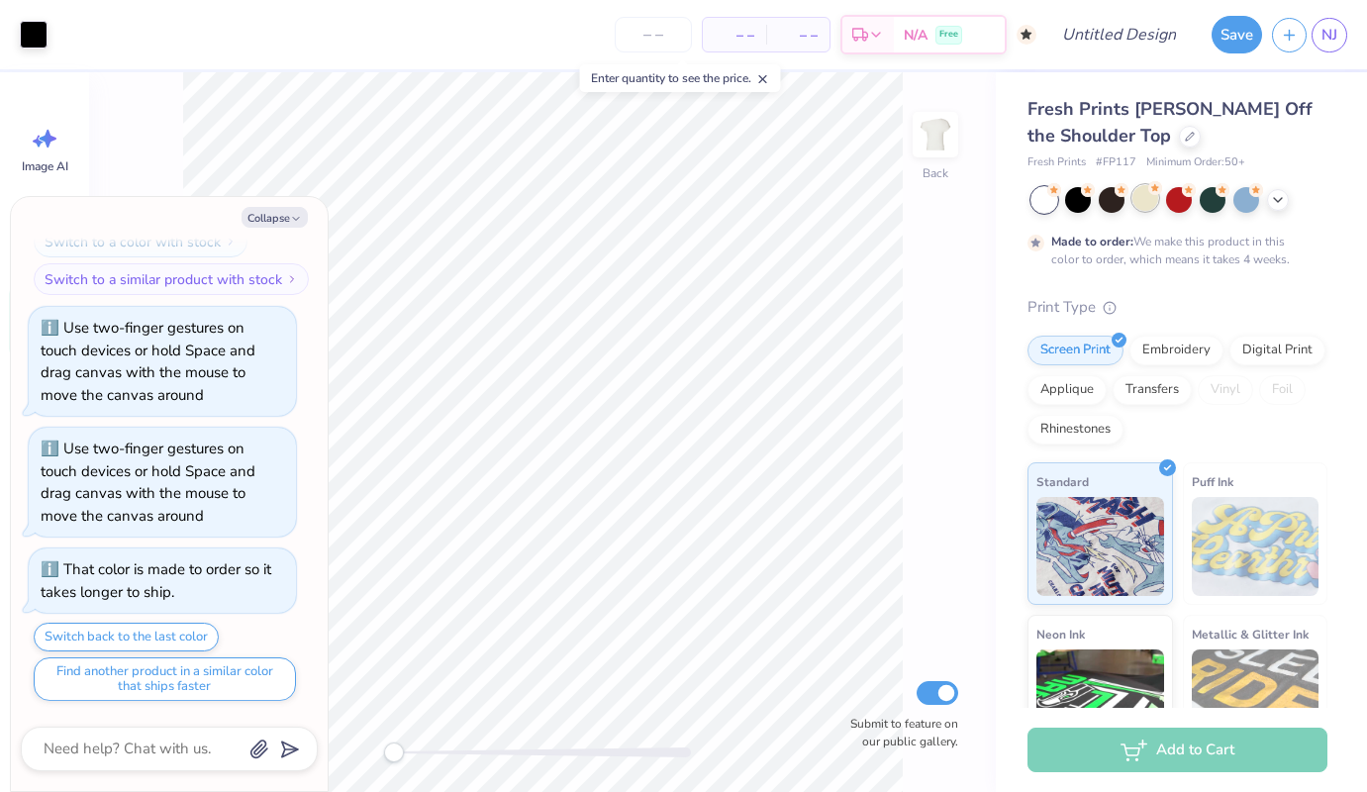
click at [1138, 205] on div at bounding box center [1145, 198] width 26 height 26
click at [1269, 204] on div at bounding box center [1278, 198] width 22 height 22
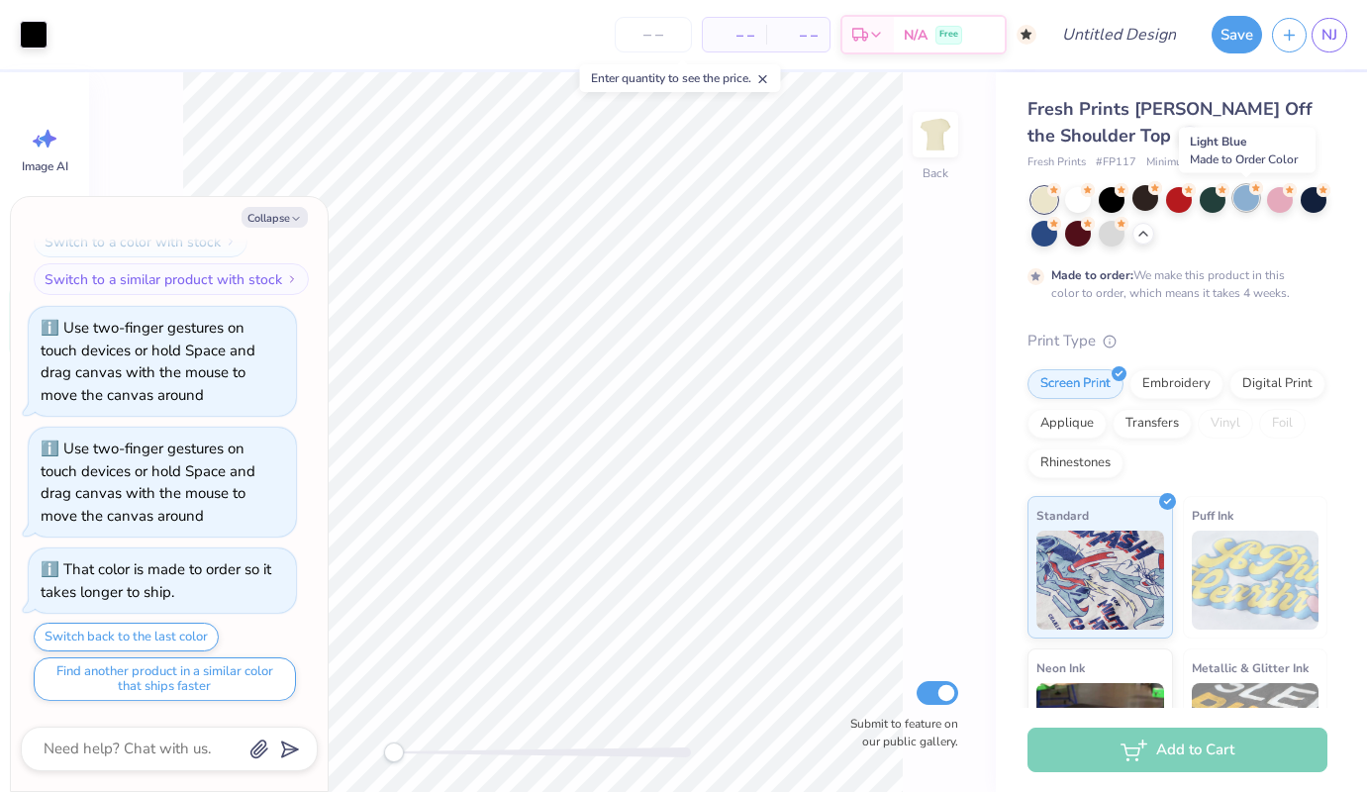
click at [1244, 201] on div at bounding box center [1246, 198] width 26 height 26
click at [1141, 235] on icon at bounding box center [1143, 232] width 16 height 16
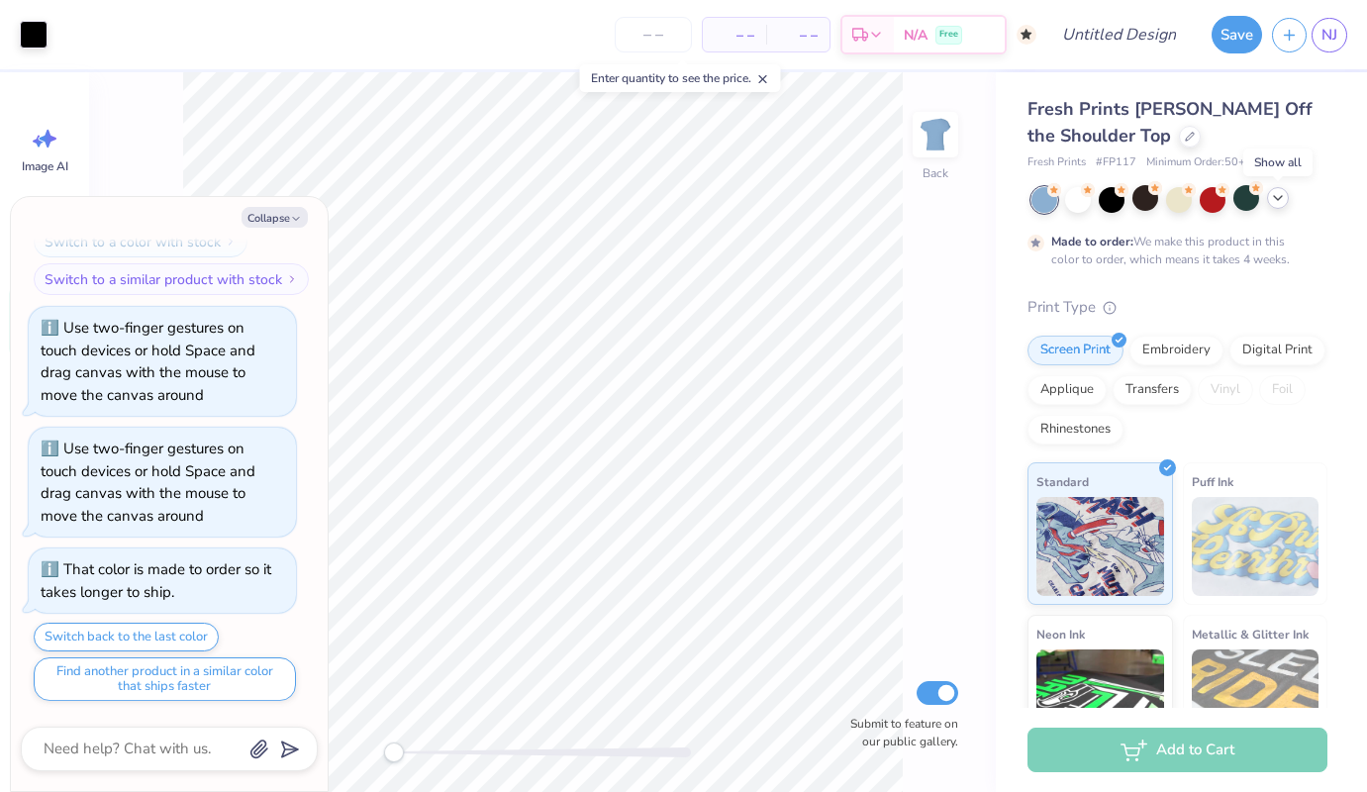
click at [1277, 201] on icon at bounding box center [1278, 198] width 16 height 16
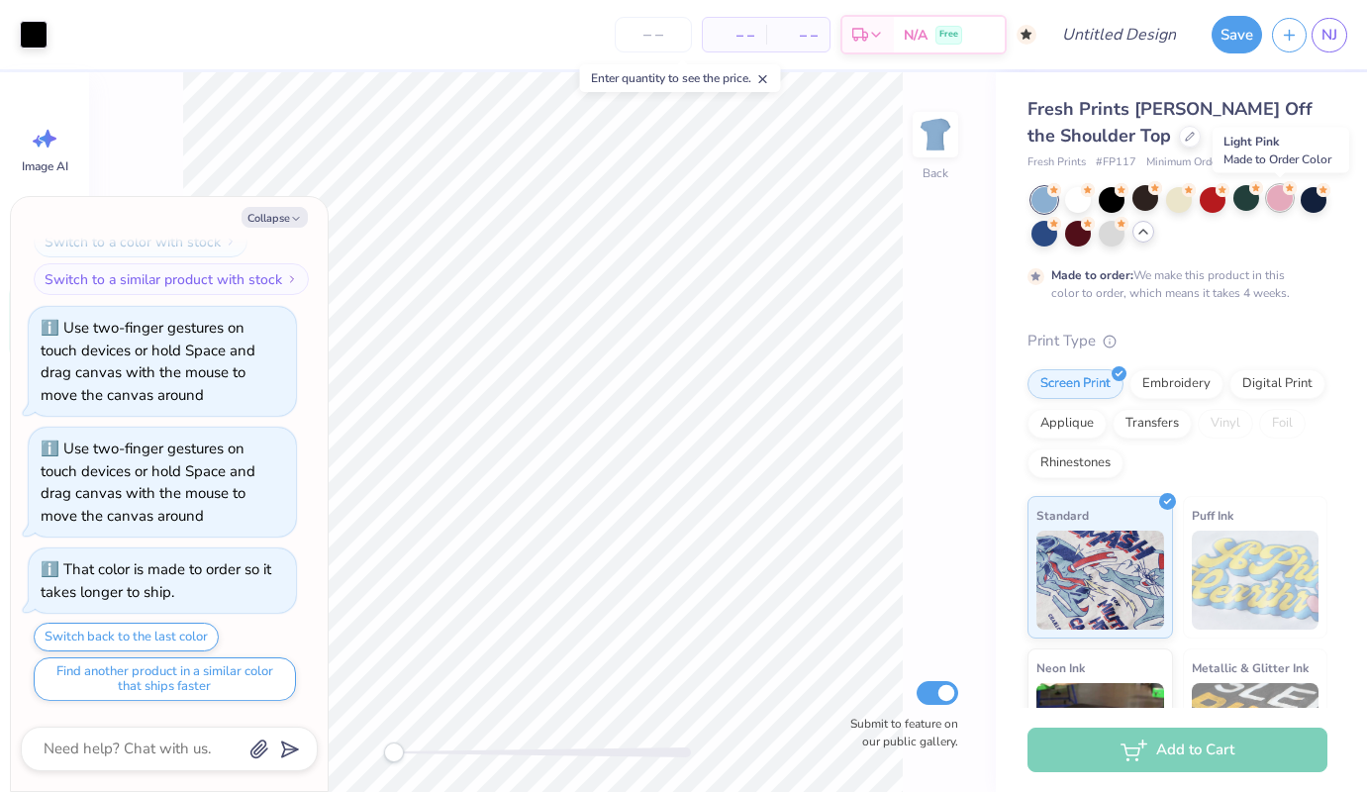
click at [1277, 205] on div at bounding box center [1280, 198] width 26 height 26
click at [291, 214] on icon "button" at bounding box center [296, 219] width 12 height 12
type textarea "x"
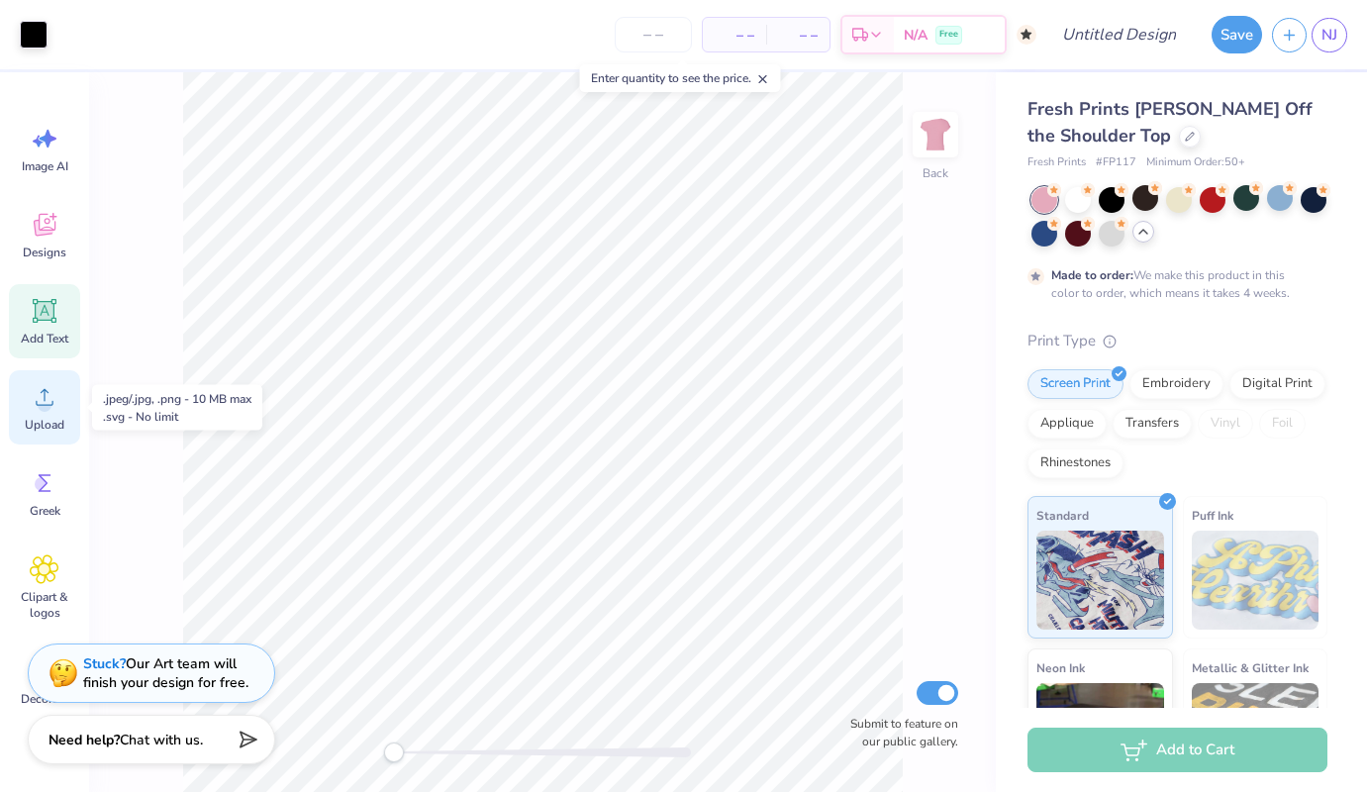
click at [46, 402] on circle at bounding box center [45, 405] width 14 height 14
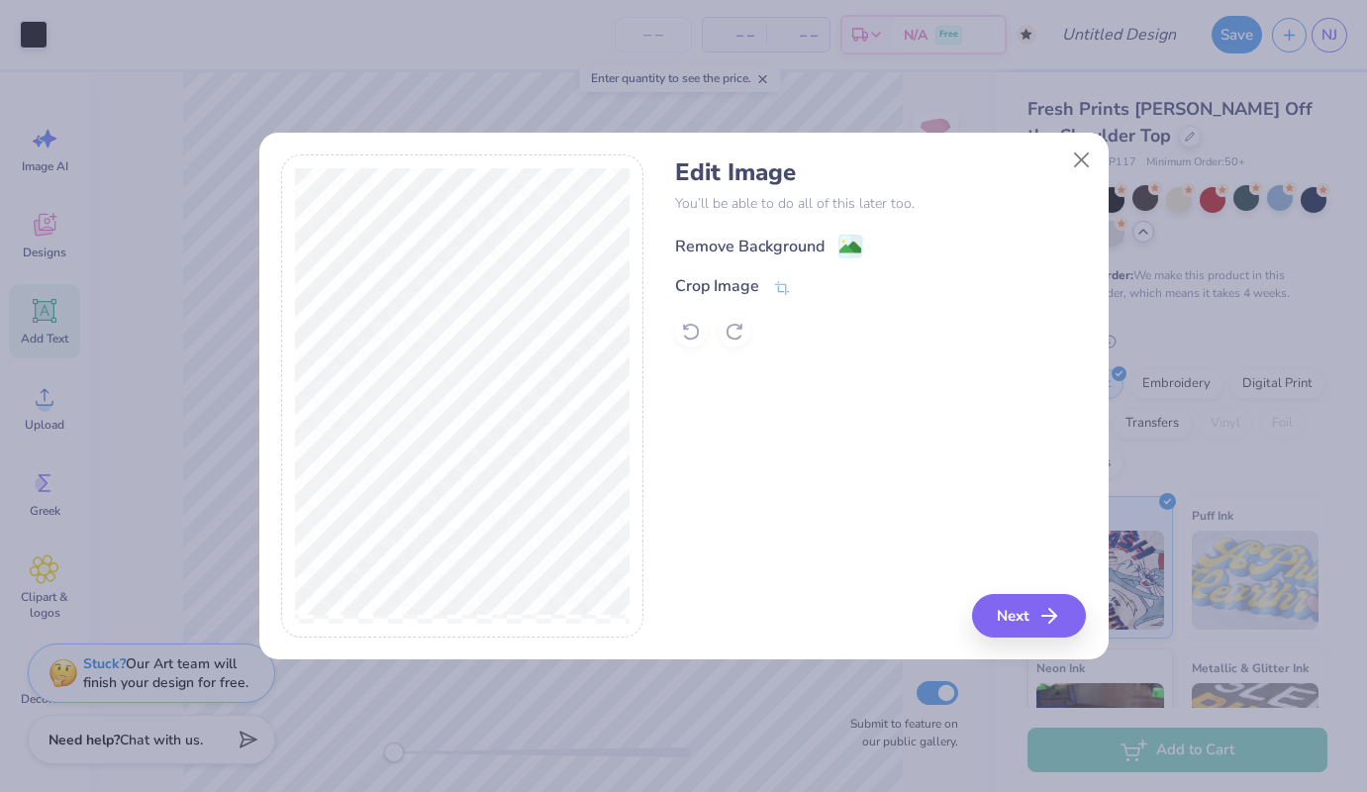
click at [774, 243] on div "Remove Background" at bounding box center [749, 247] width 149 height 24
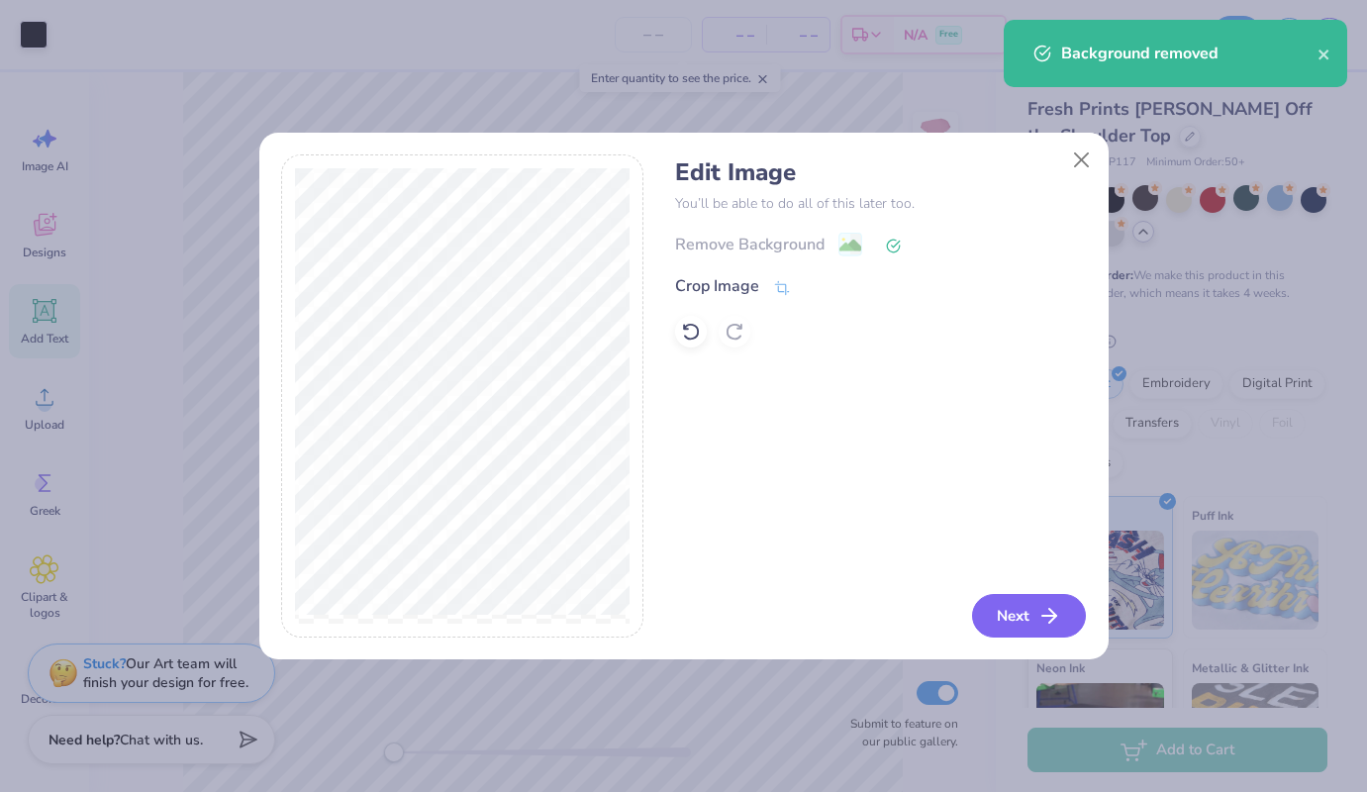
click at [1037, 614] on button "Next" at bounding box center [1029, 616] width 114 height 44
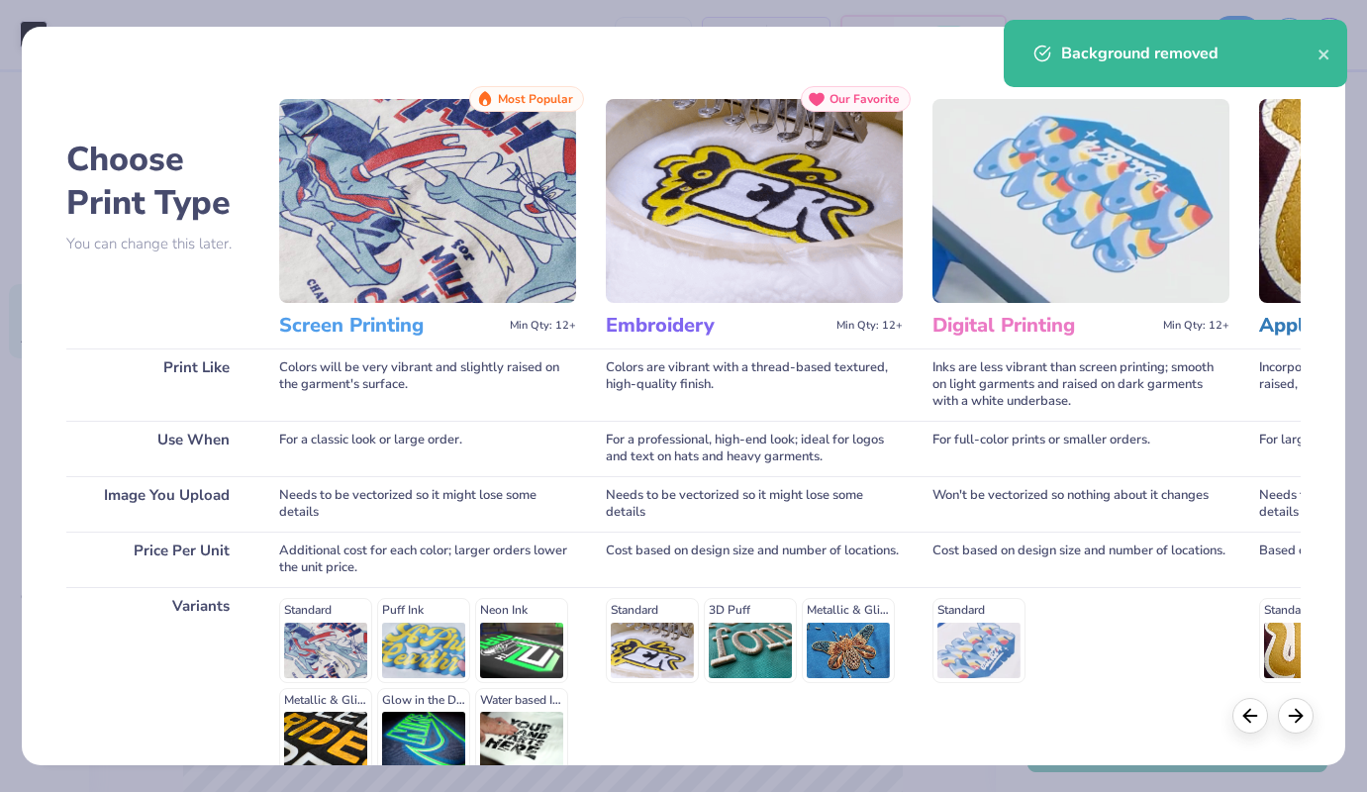
scroll to position [195, 0]
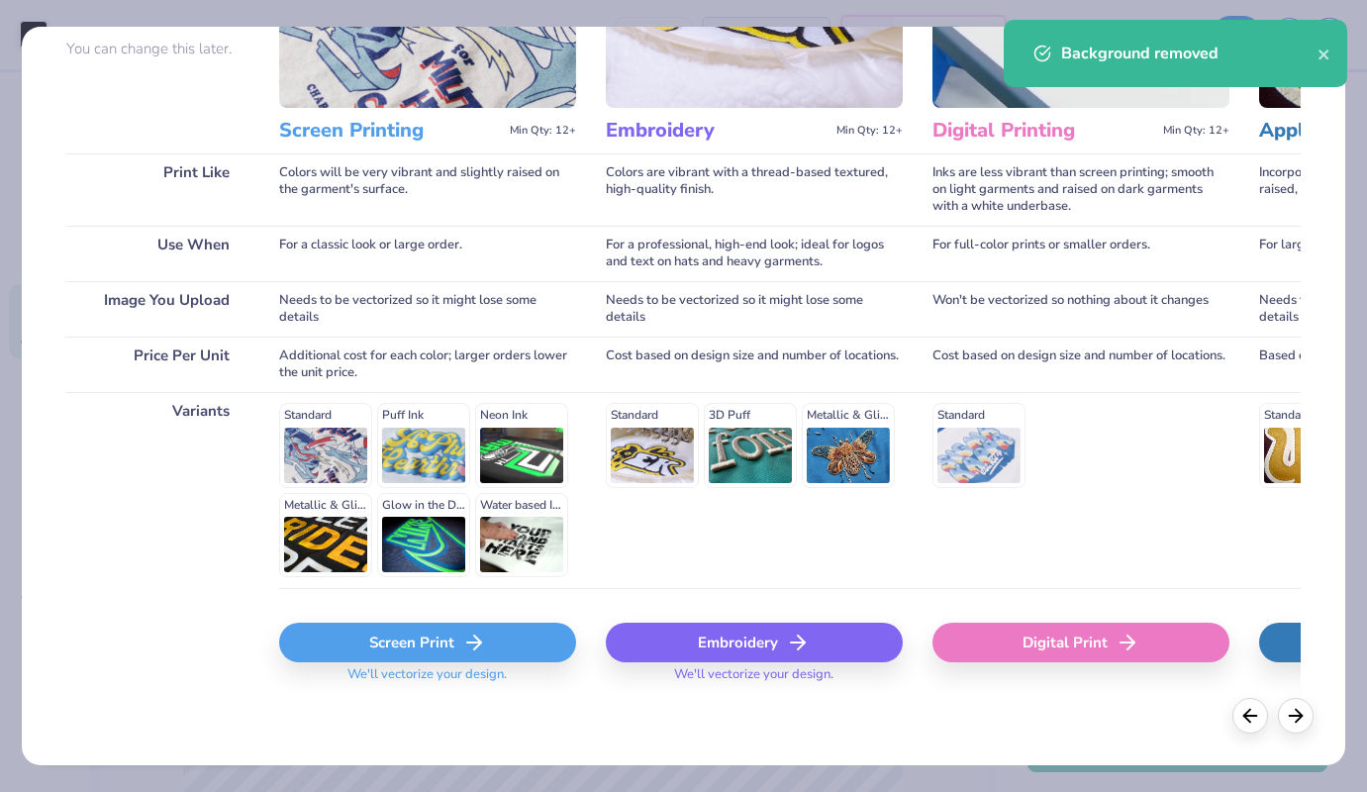
click at [477, 628] on div "Screen Print" at bounding box center [427, 643] width 297 height 40
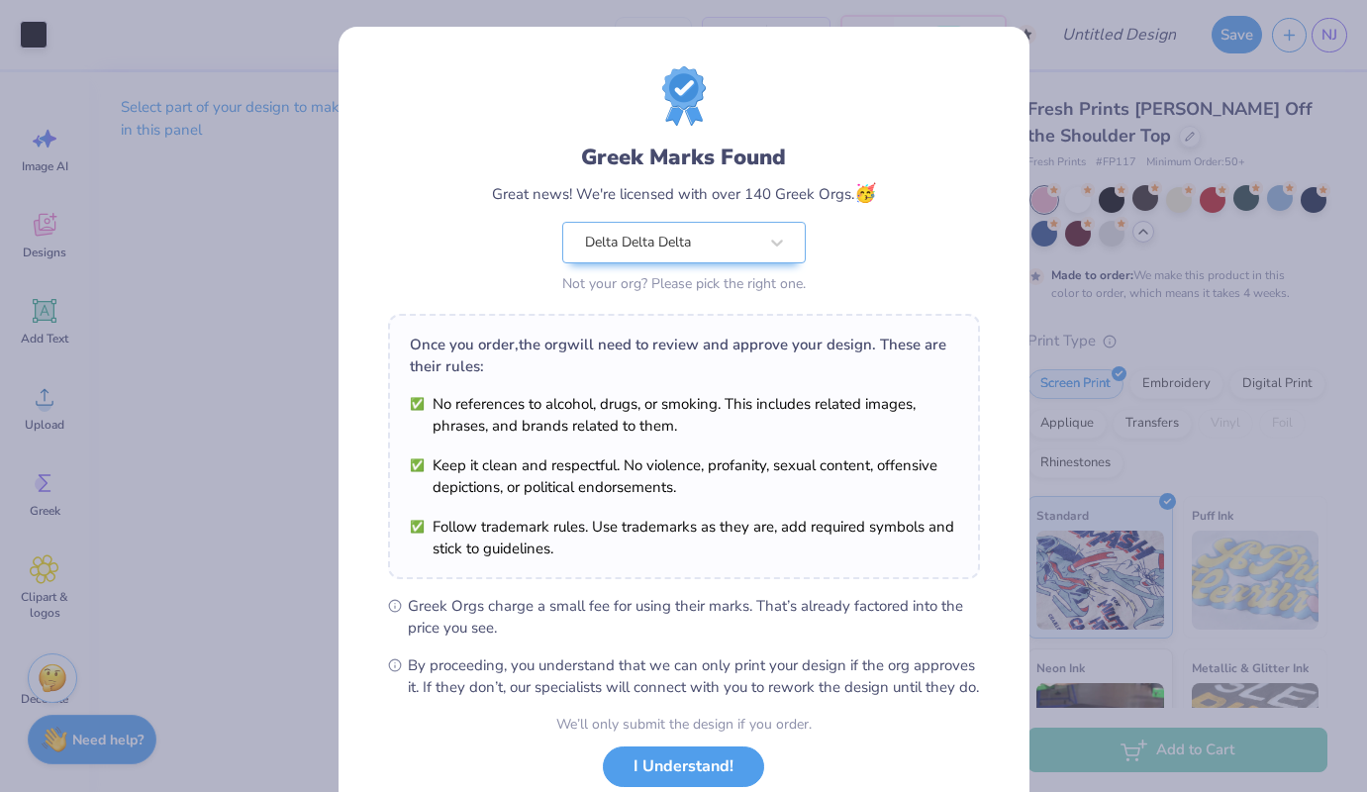
scroll to position [135, 0]
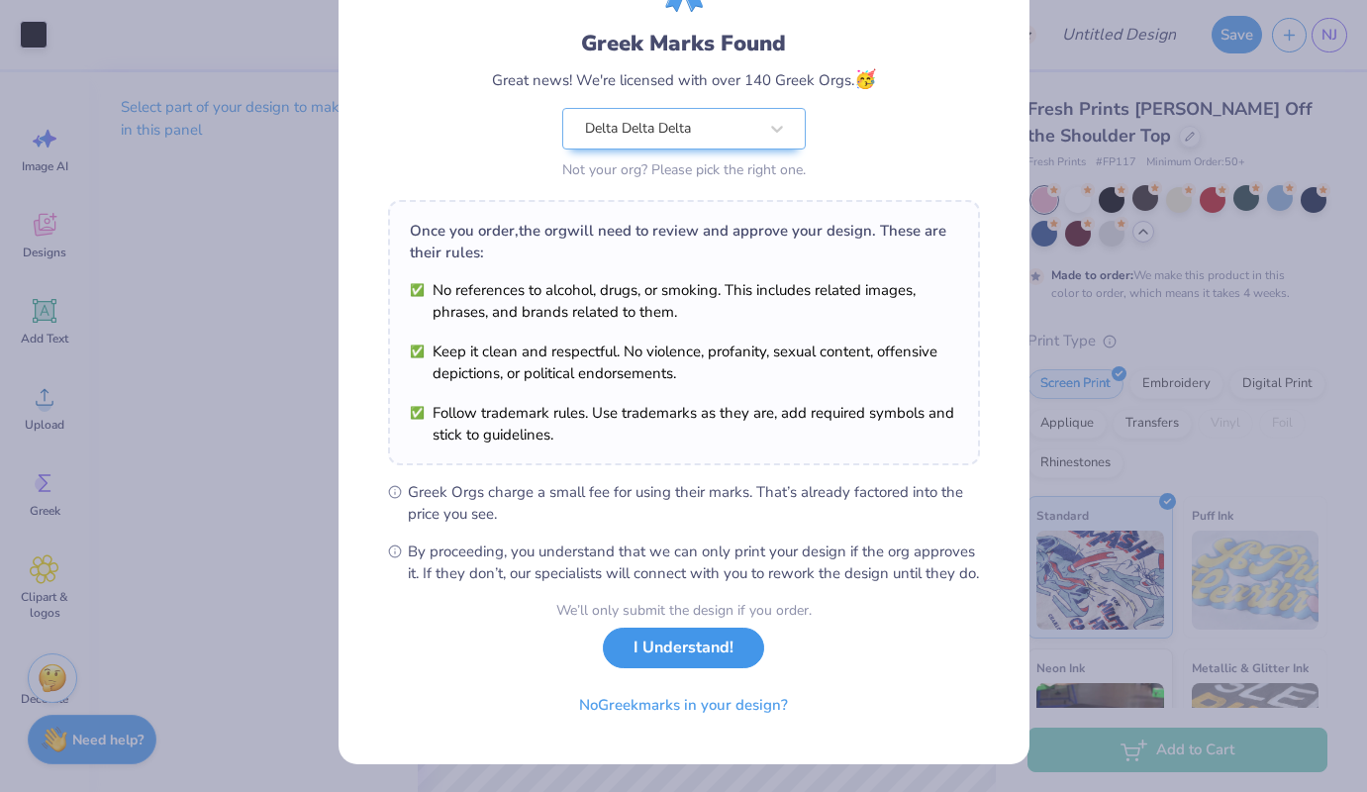
click at [651, 654] on button "I Understand!" at bounding box center [683, 648] width 161 height 41
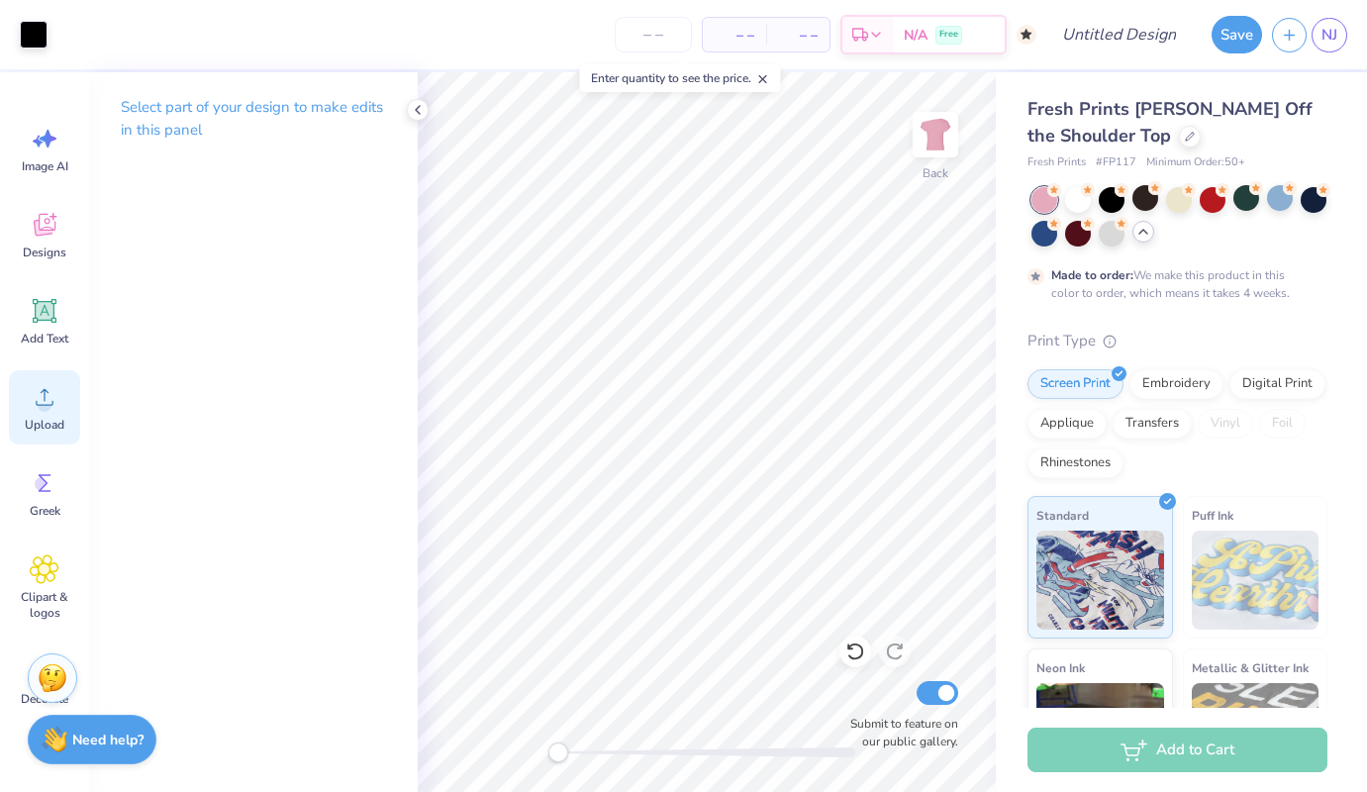
click at [40, 415] on div "Upload" at bounding box center [44, 407] width 71 height 74
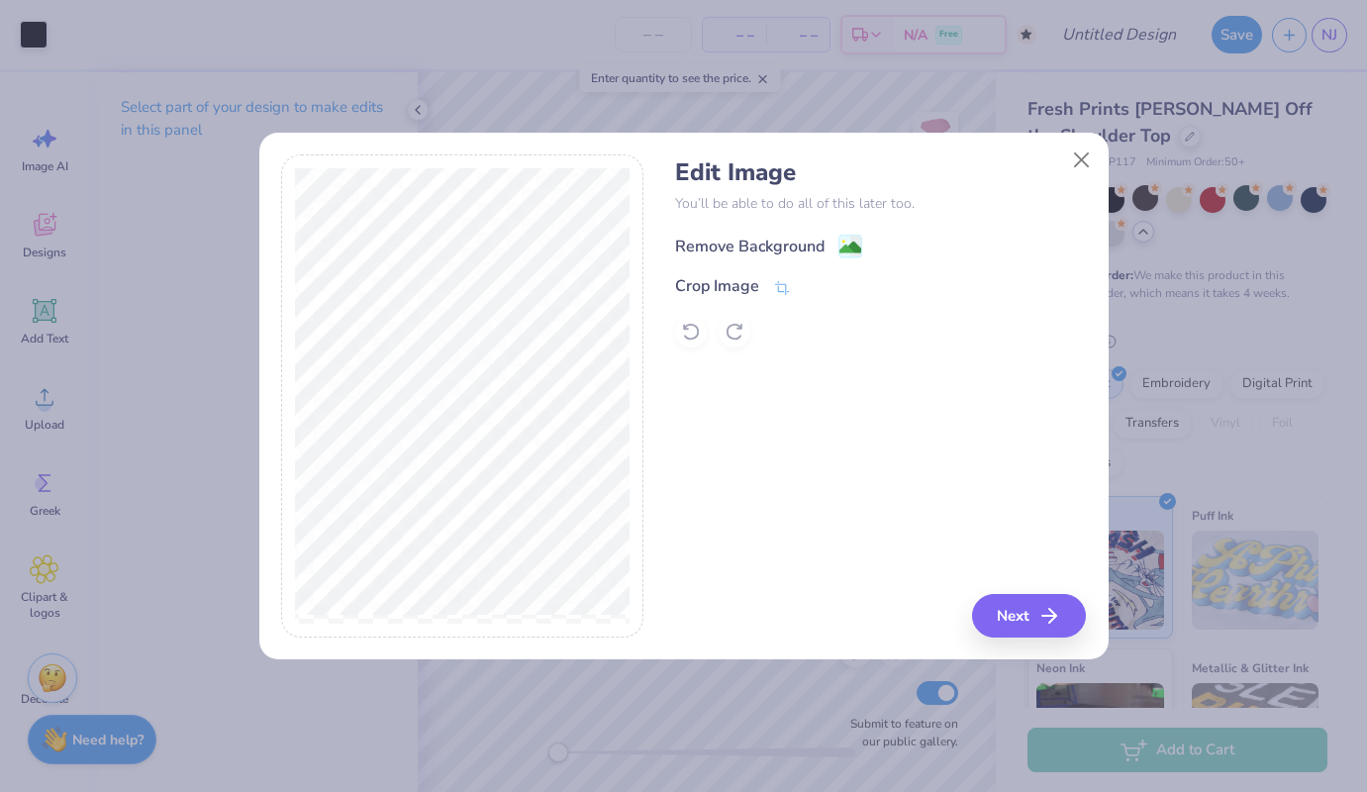
click at [786, 242] on div "Remove Background" at bounding box center [749, 247] width 149 height 24
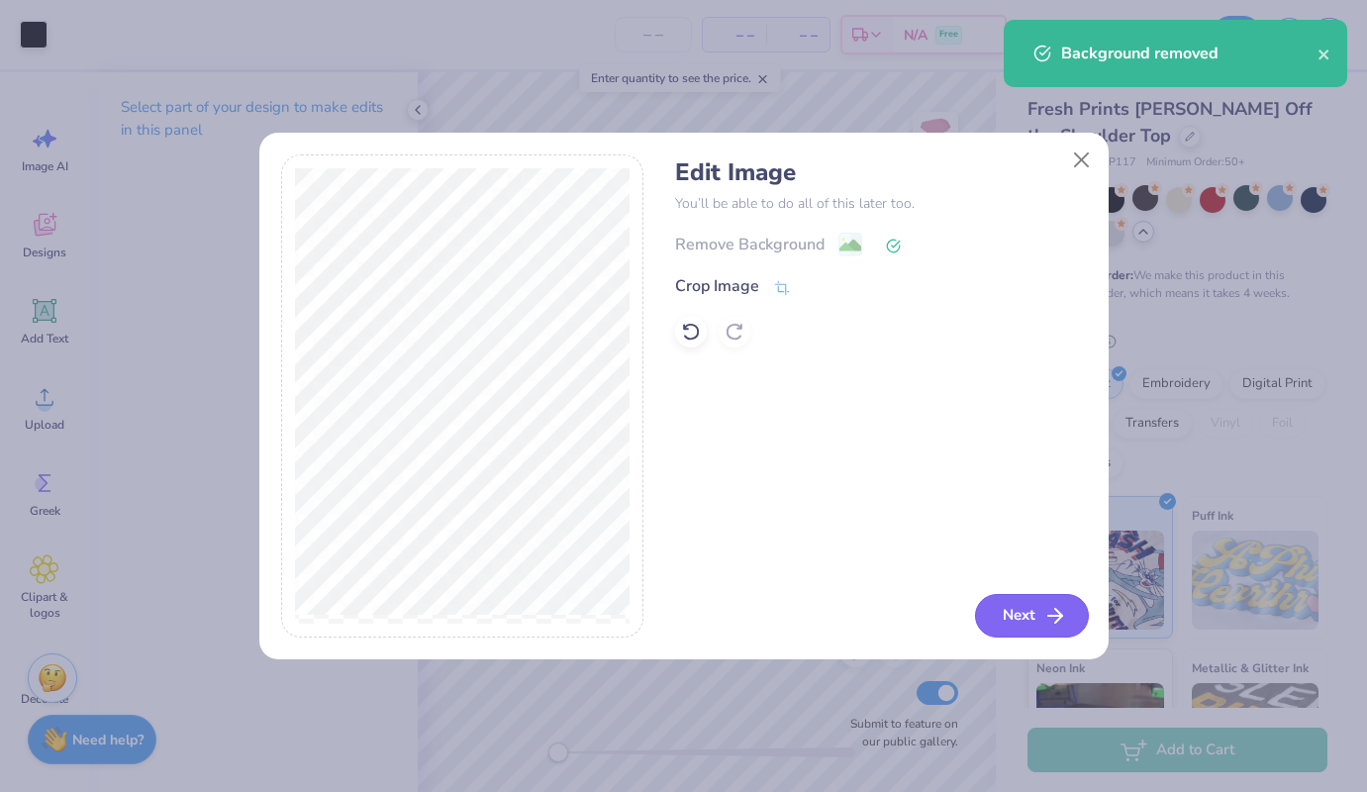
click at [1034, 611] on button "Next" at bounding box center [1032, 616] width 114 height 44
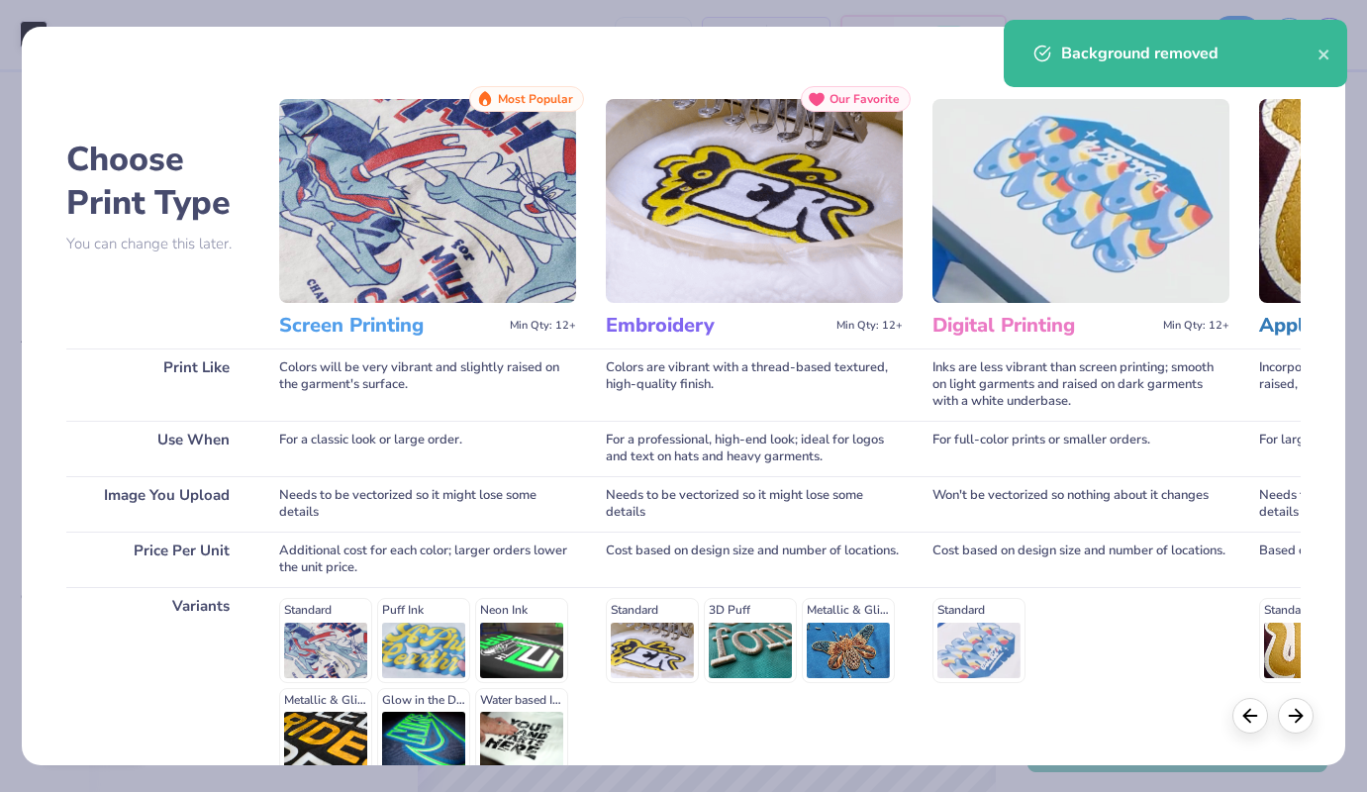
scroll to position [195, 0]
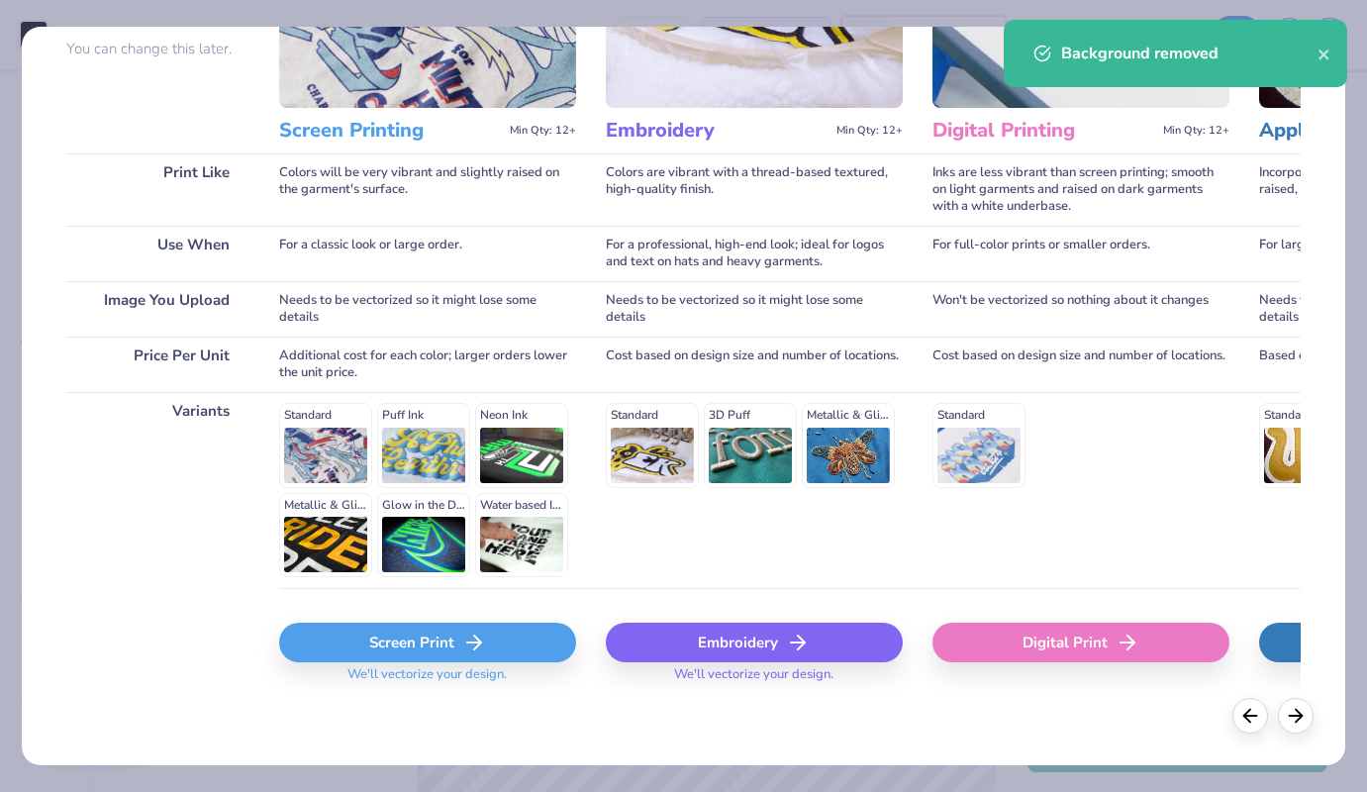
click at [457, 643] on div "Screen Print" at bounding box center [427, 643] width 297 height 40
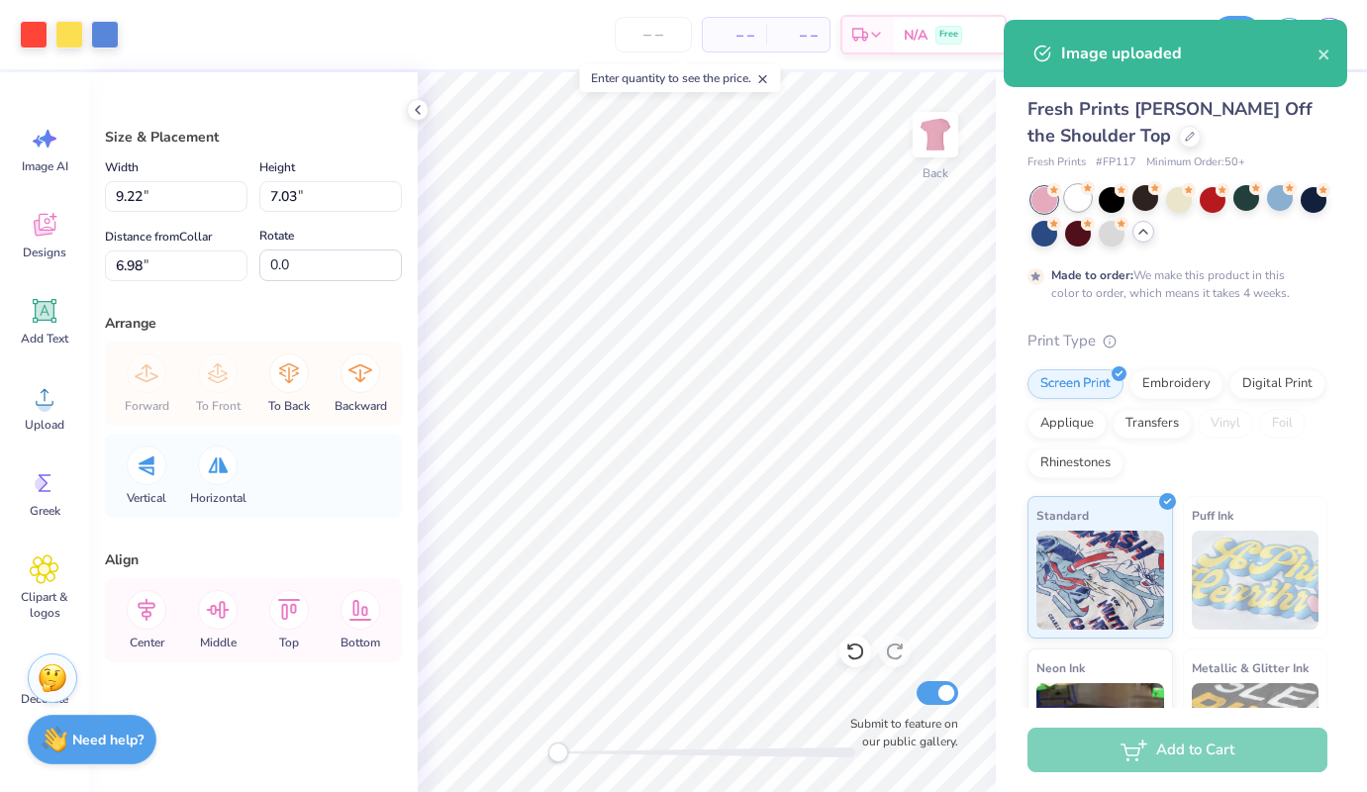
click at [1069, 203] on div at bounding box center [1078, 198] width 26 height 26
type input "2.72"
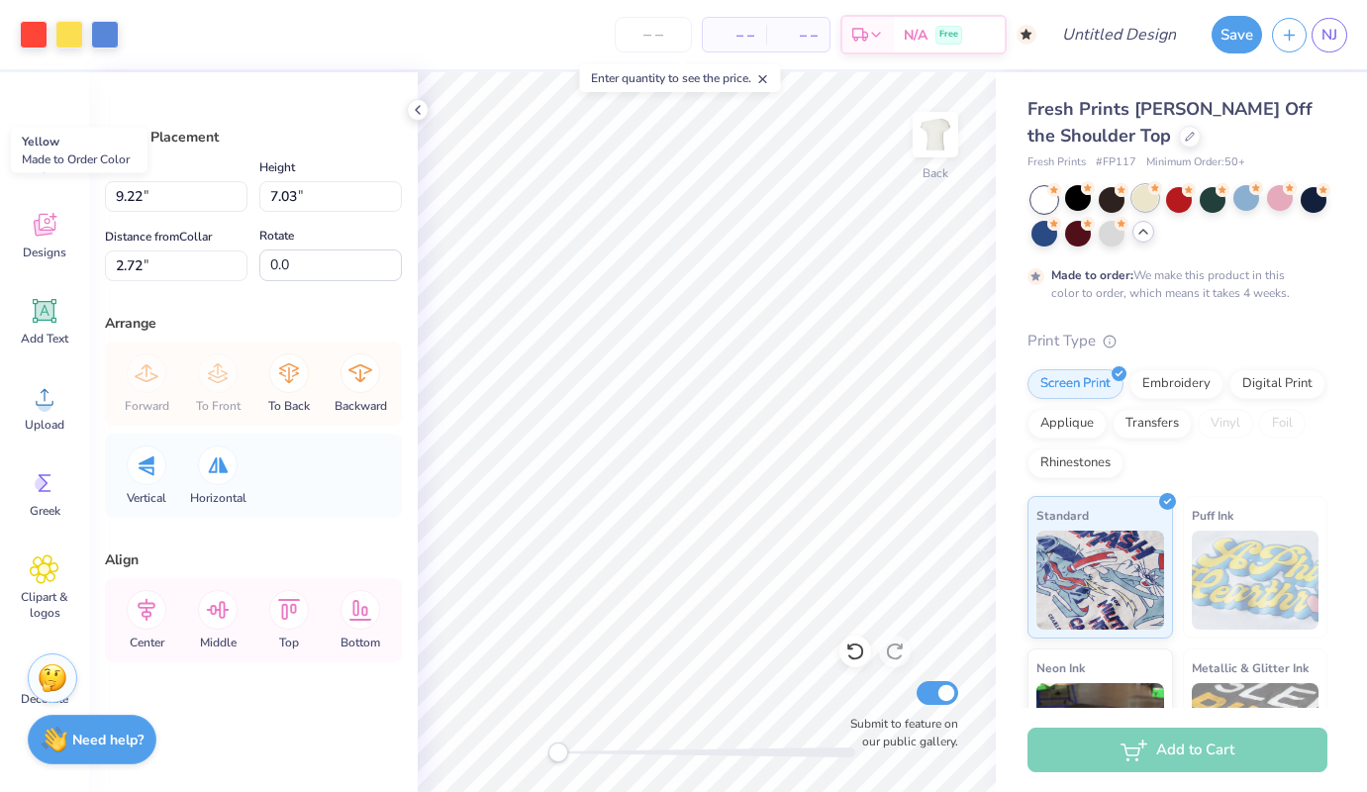
click at [1145, 198] on div at bounding box center [1145, 198] width 26 height 26
click at [1247, 202] on div at bounding box center [1246, 198] width 26 height 26
click at [110, 24] on div at bounding box center [105, 33] width 28 height 28
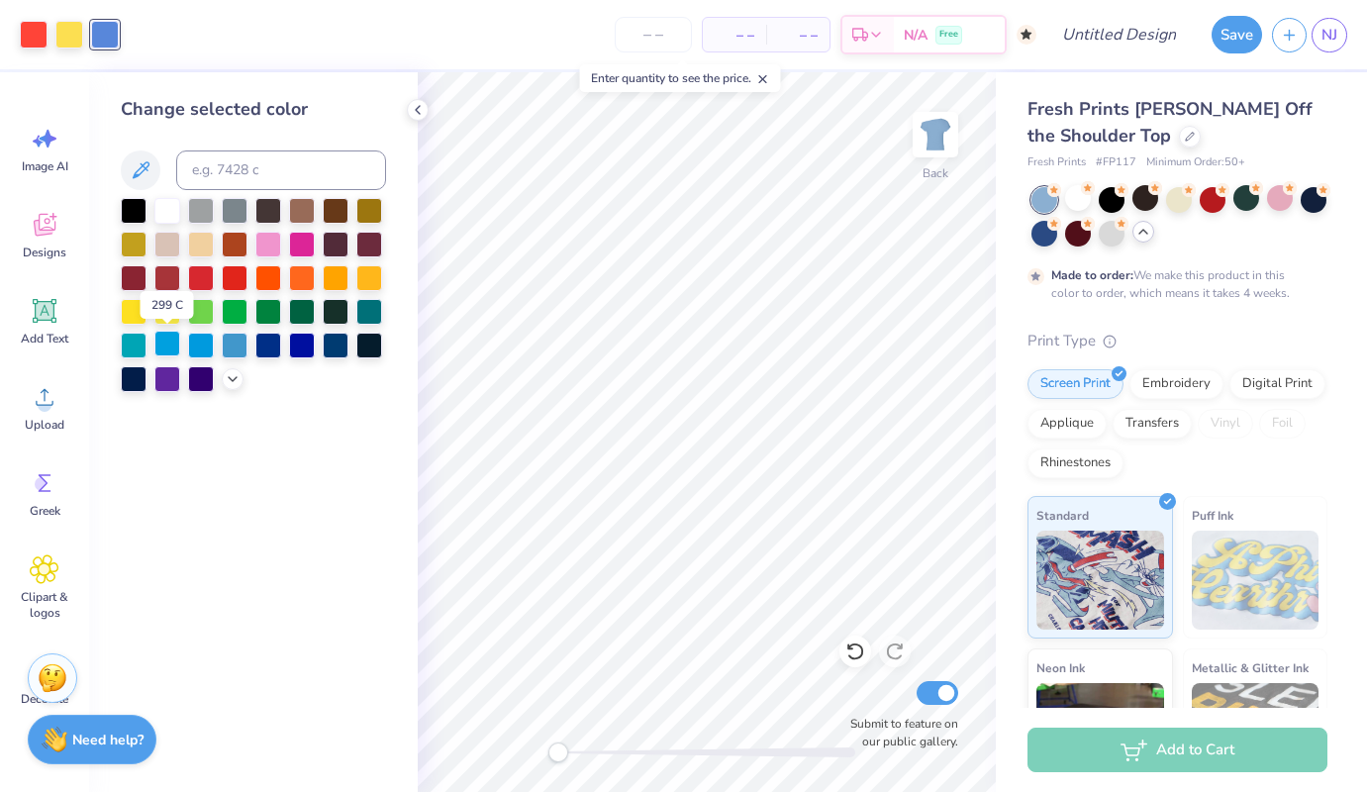
click at [167, 344] on div at bounding box center [167, 344] width 26 height 26
click at [268, 340] on div at bounding box center [268, 344] width 26 height 26
click at [1081, 192] on icon at bounding box center [1088, 188] width 14 height 14
click at [1233, 207] on div at bounding box center [1246, 198] width 26 height 26
click at [1078, 197] on div at bounding box center [1078, 198] width 26 height 26
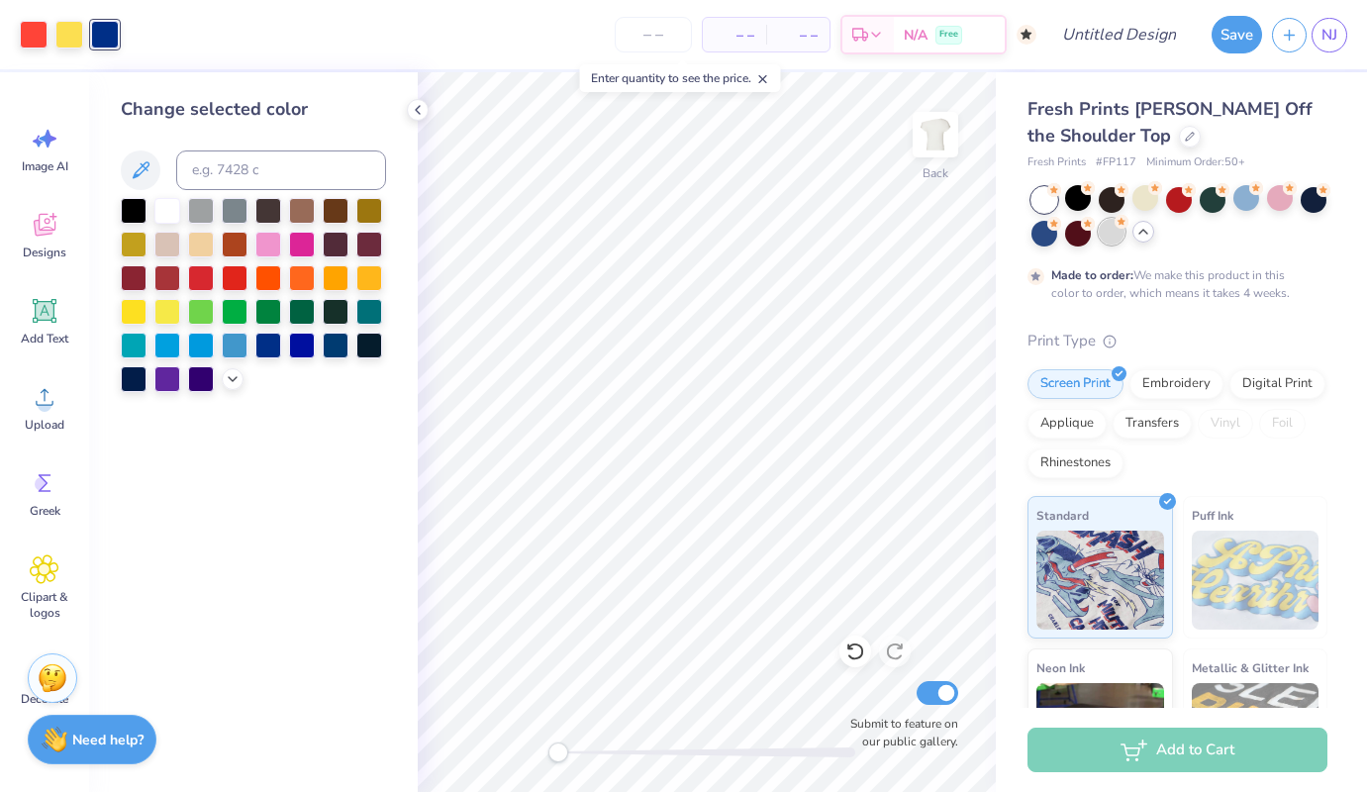
click at [1109, 228] on div at bounding box center [1112, 232] width 26 height 26
click at [1043, 236] on div at bounding box center [1044, 232] width 26 height 26
click at [237, 341] on div at bounding box center [235, 344] width 26 height 26
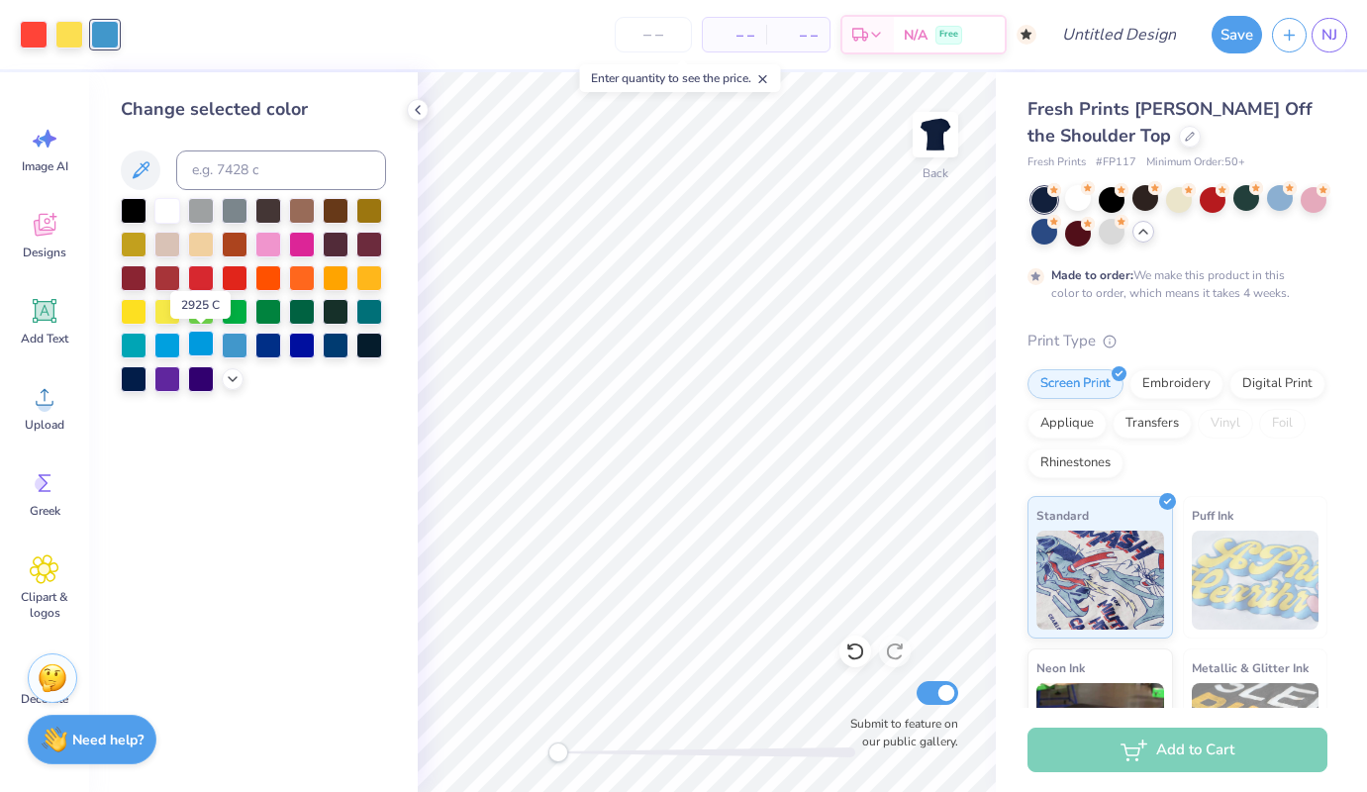
click at [194, 343] on div at bounding box center [201, 344] width 26 height 26
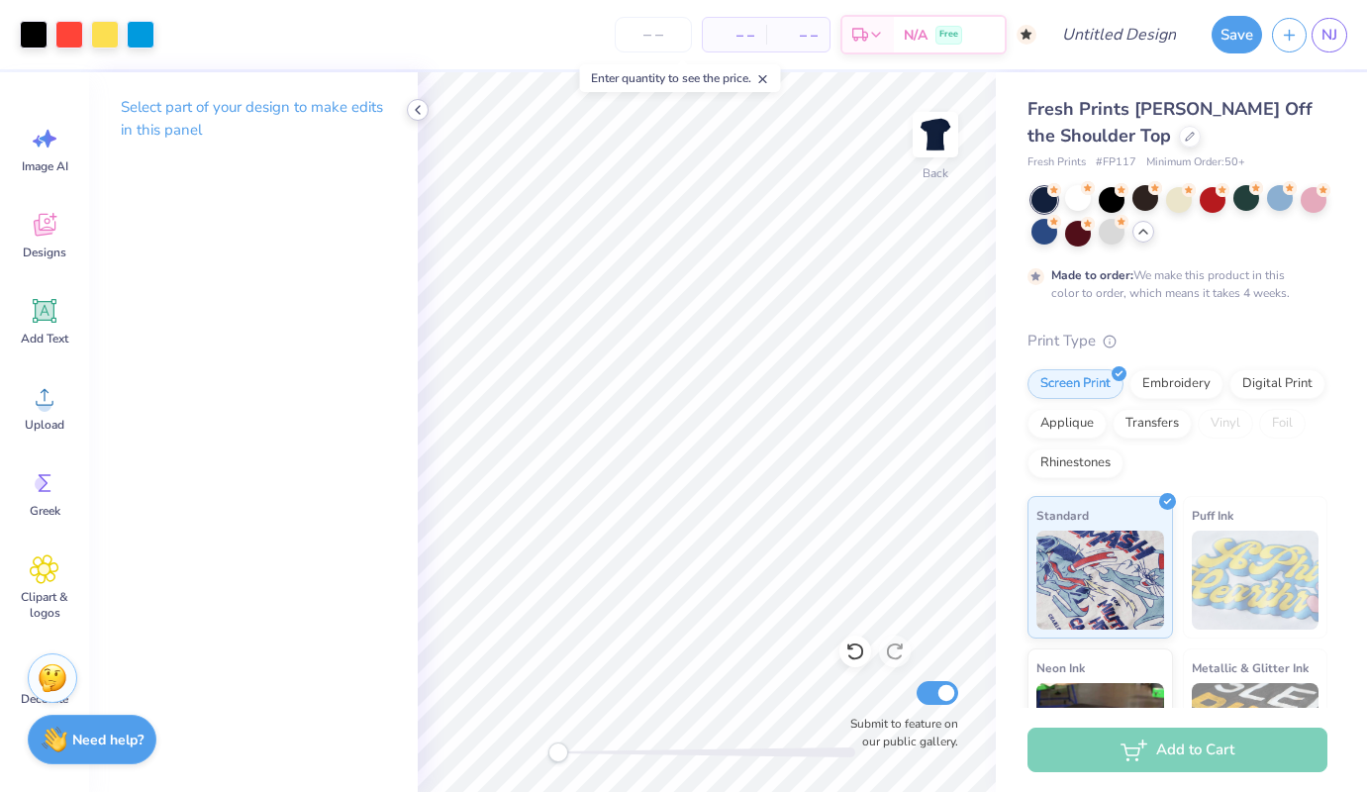
click at [416, 107] on icon at bounding box center [418, 110] width 16 height 16
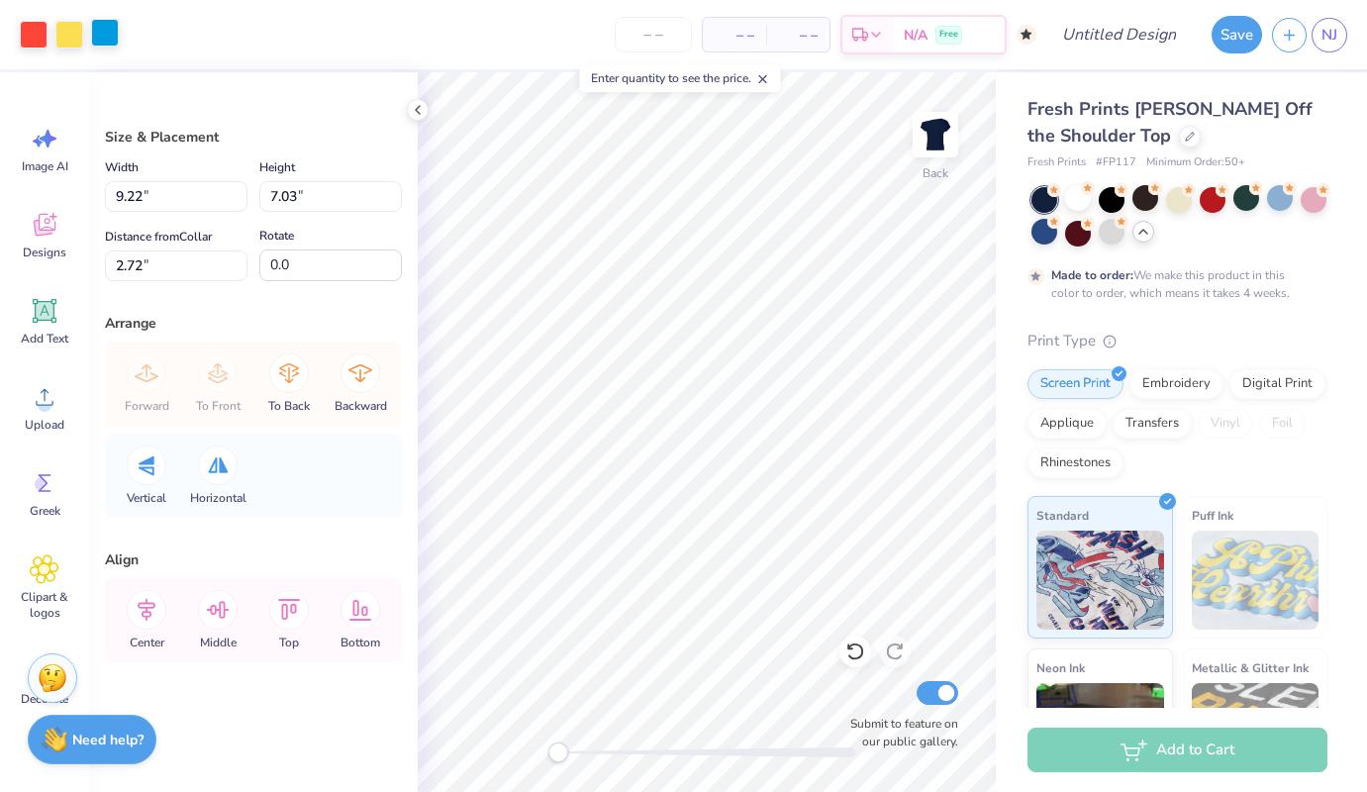
click at [102, 45] on div at bounding box center [105, 33] width 28 height 28
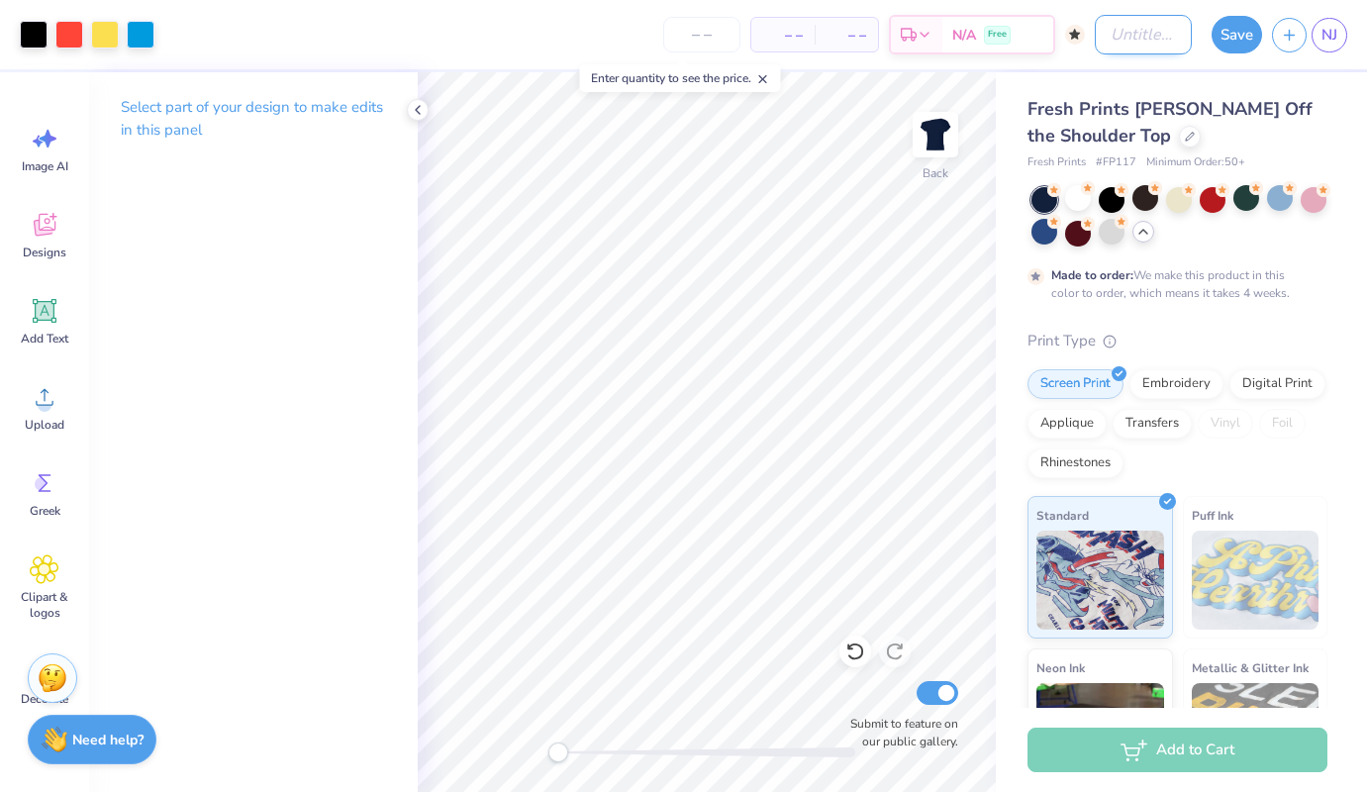
click at [1130, 37] on input "Design Title" at bounding box center [1143, 35] width 97 height 40
type input "Delta Dodgeball Off the Shoulder"
click at [1232, 35] on button "Save" at bounding box center [1237, 32] width 50 height 38
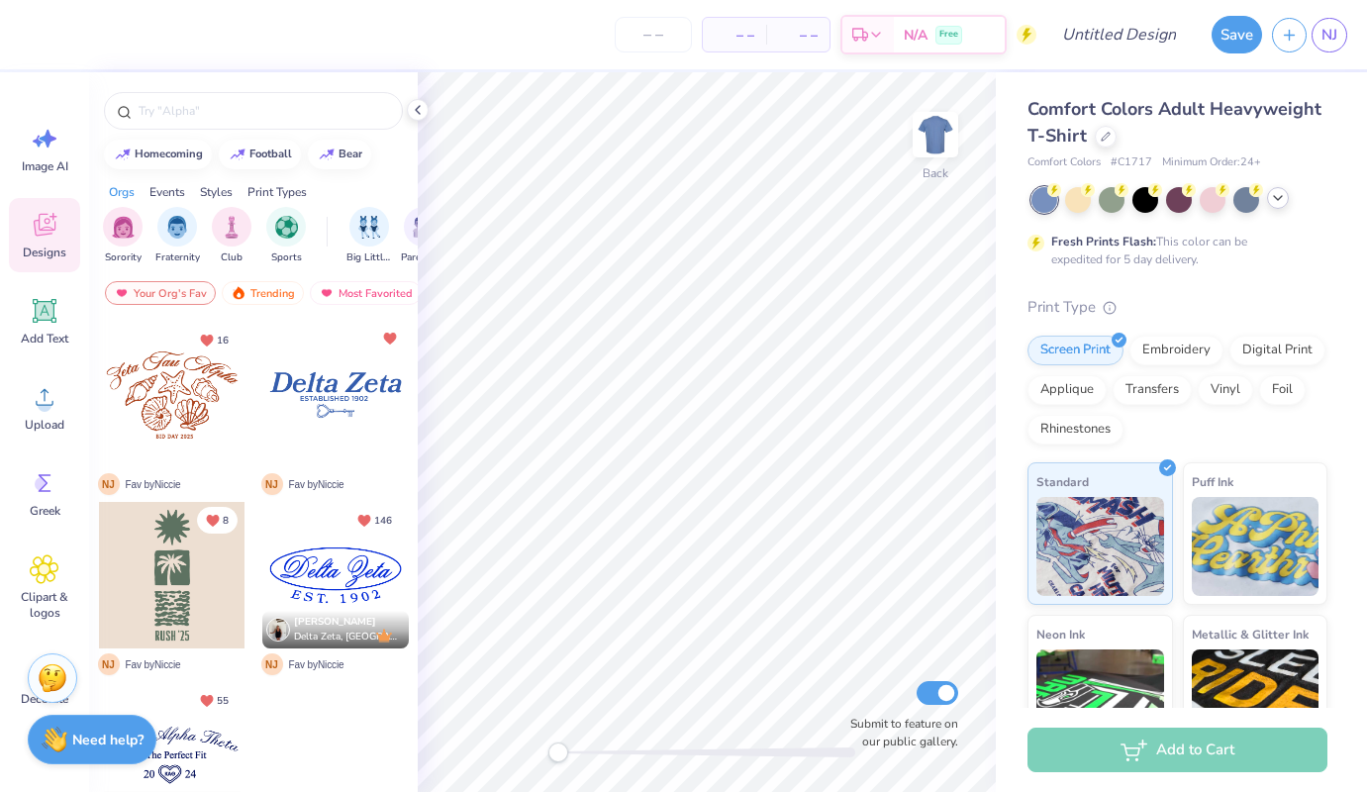
click at [1271, 197] on icon at bounding box center [1278, 198] width 16 height 16
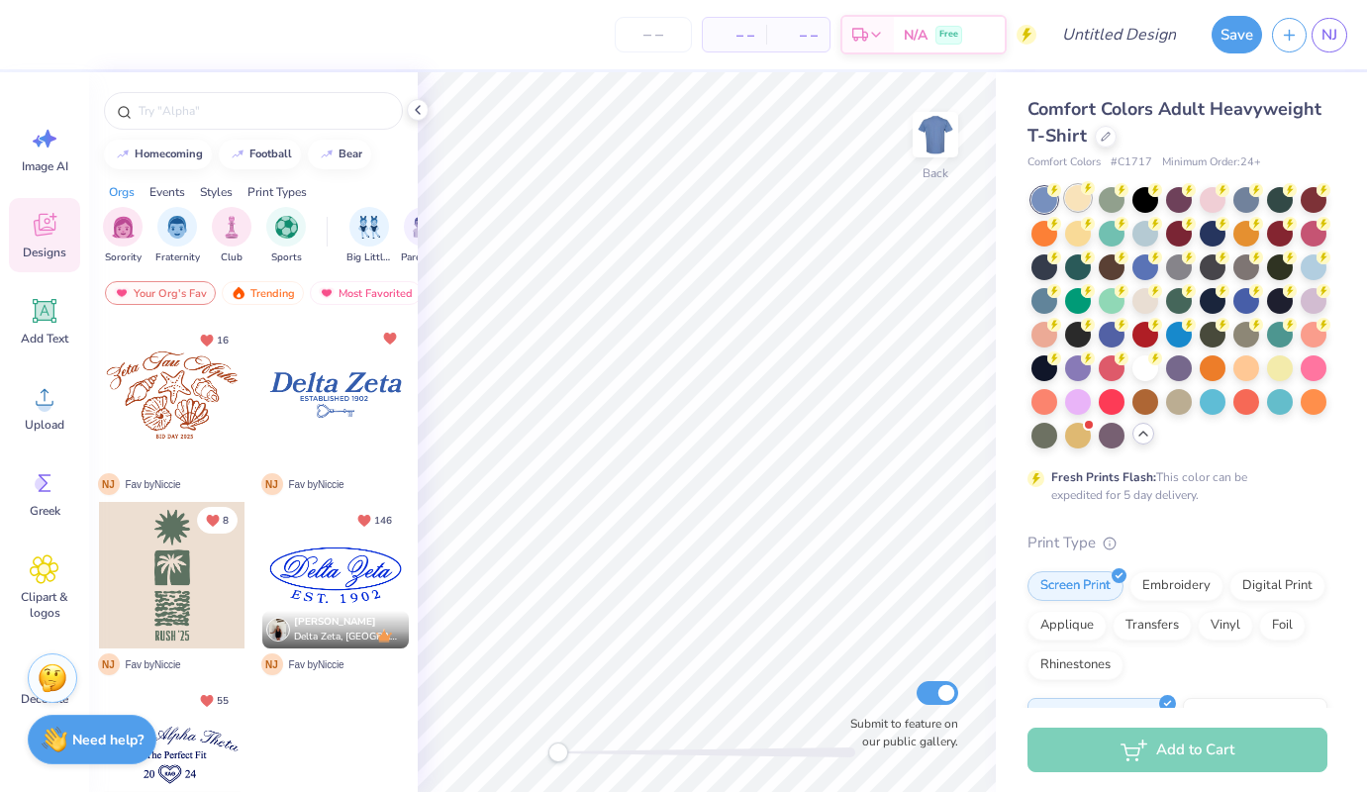
click at [1078, 203] on div at bounding box center [1078, 198] width 26 height 26
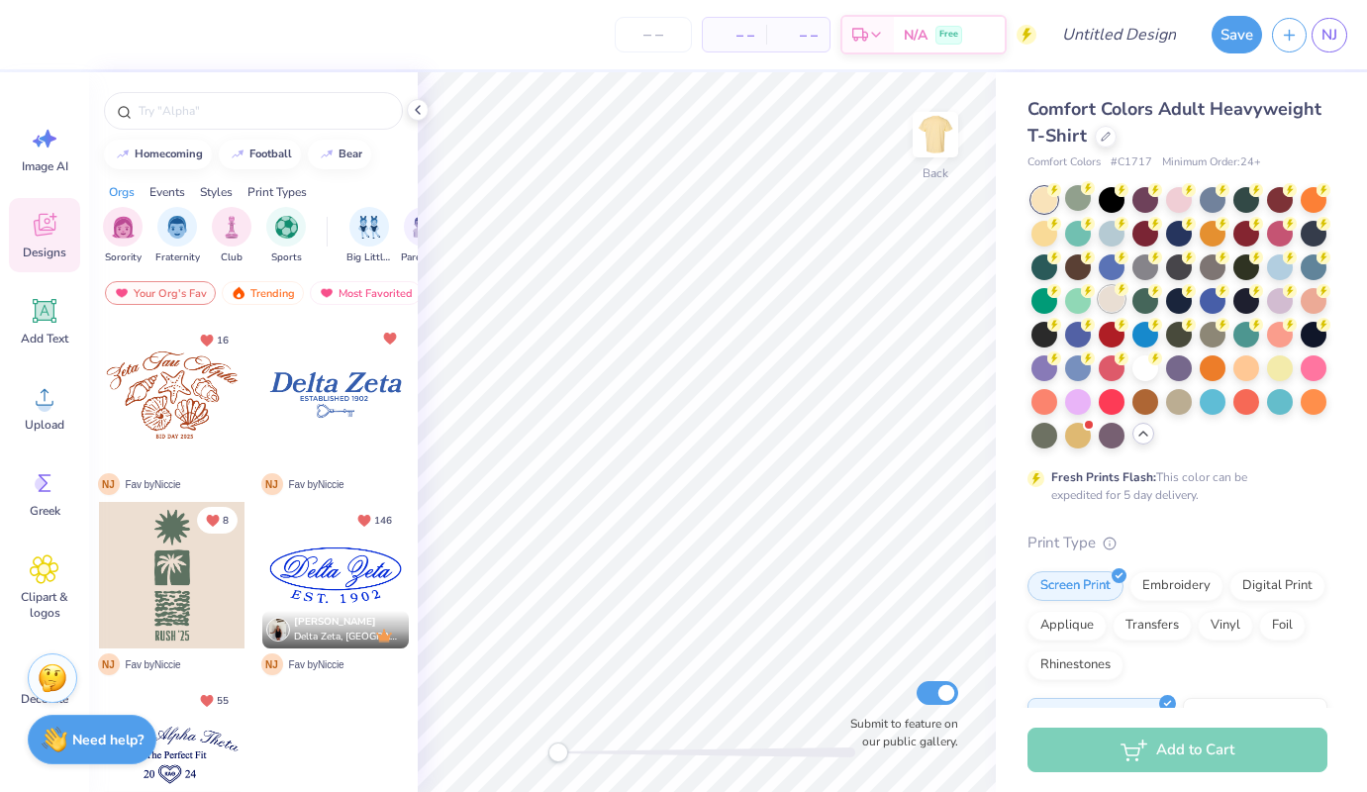
click at [1108, 294] on div at bounding box center [1112, 299] width 26 height 26
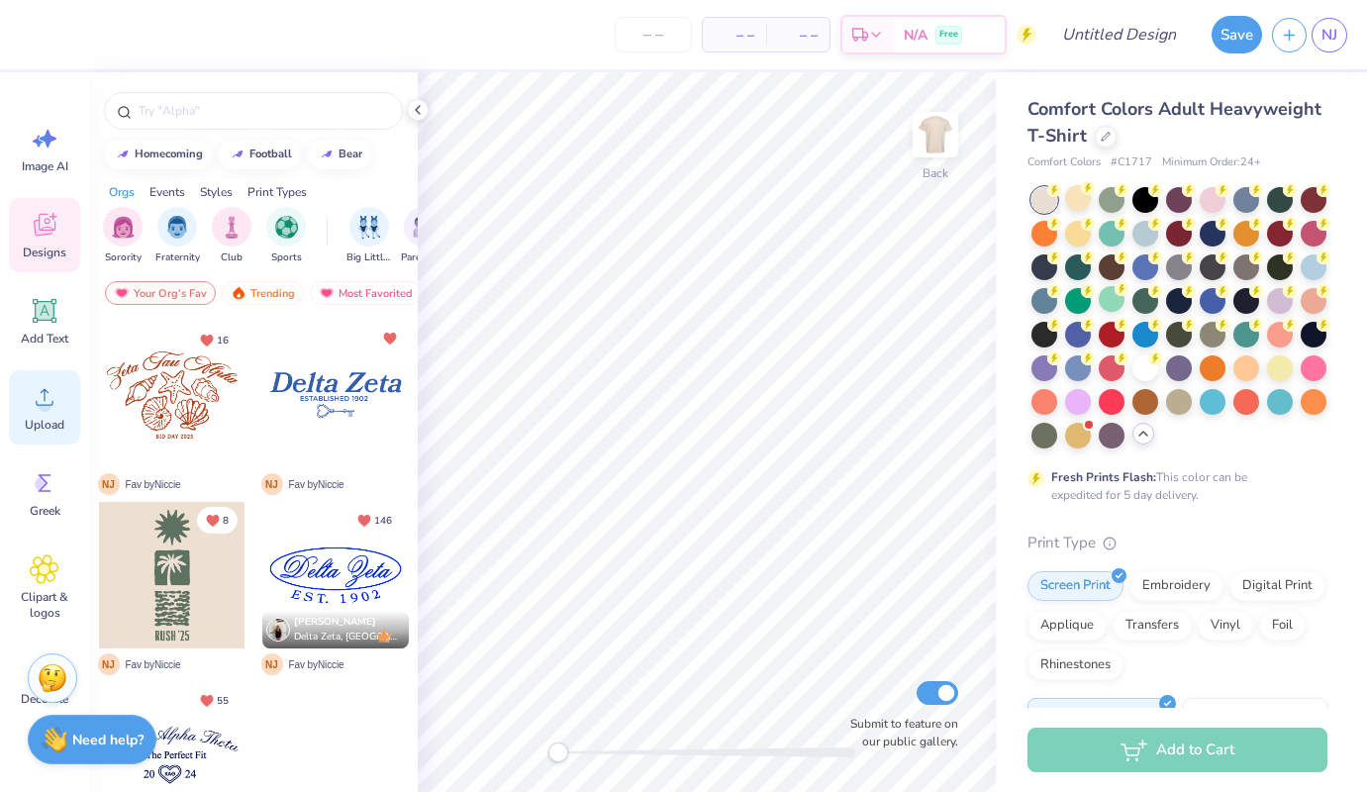
click at [48, 399] on circle at bounding box center [45, 405] width 14 height 14
click at [48, 393] on icon at bounding box center [45, 397] width 30 height 30
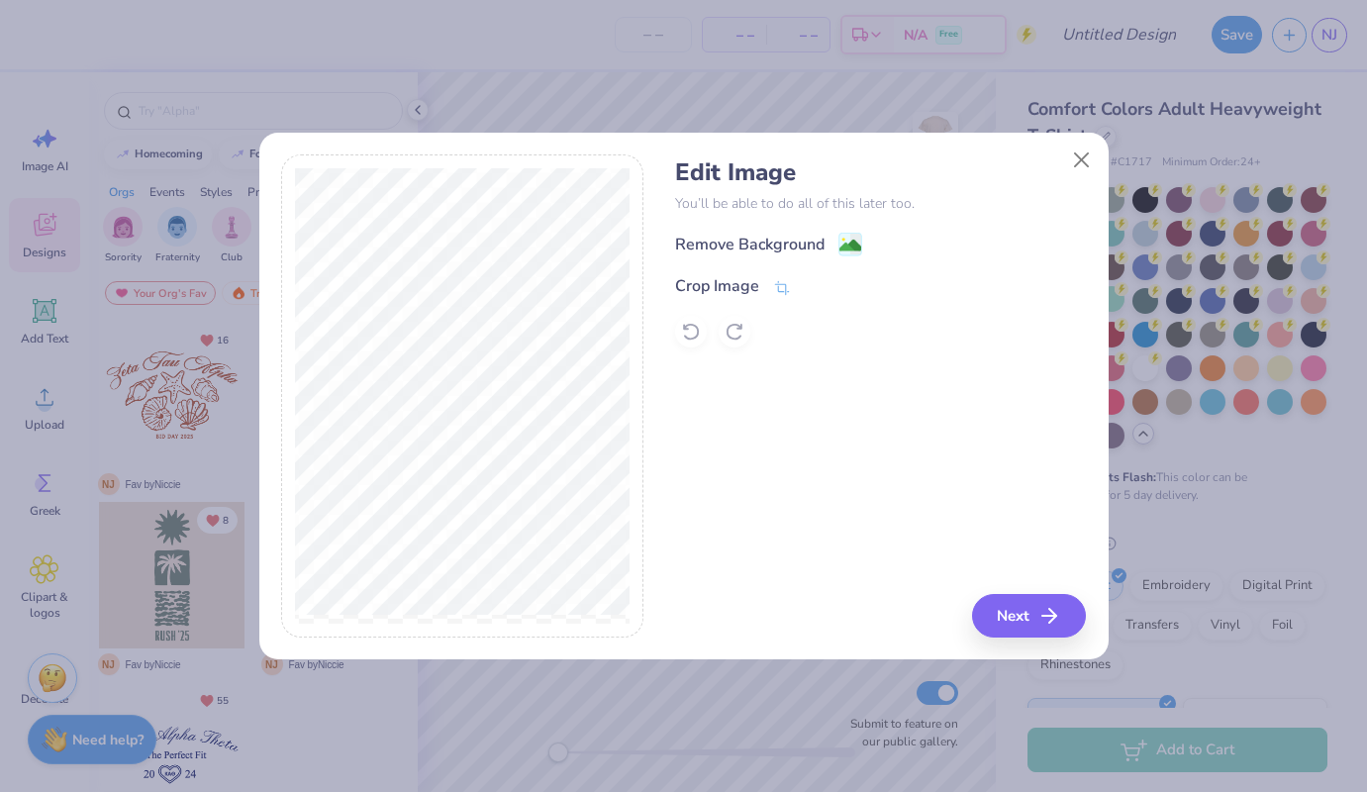
click at [778, 245] on div "Remove Background" at bounding box center [749, 245] width 149 height 24
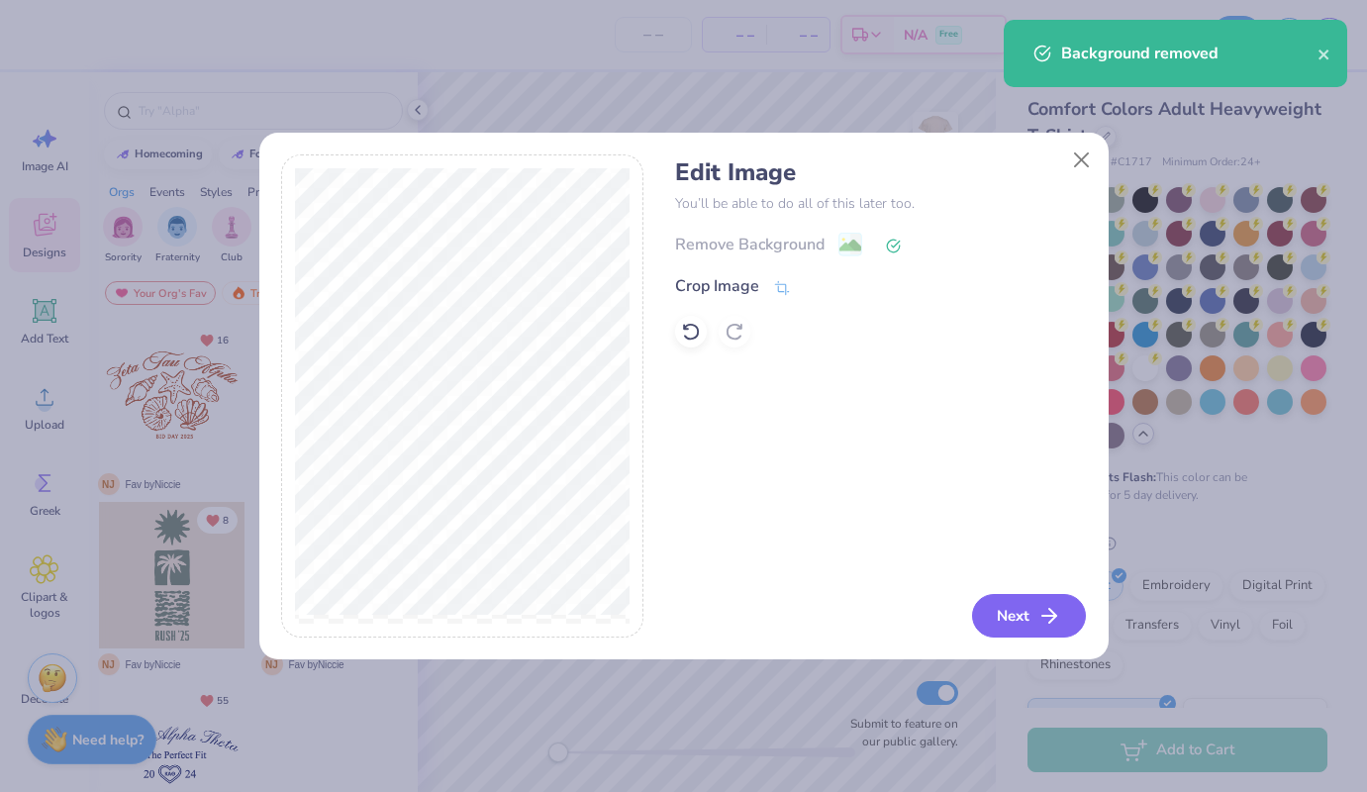
click at [1054, 604] on icon "button" at bounding box center [1049, 616] width 24 height 24
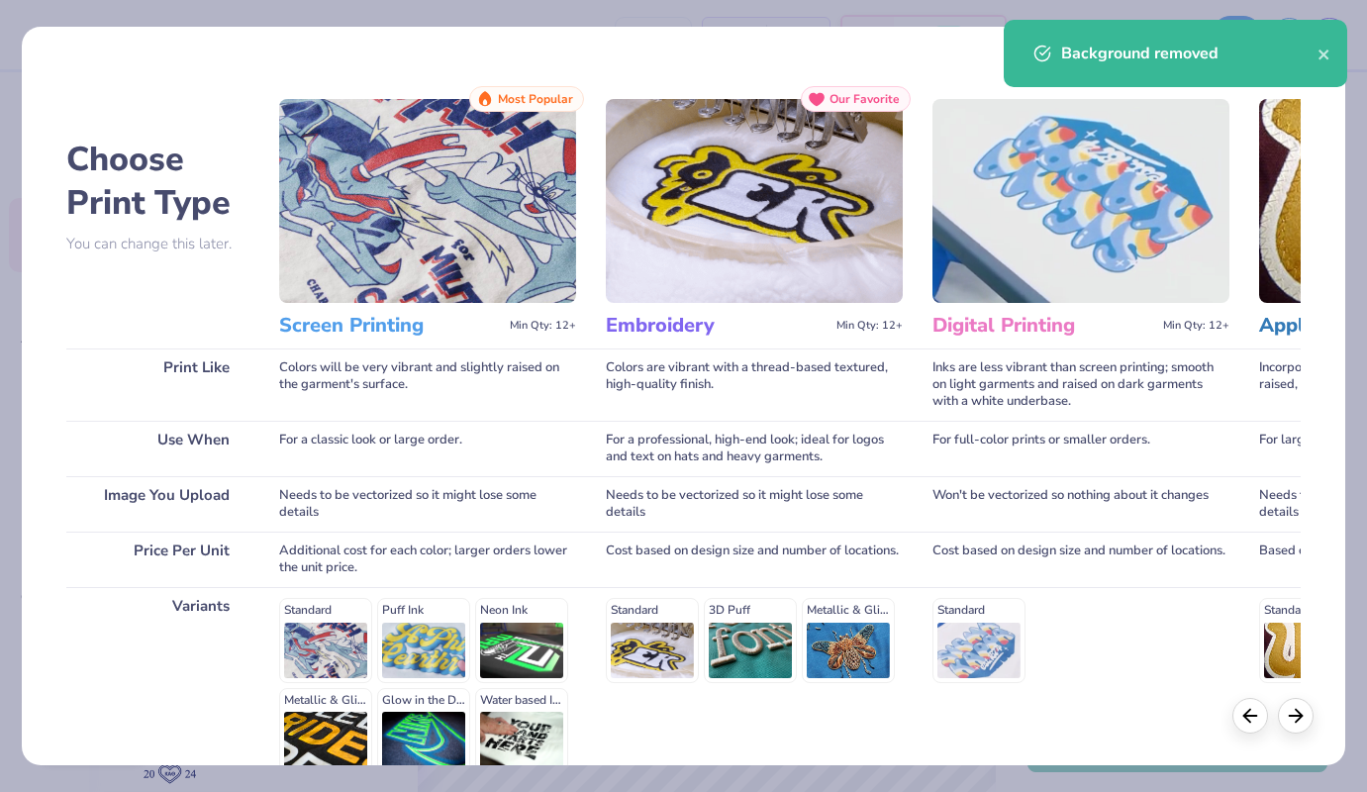
scroll to position [195, 0]
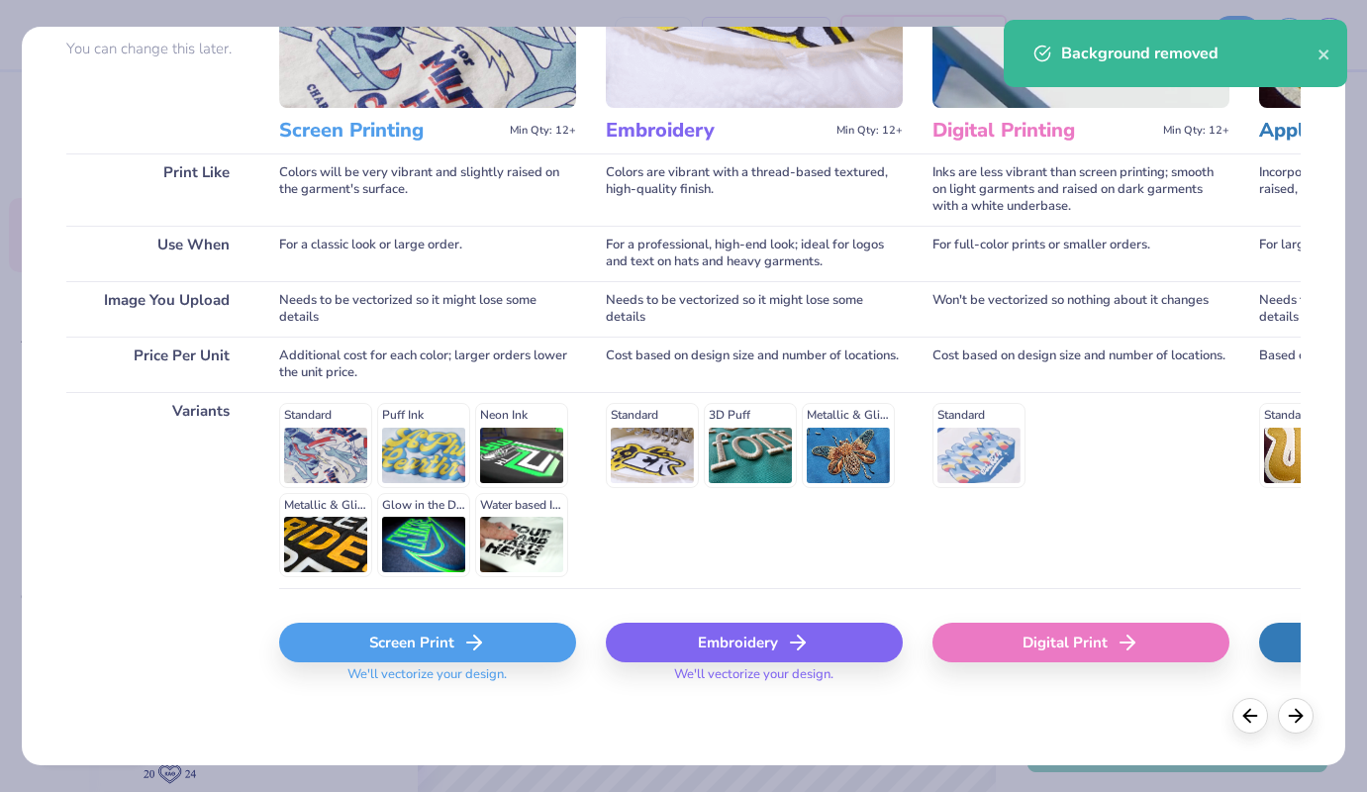
click at [456, 634] on div "Screen Print" at bounding box center [427, 643] width 297 height 40
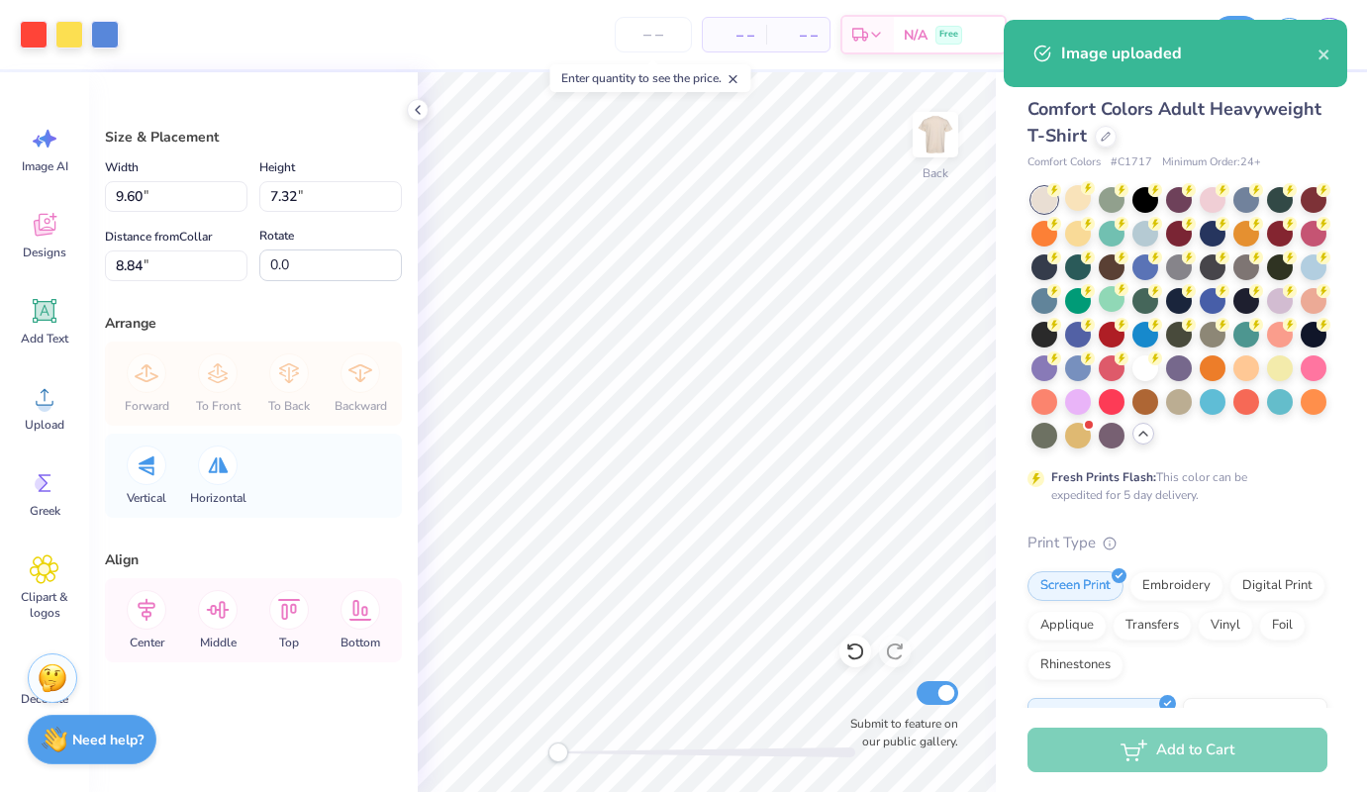
click at [675, 455] on body "Art colors – – Per Item – – Total Est. Delivery N/A Free Design Title Save NJ I…" at bounding box center [683, 396] width 1367 height 792
type input "5.35"
type input "4.08"
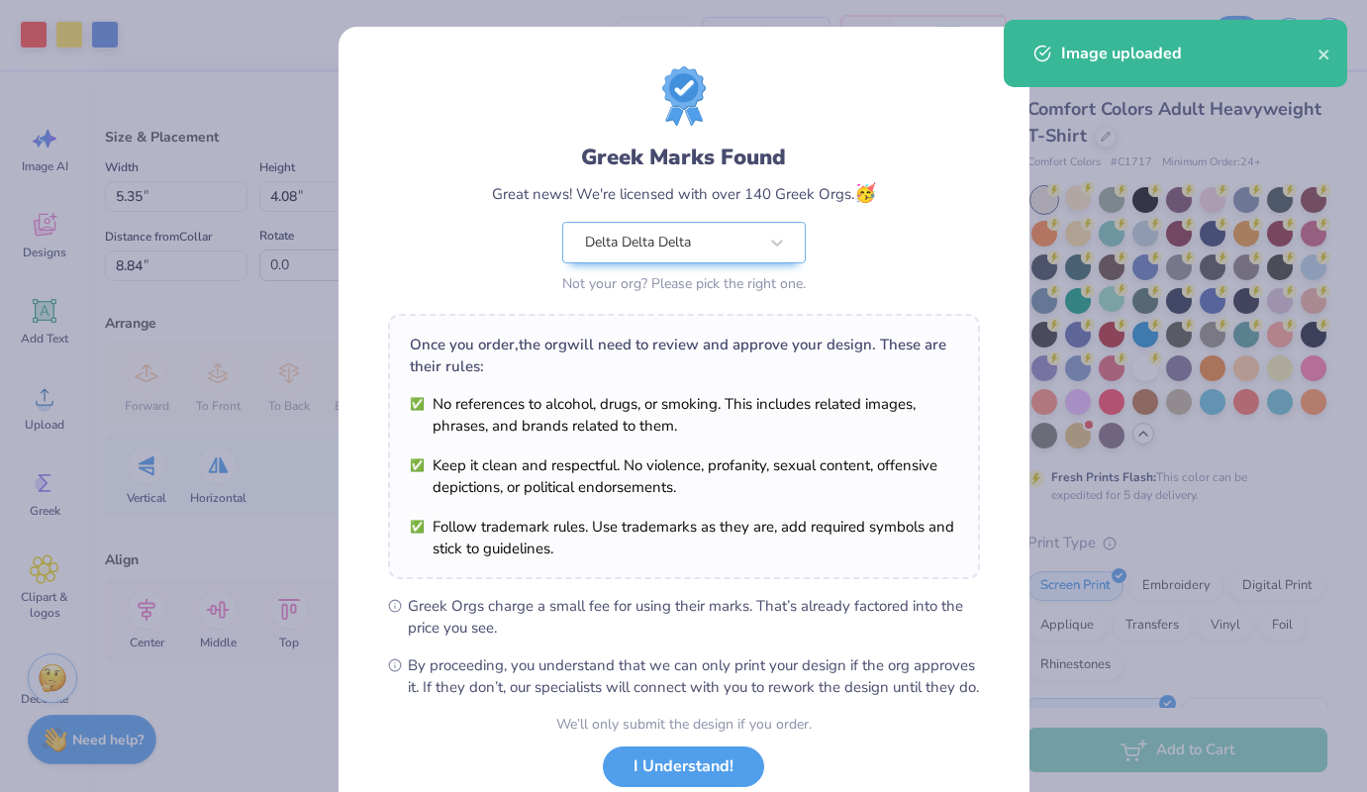
scroll to position [135, 0]
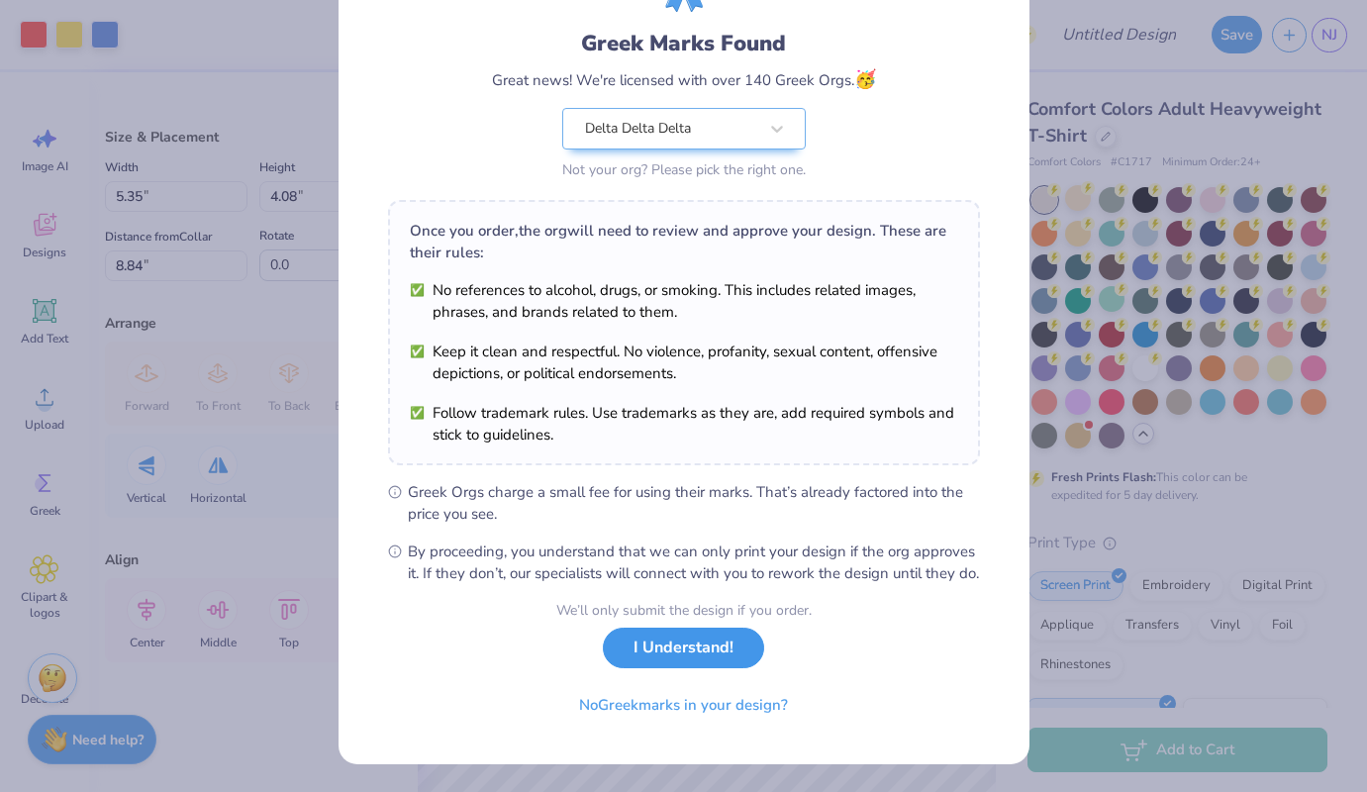
click at [732, 647] on button "I Understand!" at bounding box center [683, 648] width 161 height 41
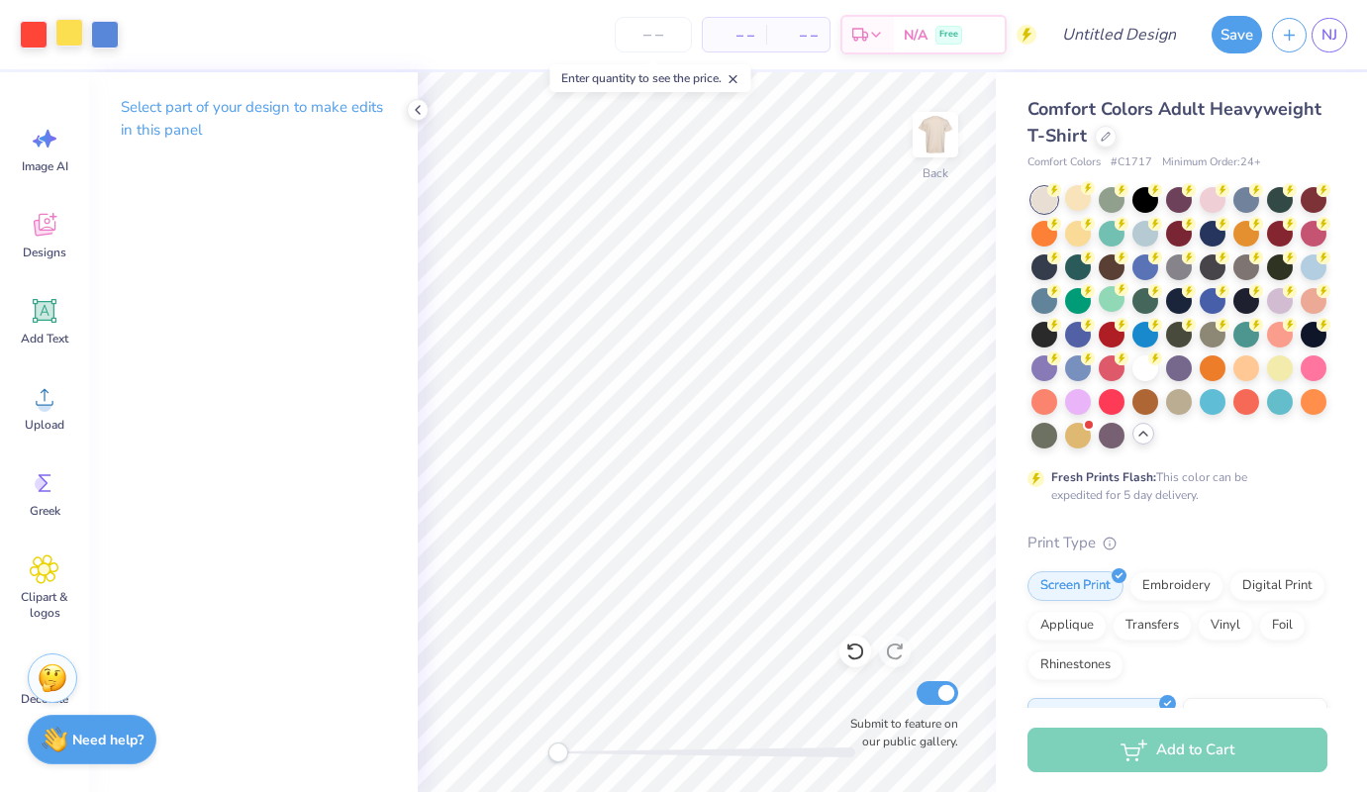
click at [60, 36] on div at bounding box center [69, 33] width 28 height 28
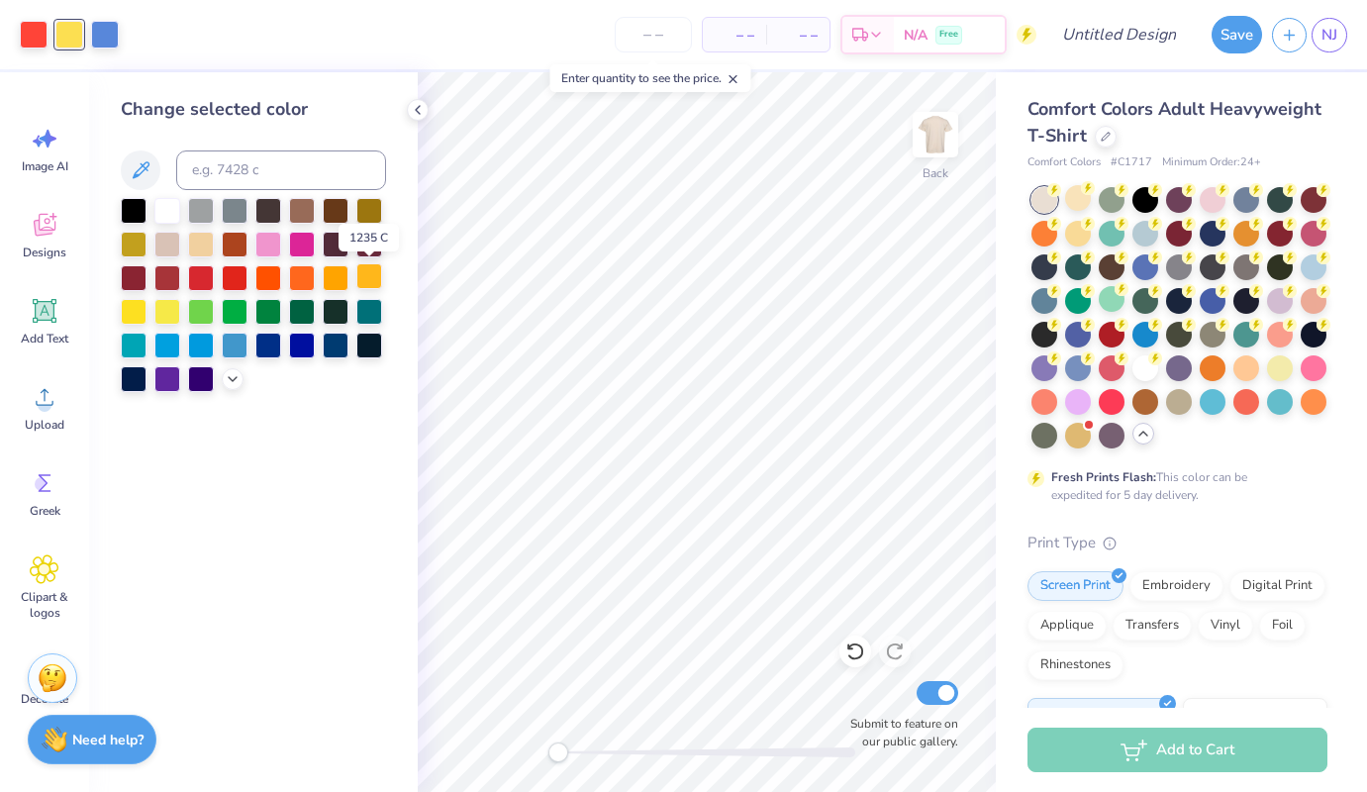
click at [376, 275] on div at bounding box center [369, 276] width 26 height 26
click at [227, 311] on div at bounding box center [235, 310] width 26 height 26
click at [370, 273] on div at bounding box center [369, 276] width 26 height 26
click at [166, 315] on div at bounding box center [167, 310] width 26 height 26
click at [125, 310] on div at bounding box center [134, 310] width 26 height 26
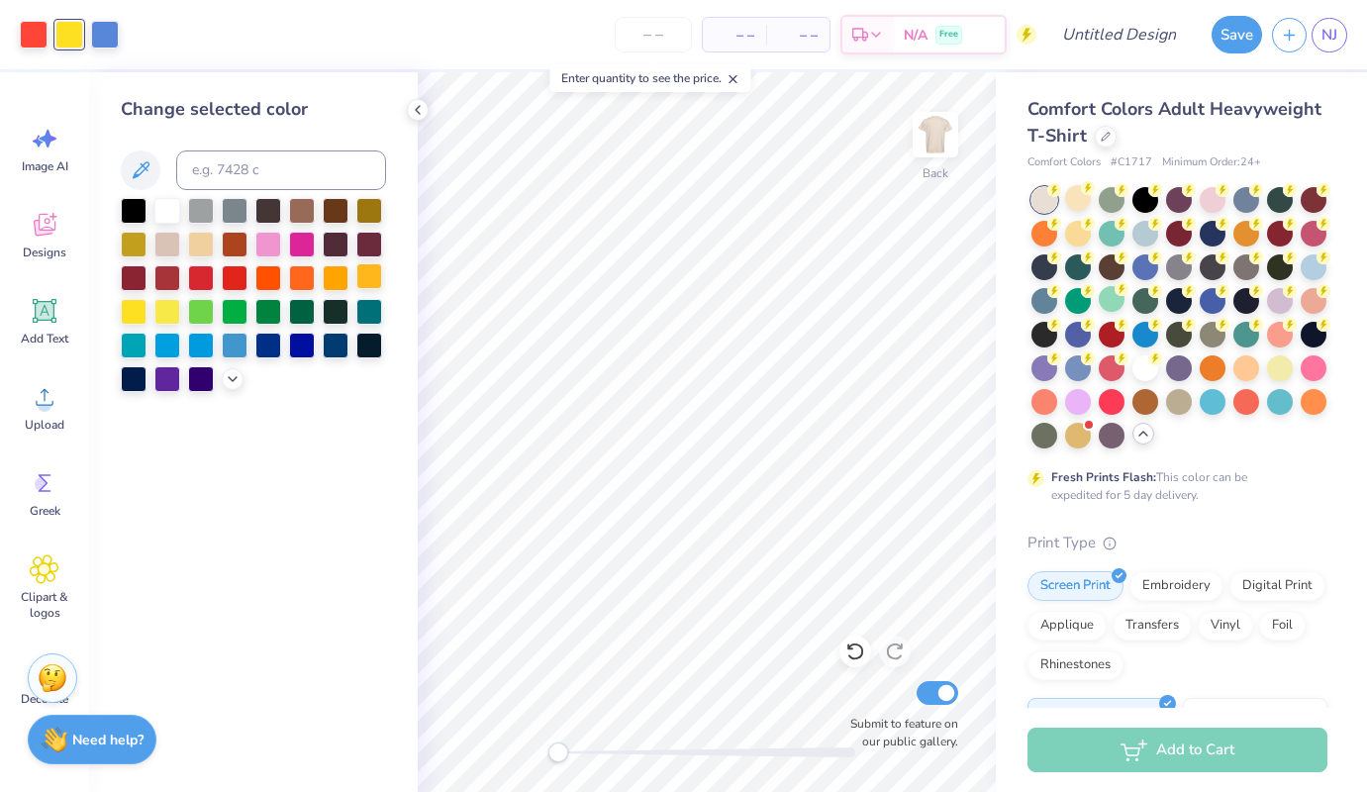
click at [374, 269] on div at bounding box center [369, 276] width 26 height 26
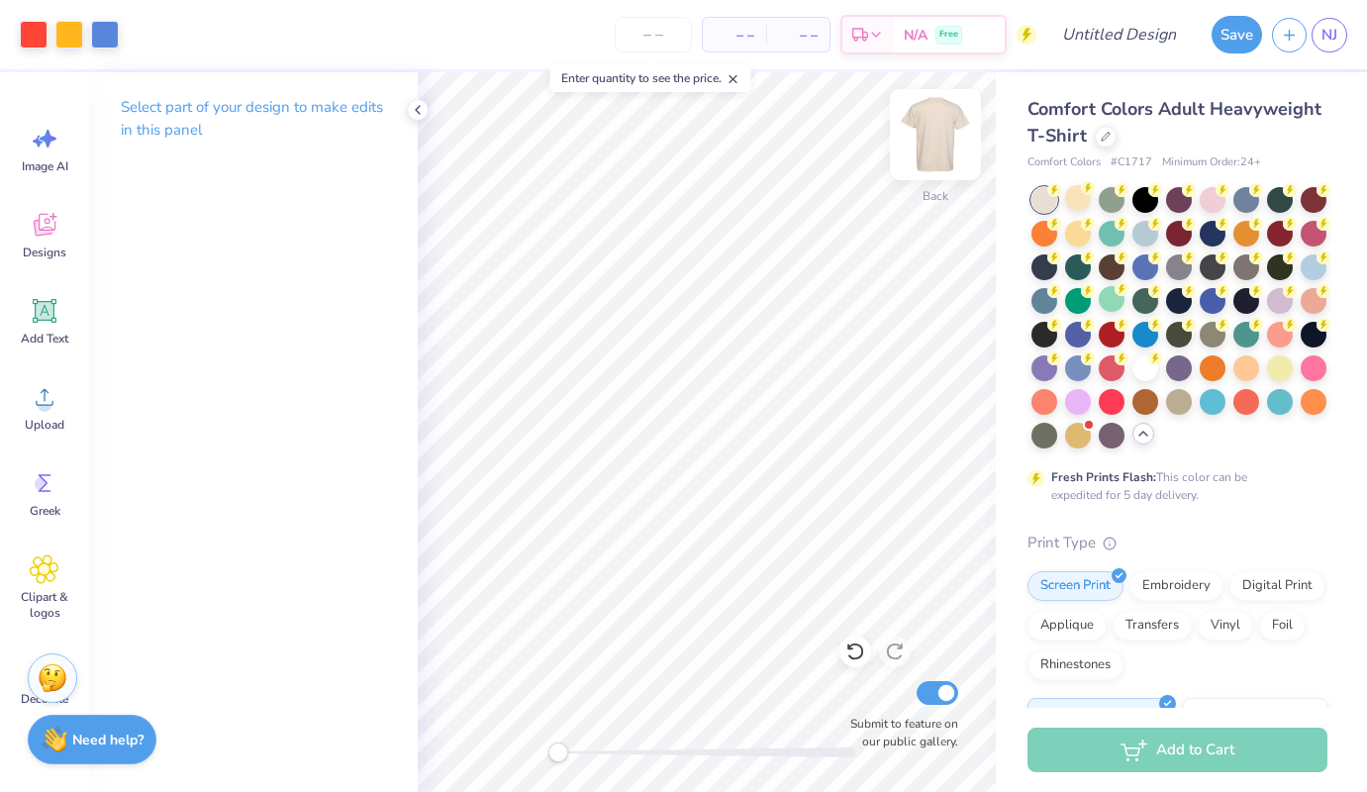
click at [940, 130] on img at bounding box center [935, 134] width 79 height 79
click at [938, 138] on img at bounding box center [935, 134] width 79 height 79
click at [423, 108] on icon at bounding box center [418, 110] width 16 height 16
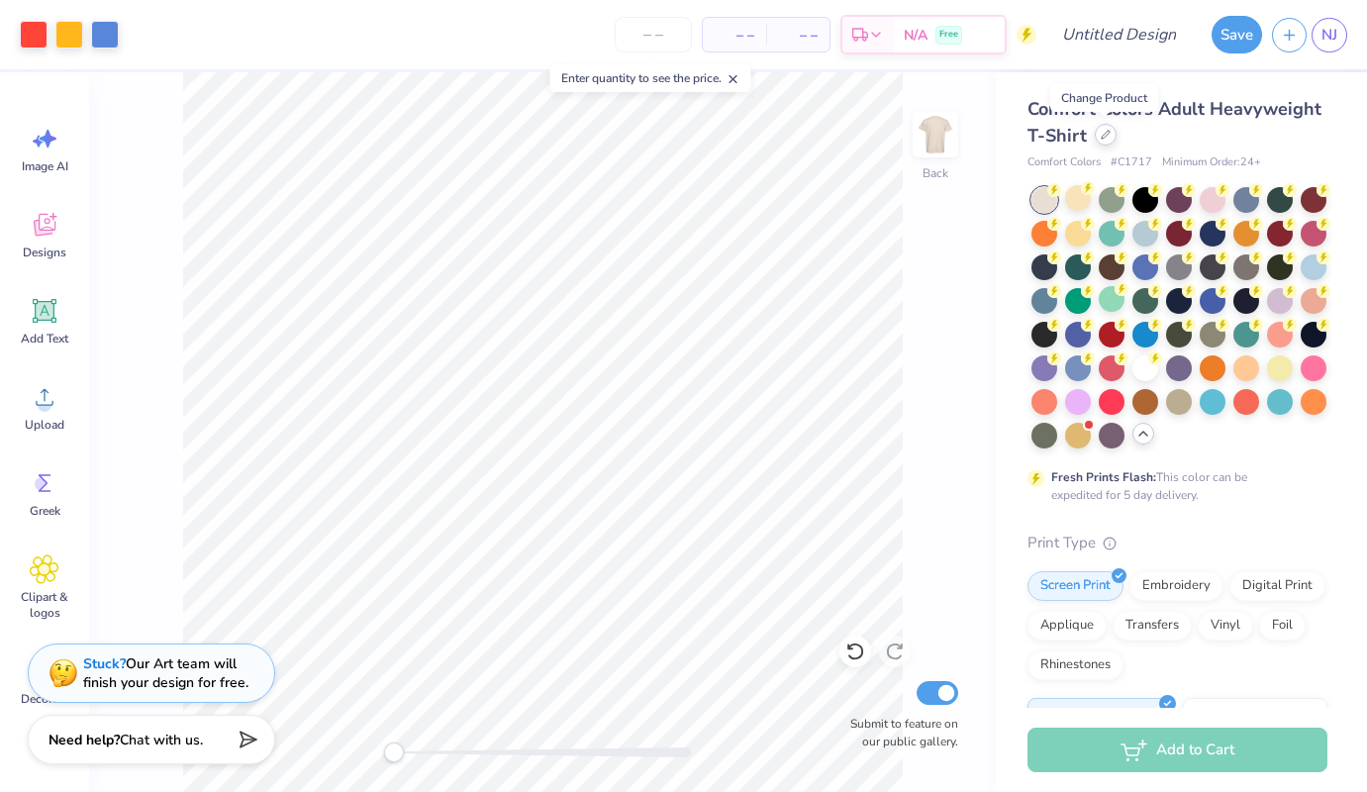
click at [1095, 141] on div at bounding box center [1106, 135] width 22 height 22
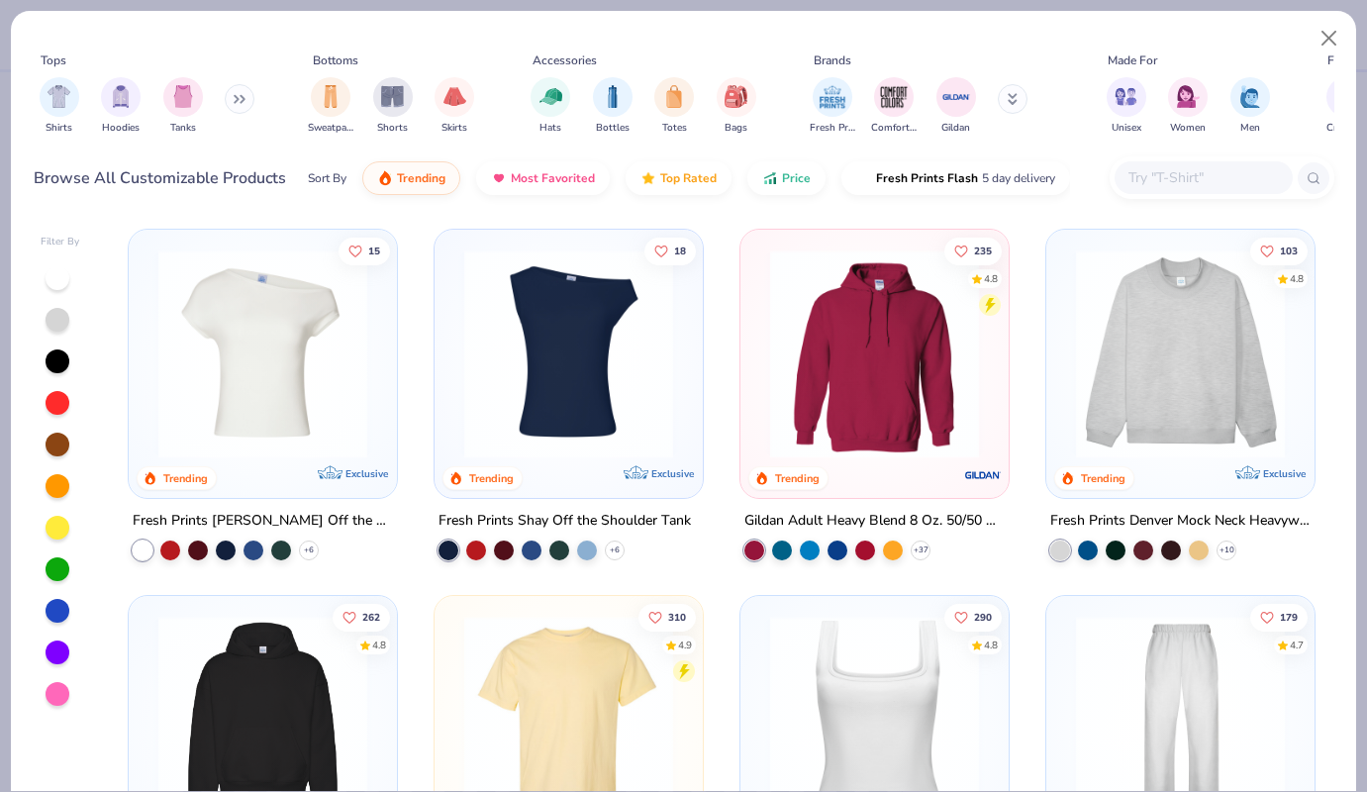
click at [280, 364] on img at bounding box center [262, 353] width 229 height 209
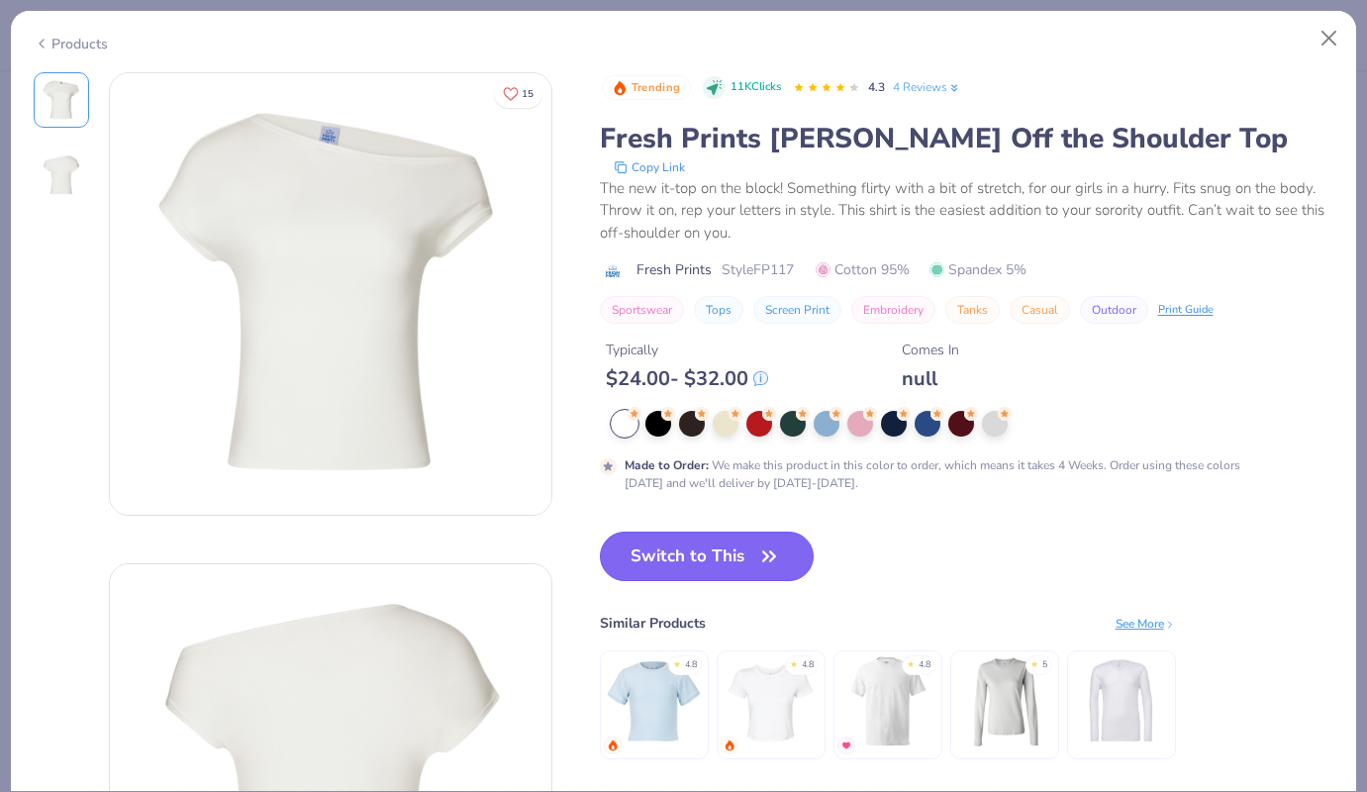
click at [760, 554] on icon "button" at bounding box center [769, 556] width 28 height 28
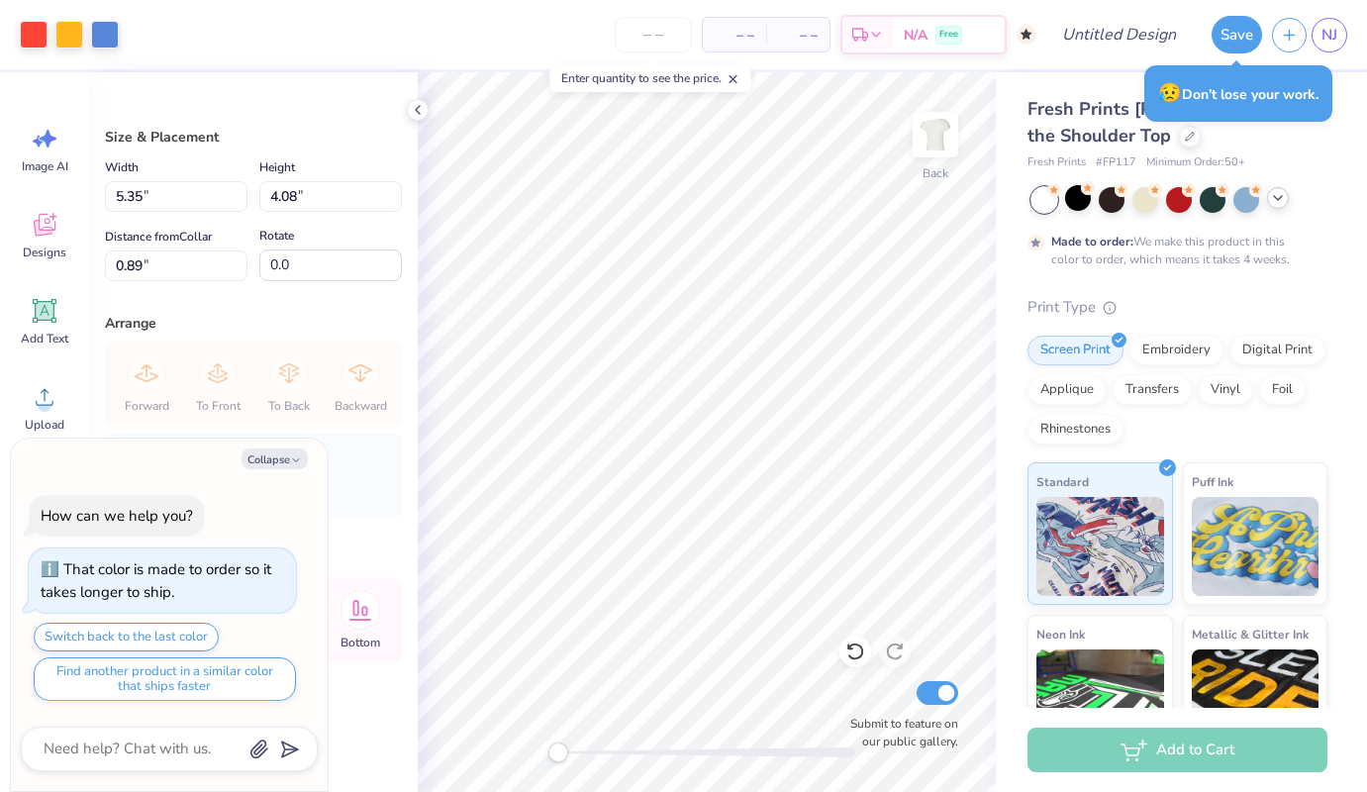
type textarea "x"
type input "7.84"
type input "5.98"
type input "1.63"
type textarea "x"
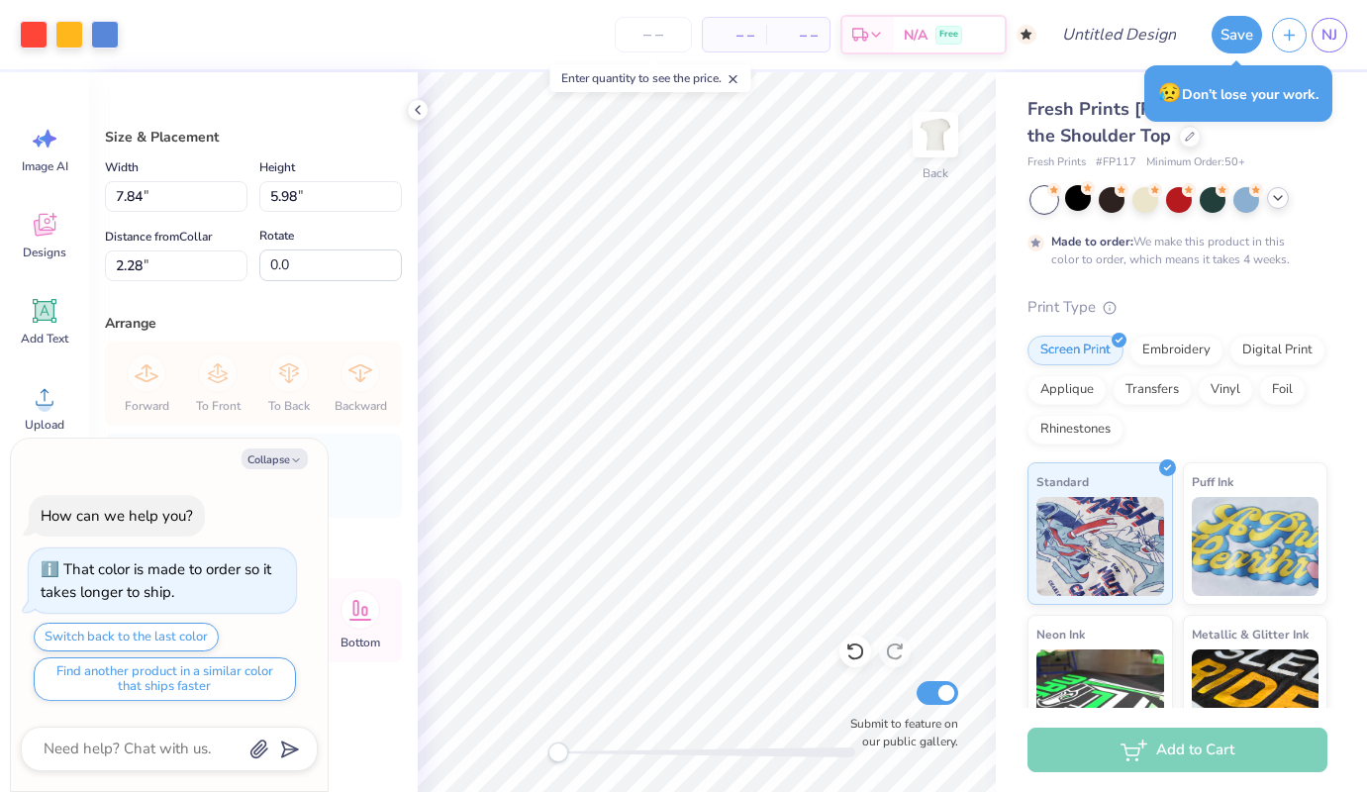
type input "7.62"
type input "5.81"
type input "2.27"
click at [38, 245] on span "Designs" at bounding box center [45, 252] width 44 height 16
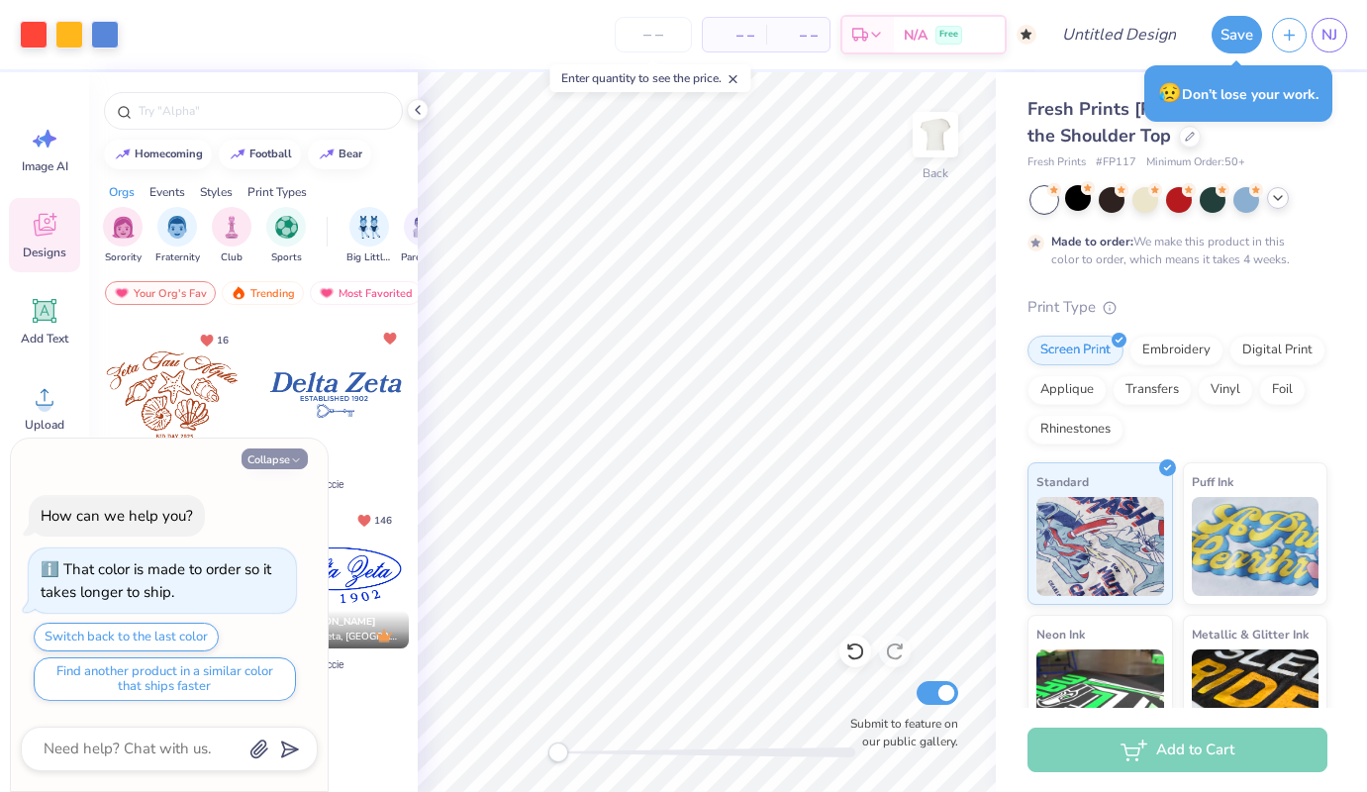
click at [296, 454] on icon "button" at bounding box center [296, 460] width 12 height 12
type textarea "x"
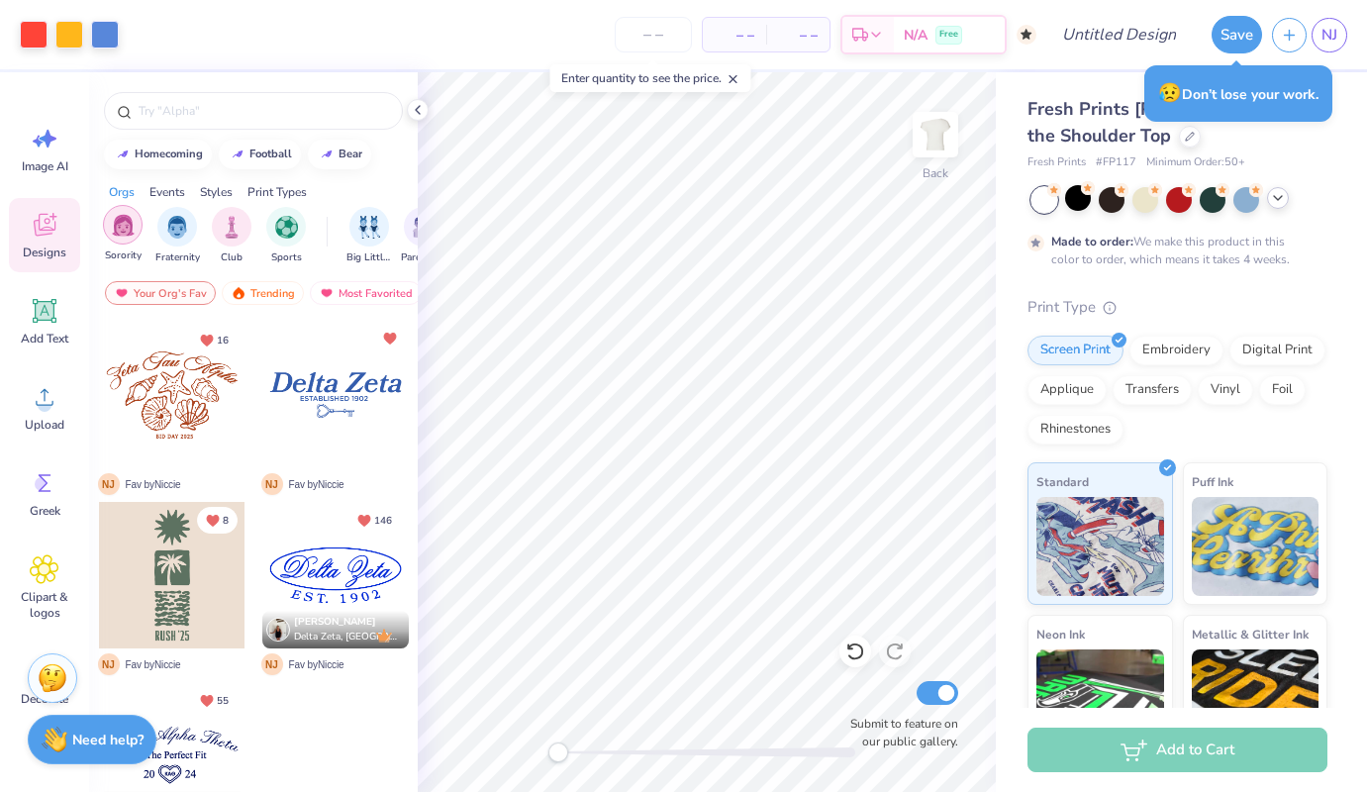
click at [121, 229] on img "filter for Sorority" at bounding box center [123, 225] width 23 height 23
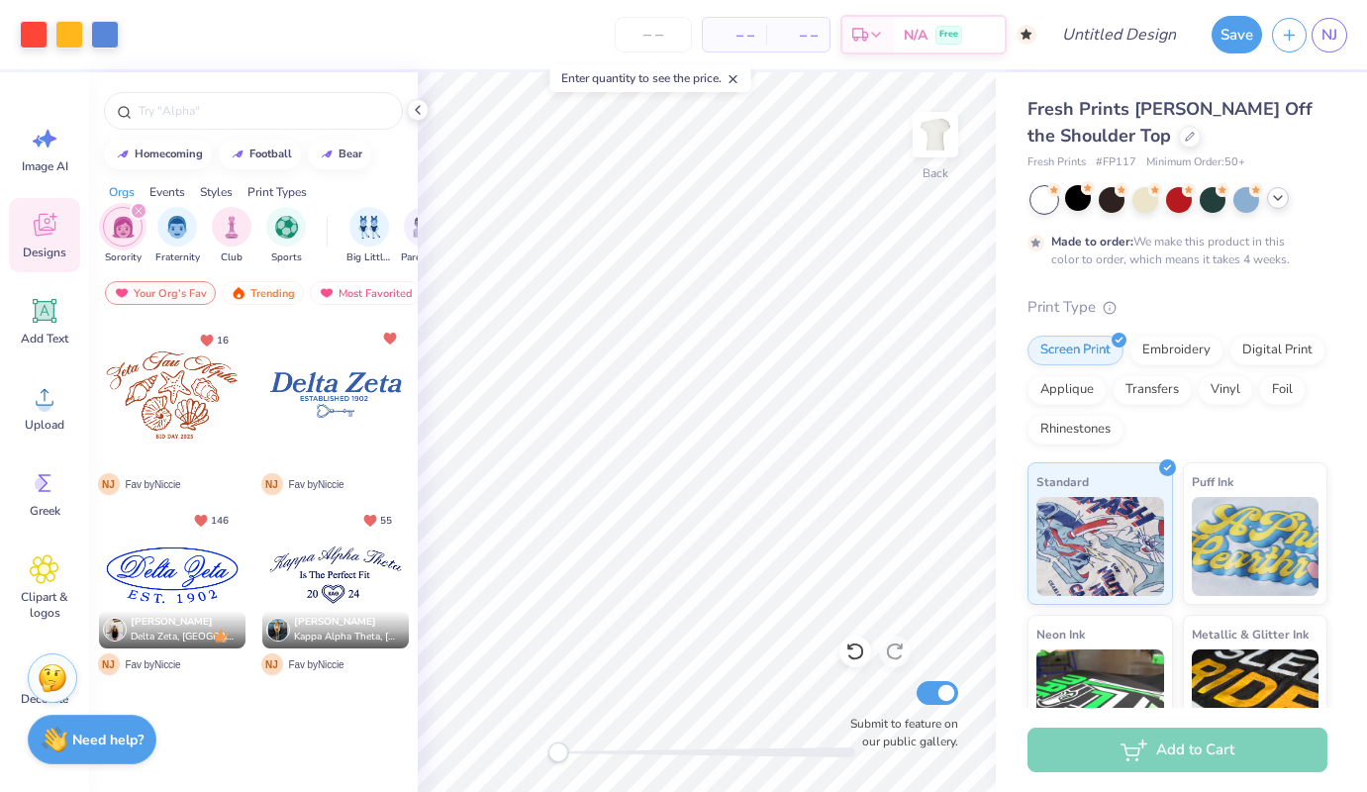
click at [144, 206] on div "filter for Sorority" at bounding box center [139, 211] width 18 height 18
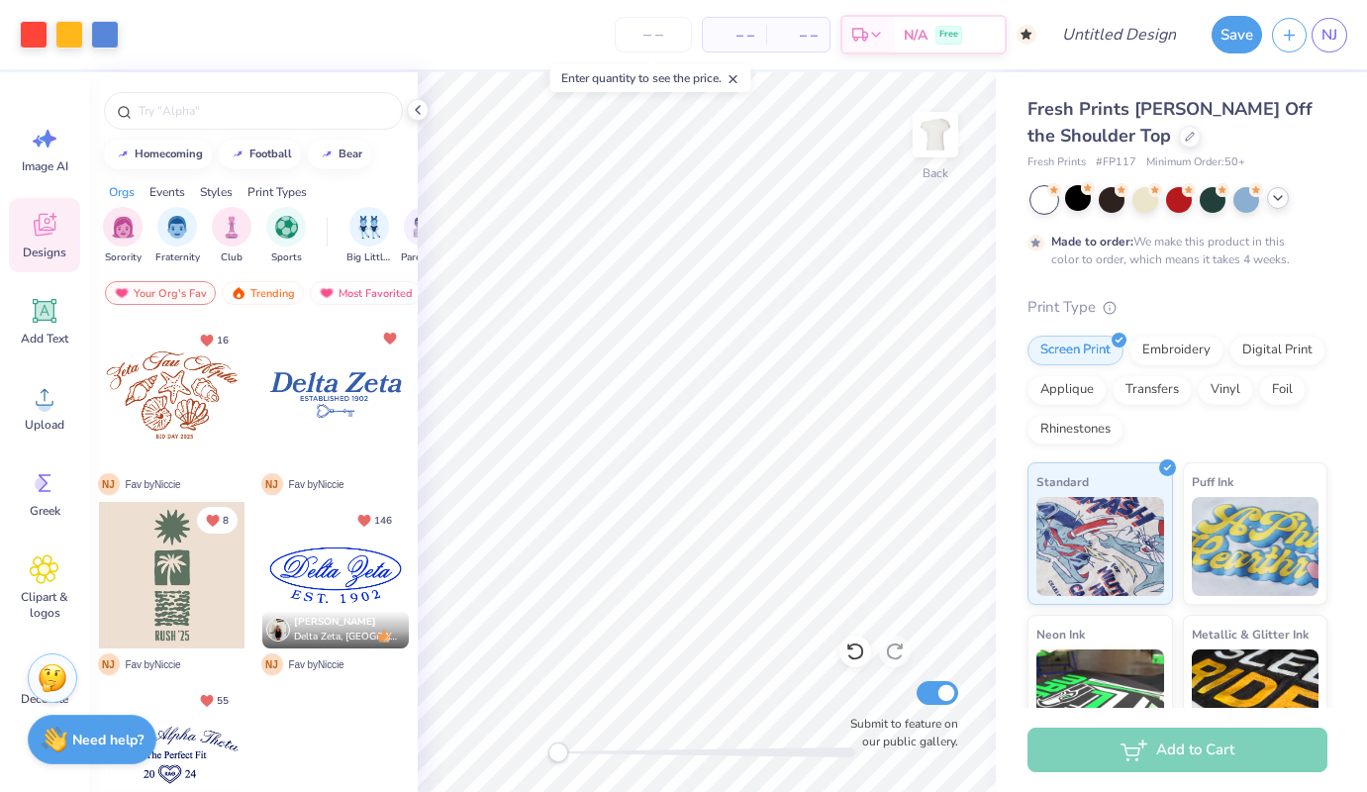
click at [156, 189] on div "Events" at bounding box center [167, 192] width 36 height 18
click at [239, 229] on img "filter for Game Day" at bounding box center [232, 225] width 23 height 23
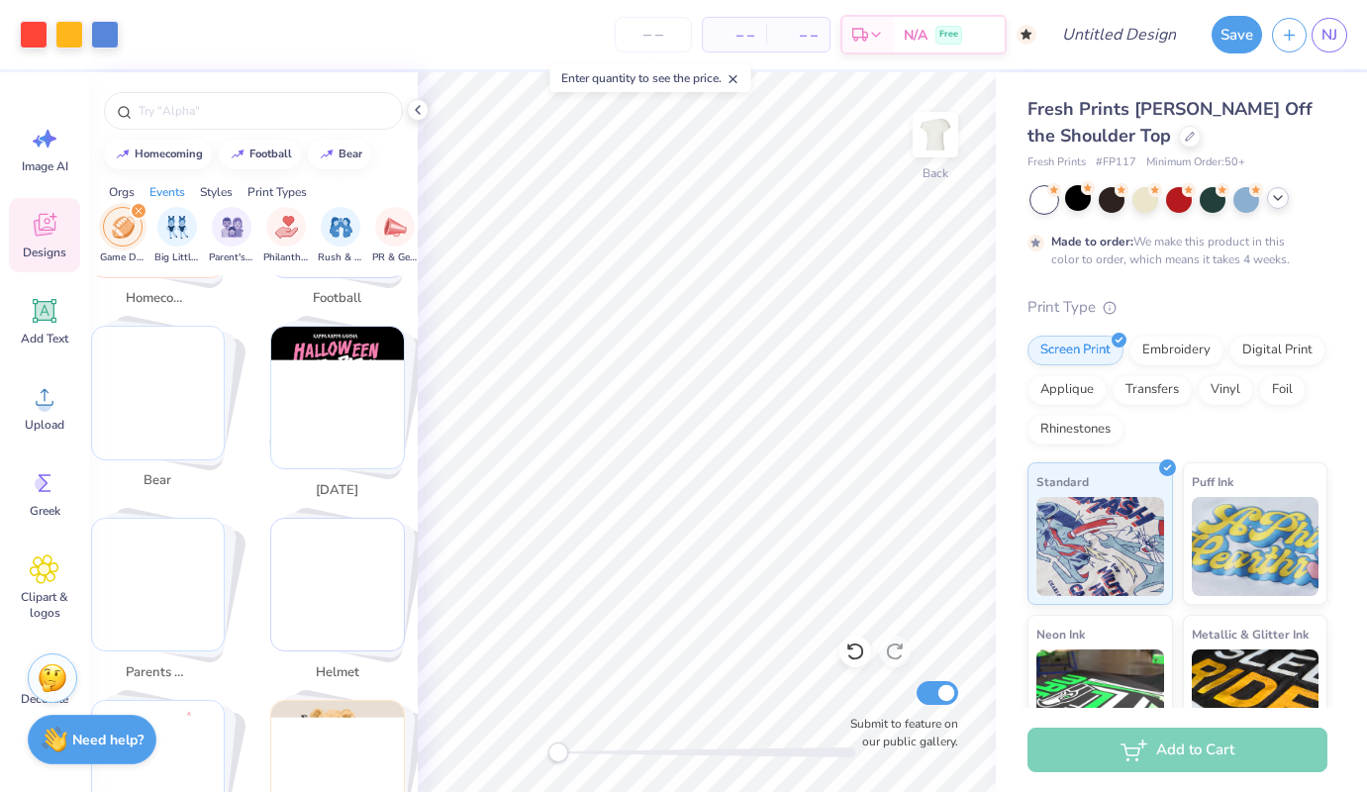
scroll to position [0, 0]
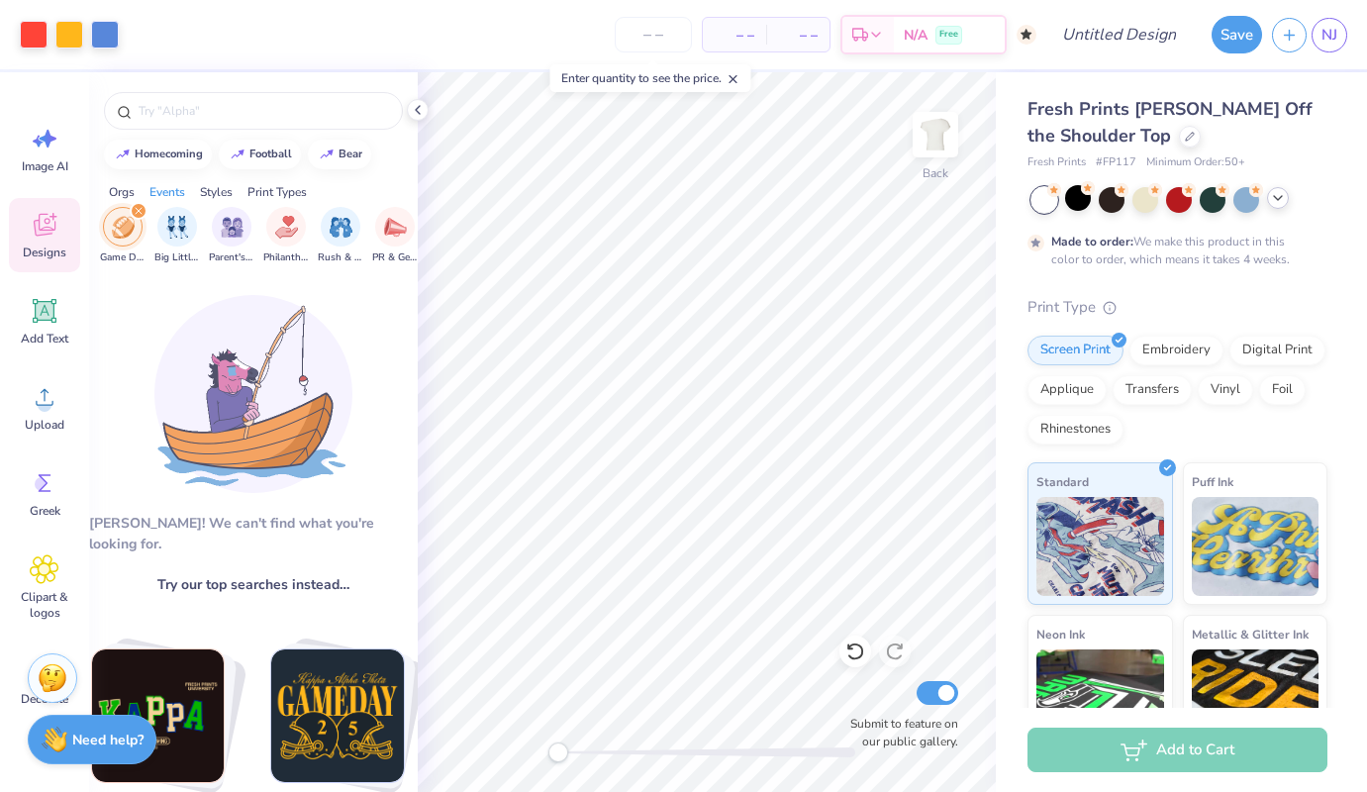
click at [345, 721] on img "Stack Card Button football" at bounding box center [337, 715] width 133 height 133
type input "football"
click at [143, 203] on div "filter for Game Day" at bounding box center [139, 211] width 18 height 18
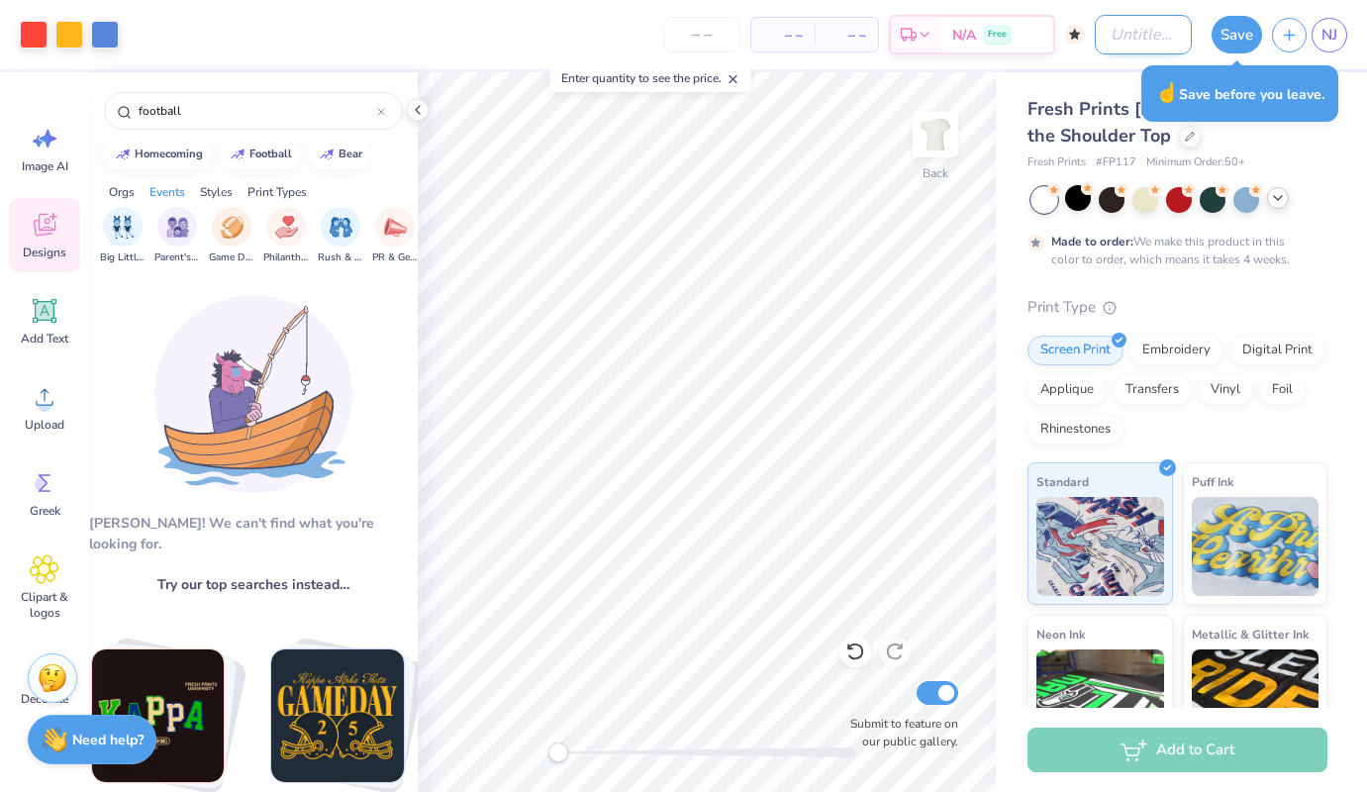
click at [1121, 35] on input "Design Title" at bounding box center [1143, 35] width 97 height 40
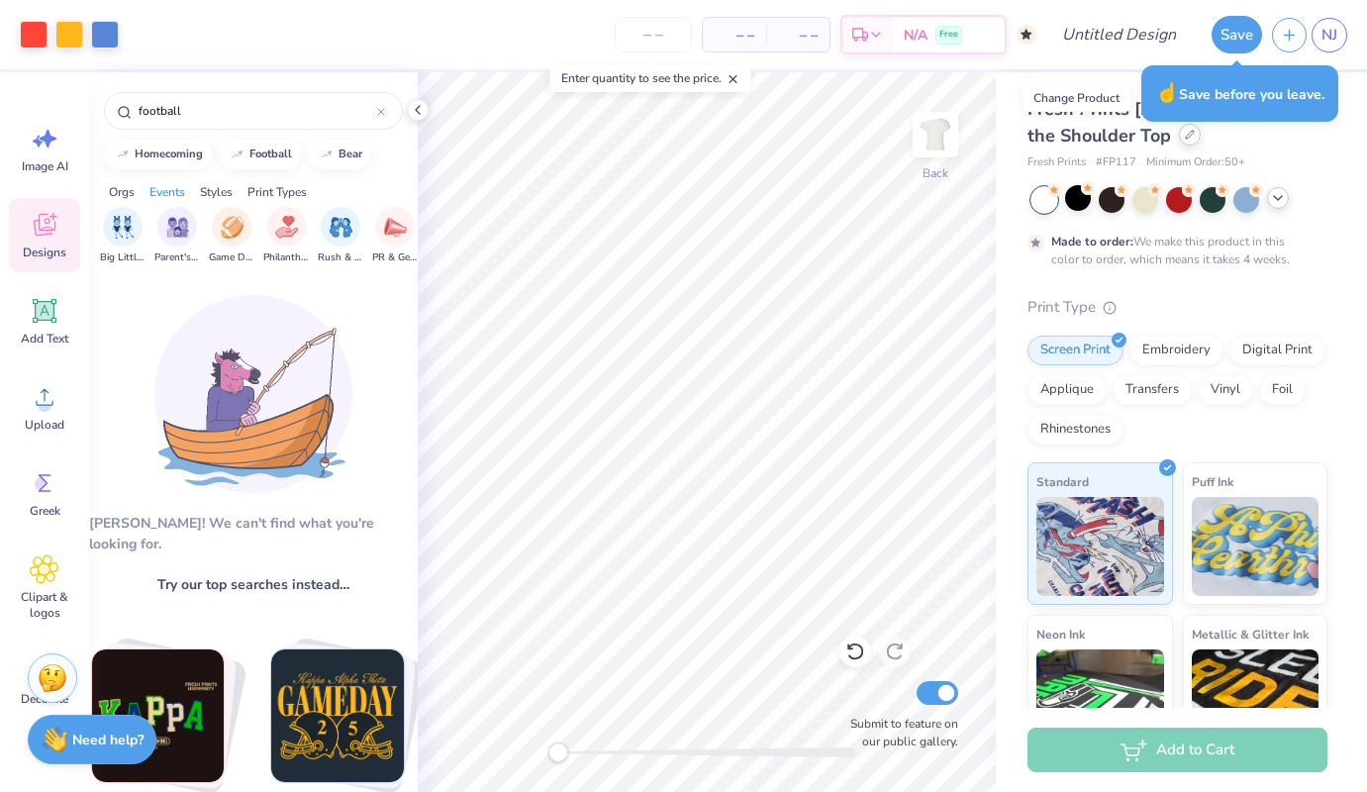
click at [1186, 138] on icon at bounding box center [1190, 135] width 8 height 8
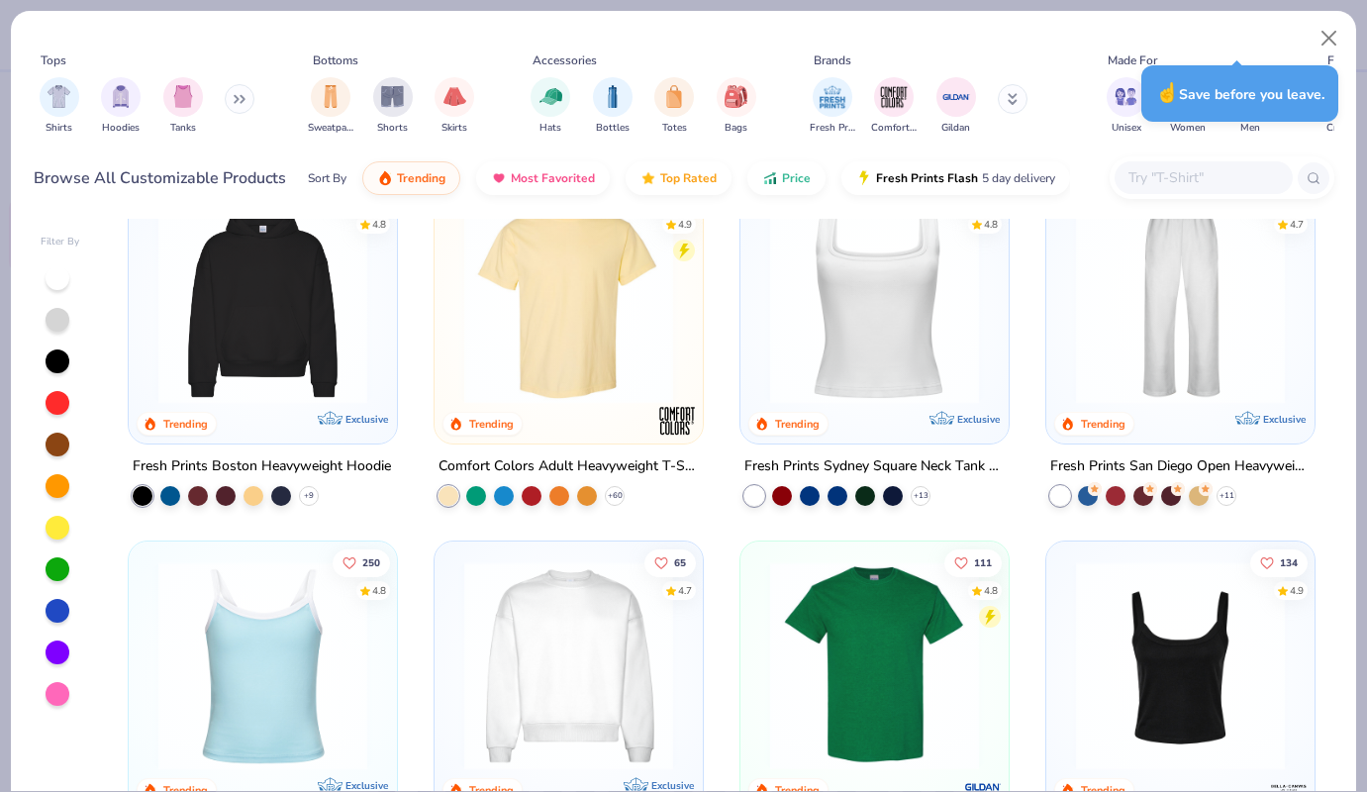
scroll to position [392, 0]
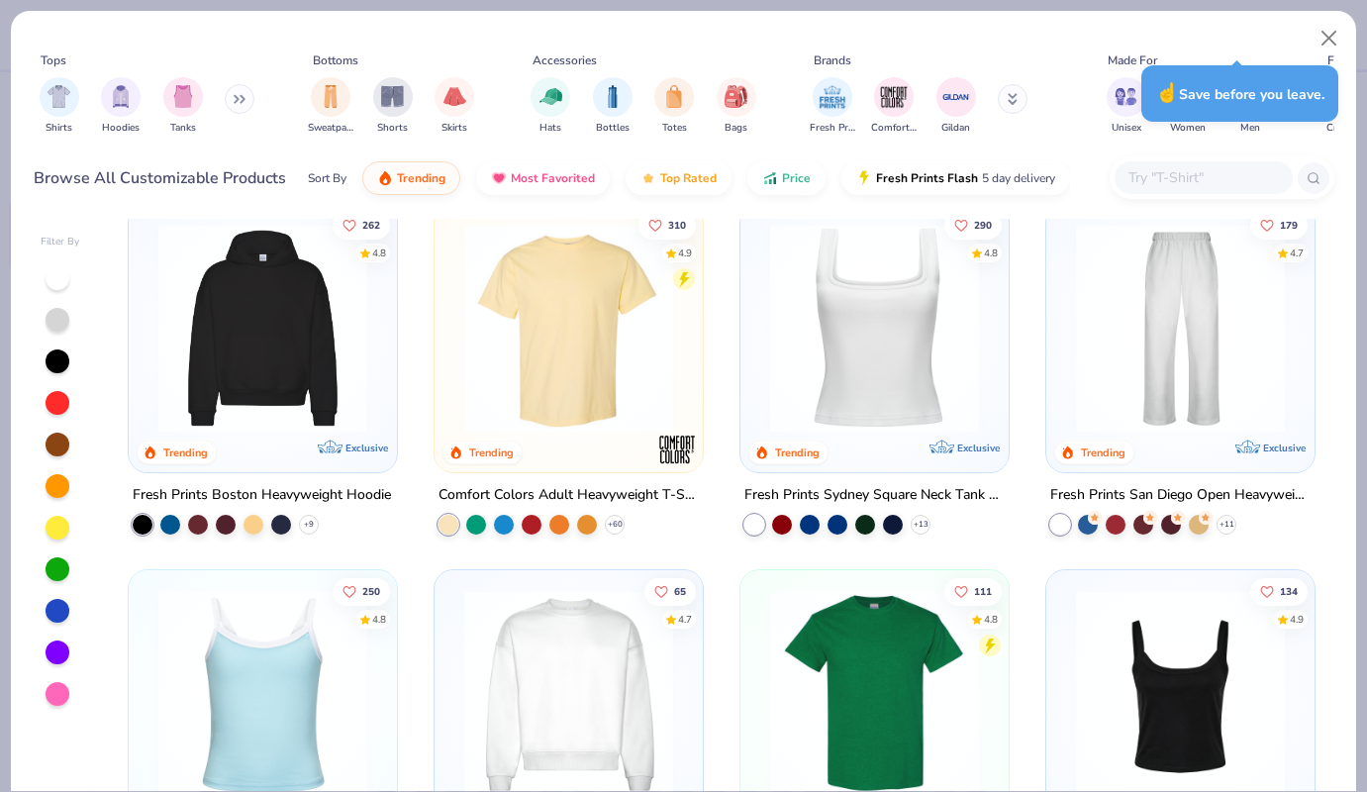
click at [565, 316] on div "15 Trending Exclusive Fresh Prints [PERSON_NAME] Off the Shoulder Top + 6 18 Tr…" at bounding box center [722, 505] width 1224 height 572
click at [652, 401] on img at bounding box center [568, 328] width 229 height 209
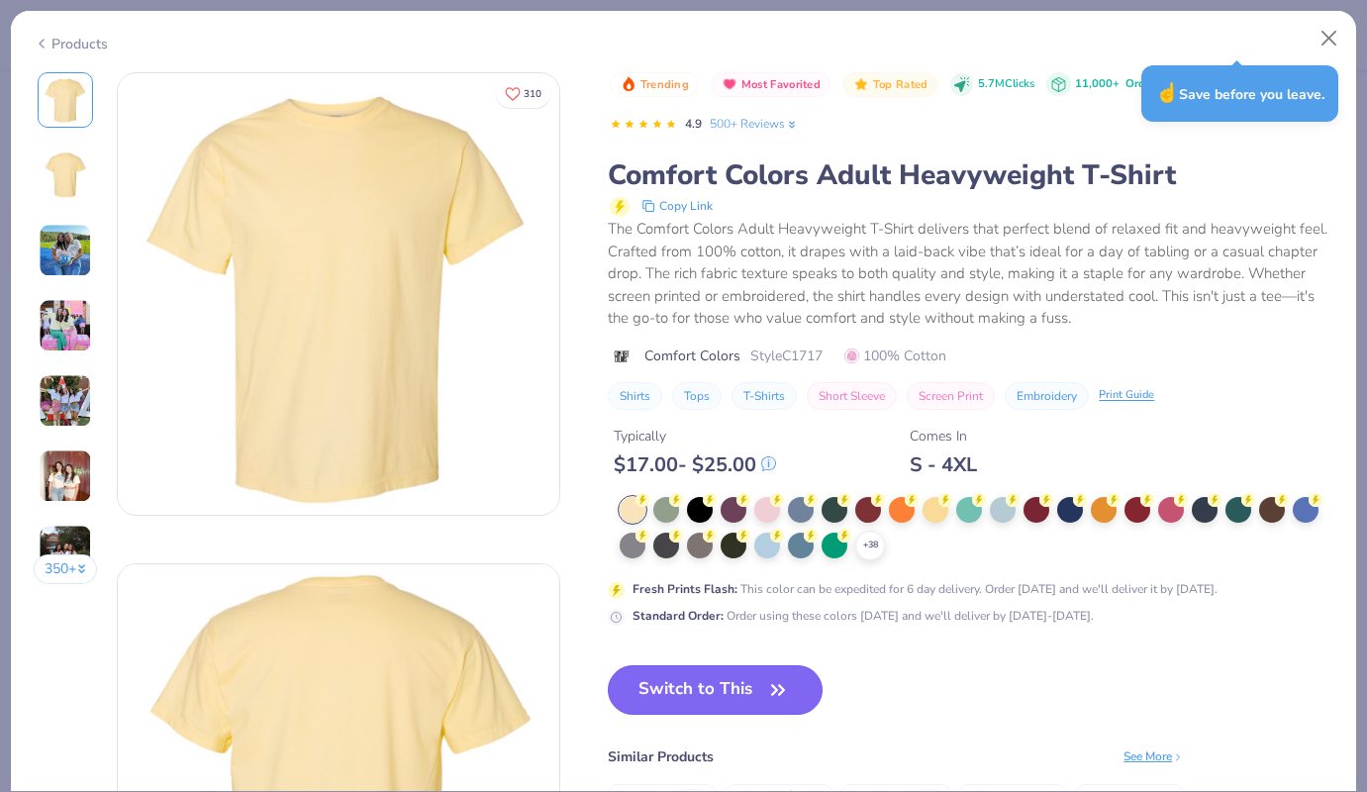
click at [768, 682] on icon "button" at bounding box center [778, 690] width 28 height 28
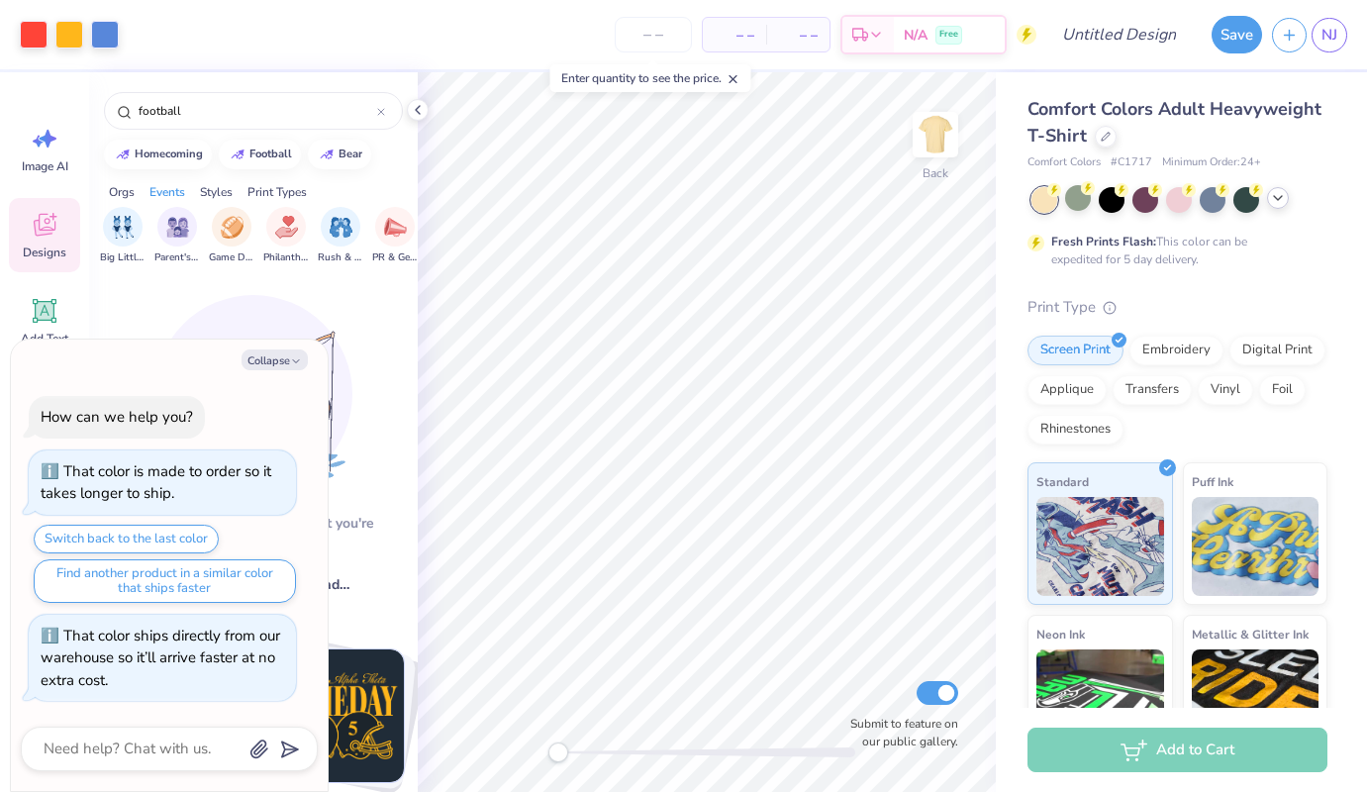
click at [1270, 202] on icon at bounding box center [1278, 198] width 16 height 16
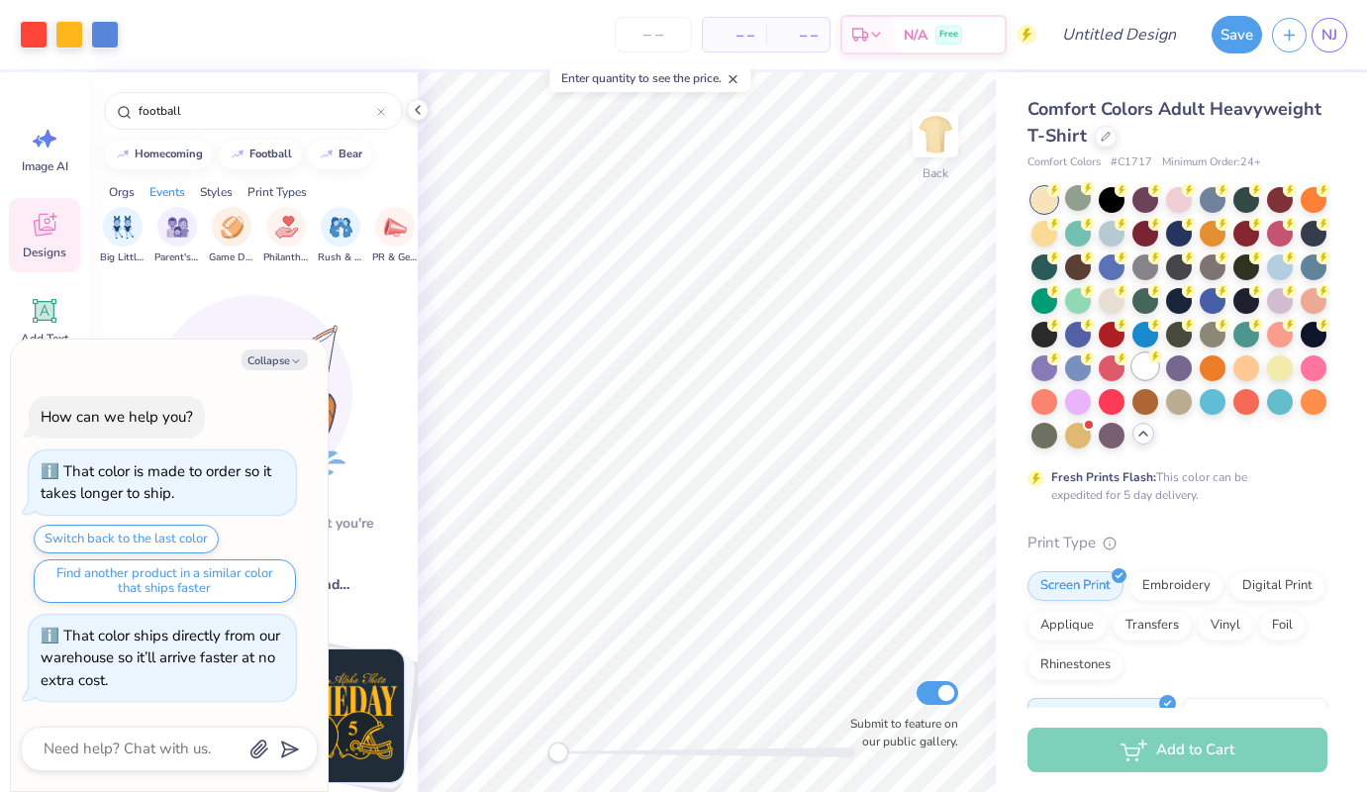
click at [1138, 360] on div at bounding box center [1145, 366] width 26 height 26
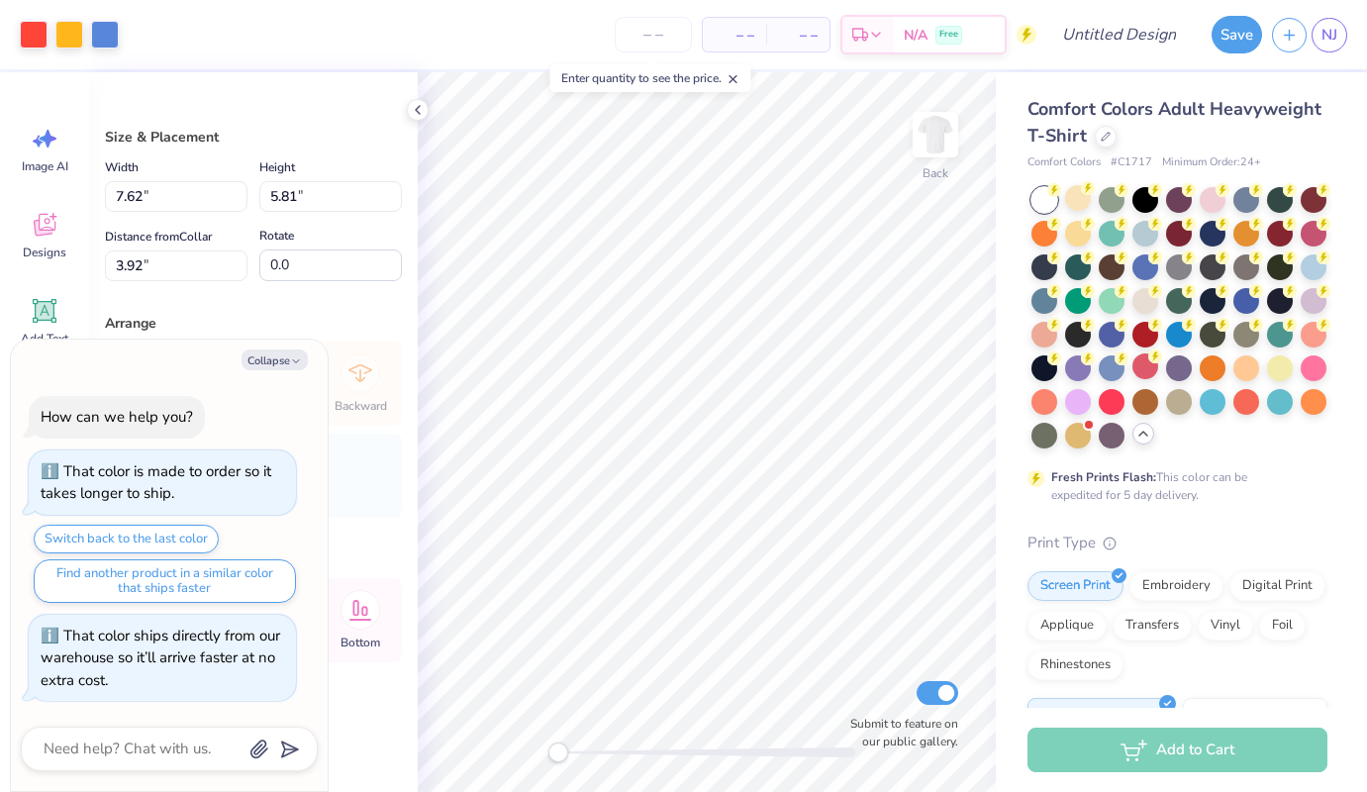
type textarea "x"
type input "4.76"
type input "3.63"
type textarea "x"
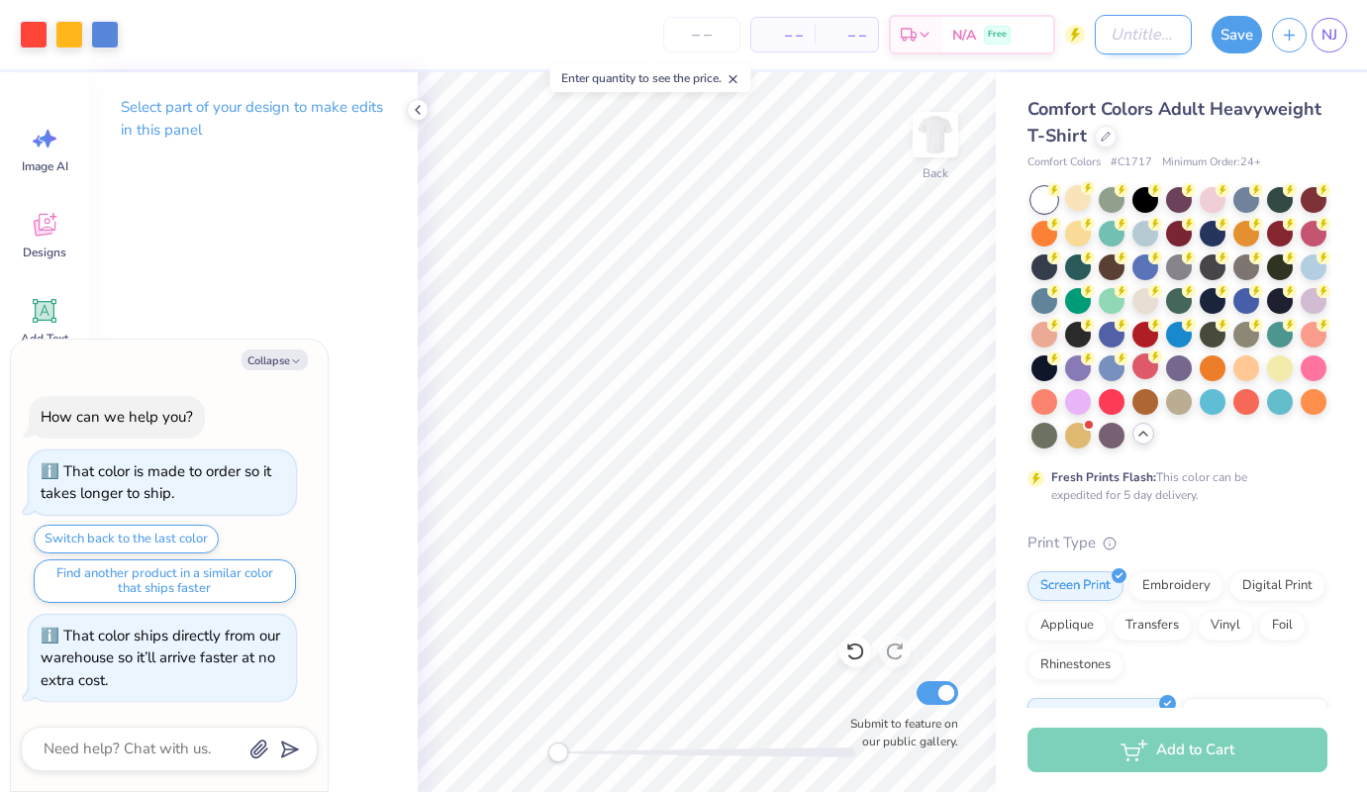
click at [1141, 27] on input "Design Title" at bounding box center [1143, 35] width 97 height 40
type input "D"
type textarea "x"
type input "DE"
type textarea "x"
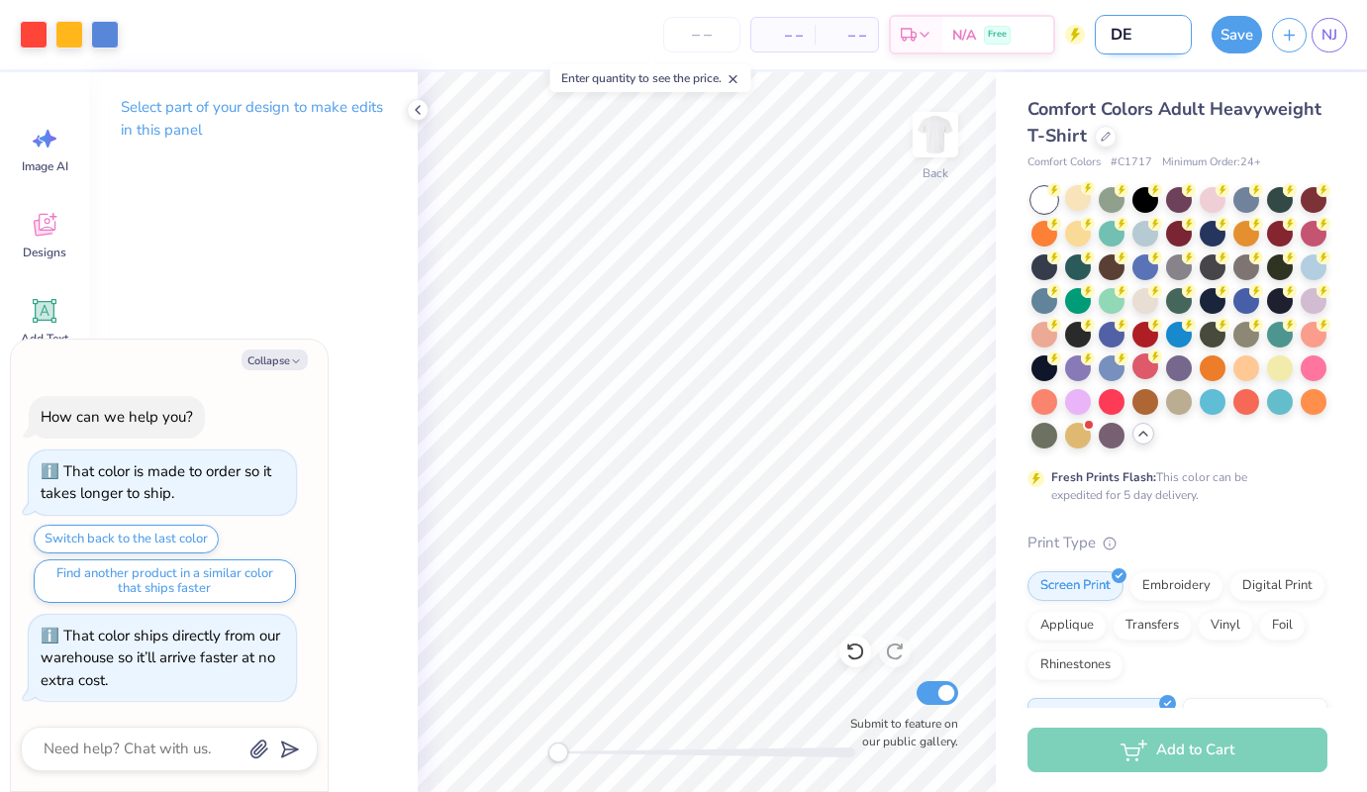
type input "DEL"
type textarea "x"
type input "DELT"
type textarea "x"
type input "DELTA"
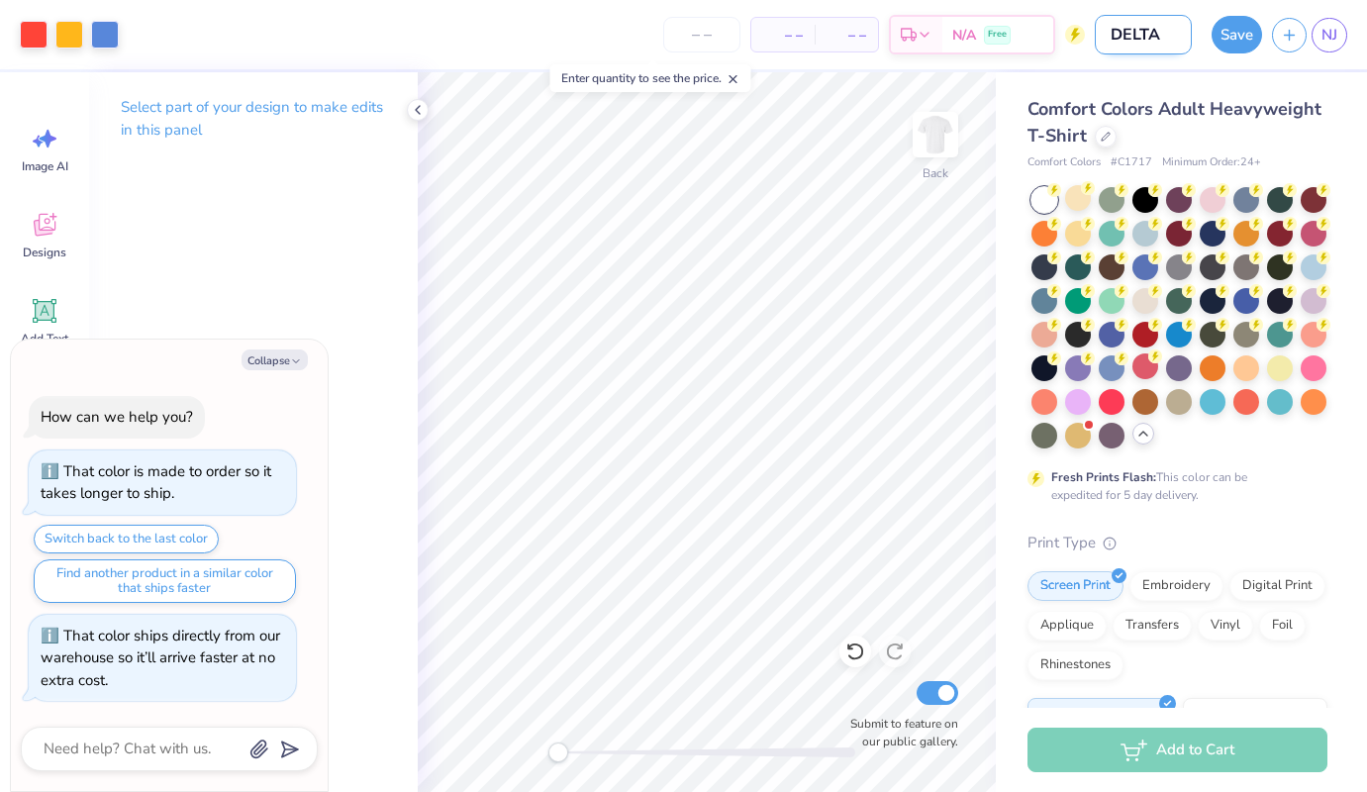
type textarea "x"
type input "DELTA"
type textarea "x"
type input "DELTA D"
type textarea "x"
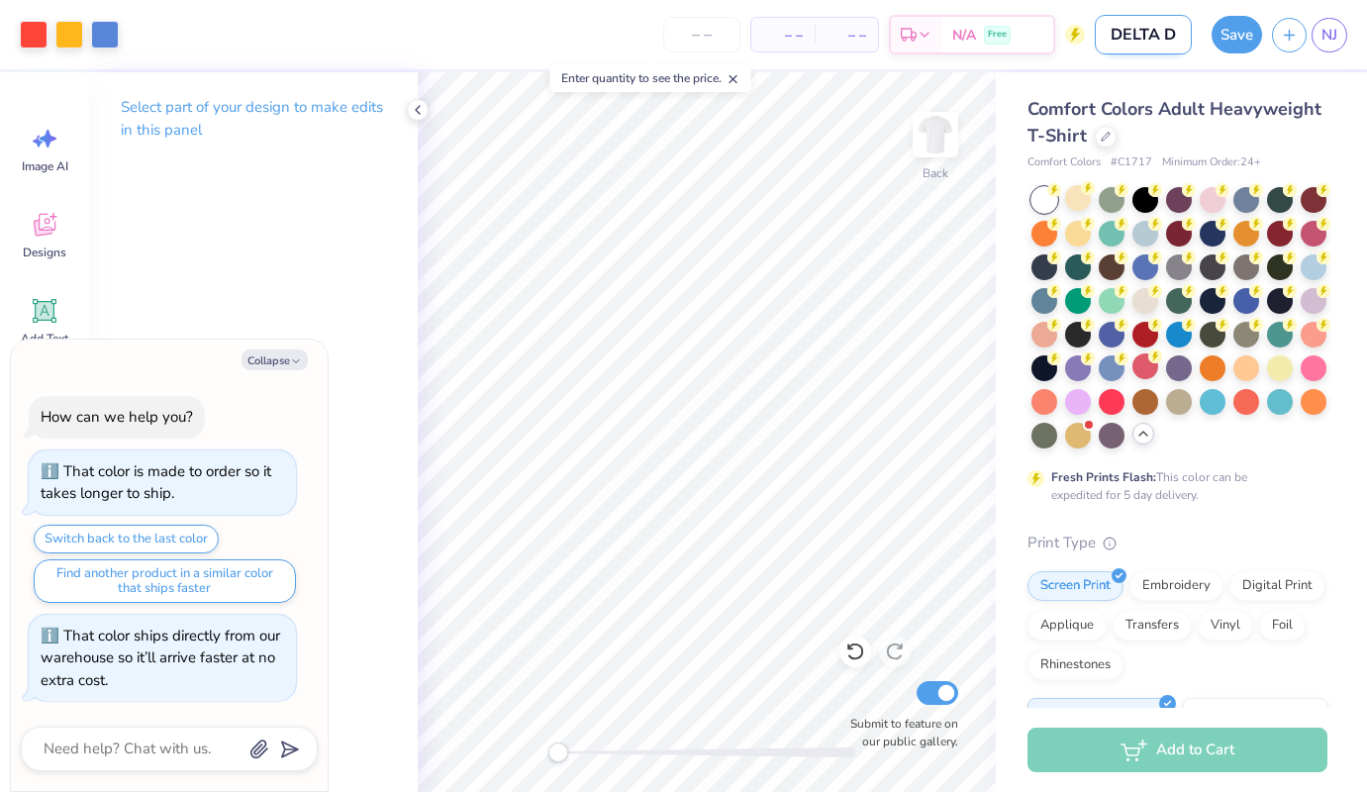
type input "DELTA Do"
type textarea "x"
type input "DELTA Dod"
type textarea "x"
type input "DELTA Dodg"
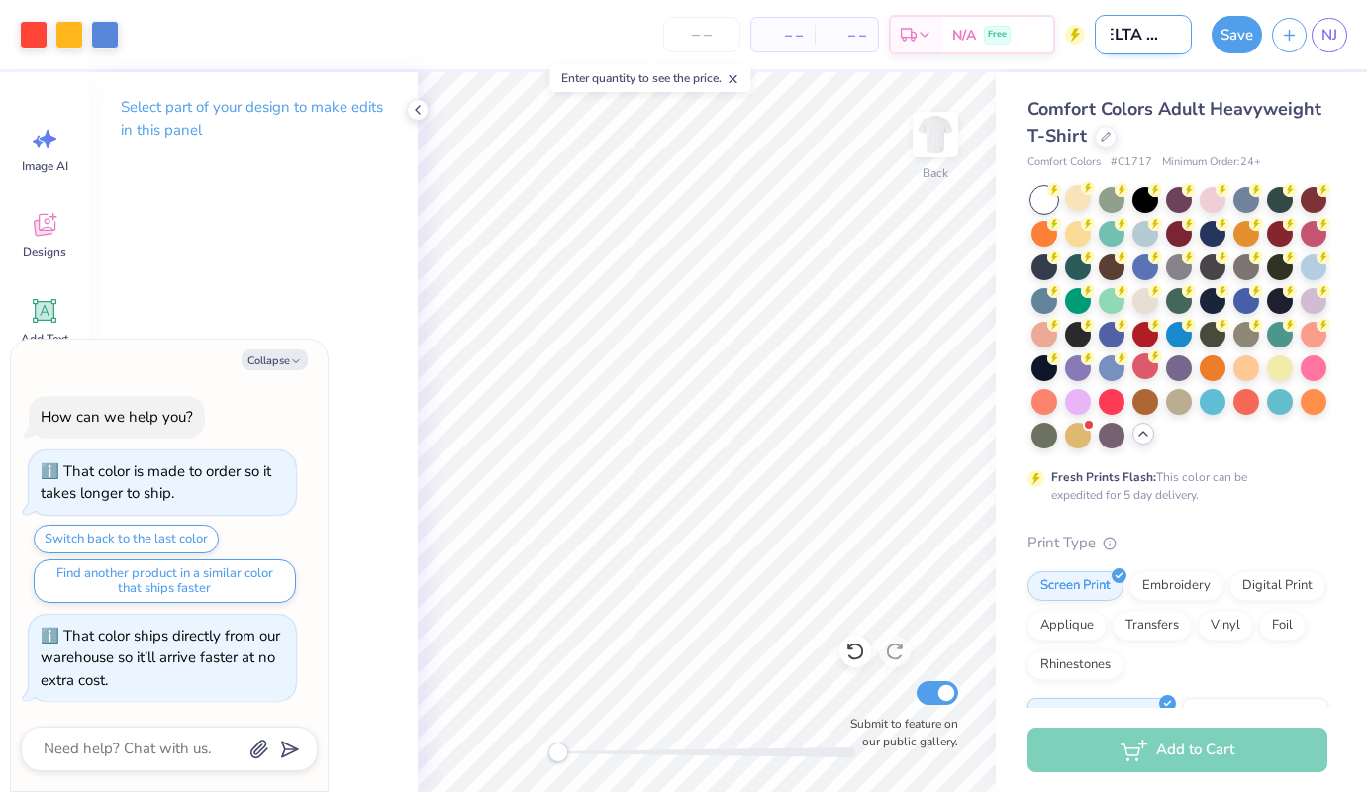
type textarea "x"
type input "DELTA Dodge"
type textarea "x"
type input "DELTA Dodgea"
type textarea "x"
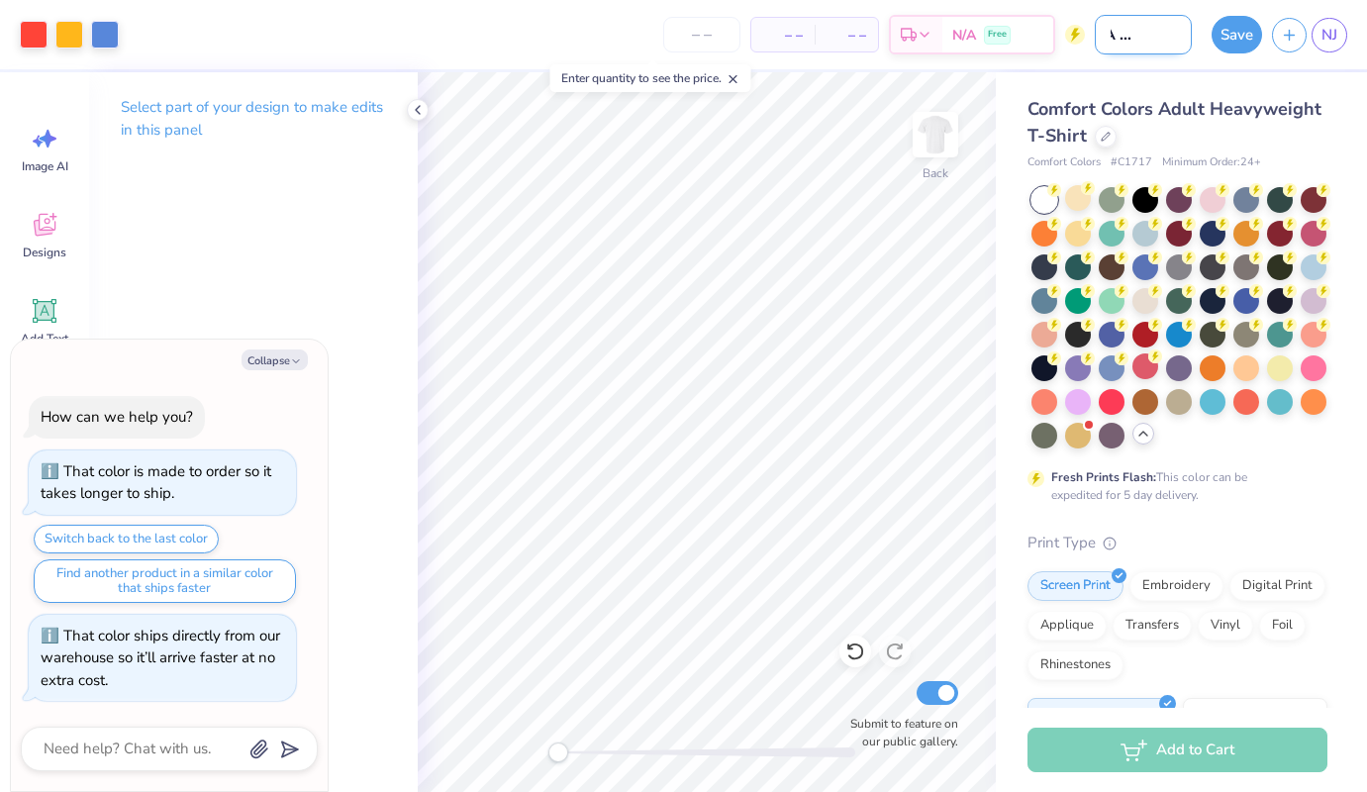
type input "DELTA Dodge"
type textarea "x"
type input "DELTA Dodgeb"
type textarea "x"
type input "DELTA Dodgeba"
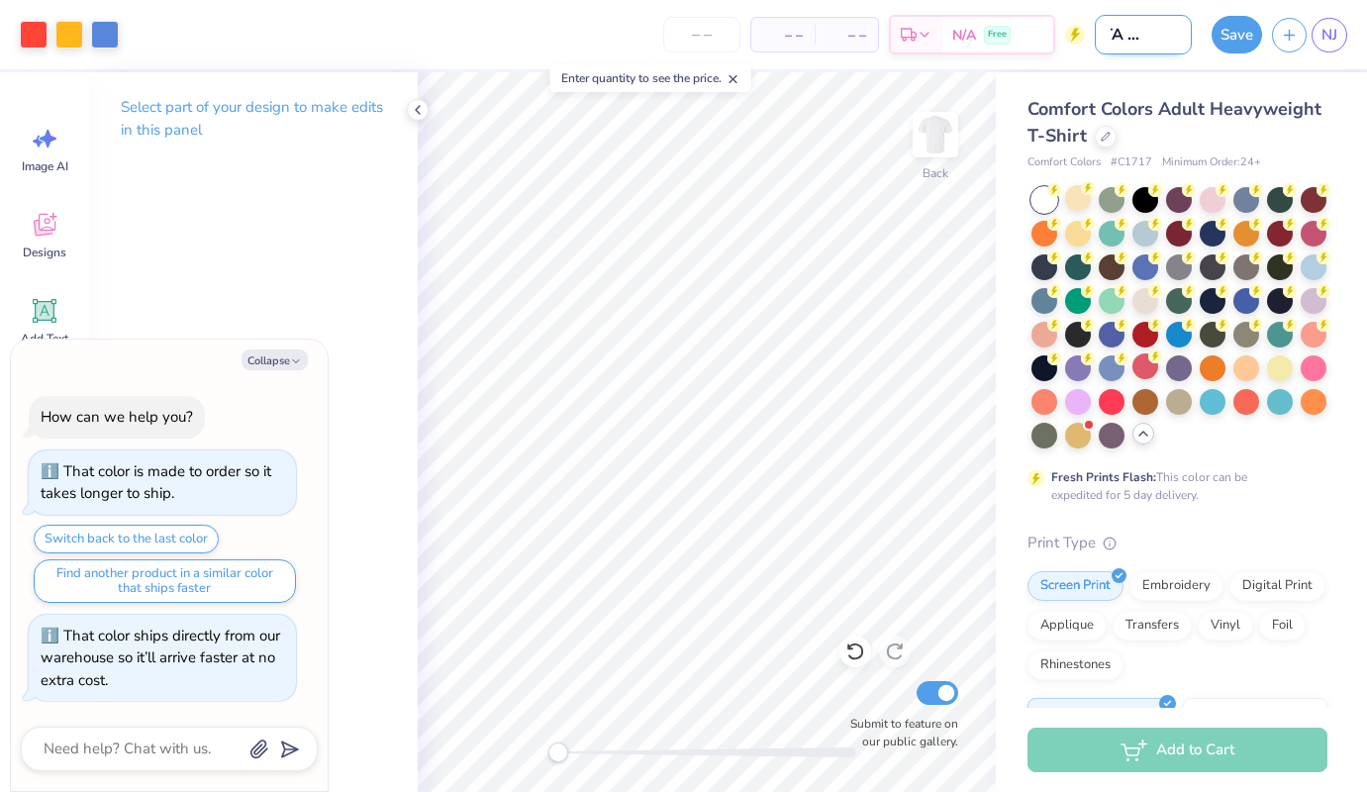
type textarea "x"
type input "DELTA Dodgebal"
type textarea "x"
type input "DELTA Dodgeball"
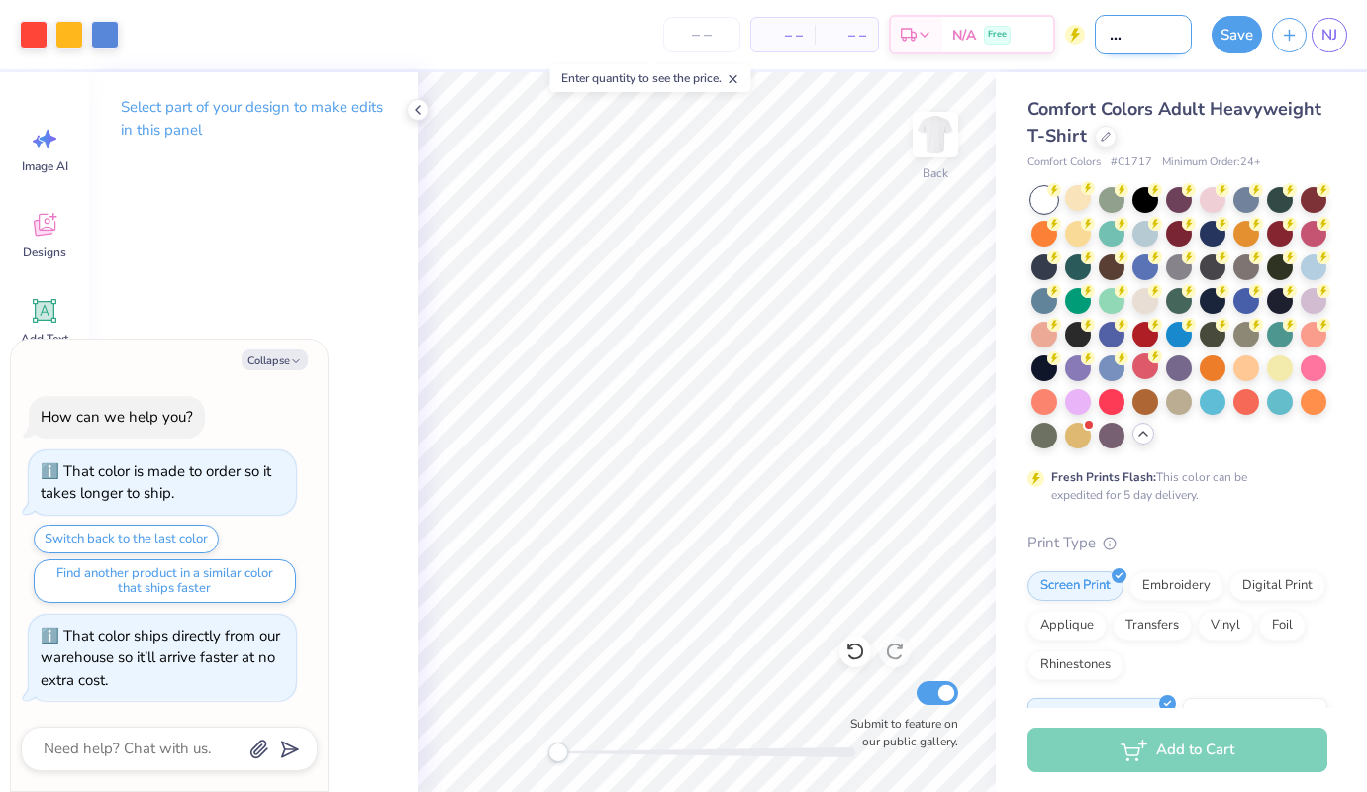
type textarea "x"
type input "DELTA Dodgeball"
click at [1215, 44] on button "Save" at bounding box center [1237, 32] width 50 height 38
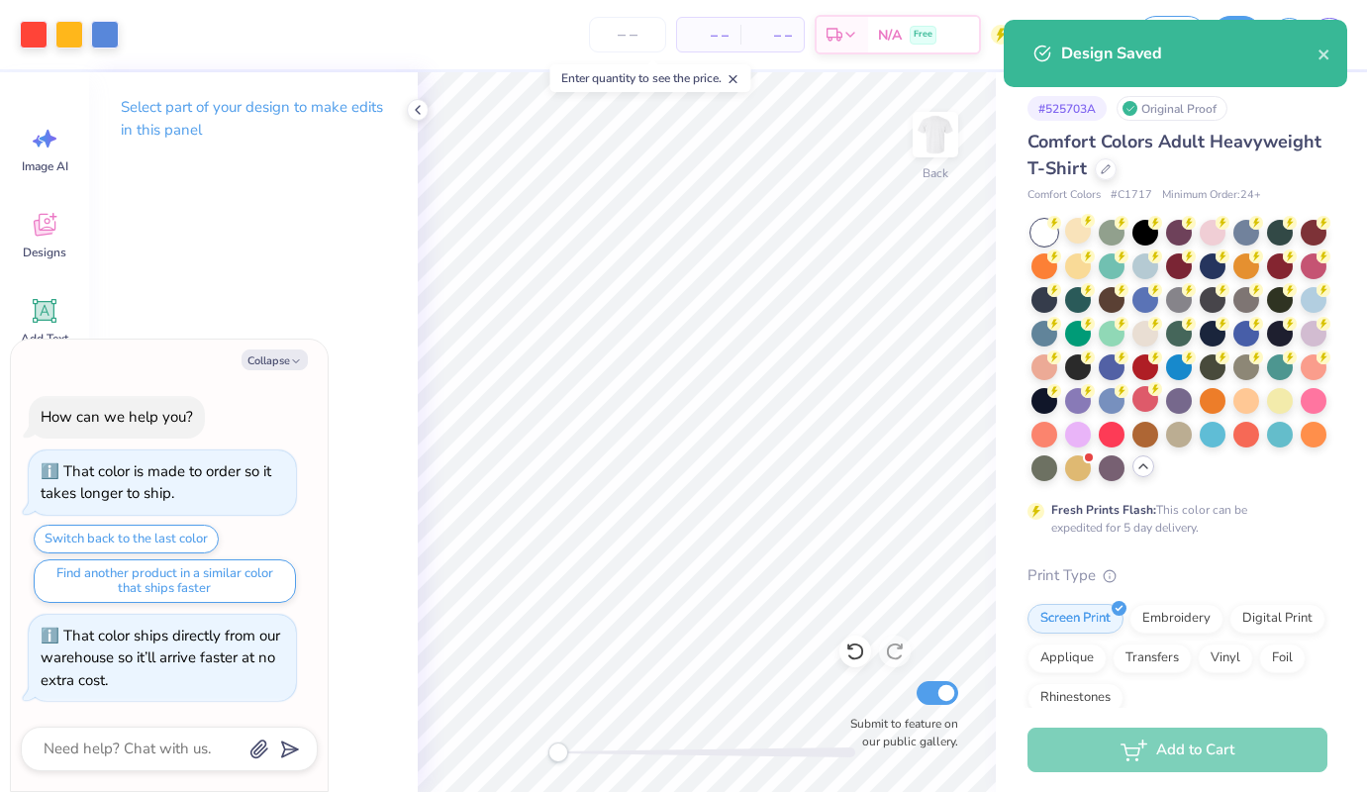
type textarea "x"
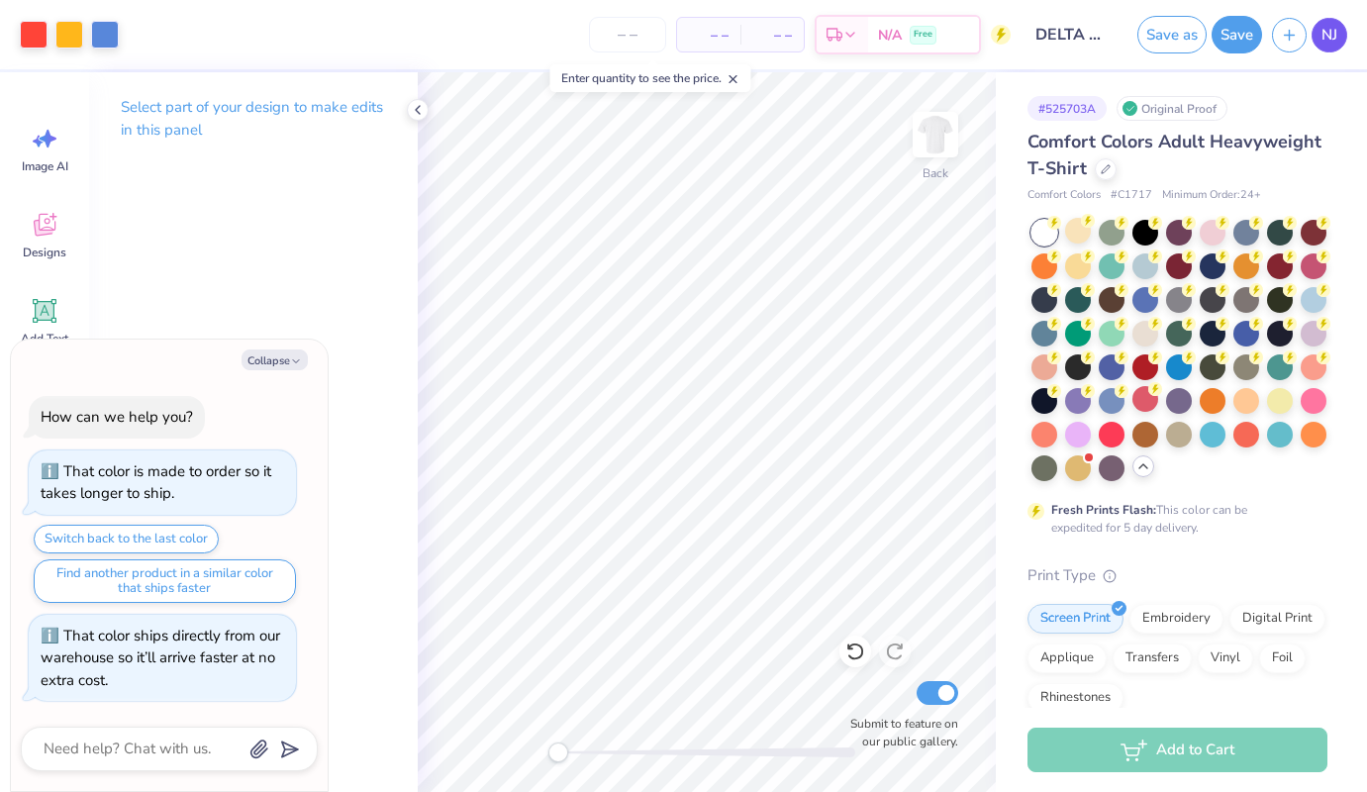
click at [1317, 33] on link "NJ" at bounding box center [1330, 35] width 36 height 35
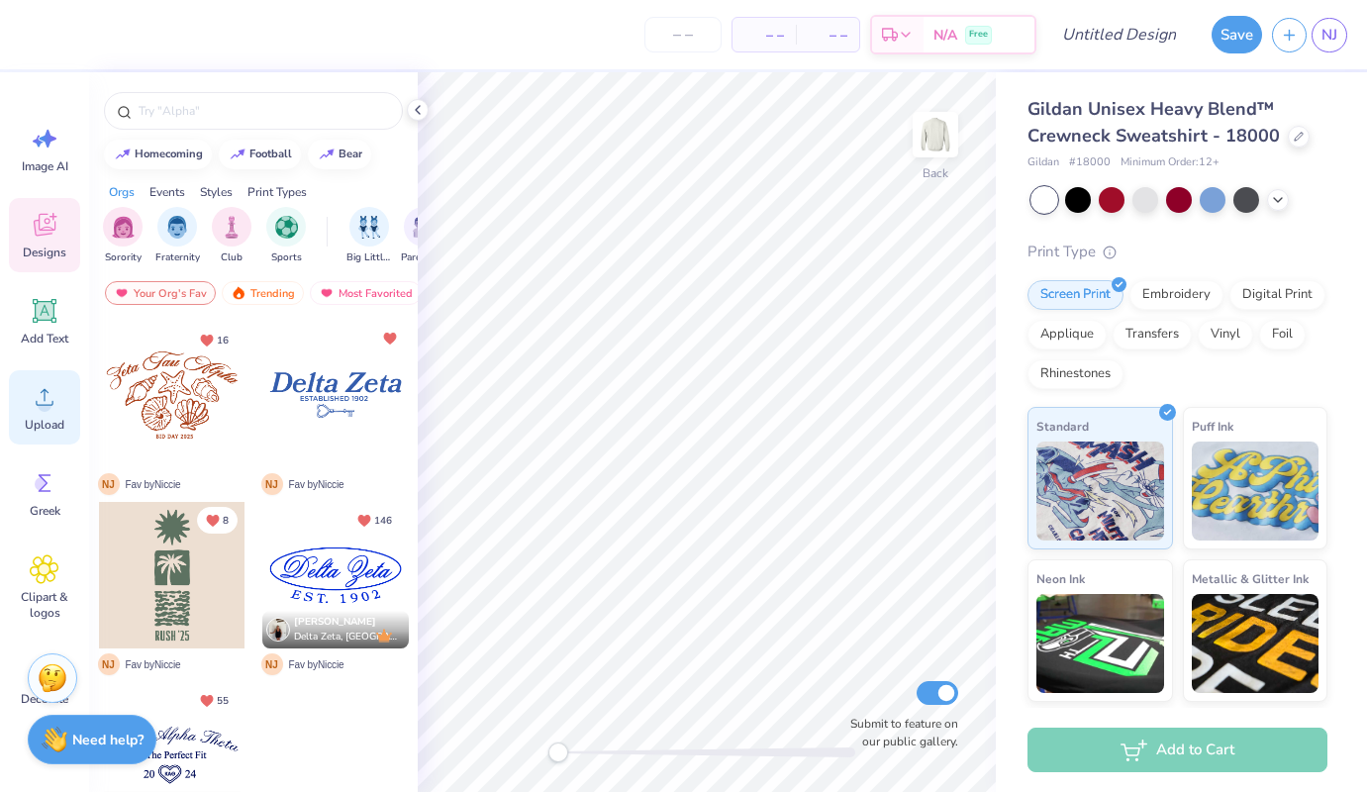
click at [46, 425] on span "Upload" at bounding box center [45, 425] width 40 height 16
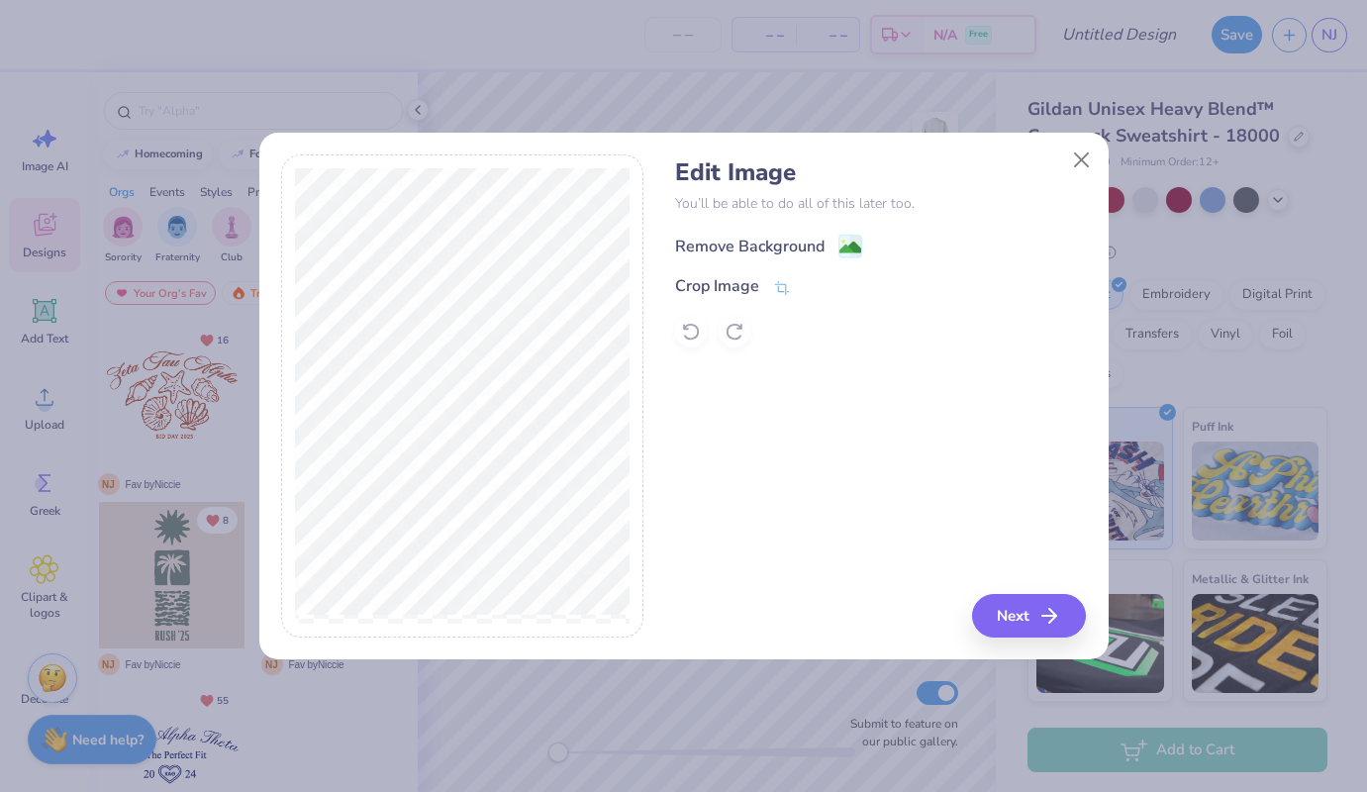
click at [729, 247] on div "Remove Background" at bounding box center [749, 247] width 149 height 24
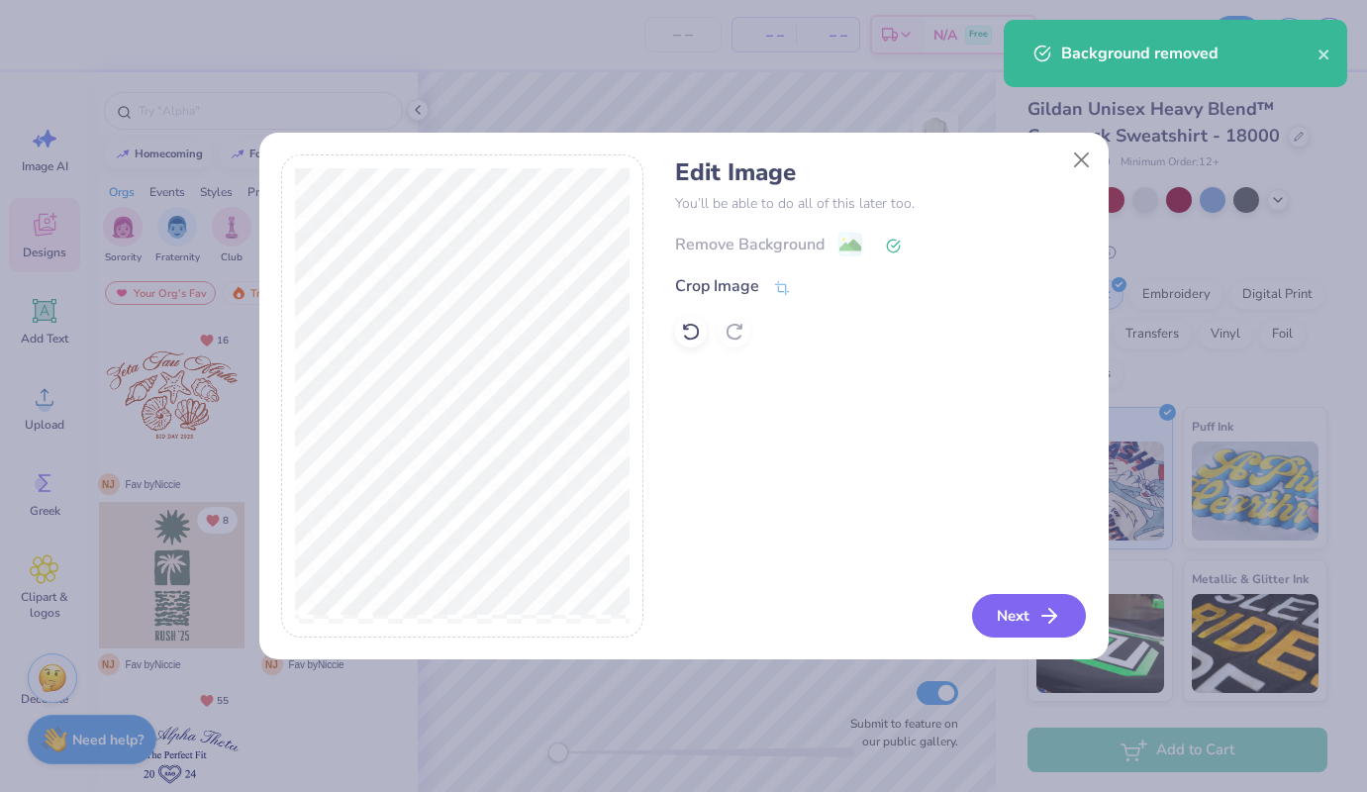
click at [1017, 617] on button "Next" at bounding box center [1029, 616] width 114 height 44
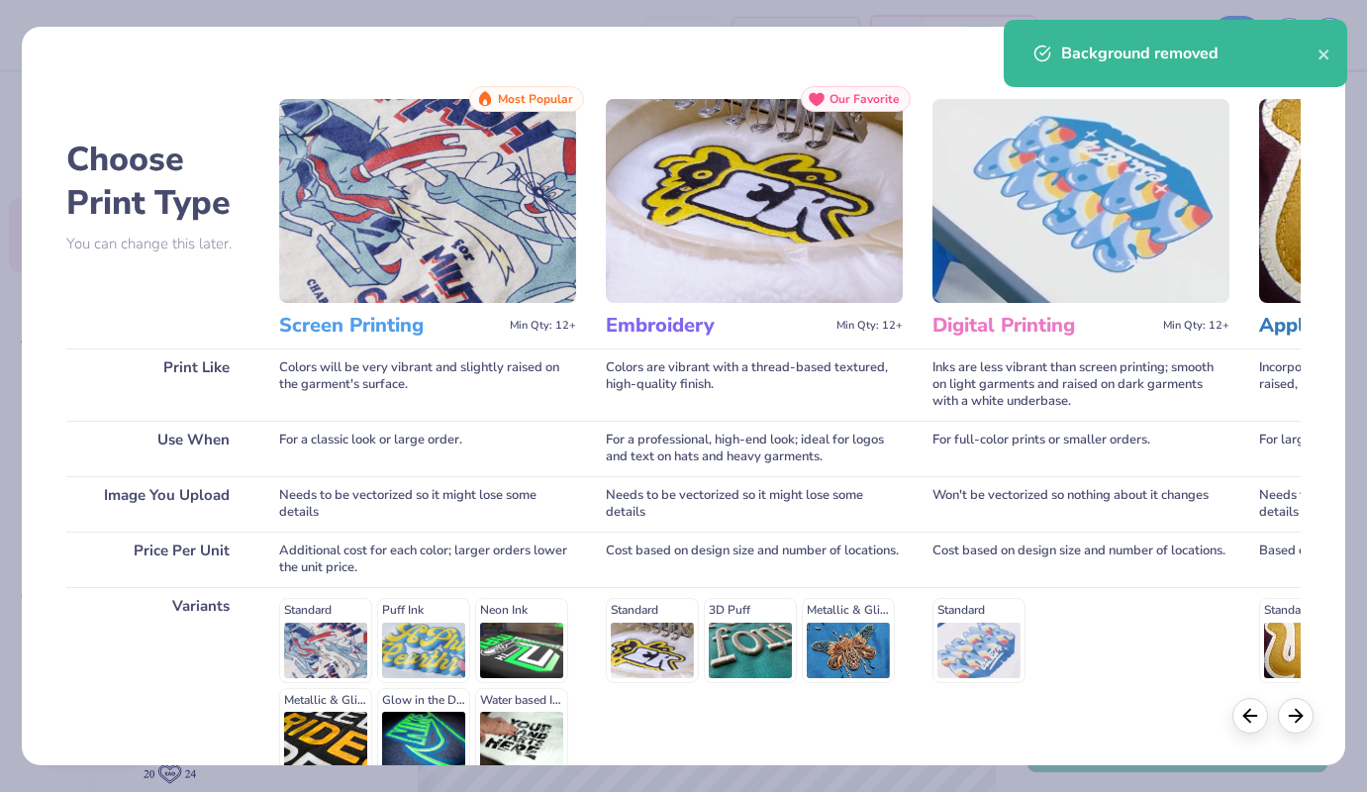
scroll to position [195, 0]
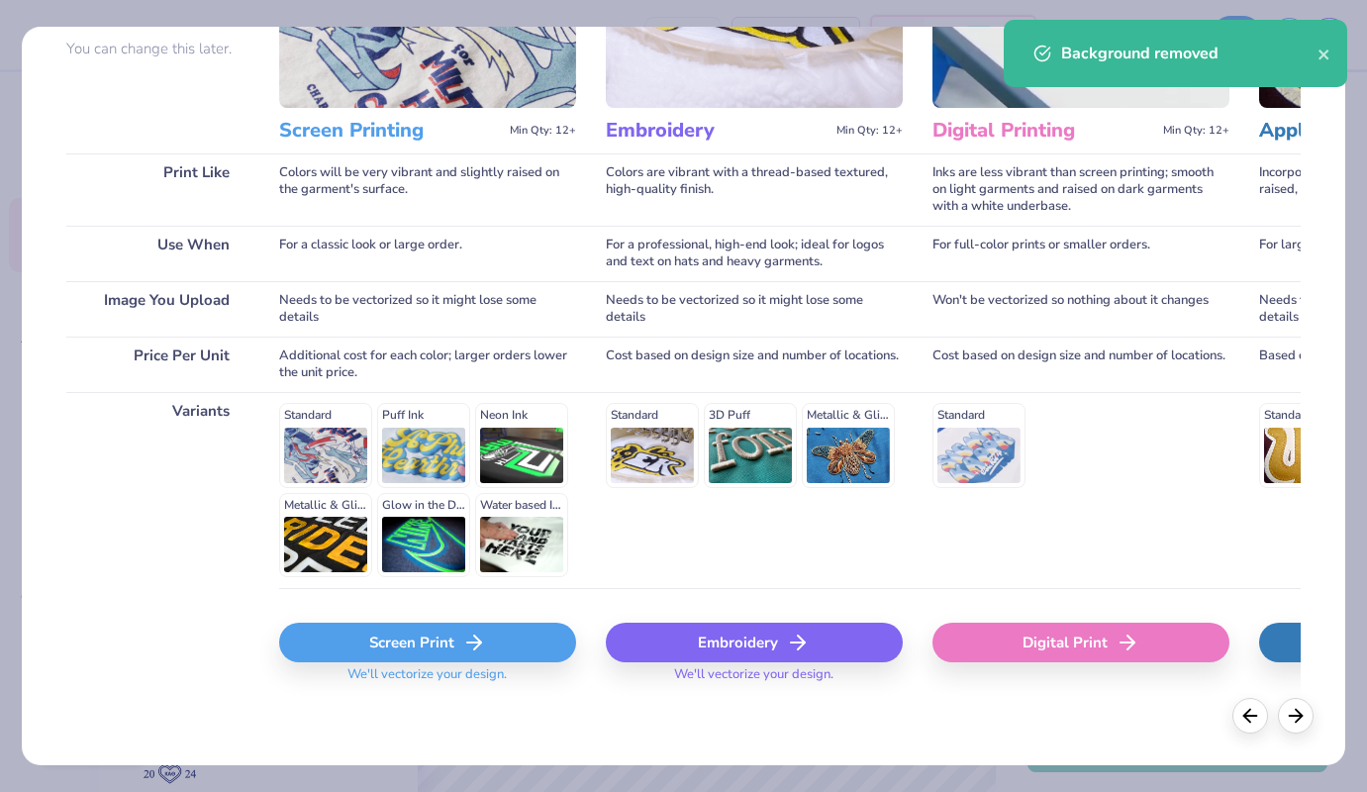
click at [421, 642] on div "Screen Print" at bounding box center [427, 643] width 297 height 40
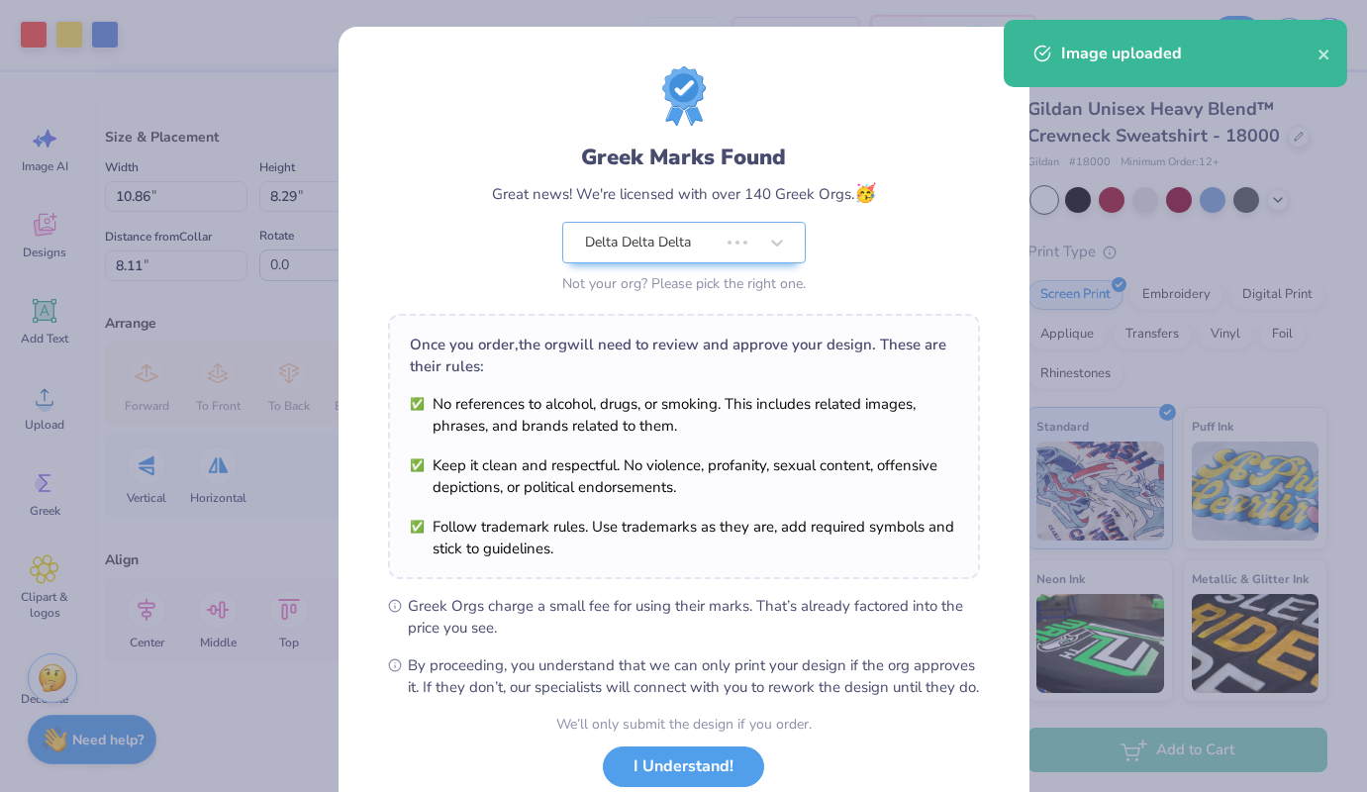
click at [704, 340] on body "Art colors – – Per Item – – Total Est. Delivery N/A Free Design Title Save NJ I…" at bounding box center [683, 396] width 1367 height 792
click at [654, 787] on button "I Understand!" at bounding box center [683, 766] width 161 height 41
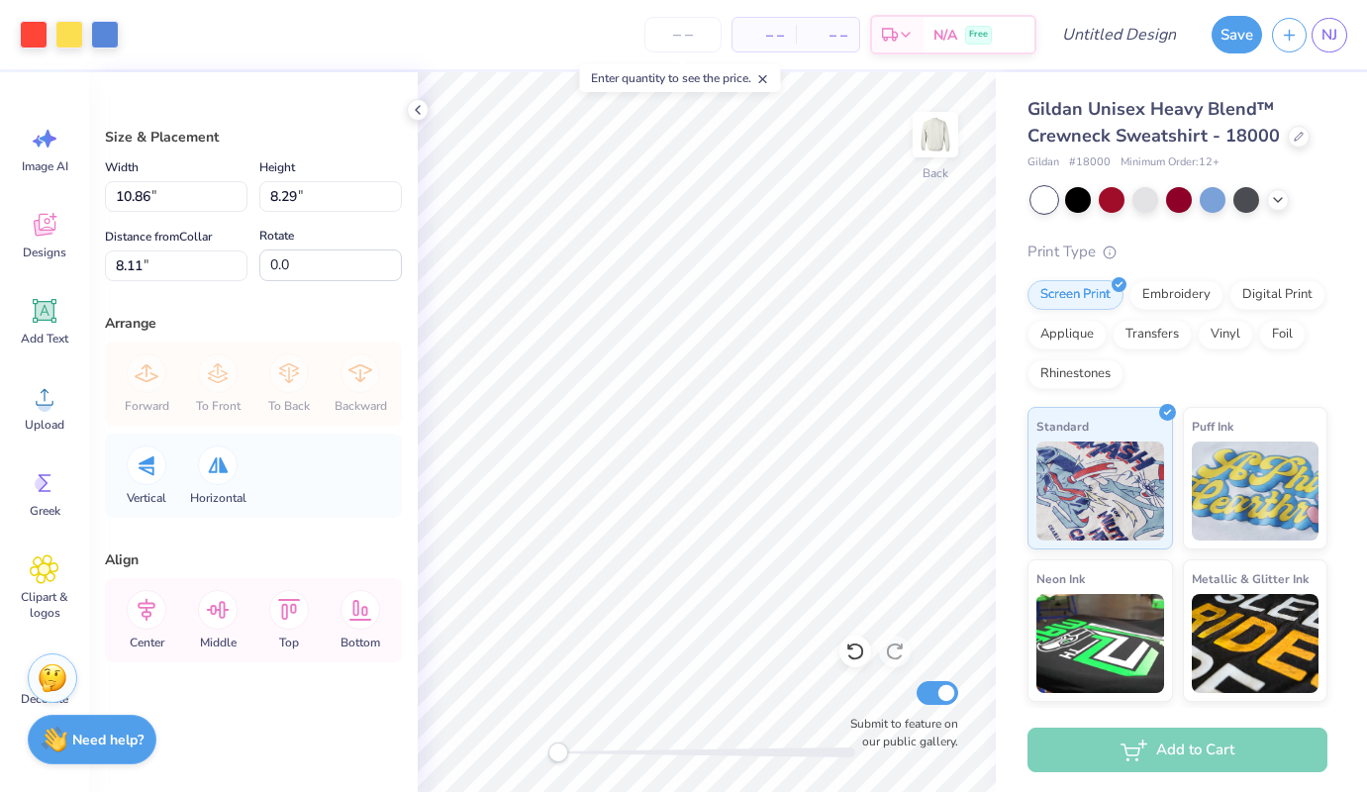
type input "5.91"
type input "4.51"
type input "2.46"
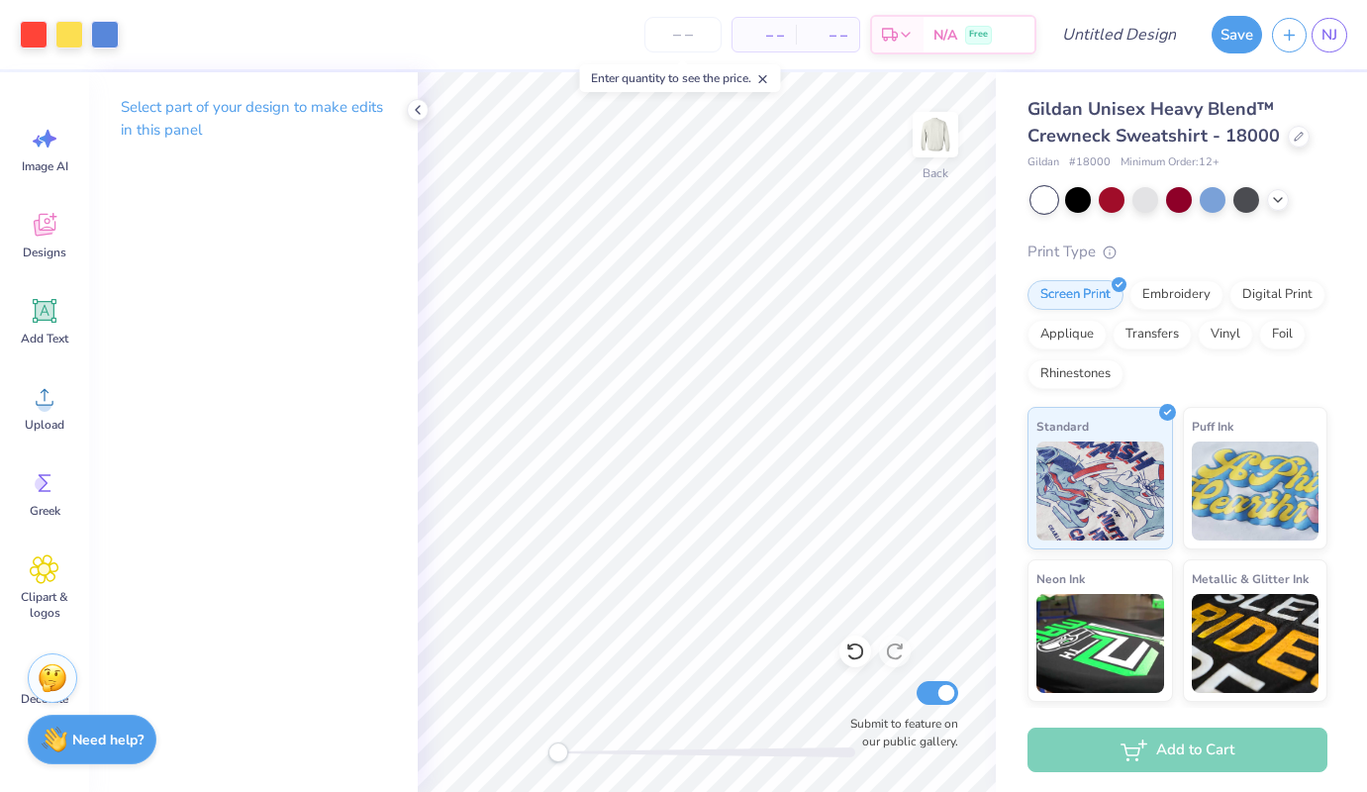
click at [1047, 194] on div at bounding box center [1044, 200] width 26 height 26
click at [1270, 200] on icon at bounding box center [1278, 198] width 16 height 16
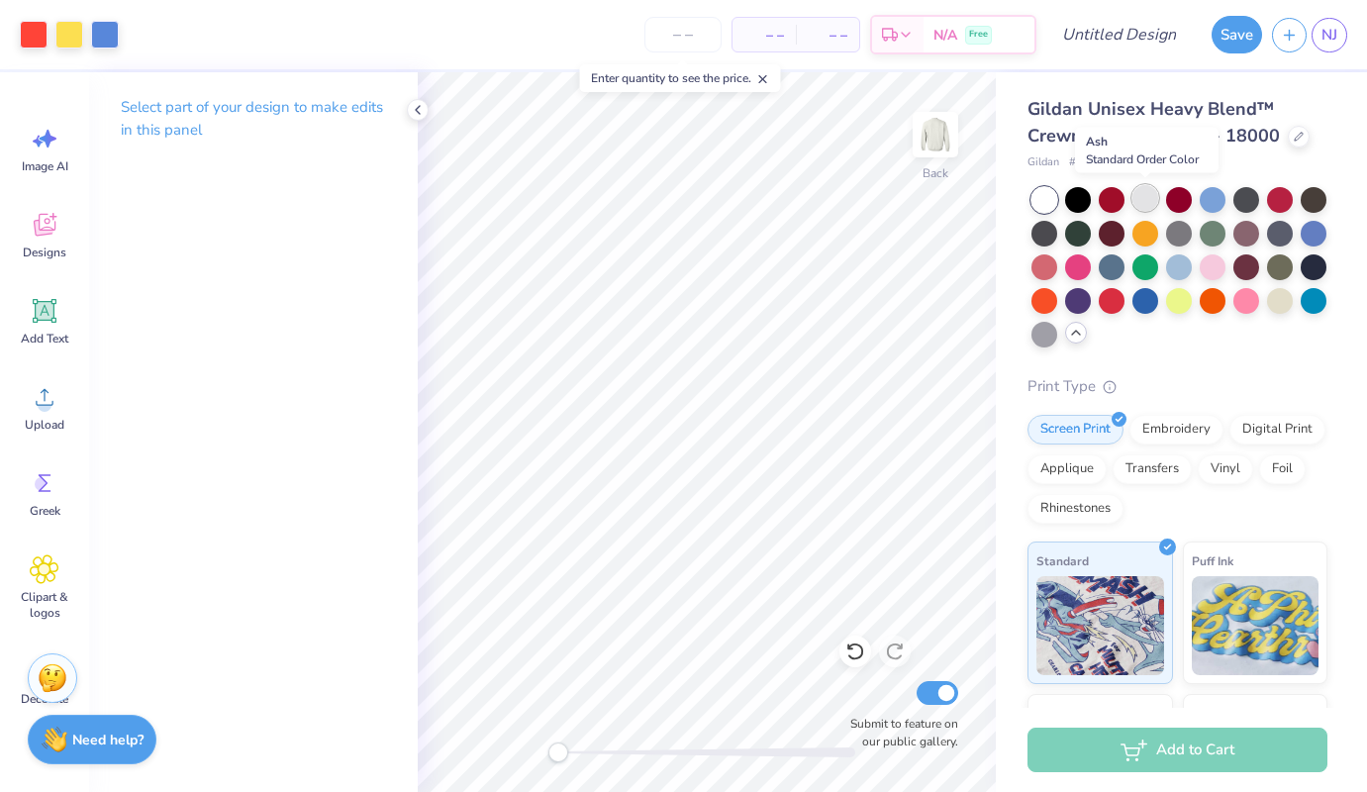
click at [1150, 187] on div at bounding box center [1145, 198] width 26 height 26
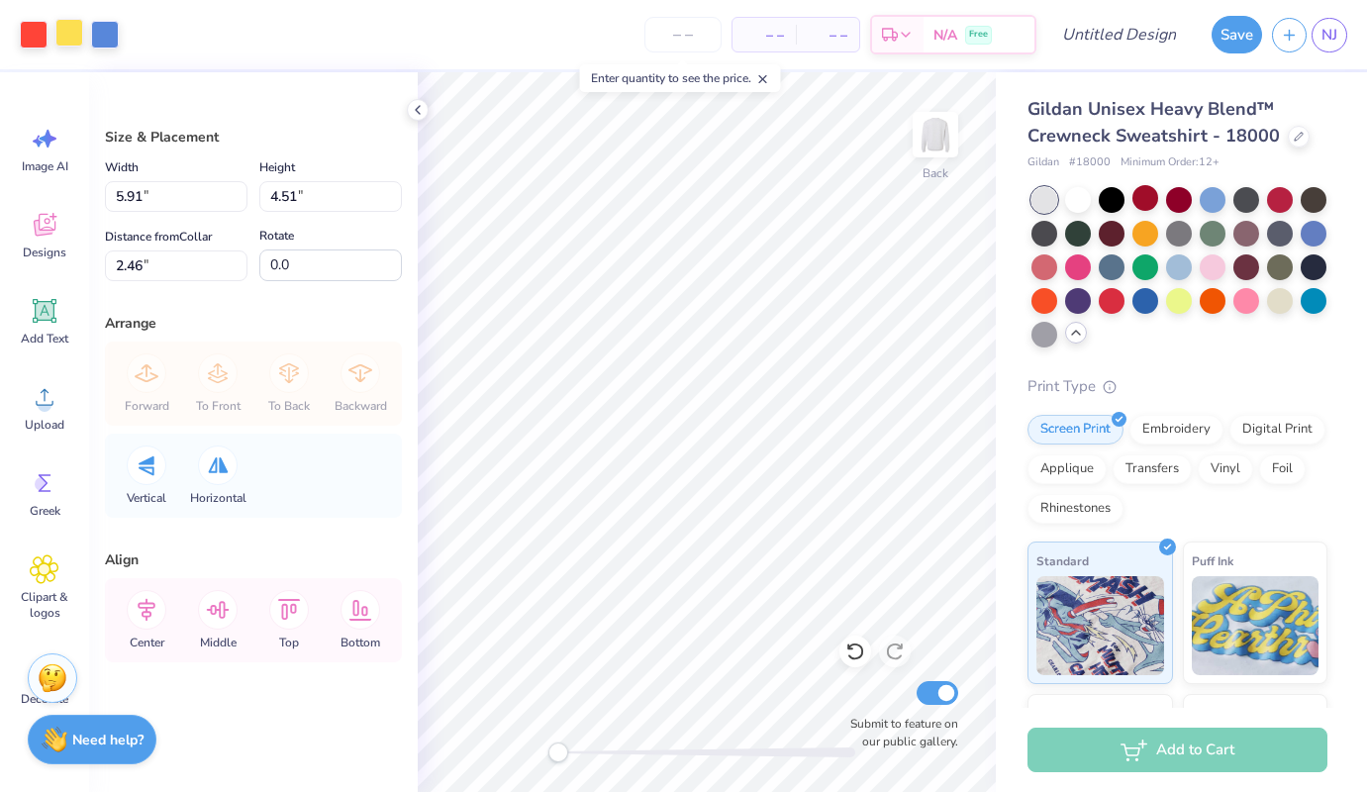
click at [78, 33] on div at bounding box center [69, 33] width 28 height 28
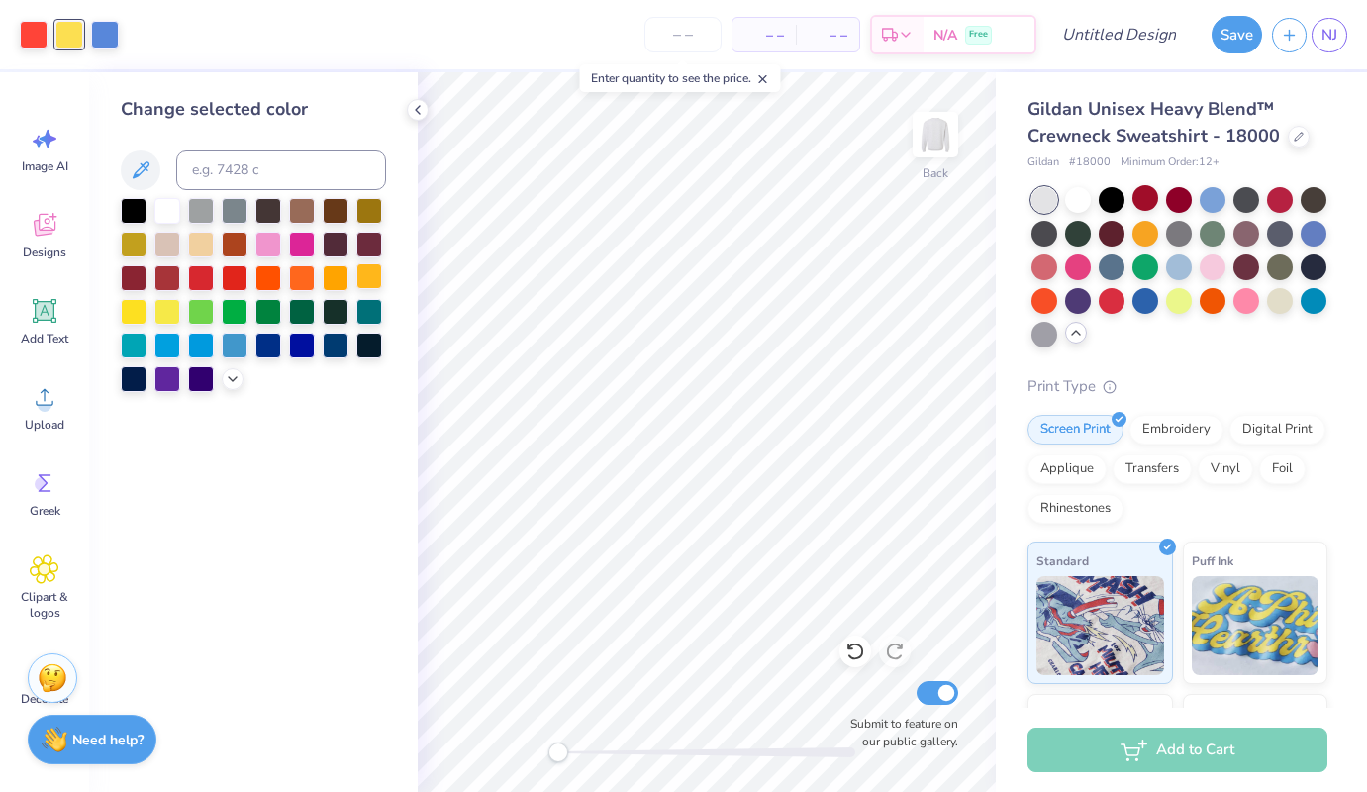
click at [361, 279] on div at bounding box center [369, 276] width 26 height 26
